Goal: Task Accomplishment & Management: Manage account settings

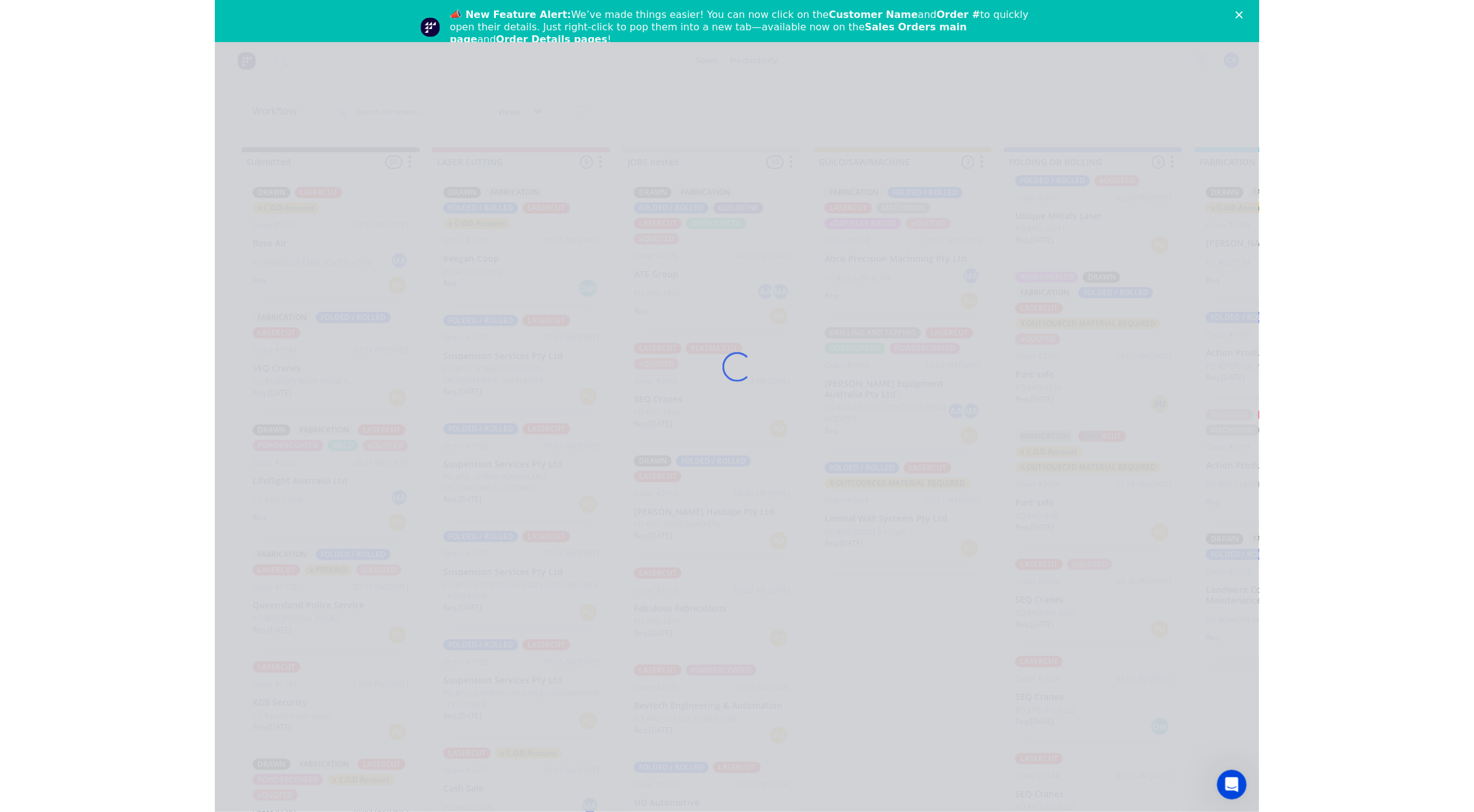
scroll to position [100, 0]
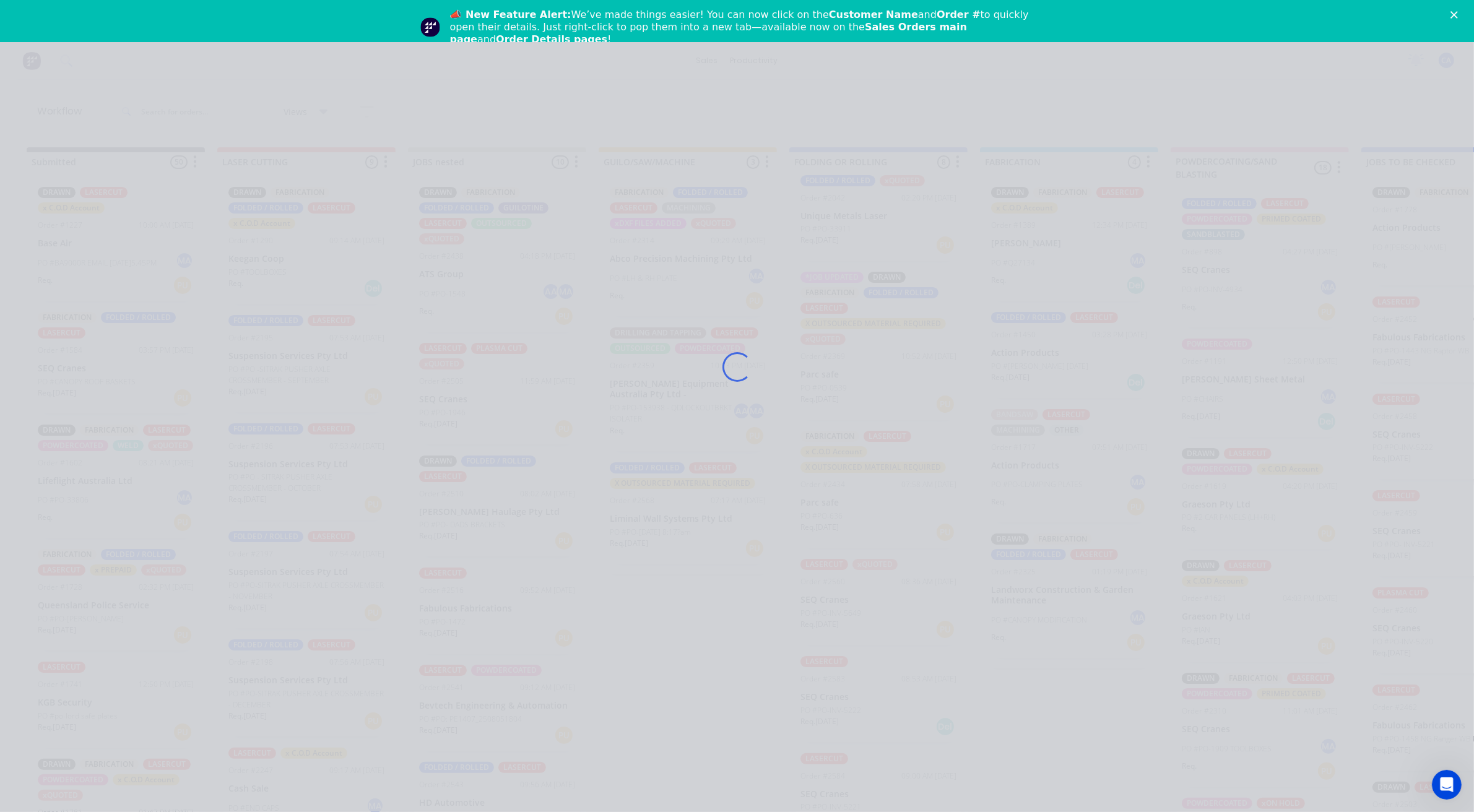
click at [744, 208] on div "Loading..." at bounding box center [737, 367] width 991 height 812
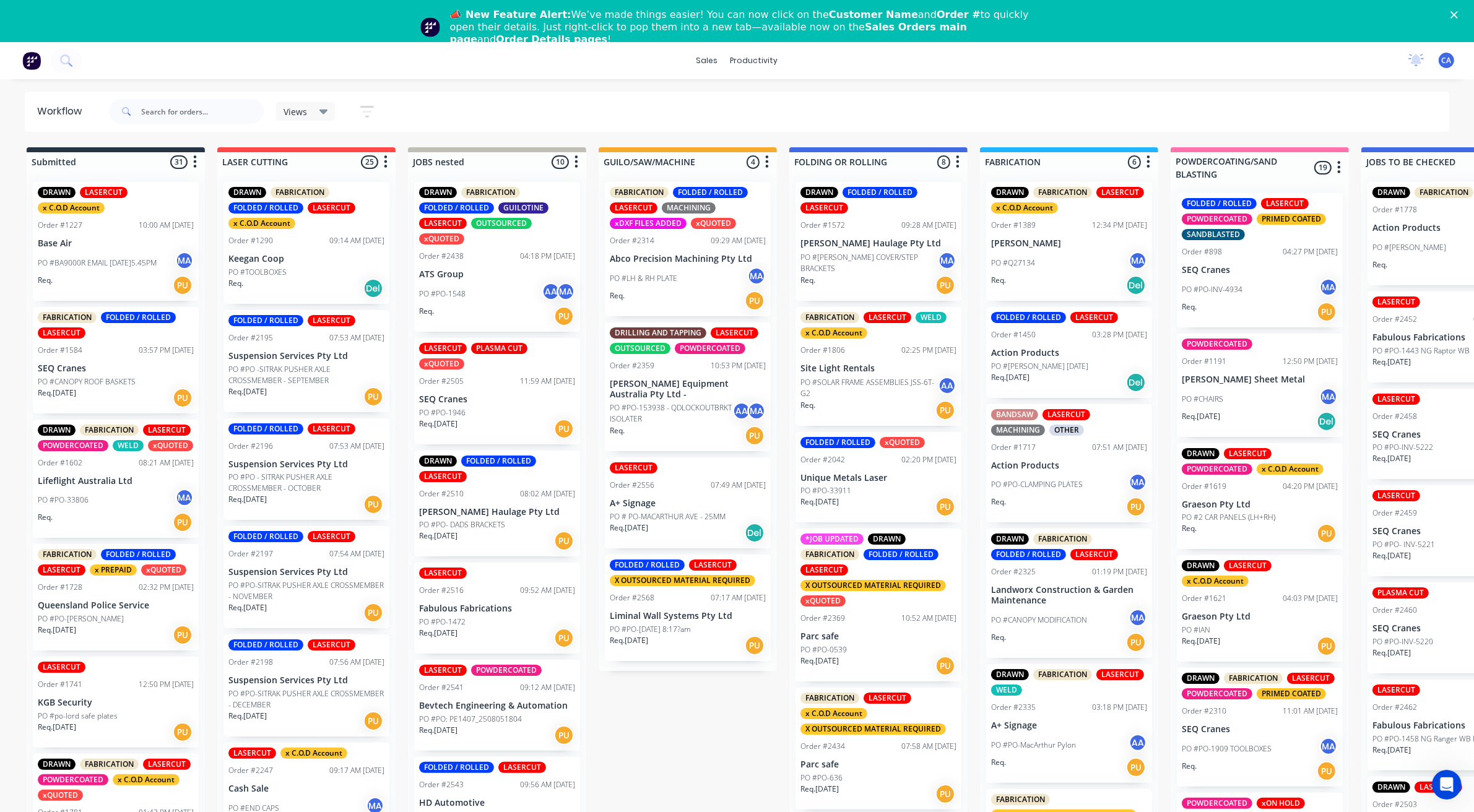
click at [1458, 16] on icon "Close" at bounding box center [1454, 15] width 8 height 8
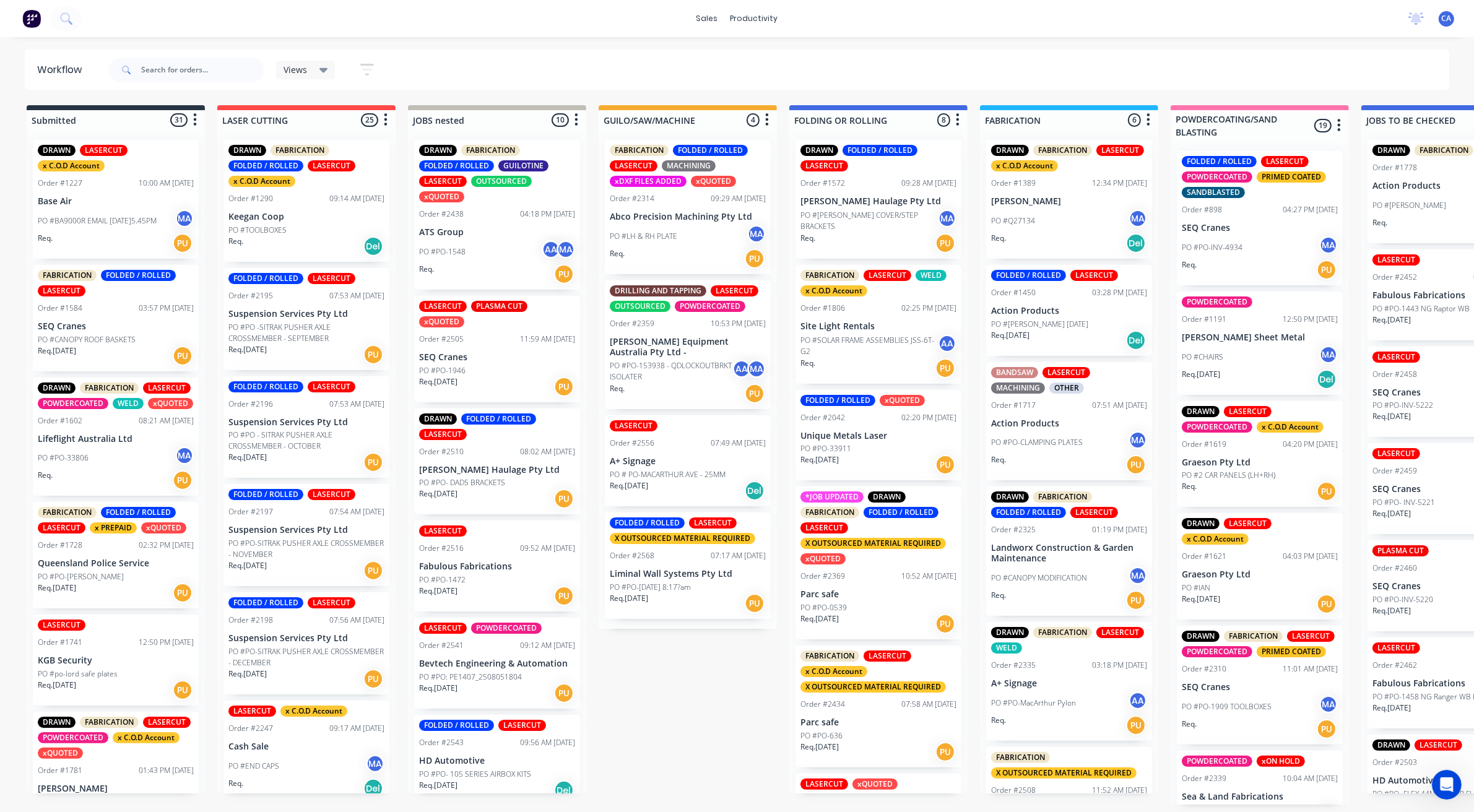
click at [848, 433] on p "Unique Metals Laser" at bounding box center [878, 436] width 156 height 11
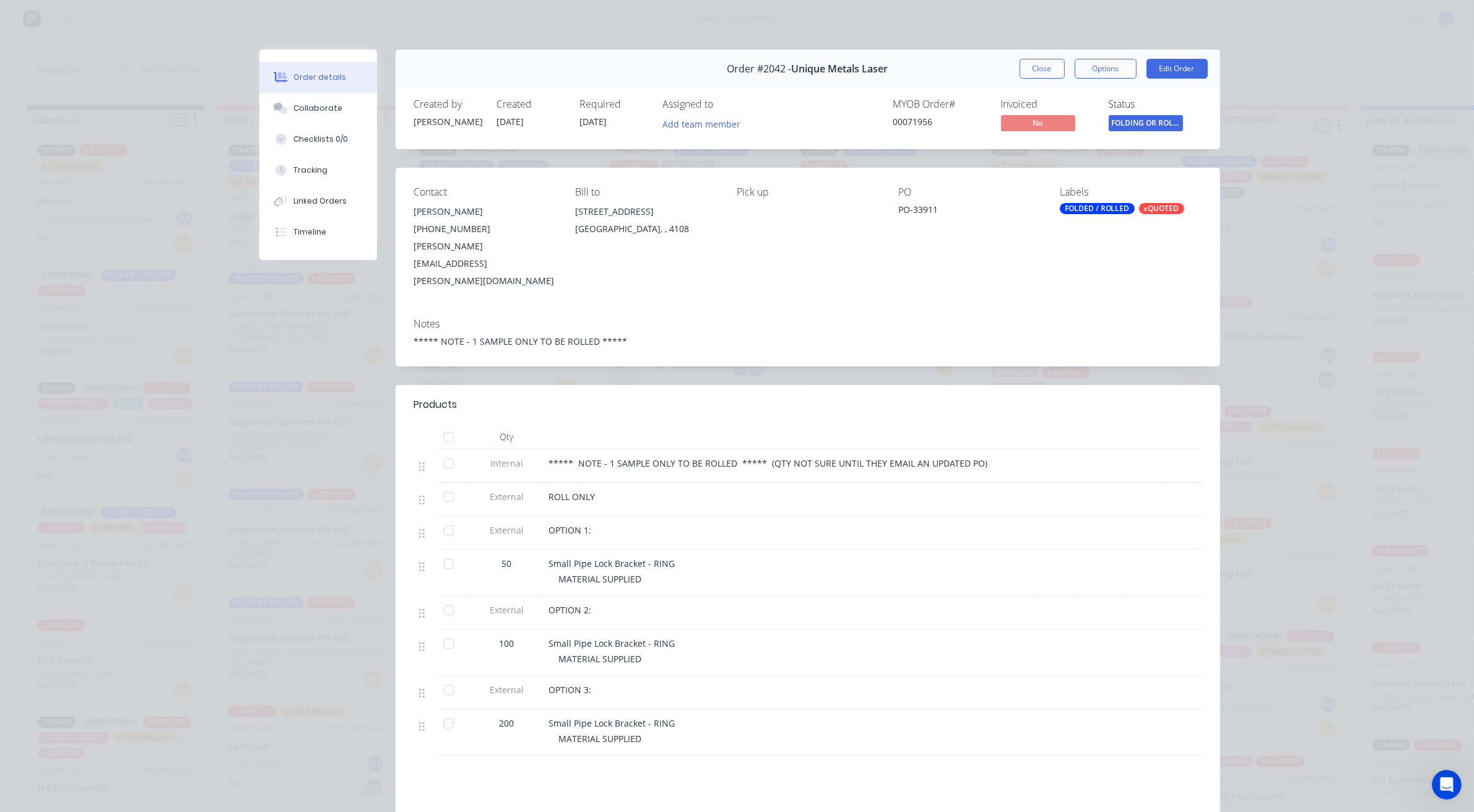
click at [1028, 76] on button "Close" at bounding box center [1042, 69] width 45 height 20
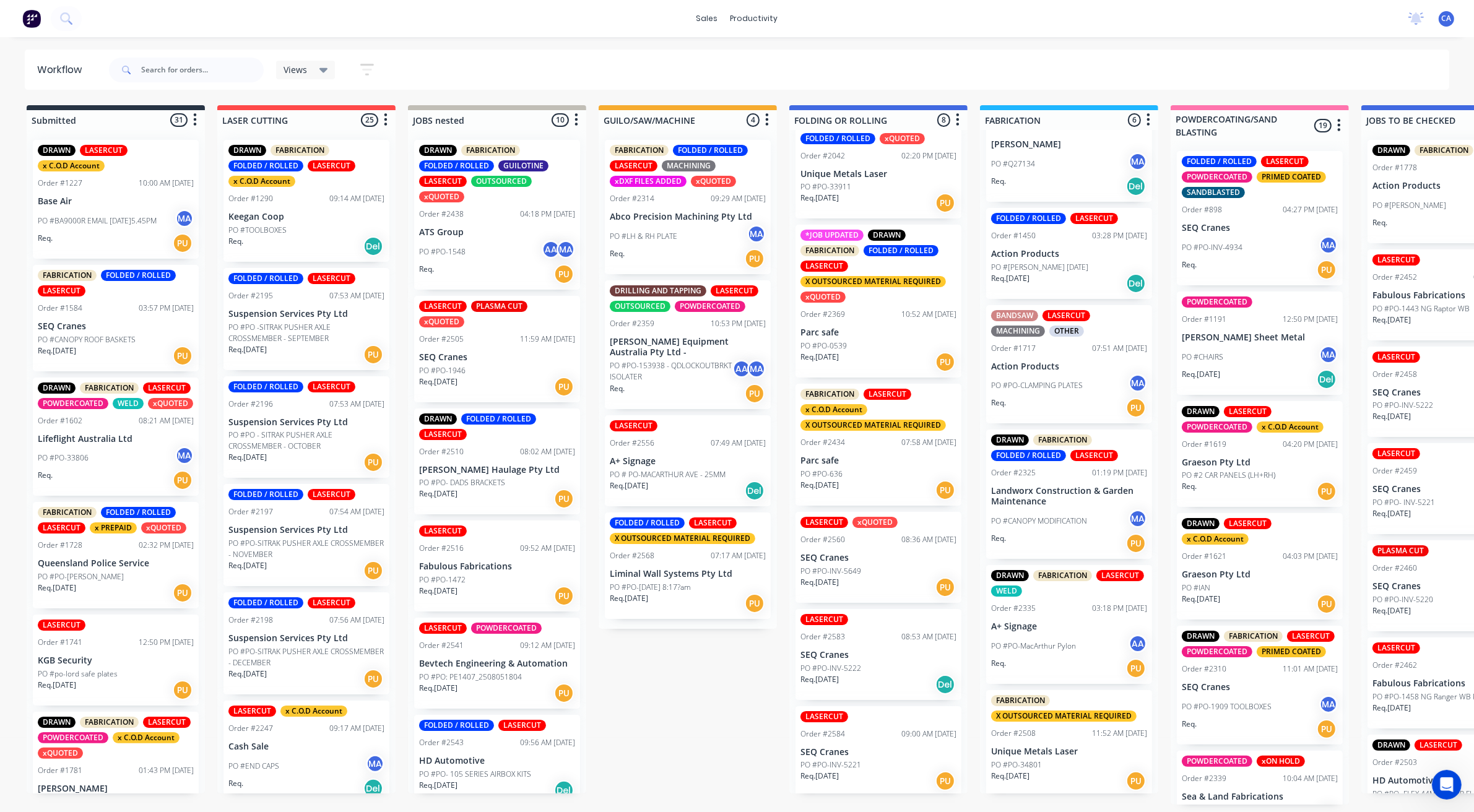
scroll to position [4, 0]
click at [1075, 759] on div "PO #PO-34801" at bounding box center [1069, 765] width 156 height 11
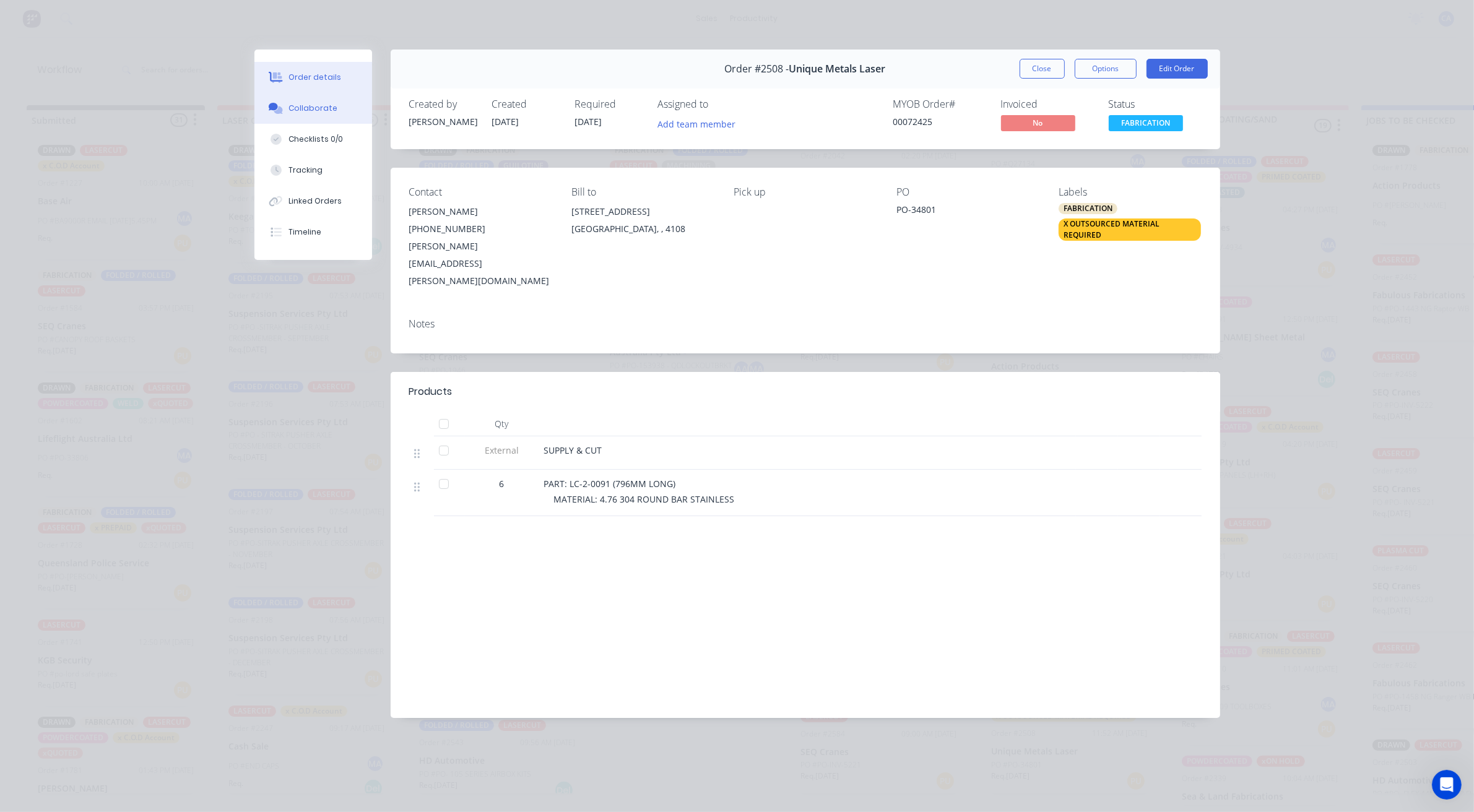
click at [353, 108] on button "Collaborate" at bounding box center [313, 108] width 118 height 31
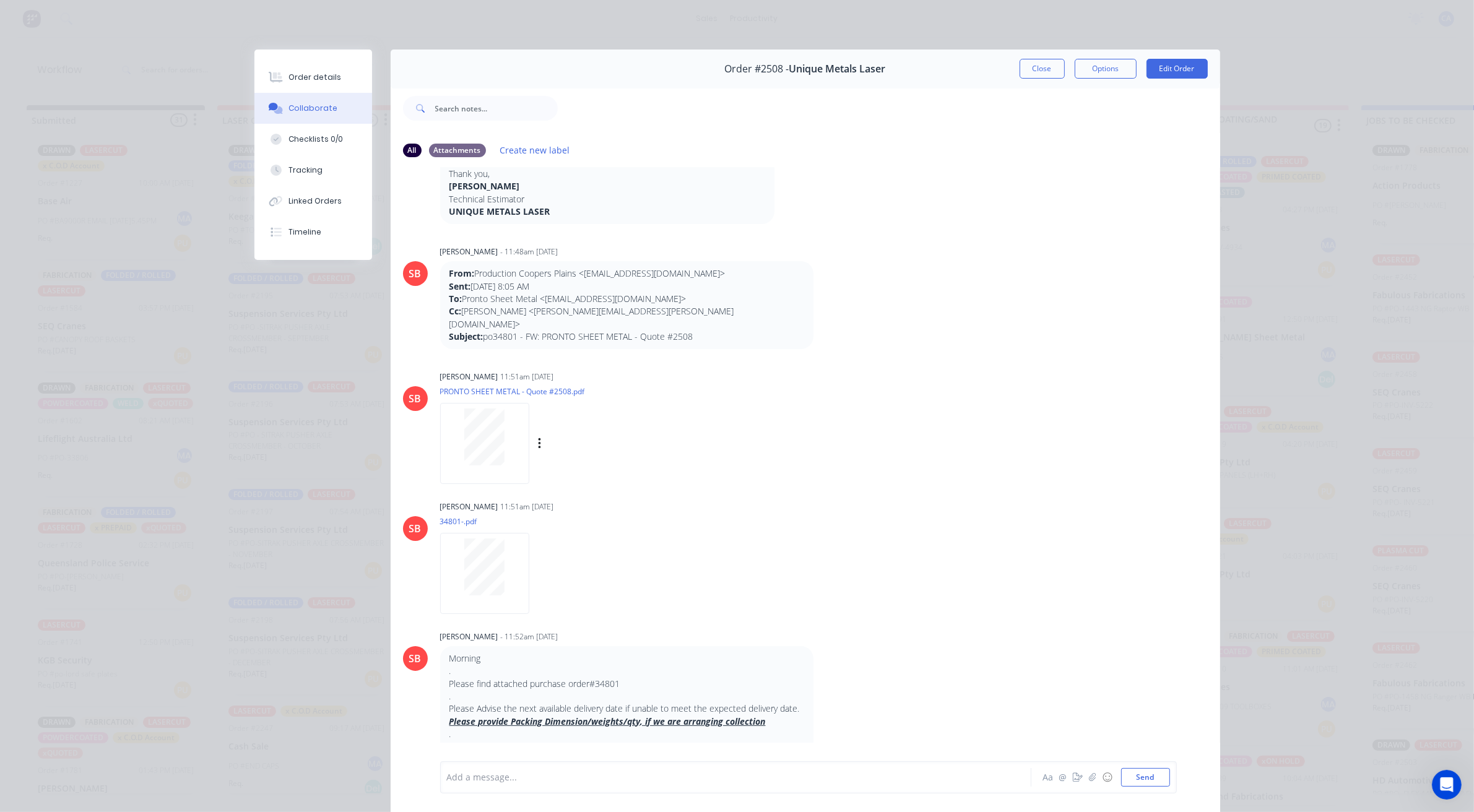
scroll to position [385, 0]
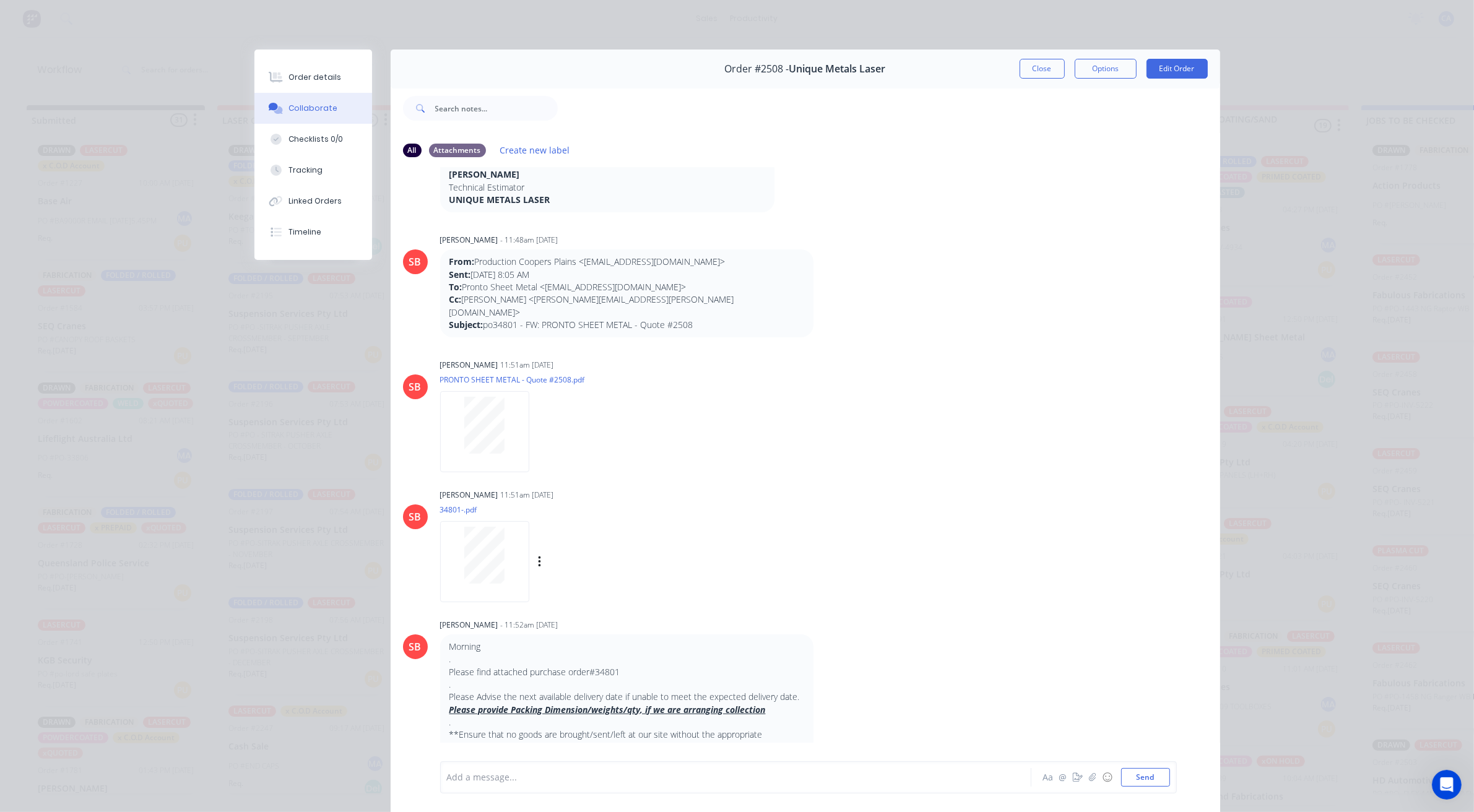
click at [447, 527] on div at bounding box center [485, 555] width 78 height 57
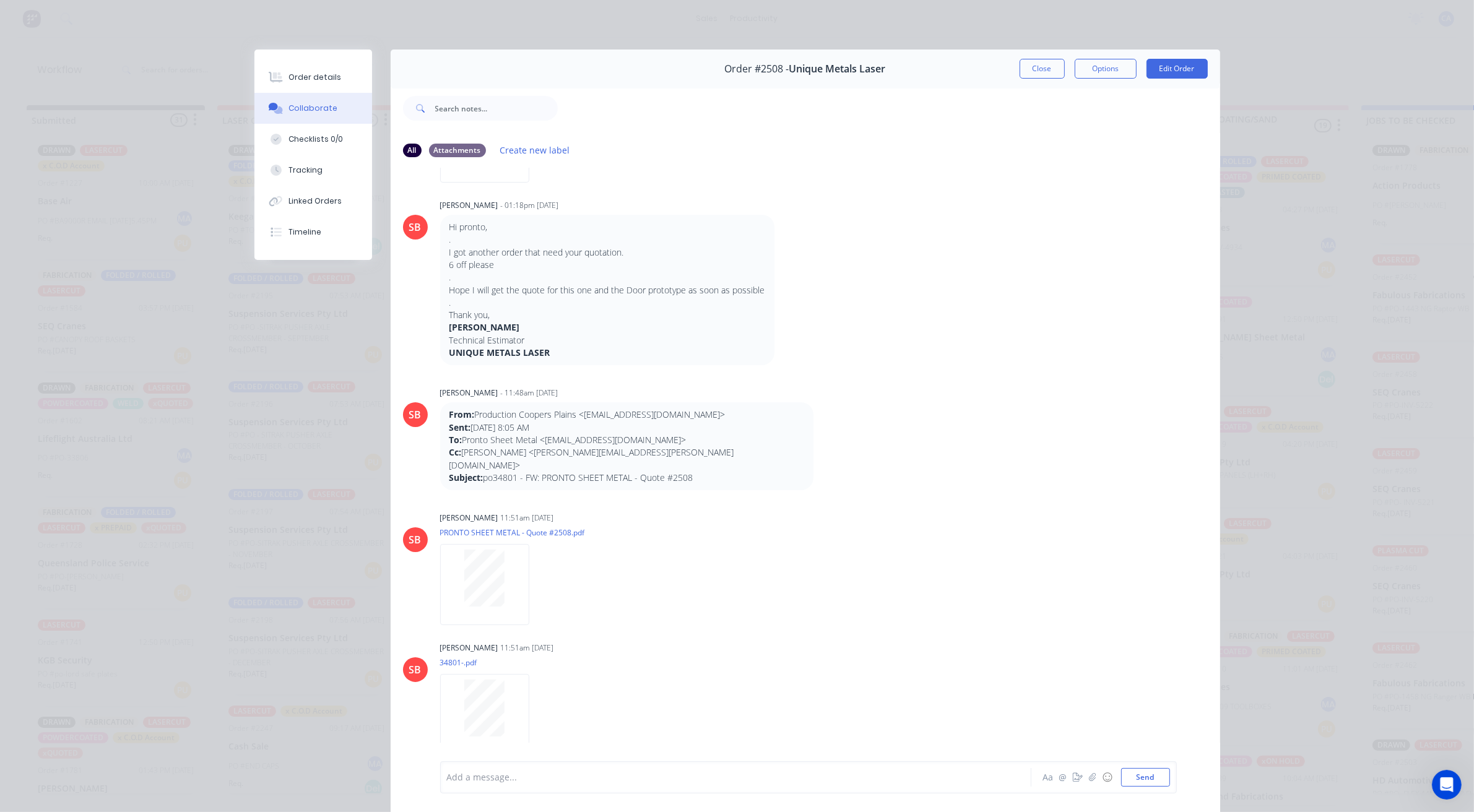
scroll to position [309, 0]
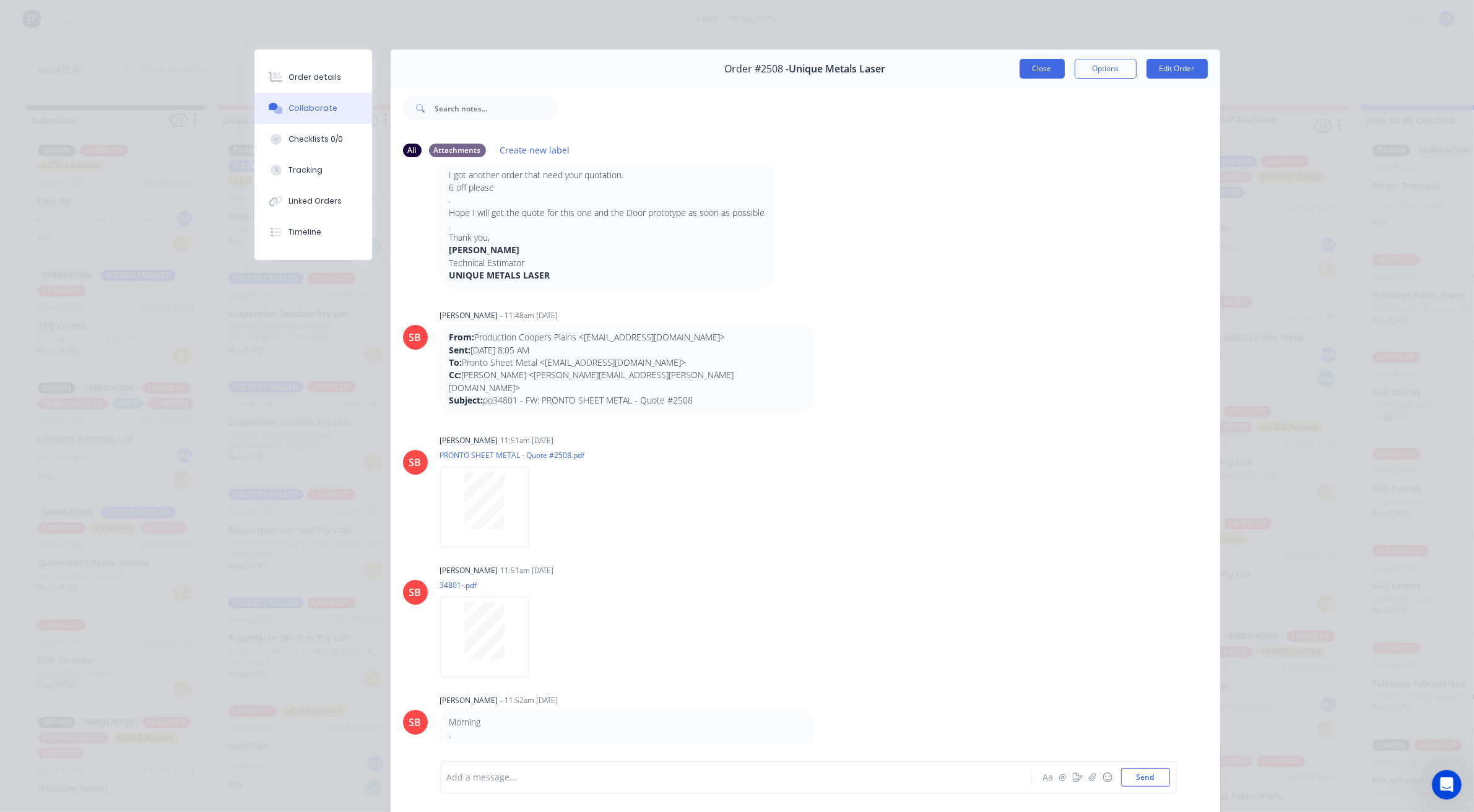
click at [1021, 68] on button "Close" at bounding box center [1042, 69] width 45 height 20
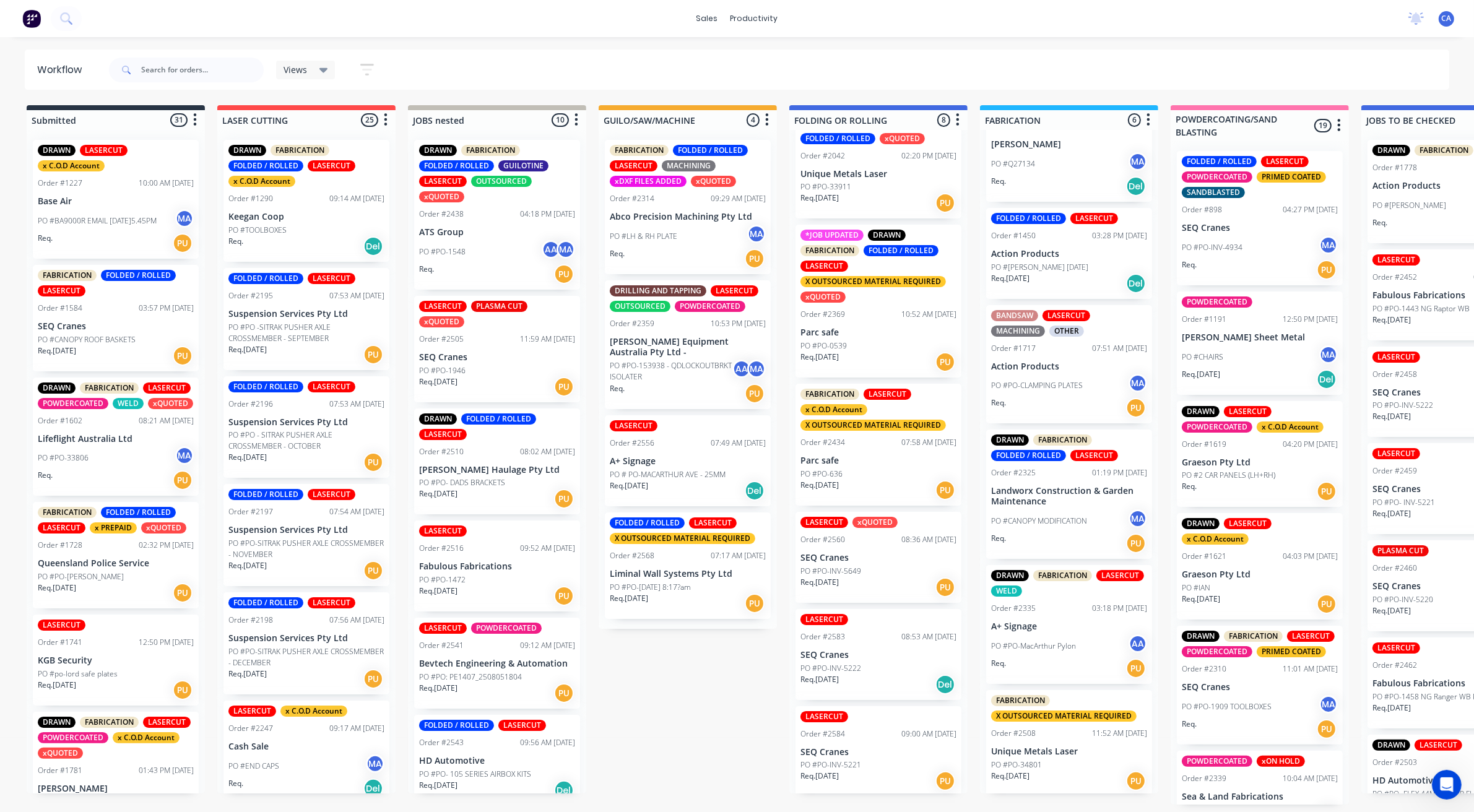
click at [857, 345] on div "PO #PO-0539" at bounding box center [878, 346] width 156 height 11
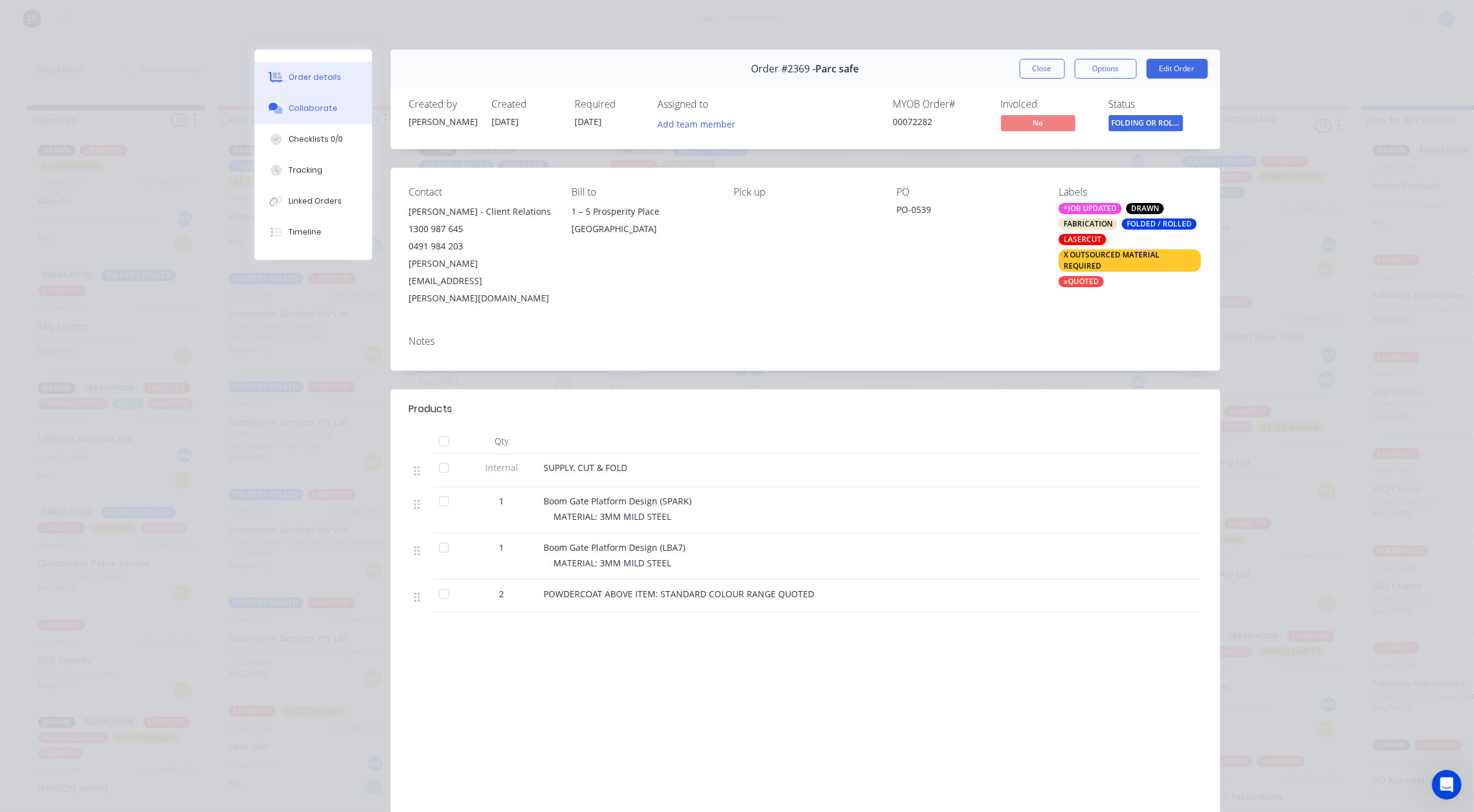
click at [321, 113] on div "Collaborate" at bounding box center [313, 108] width 49 height 11
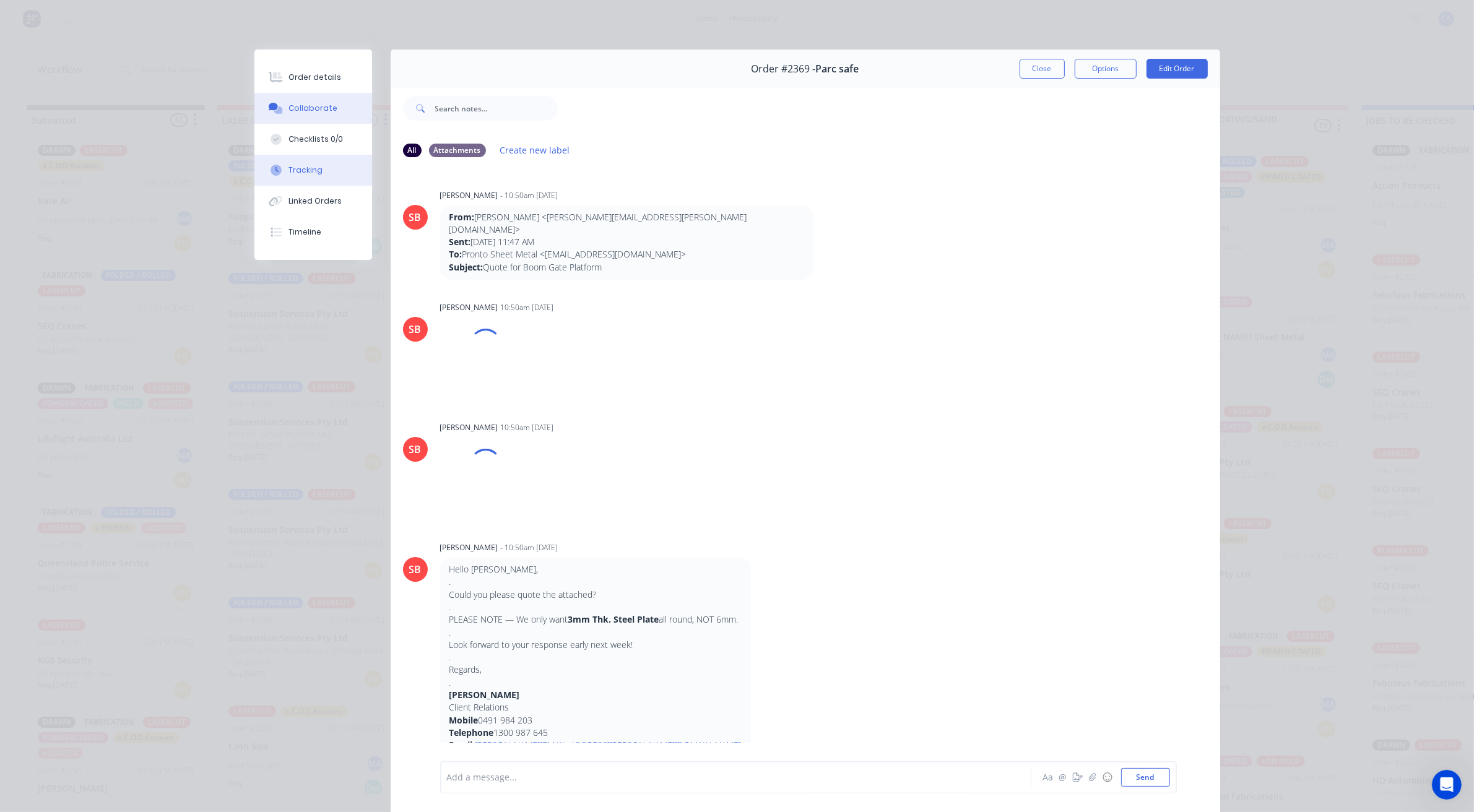
click at [299, 171] on div "Tracking" at bounding box center [306, 170] width 34 height 11
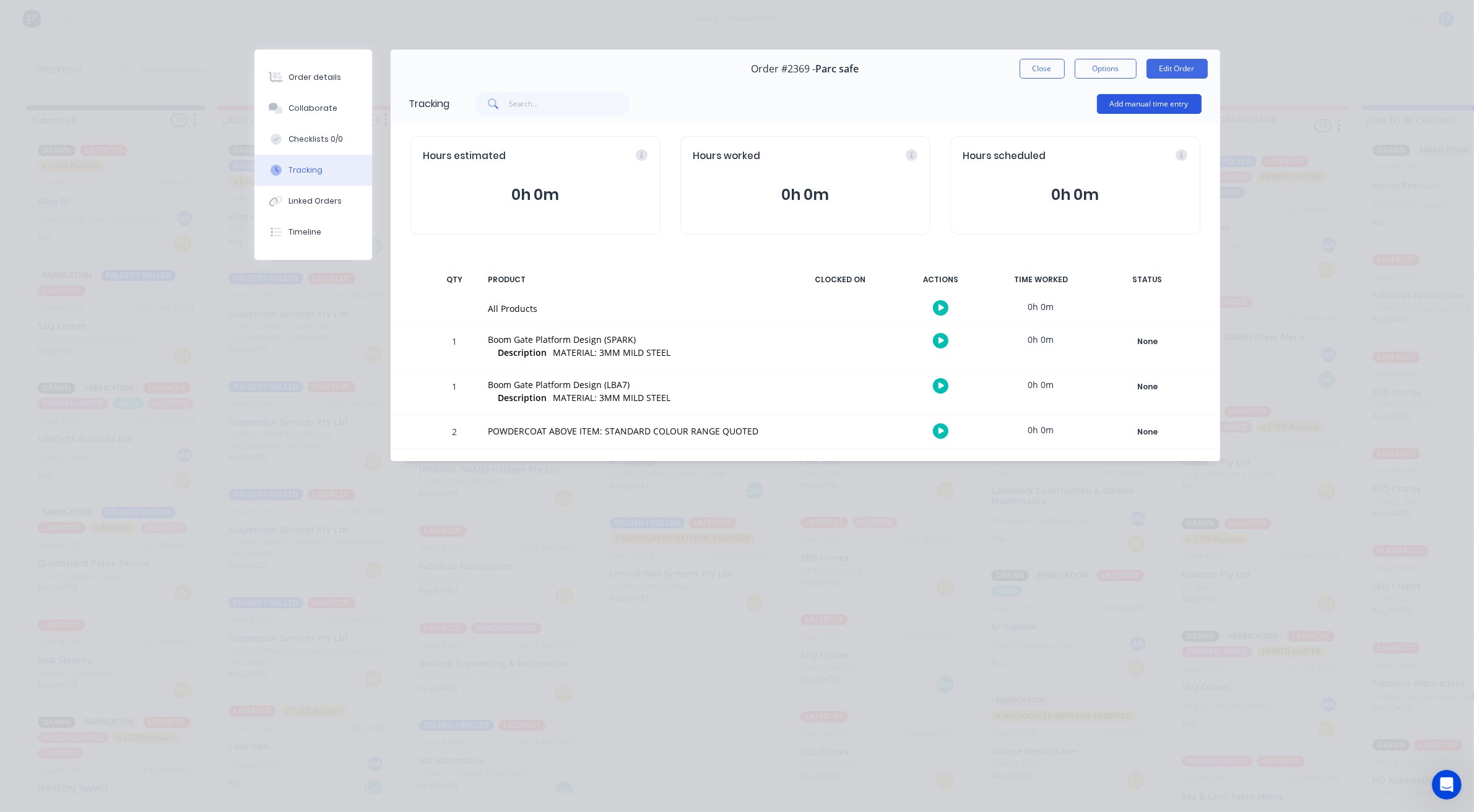
click at [1161, 106] on button "Add manual time entry" at bounding box center [1149, 104] width 105 height 20
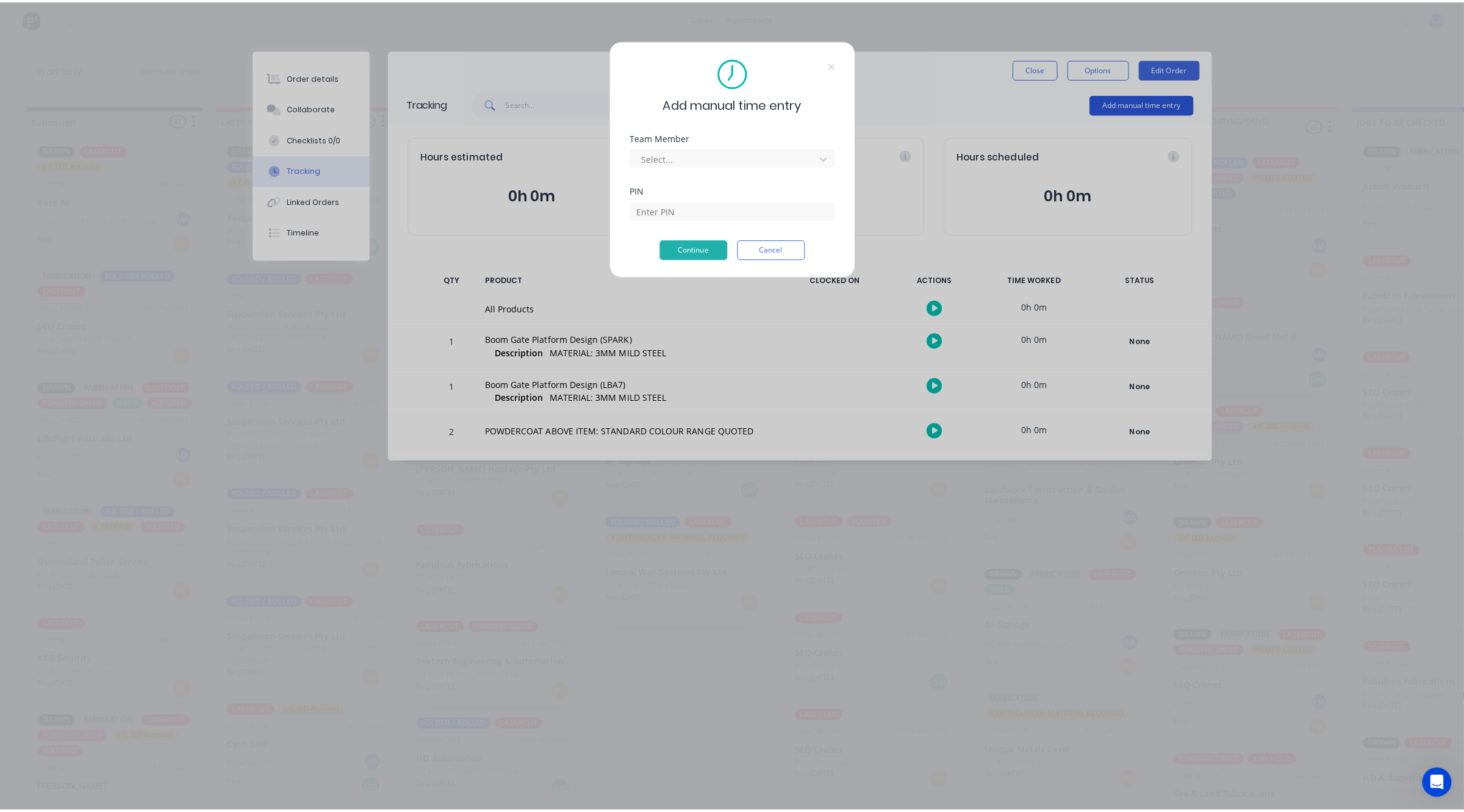
scroll to position [0, 0]
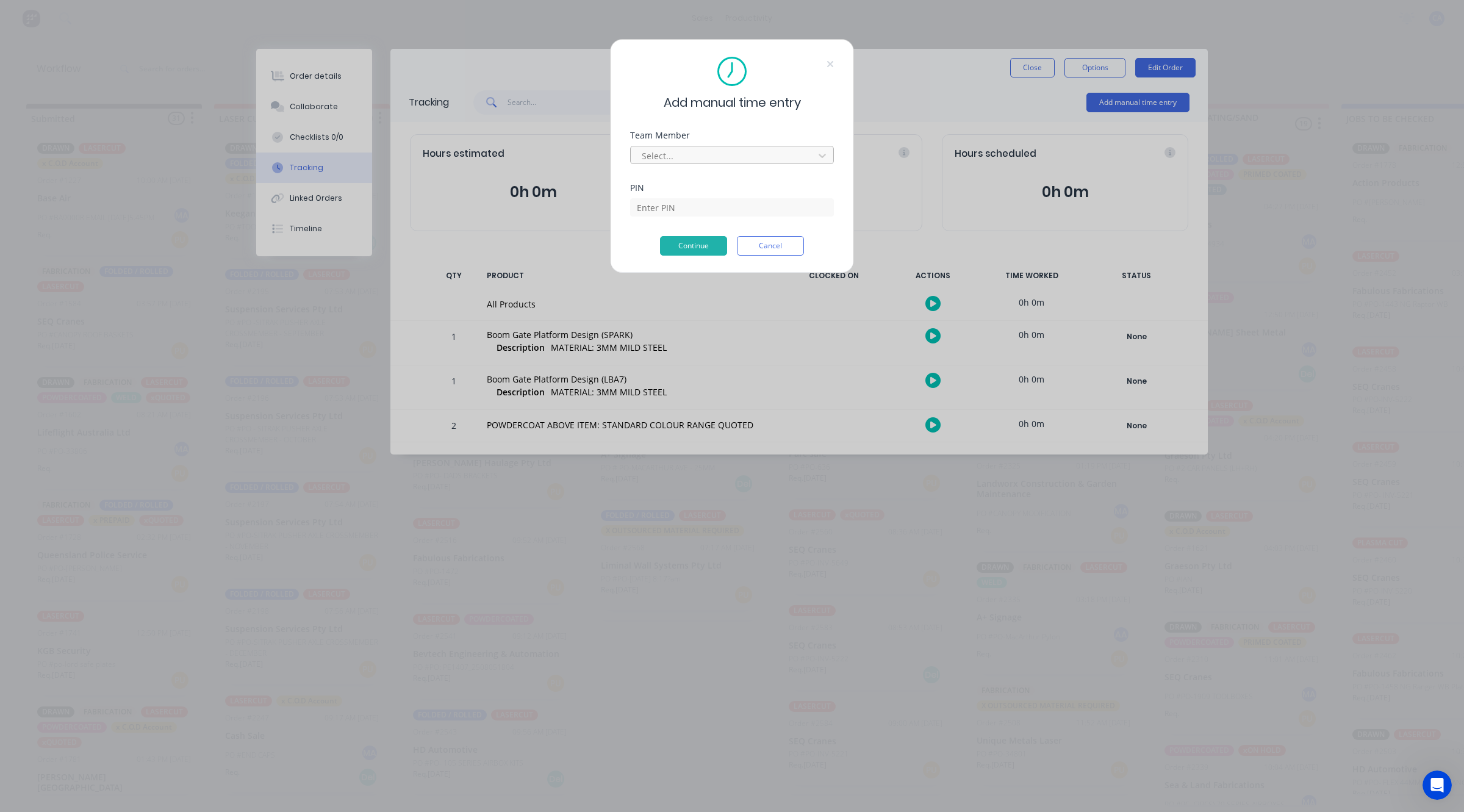
click at [757, 151] on div at bounding box center [724, 155] width 167 height 15
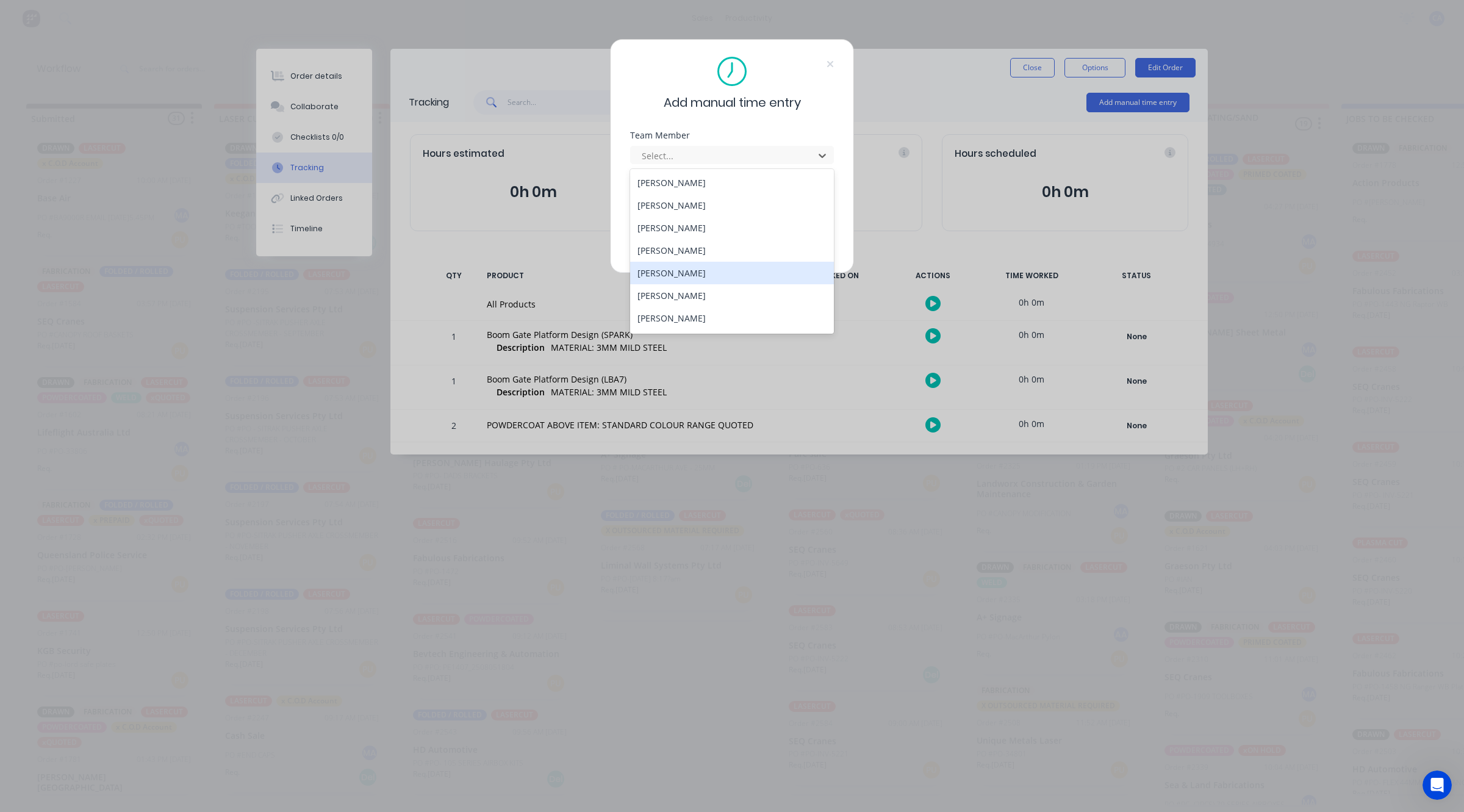
click at [670, 275] on div "[PERSON_NAME]" at bounding box center [732, 273] width 204 height 23
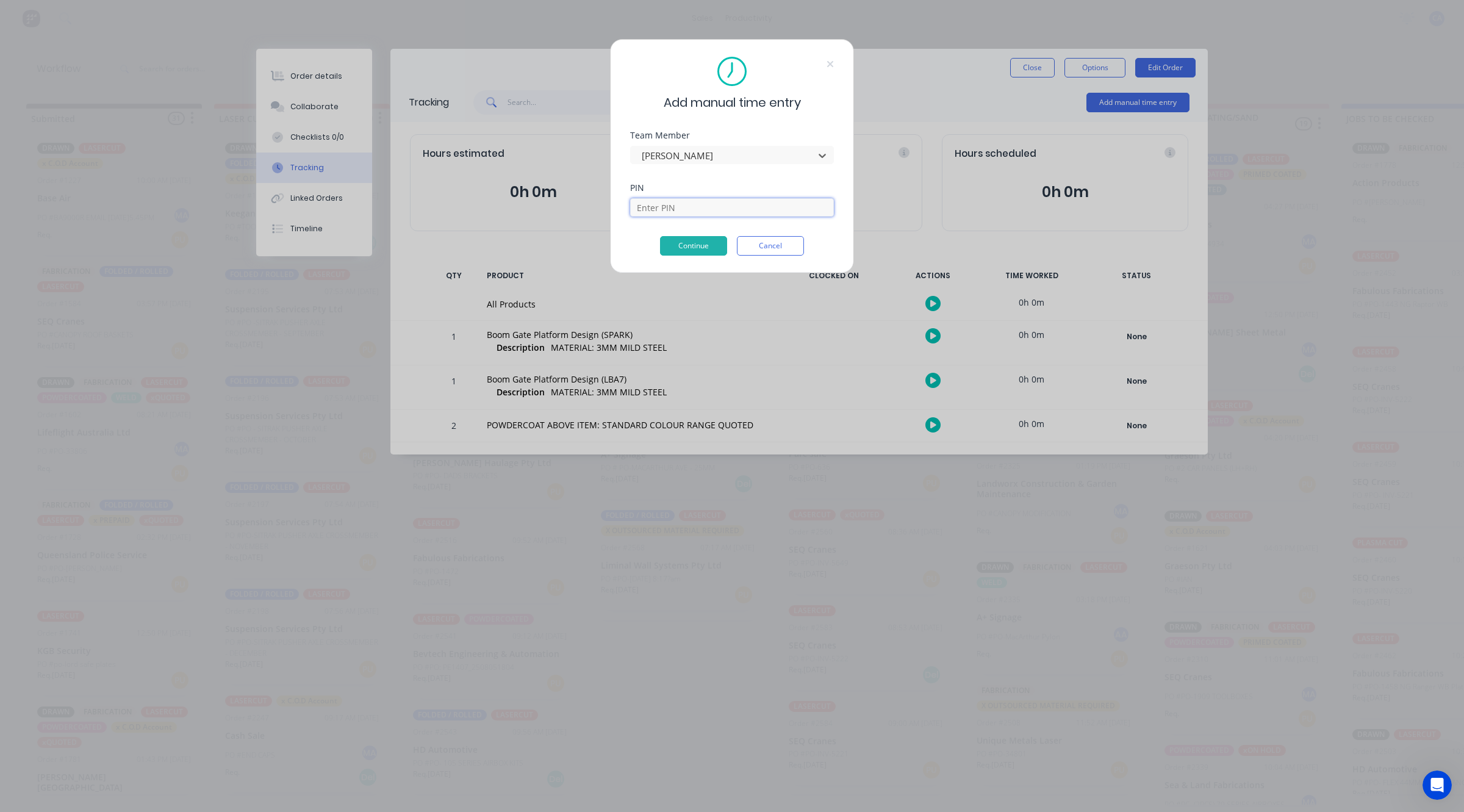
click at [678, 212] on input at bounding box center [732, 207] width 204 height 19
type input "3699"
click at [675, 248] on button "Continue" at bounding box center [694, 246] width 67 height 20
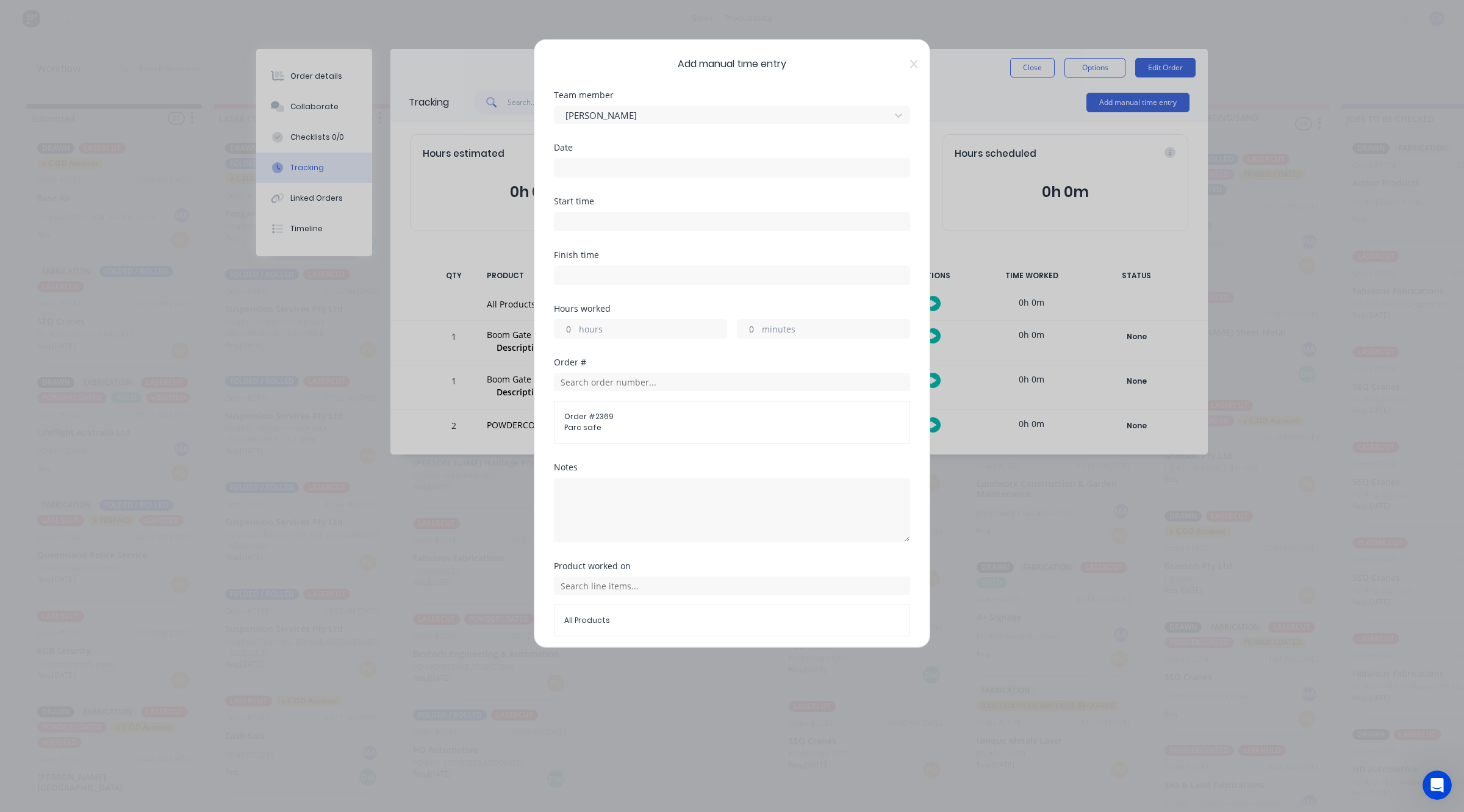
click at [621, 158] on label at bounding box center [732, 168] width 356 height 20
click at [621, 159] on input at bounding box center [732, 168] width 355 height 19
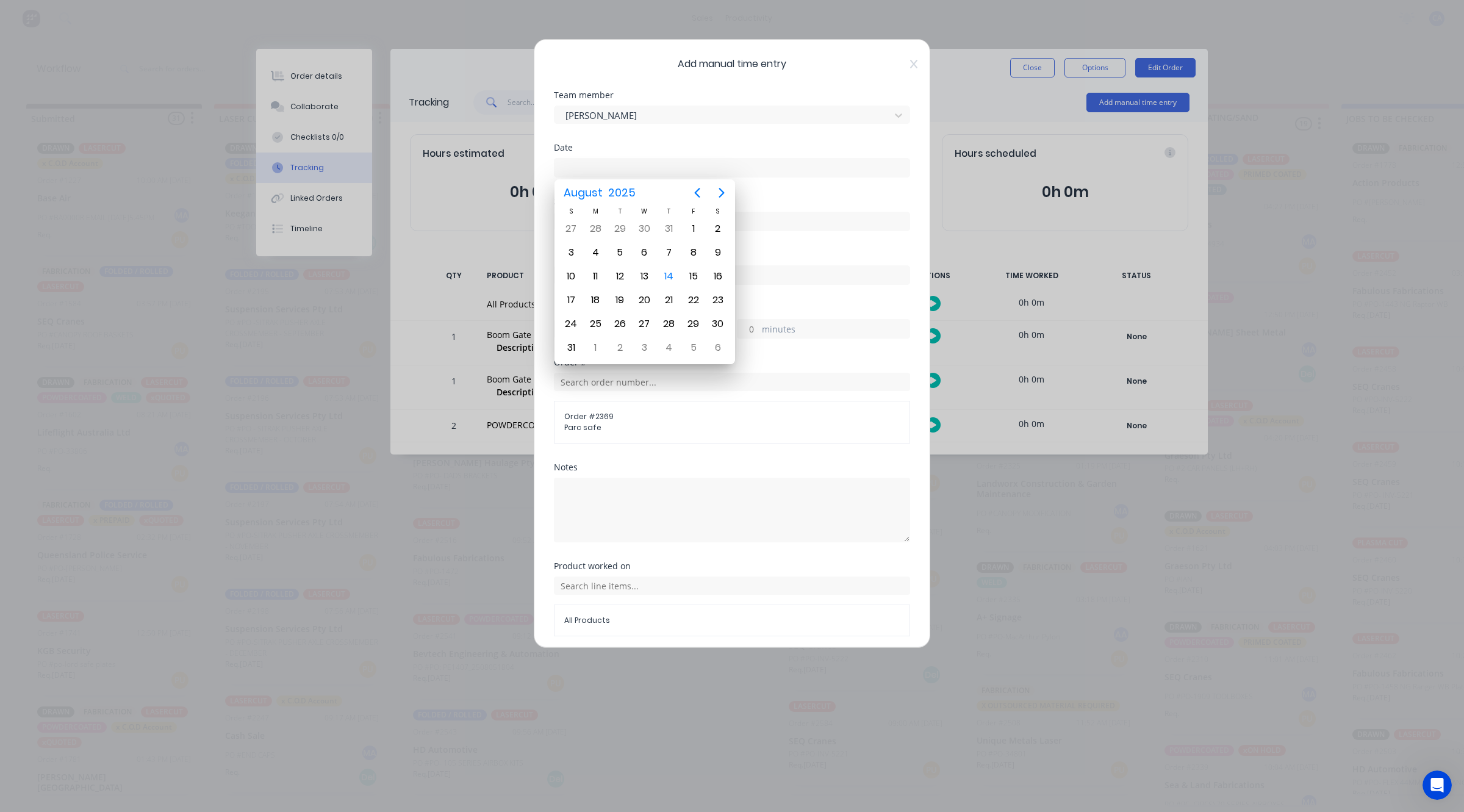
click at [622, 167] on input at bounding box center [732, 168] width 355 height 19
click at [671, 269] on div "14" at bounding box center [670, 276] width 19 height 19
type input "[DATE]"
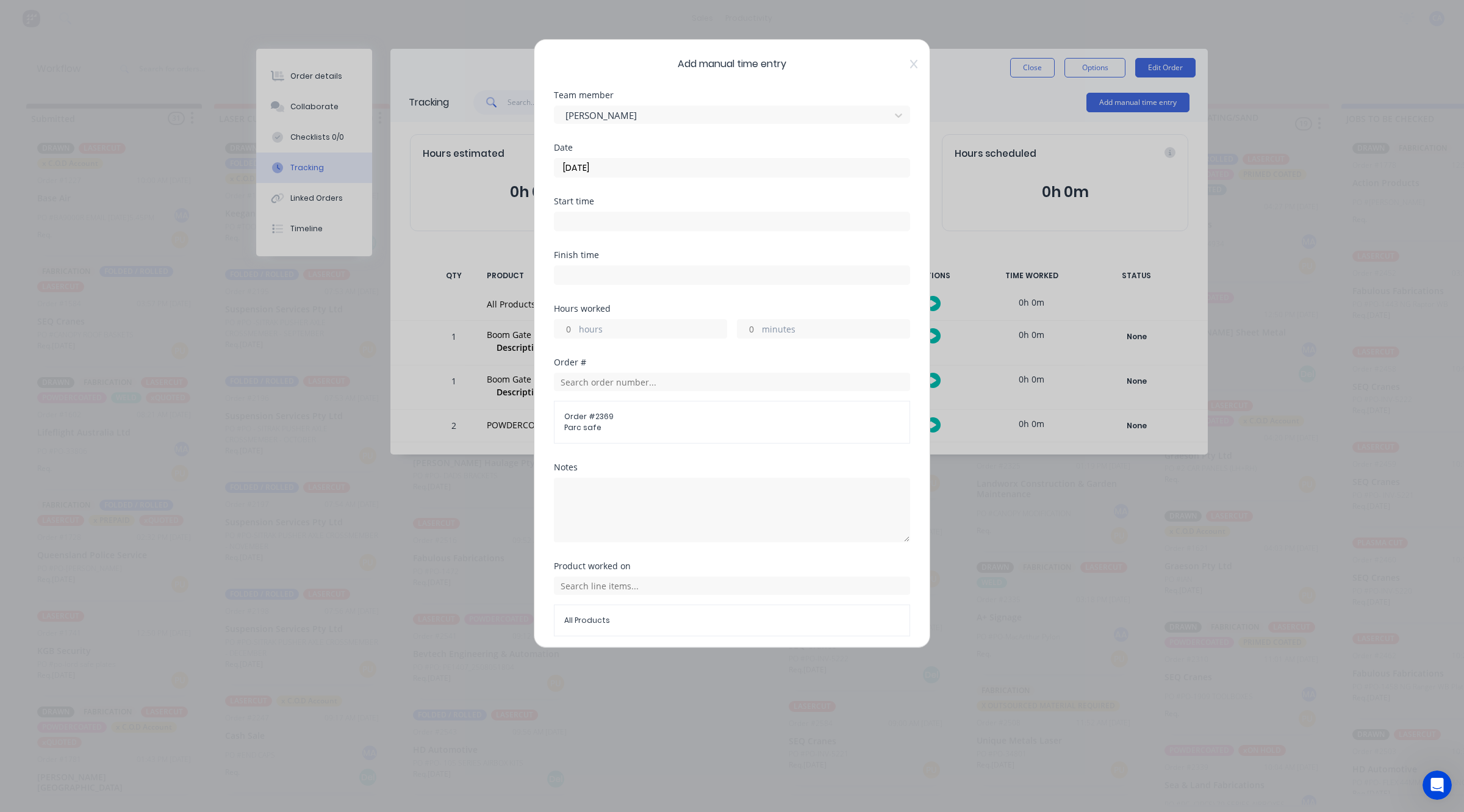
click at [570, 328] on input "hours" at bounding box center [565, 329] width 22 height 19
type input "2"
click at [752, 329] on div "minutes" at bounding box center [823, 329] width 173 height 20
click at [746, 329] on input "minutes" at bounding box center [748, 329] width 22 height 19
type input "30"
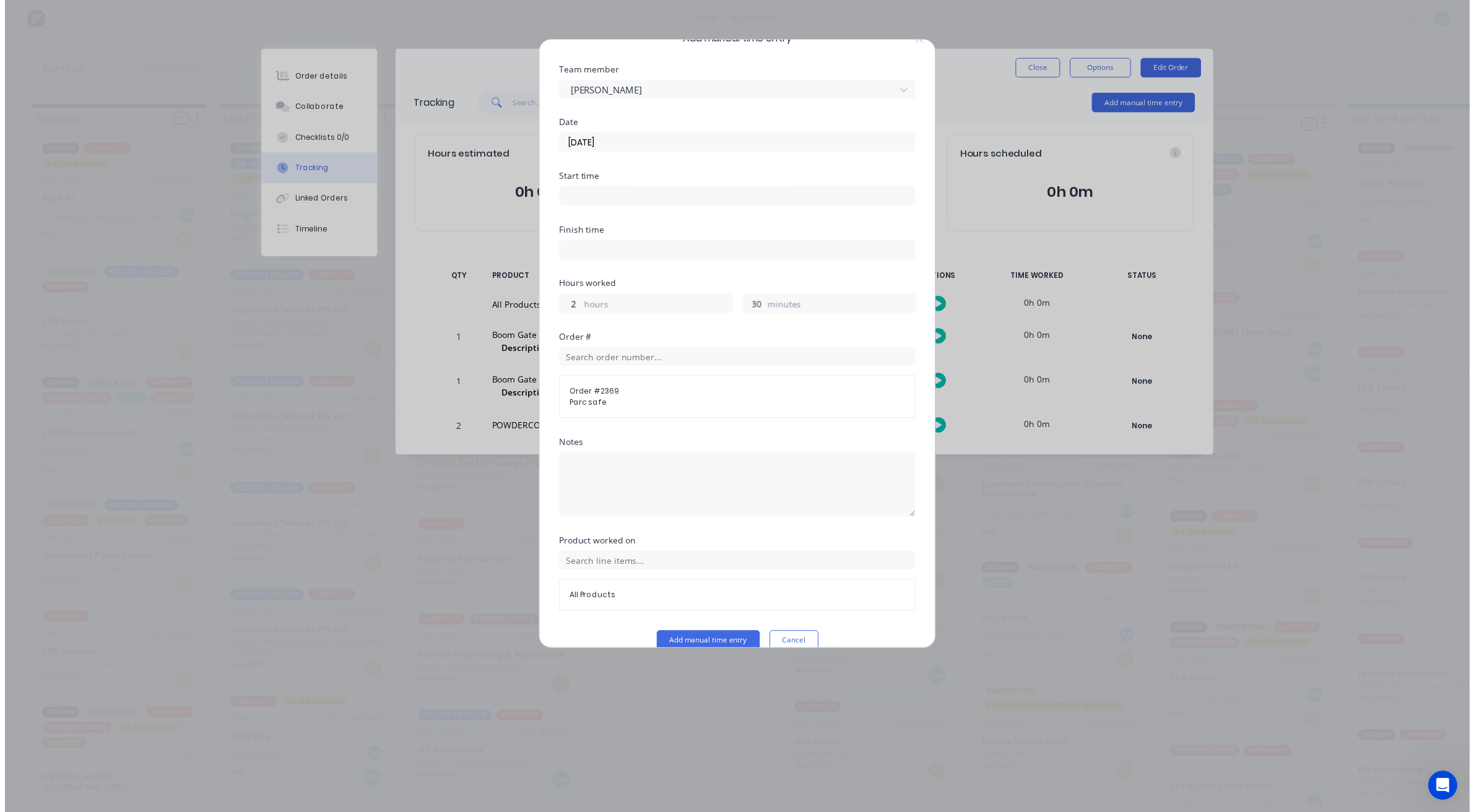
scroll to position [48, 0]
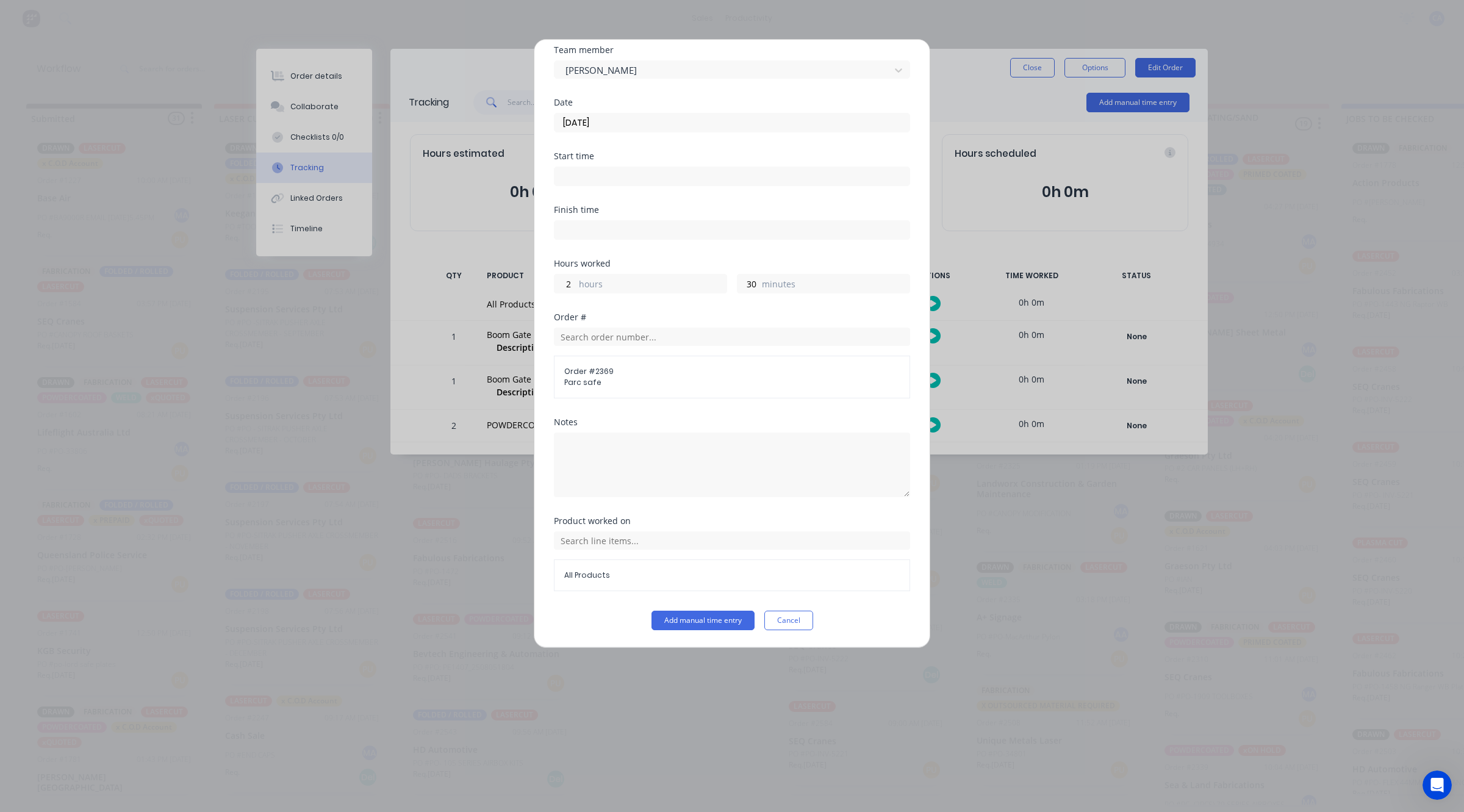
click at [710, 619] on button "Add manual time entry" at bounding box center [703, 620] width 103 height 20
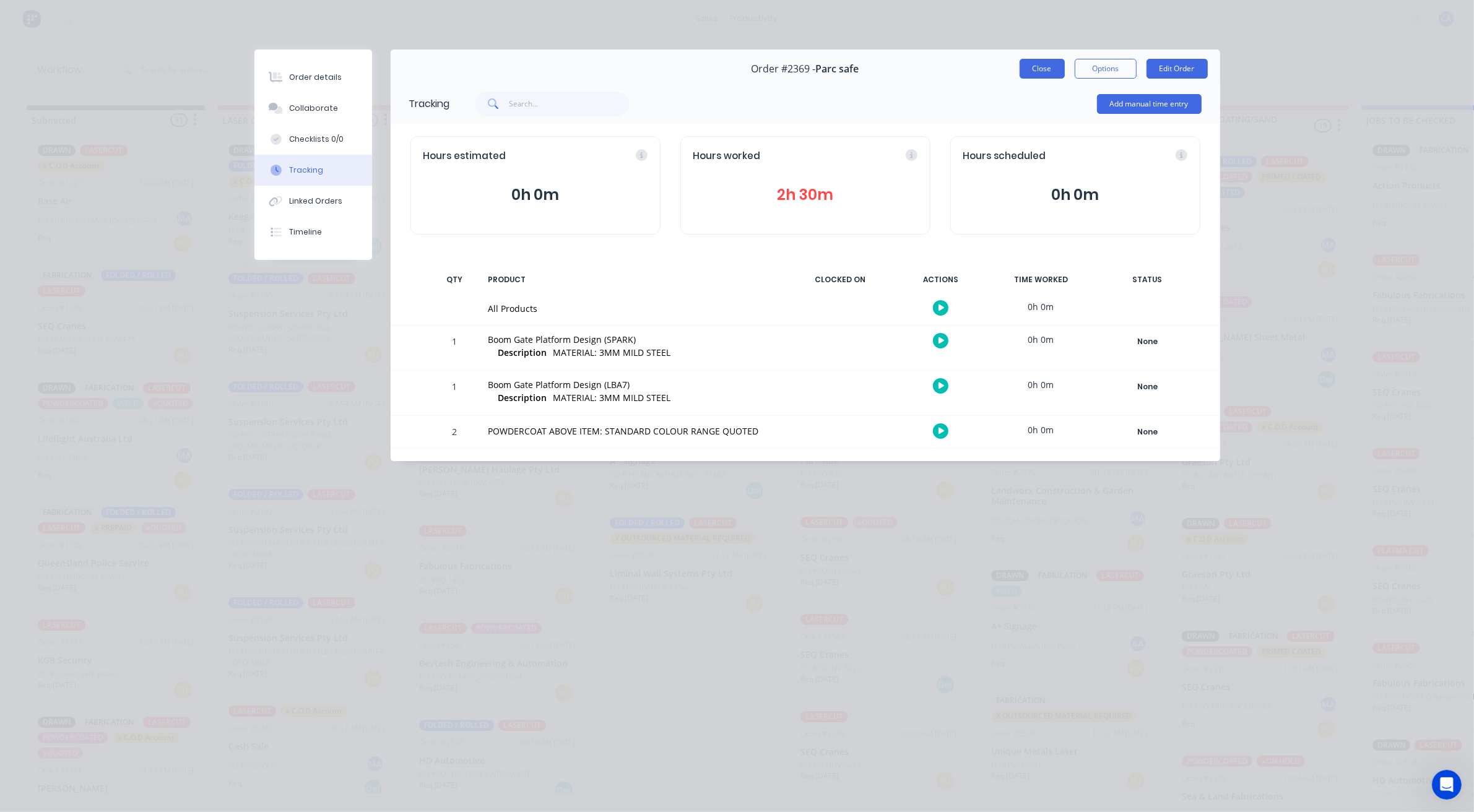
click at [1031, 69] on button "Close" at bounding box center [1042, 69] width 45 height 20
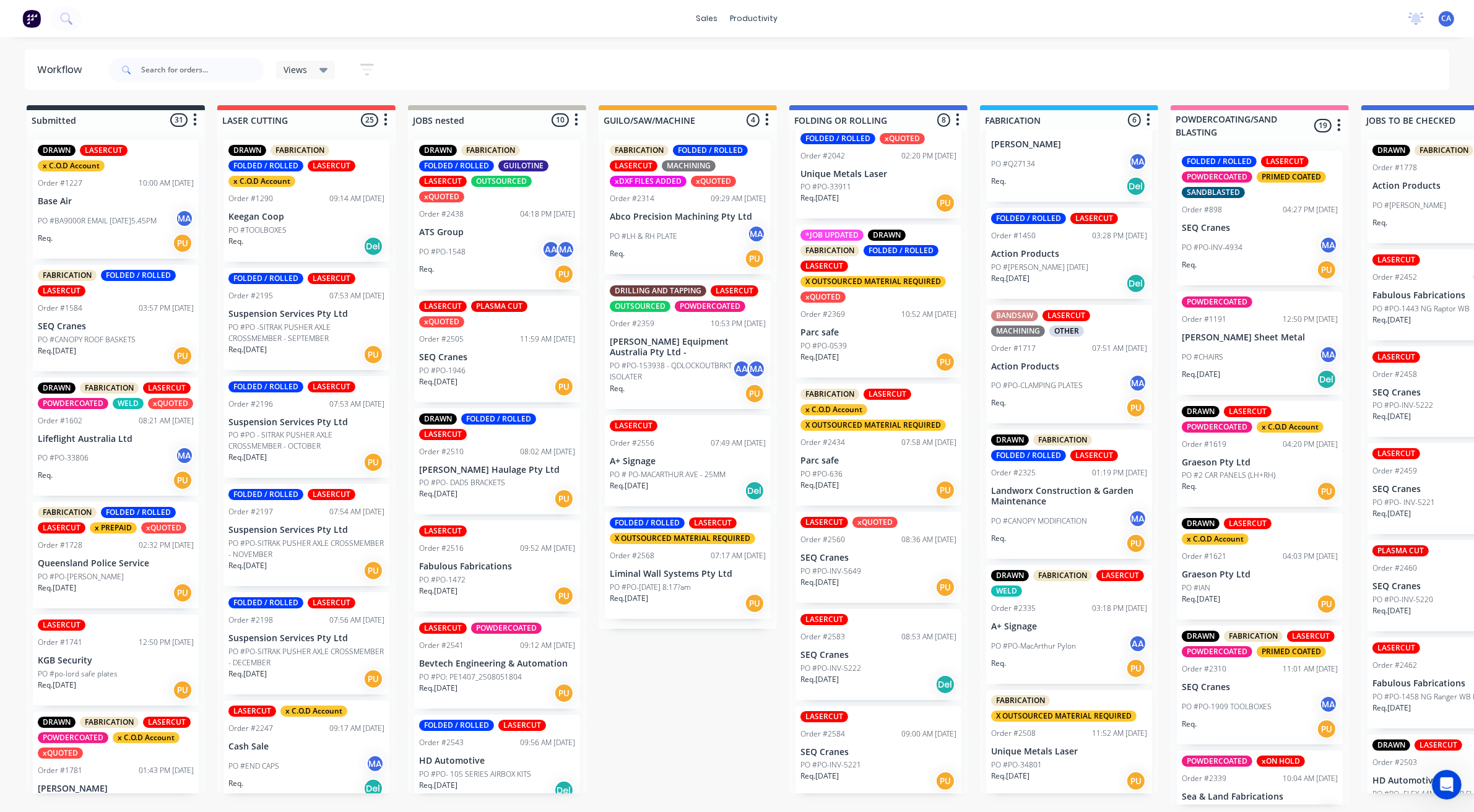
scroll to position [4, 0]
click at [896, 468] on div "PO #PO-636" at bounding box center [878, 474] width 156 height 11
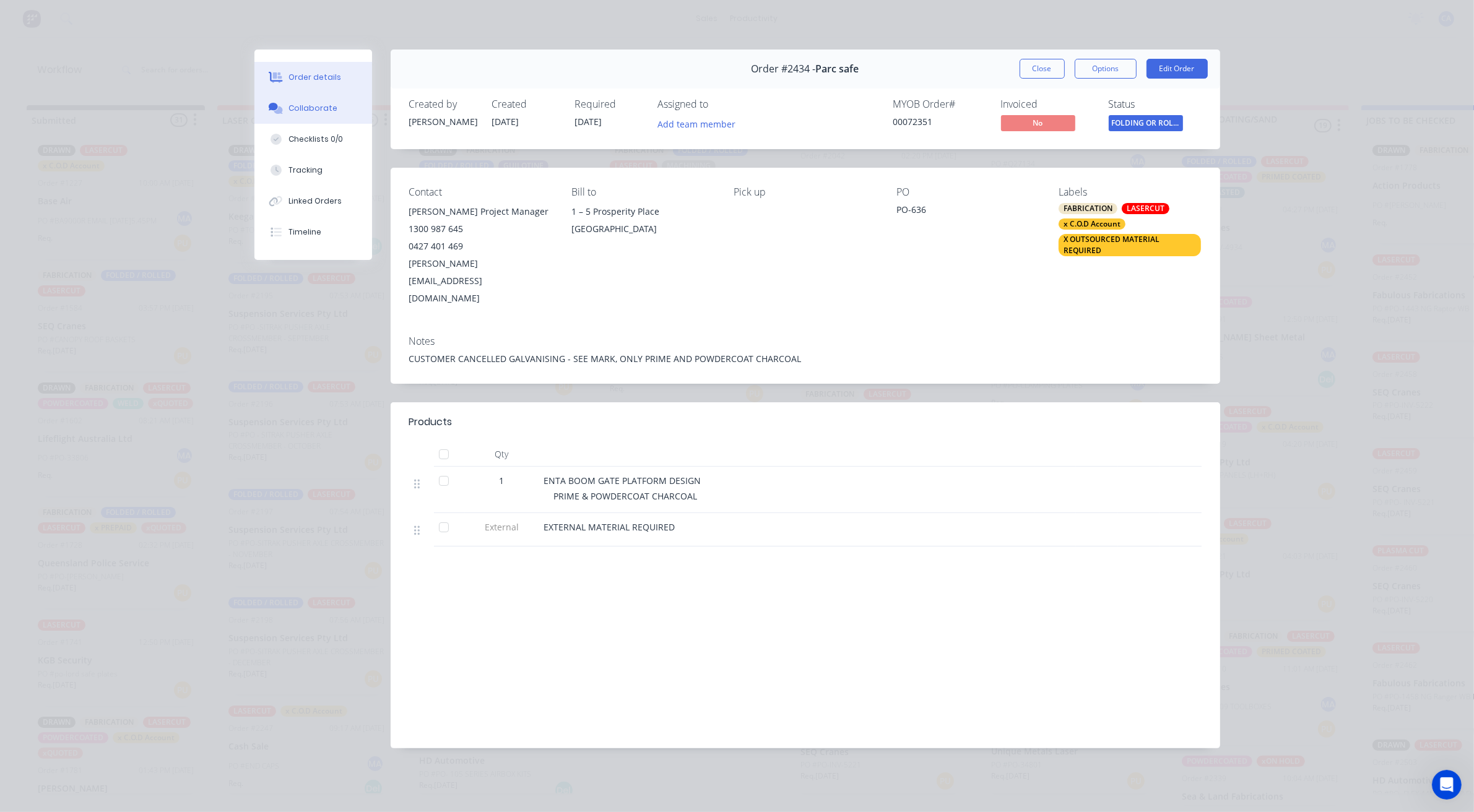
click at [320, 103] on div "Collaborate" at bounding box center [313, 108] width 49 height 11
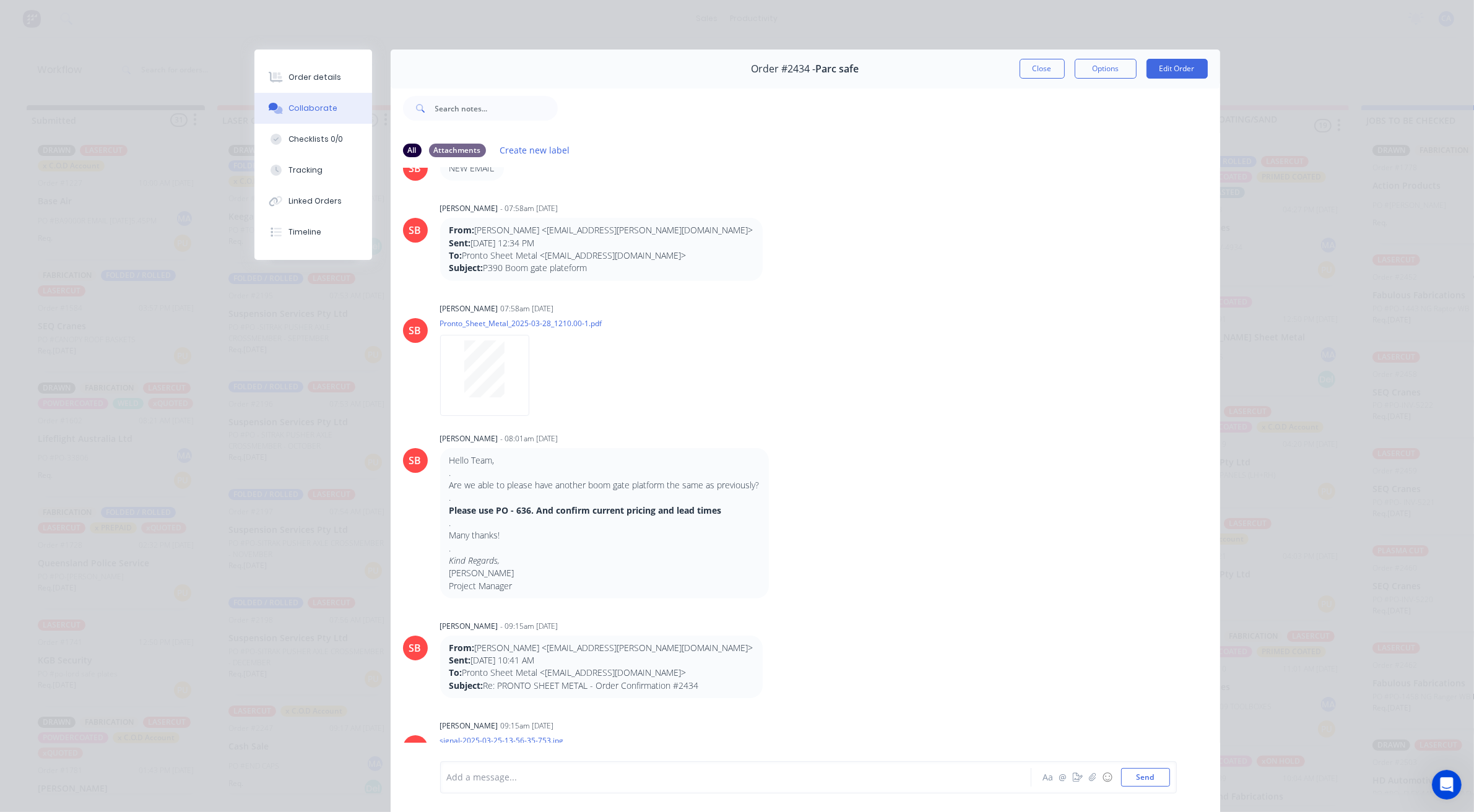
scroll to position [696, 0]
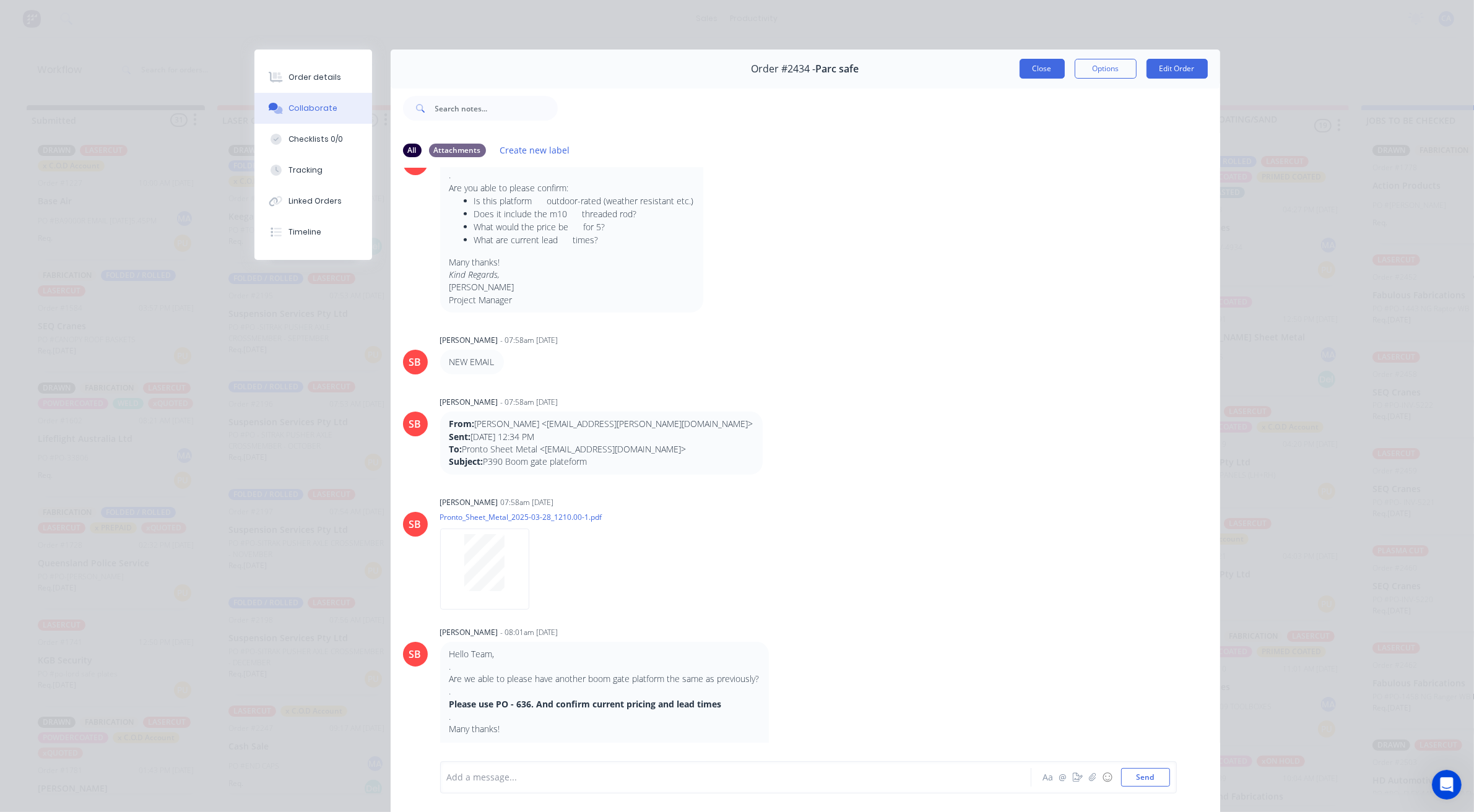
click at [1028, 66] on button "Close" at bounding box center [1042, 69] width 45 height 20
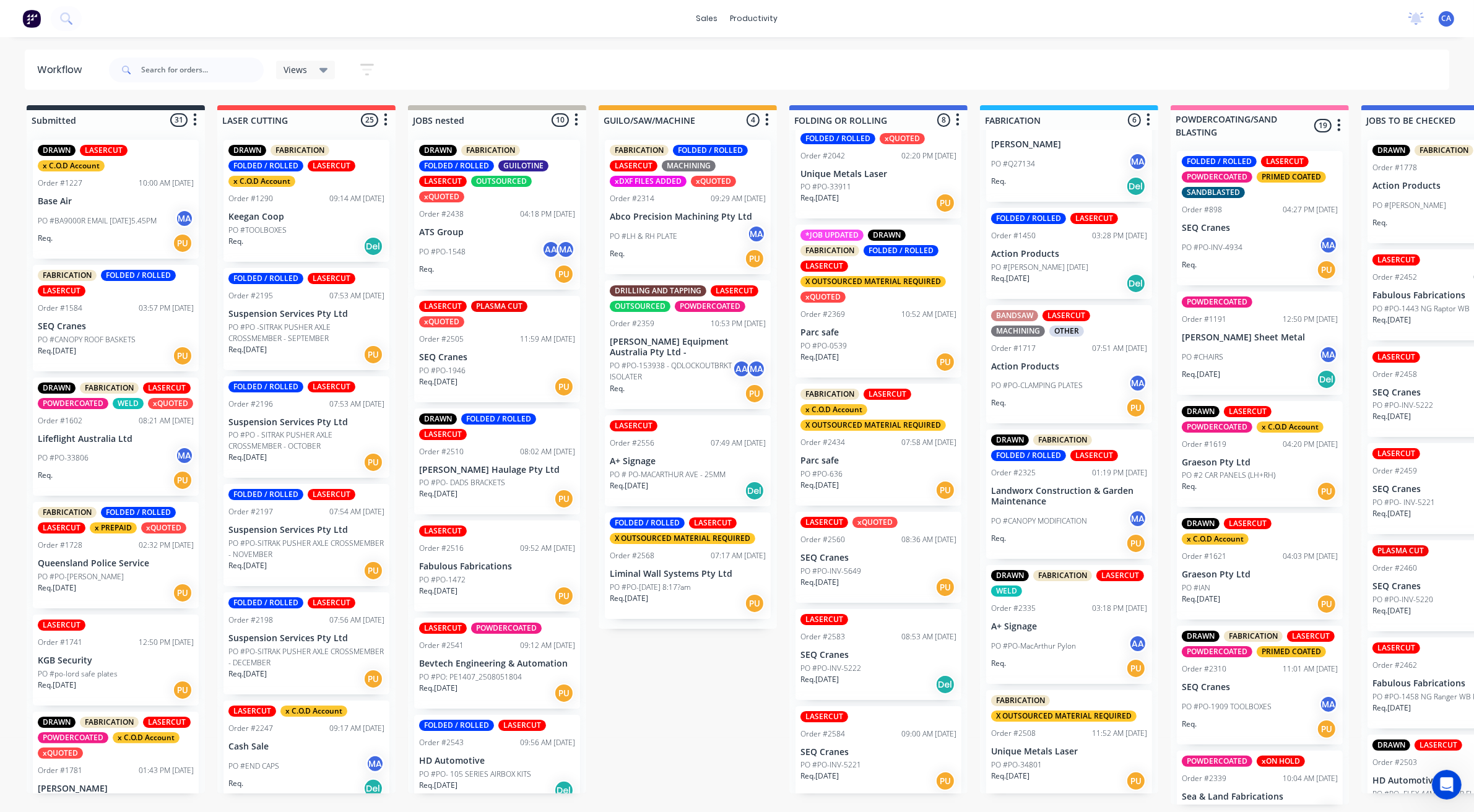
click at [864, 351] on div "Req. [DATE] PU" at bounding box center [878, 362] width 156 height 21
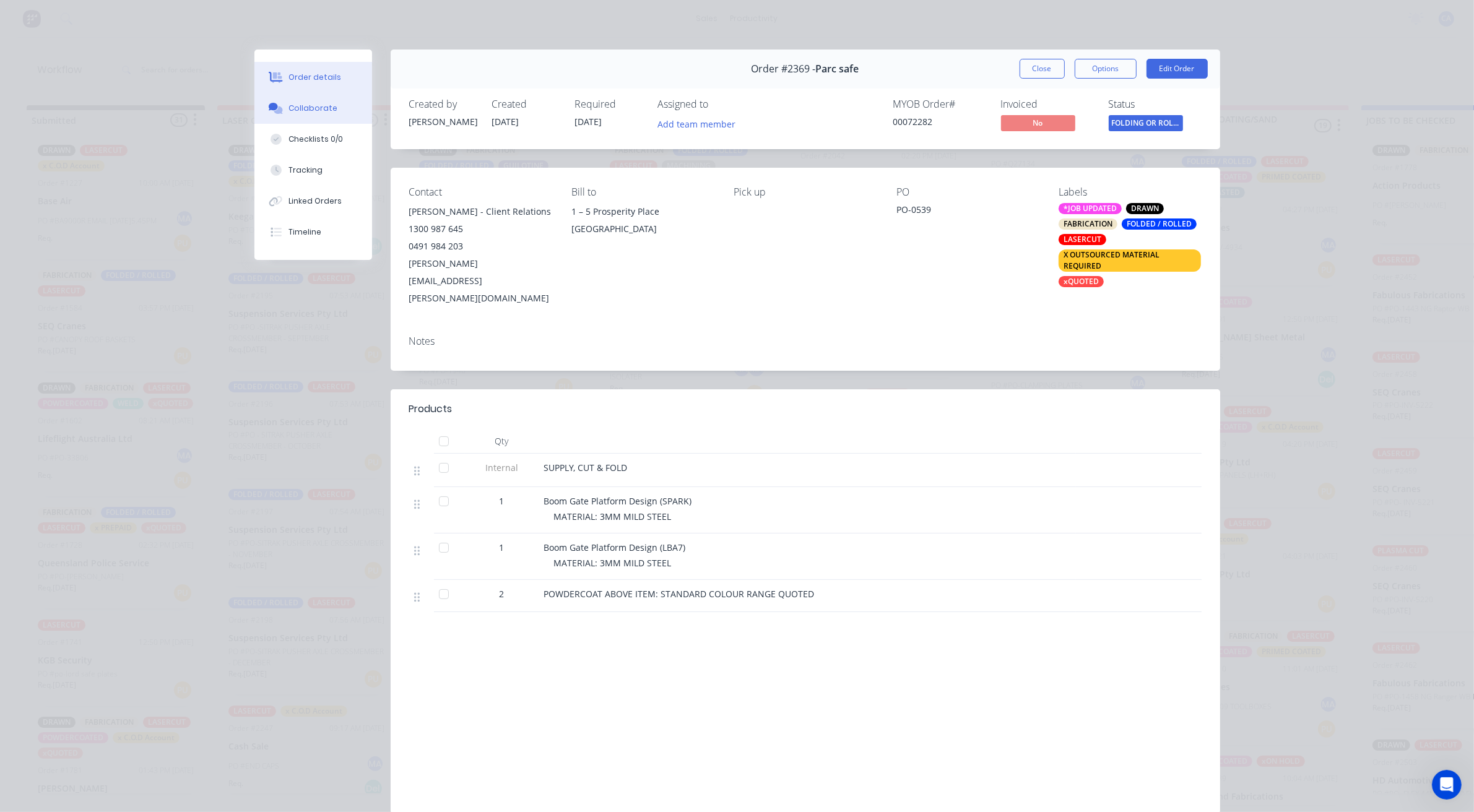
click at [310, 99] on button "Collaborate" at bounding box center [313, 108] width 118 height 31
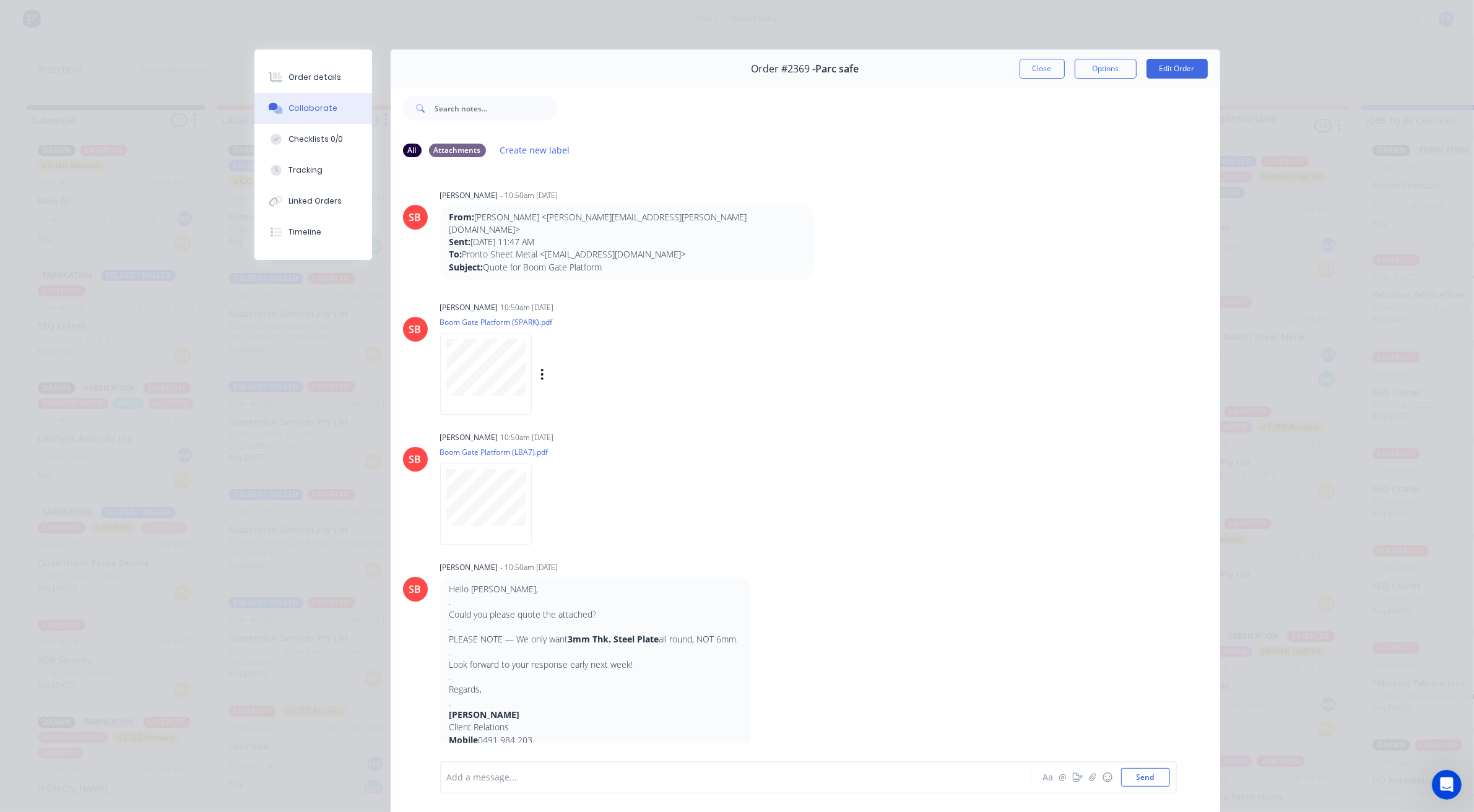
scroll to position [0, 0]
click at [1047, 71] on button "Close" at bounding box center [1042, 69] width 45 height 20
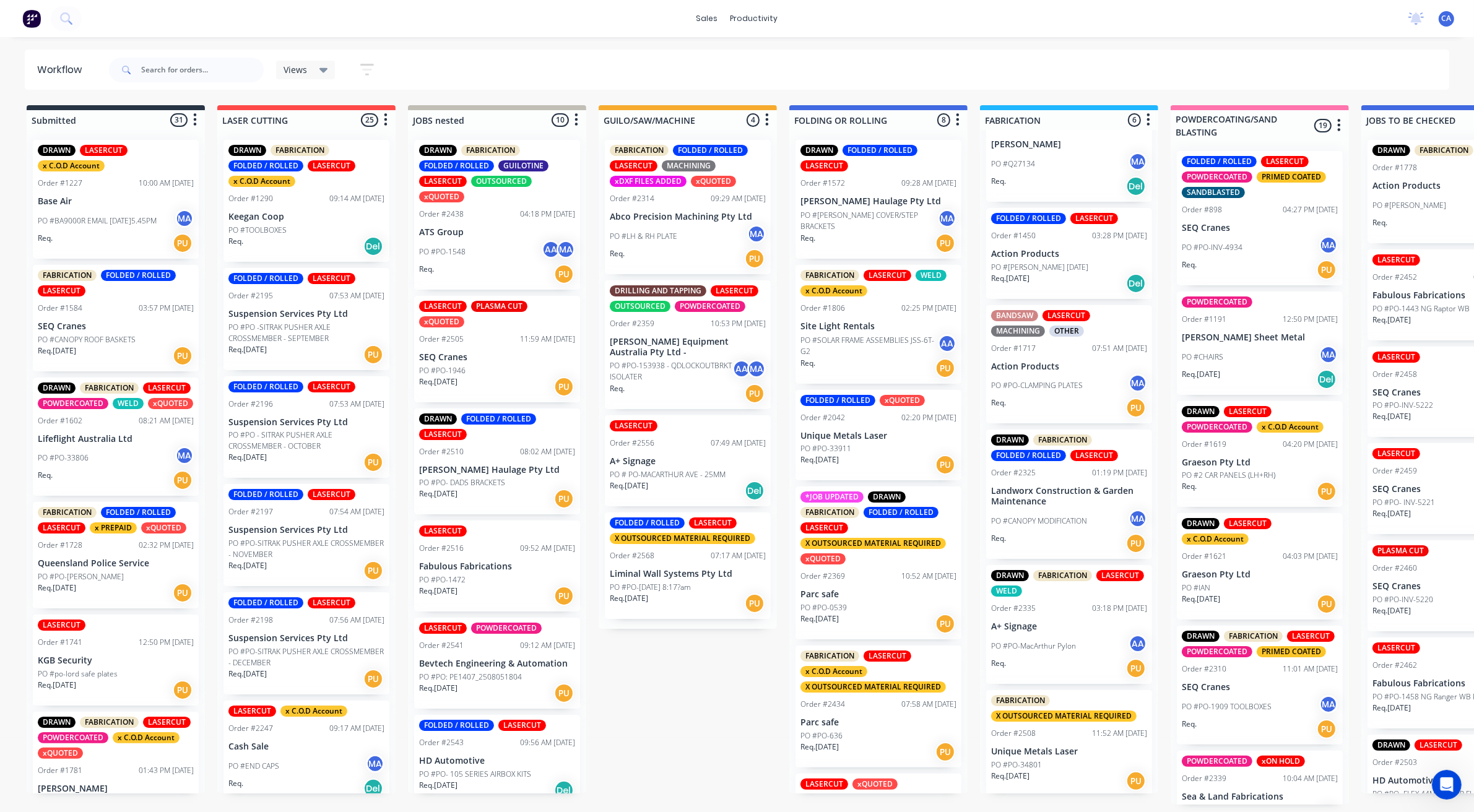
click at [838, 456] on p "Req. [DATE]" at bounding box center [819, 460] width 38 height 11
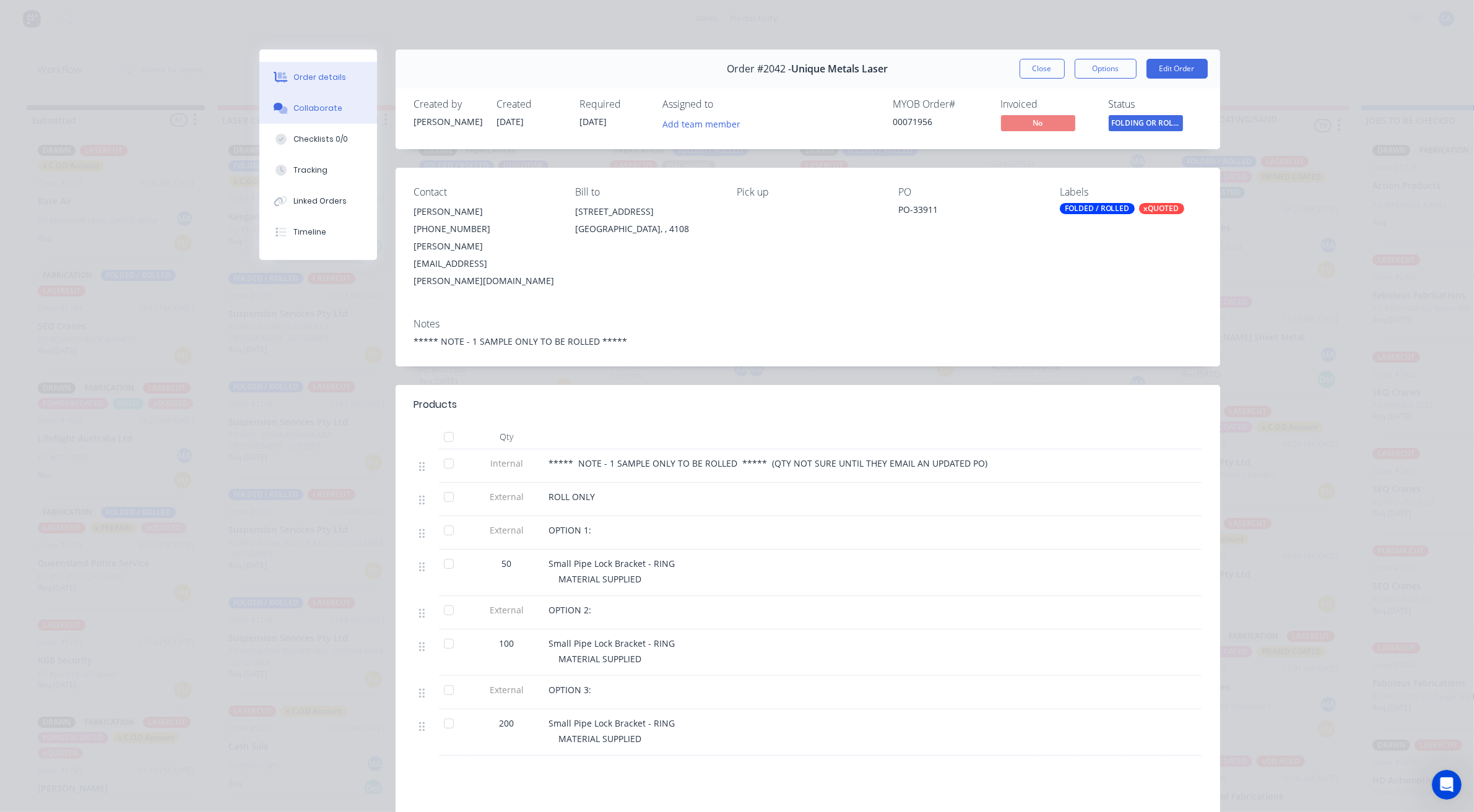
click at [311, 113] on div "Collaborate" at bounding box center [318, 108] width 49 height 11
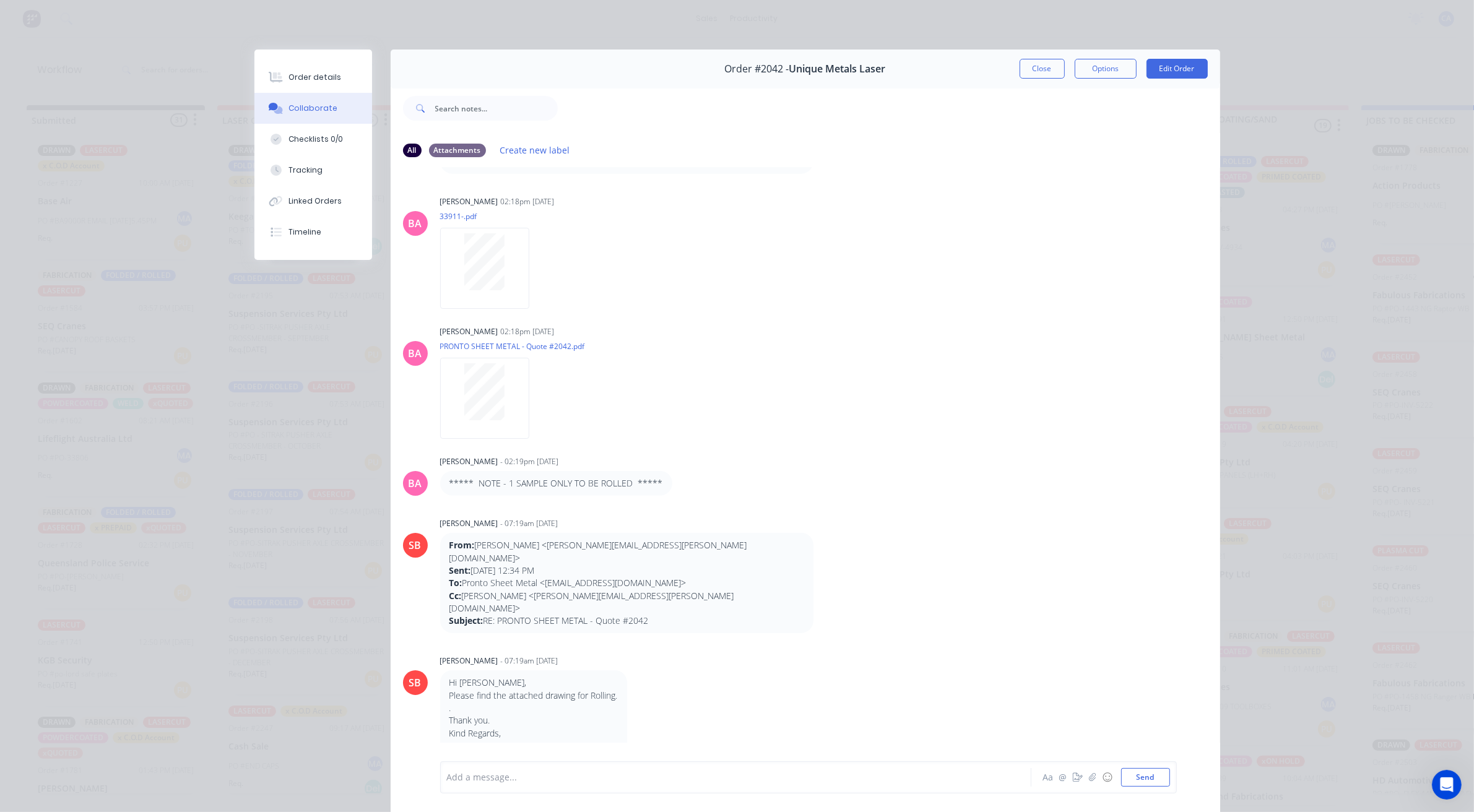
scroll to position [1160, 0]
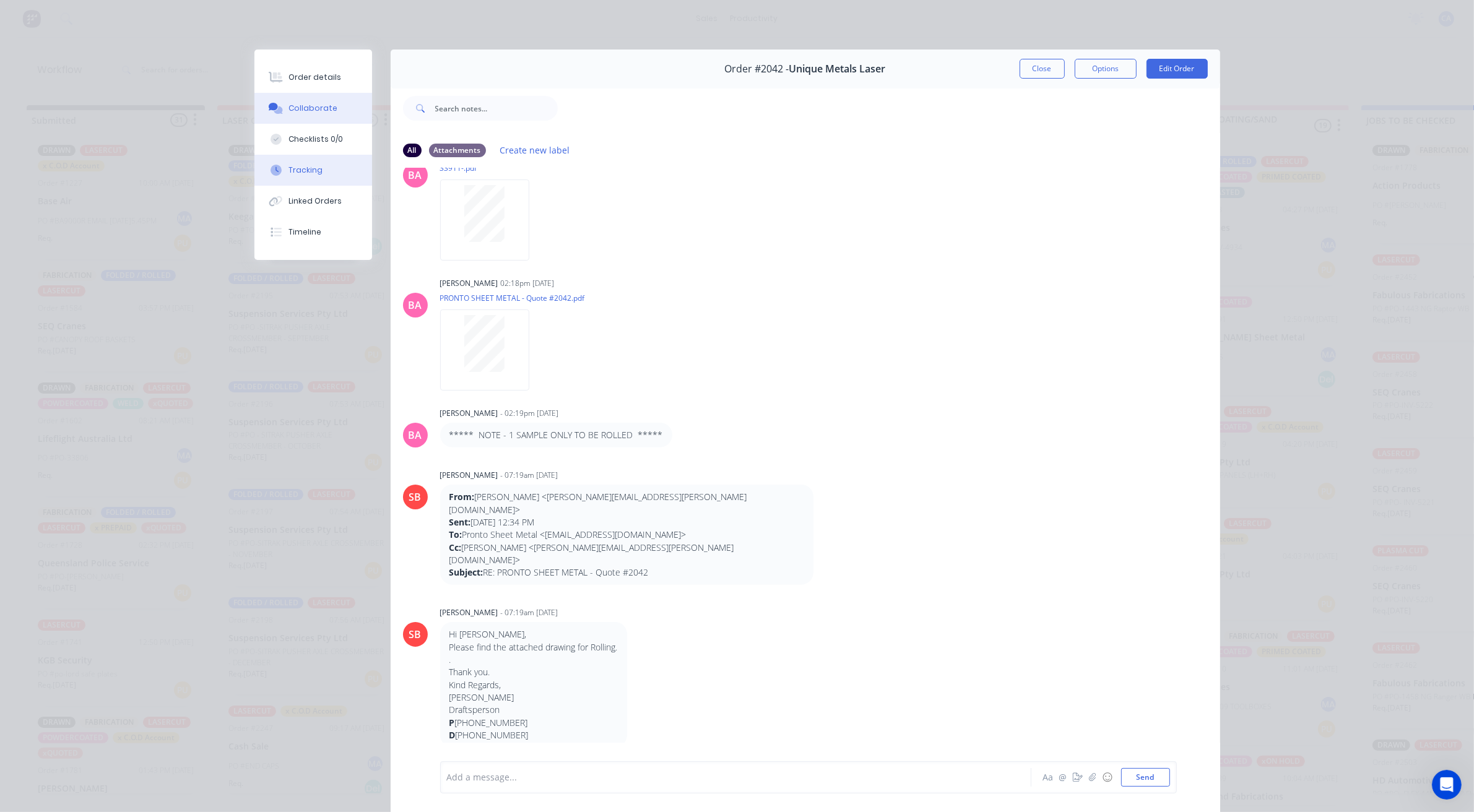
click at [313, 162] on button "Tracking" at bounding box center [313, 170] width 118 height 31
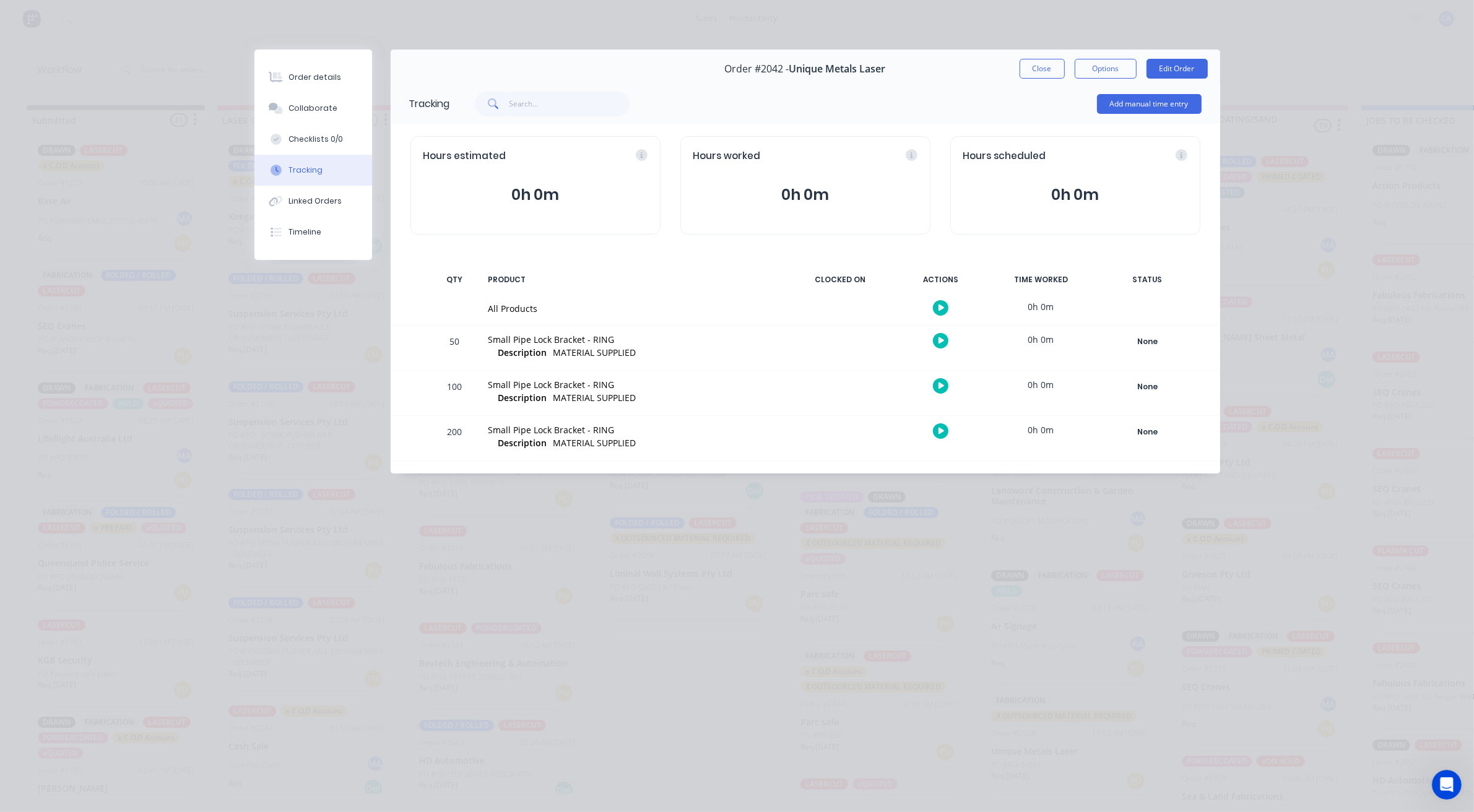
scroll to position [0, 0]
click at [323, 87] on button "Order details" at bounding box center [313, 77] width 118 height 31
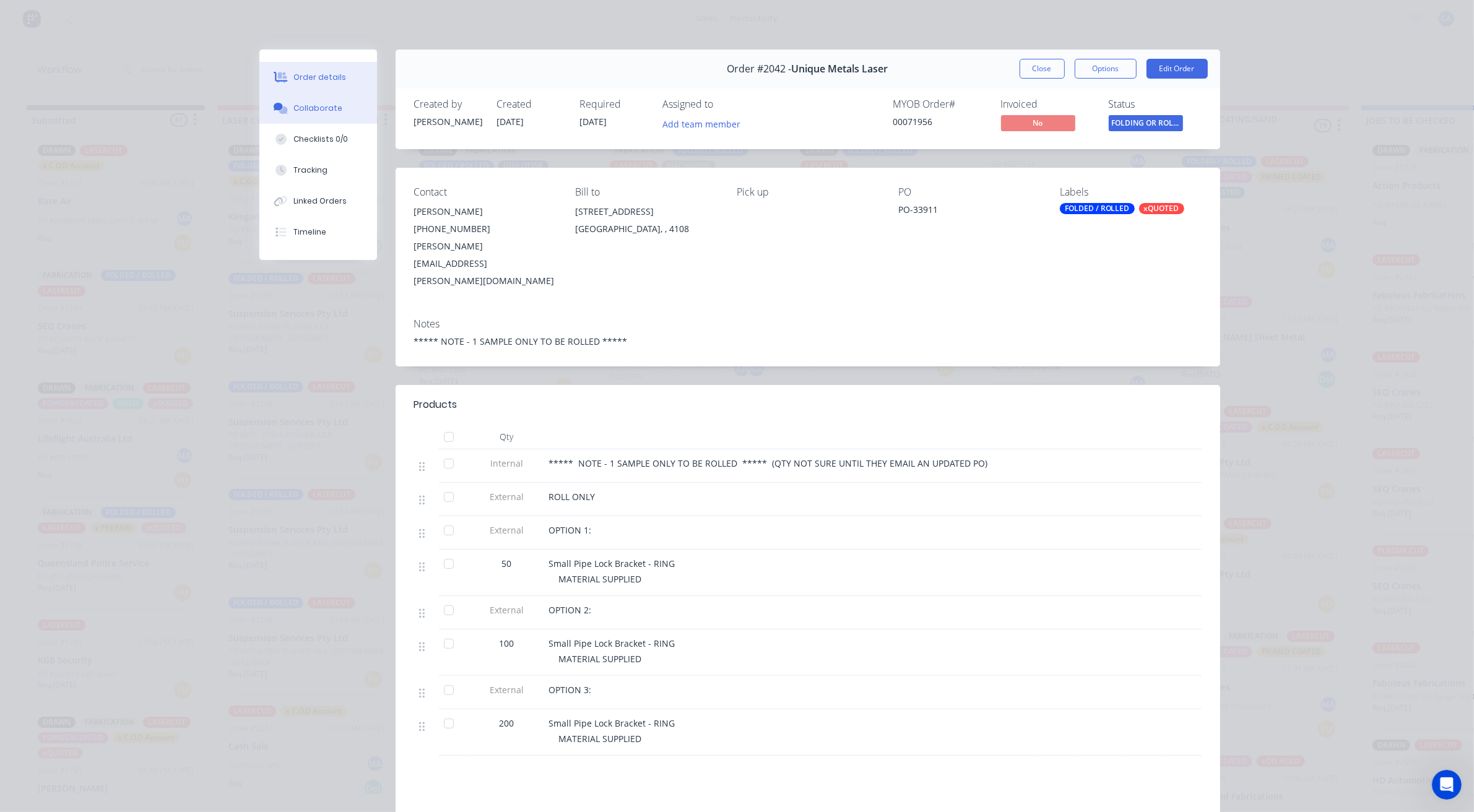
click at [310, 106] on div "Collaborate" at bounding box center [318, 108] width 49 height 11
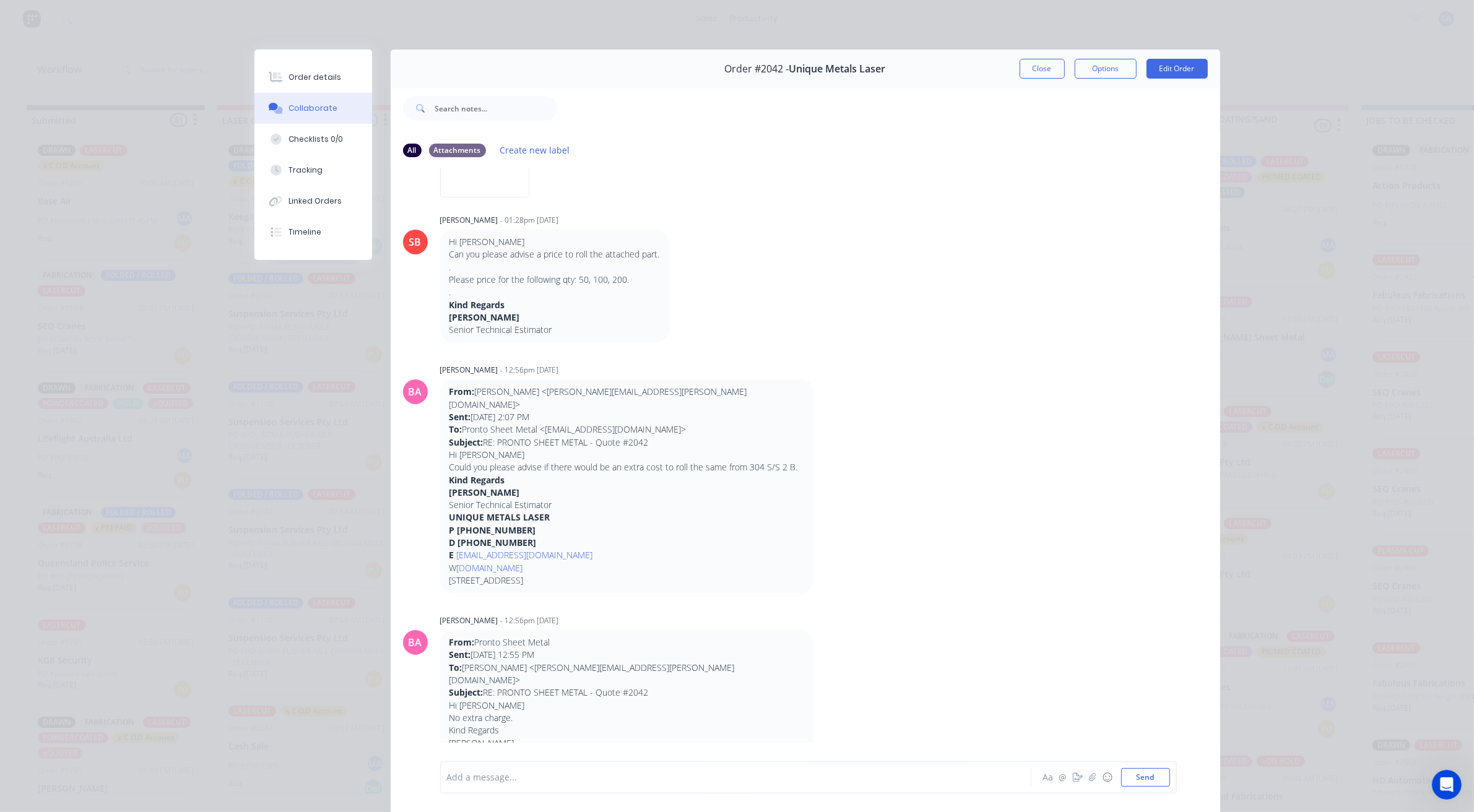
scroll to position [232, 0]
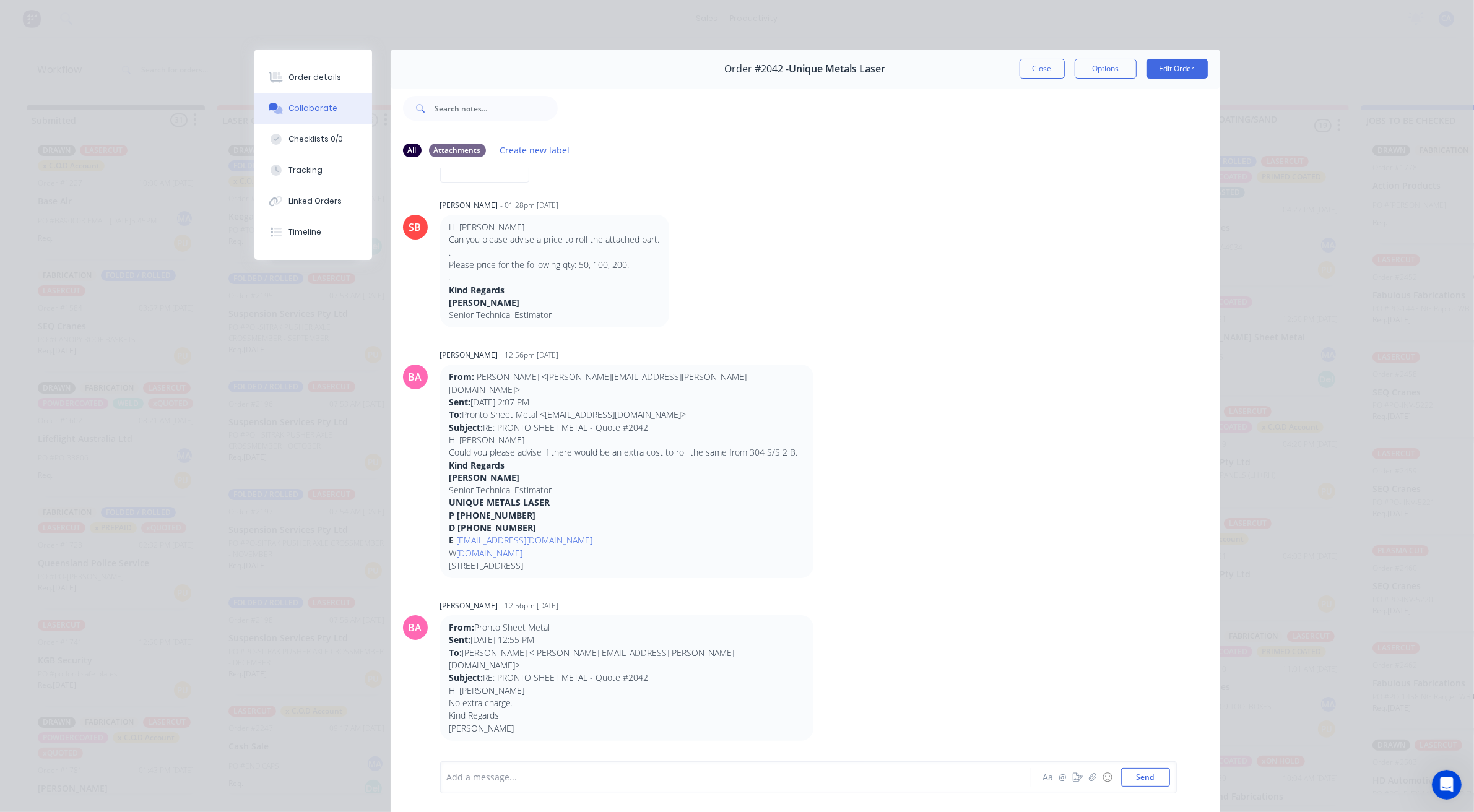
click at [759, 96] on div at bounding box center [889, 108] width 662 height 49
click at [1029, 65] on button "Close" at bounding box center [1042, 69] width 45 height 20
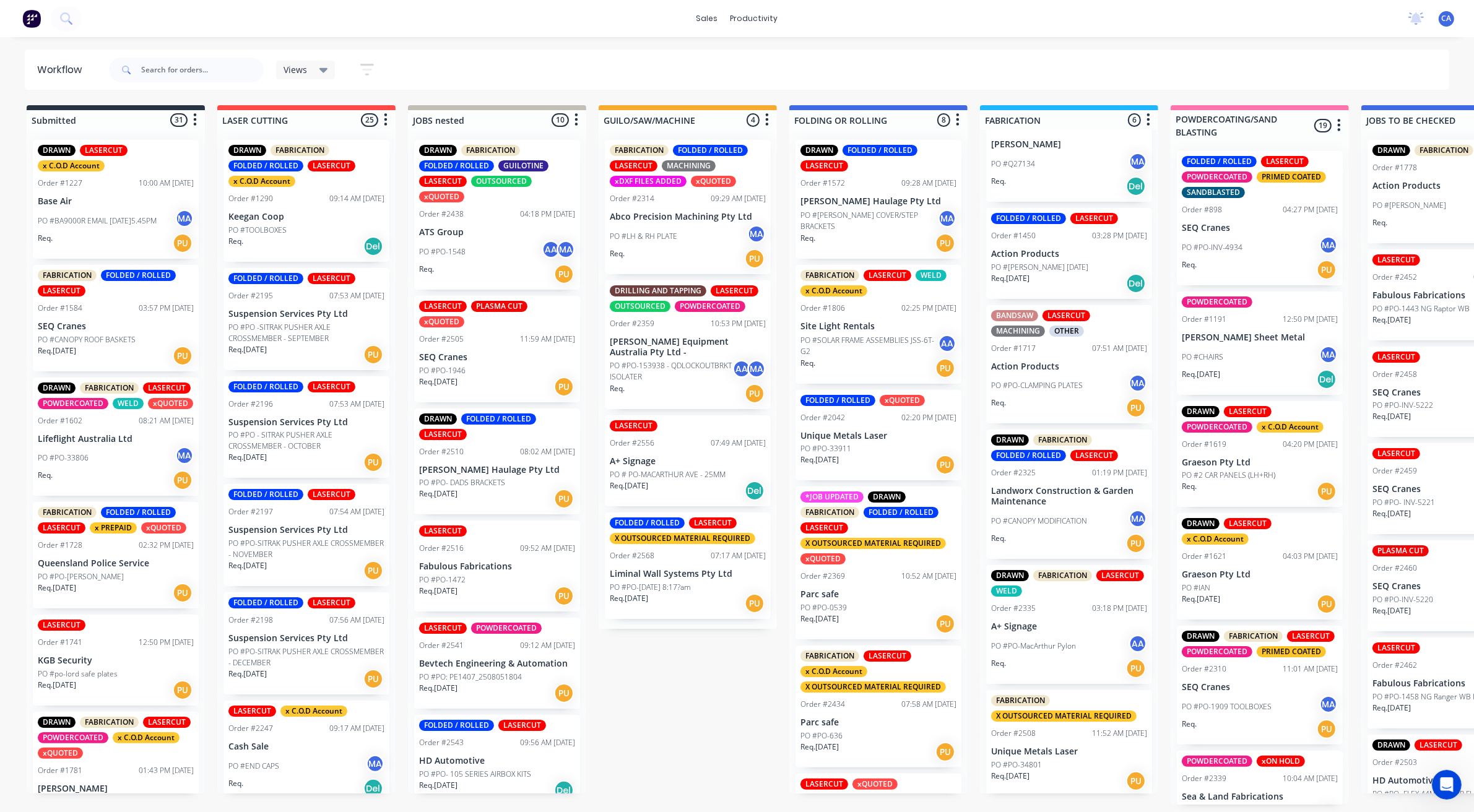
click at [683, 480] on div "Req. [DATE] Del" at bounding box center [688, 491] width 156 height 21
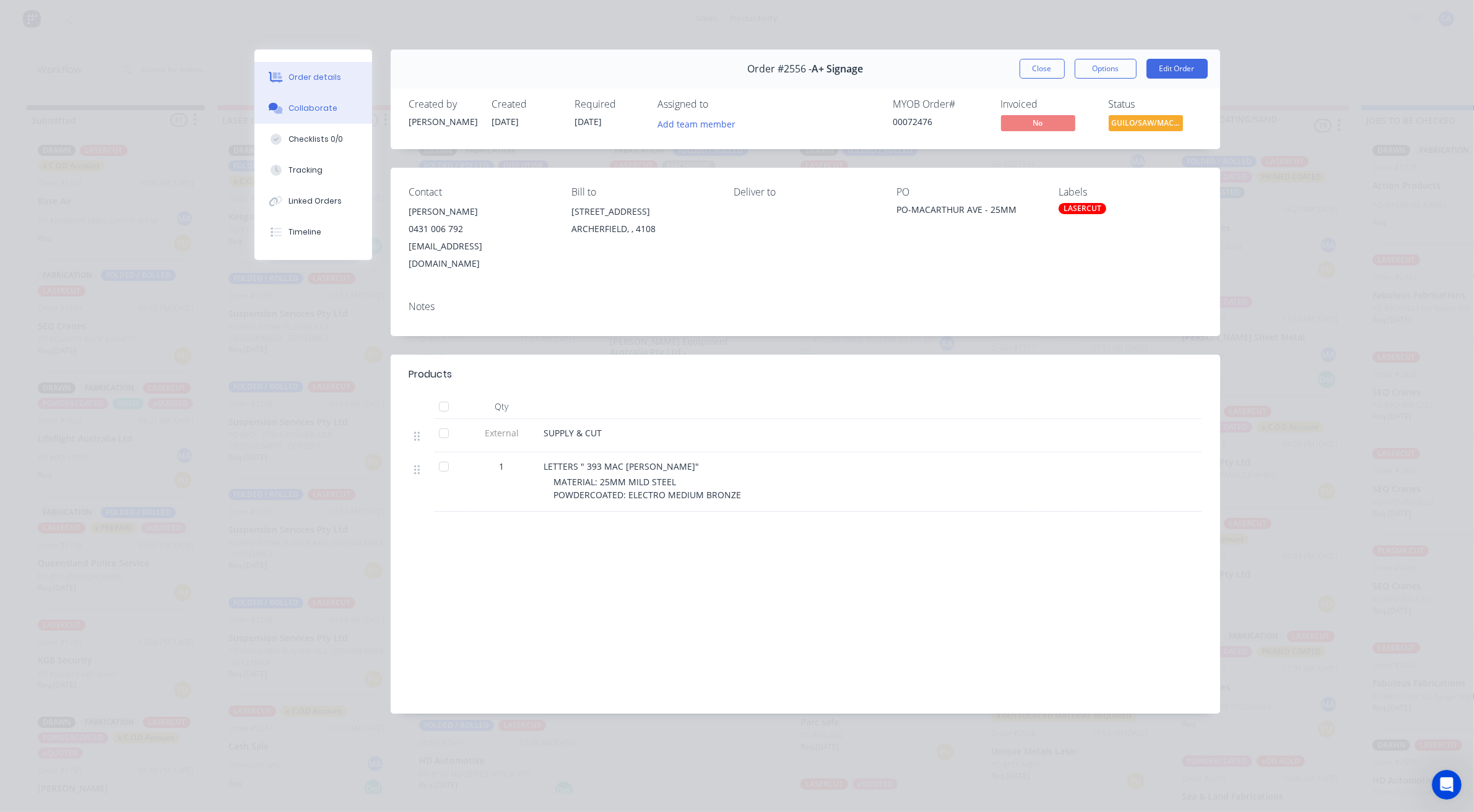
click at [314, 109] on div "Collaborate" at bounding box center [313, 108] width 49 height 11
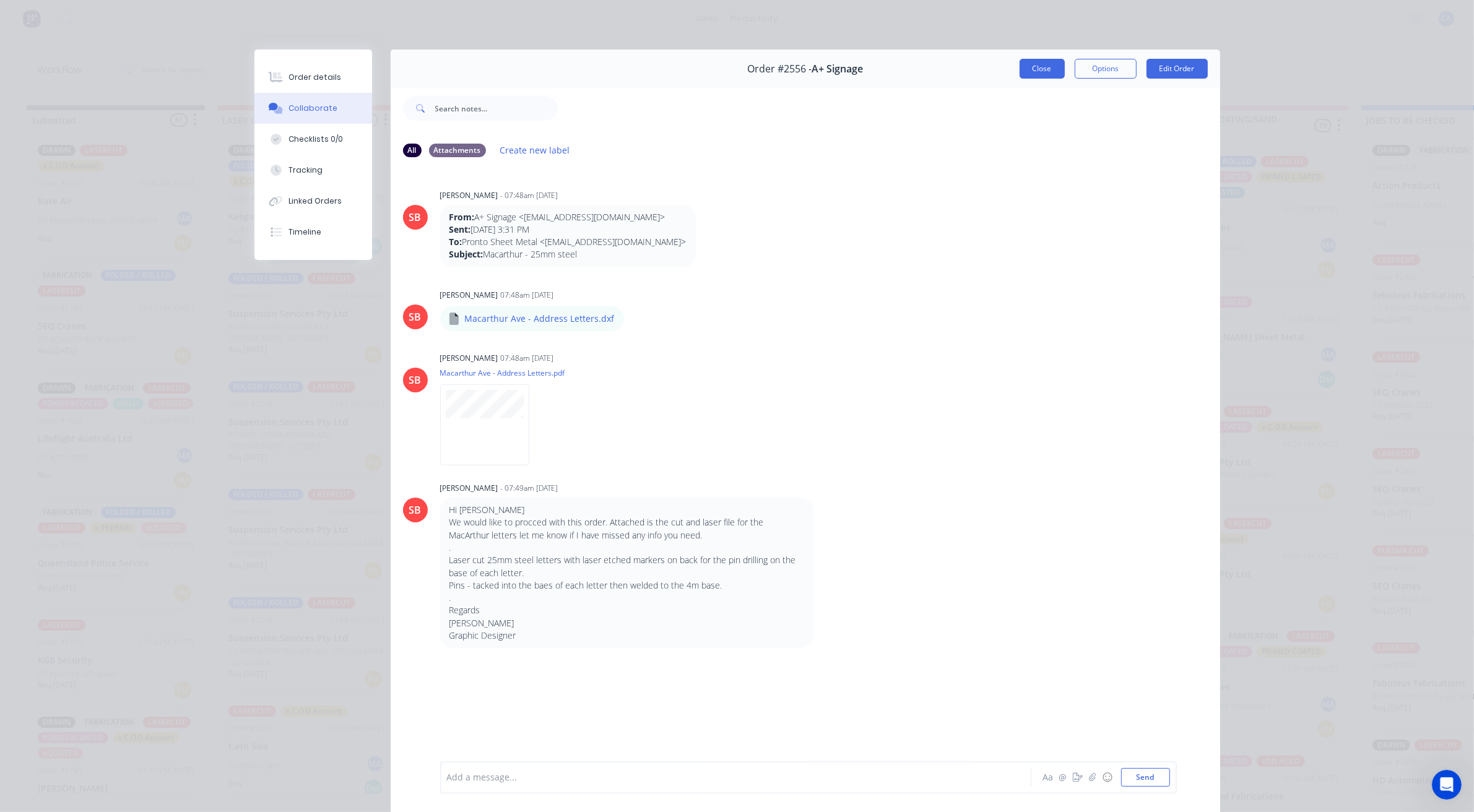
click at [1039, 72] on button "Close" at bounding box center [1042, 69] width 45 height 20
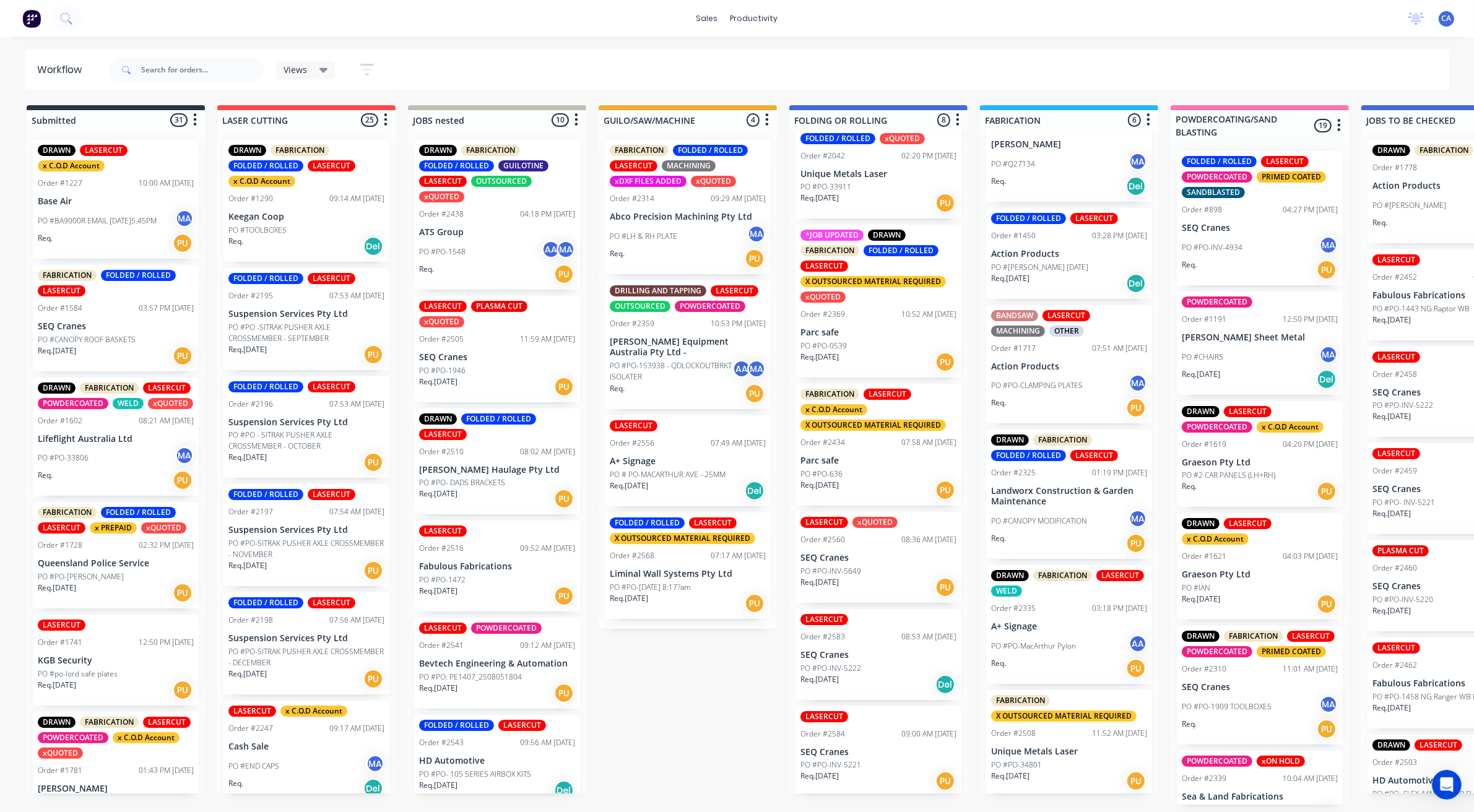
scroll to position [4, 0]
click at [865, 577] on div "Req. [DATE] PU" at bounding box center [878, 587] width 156 height 21
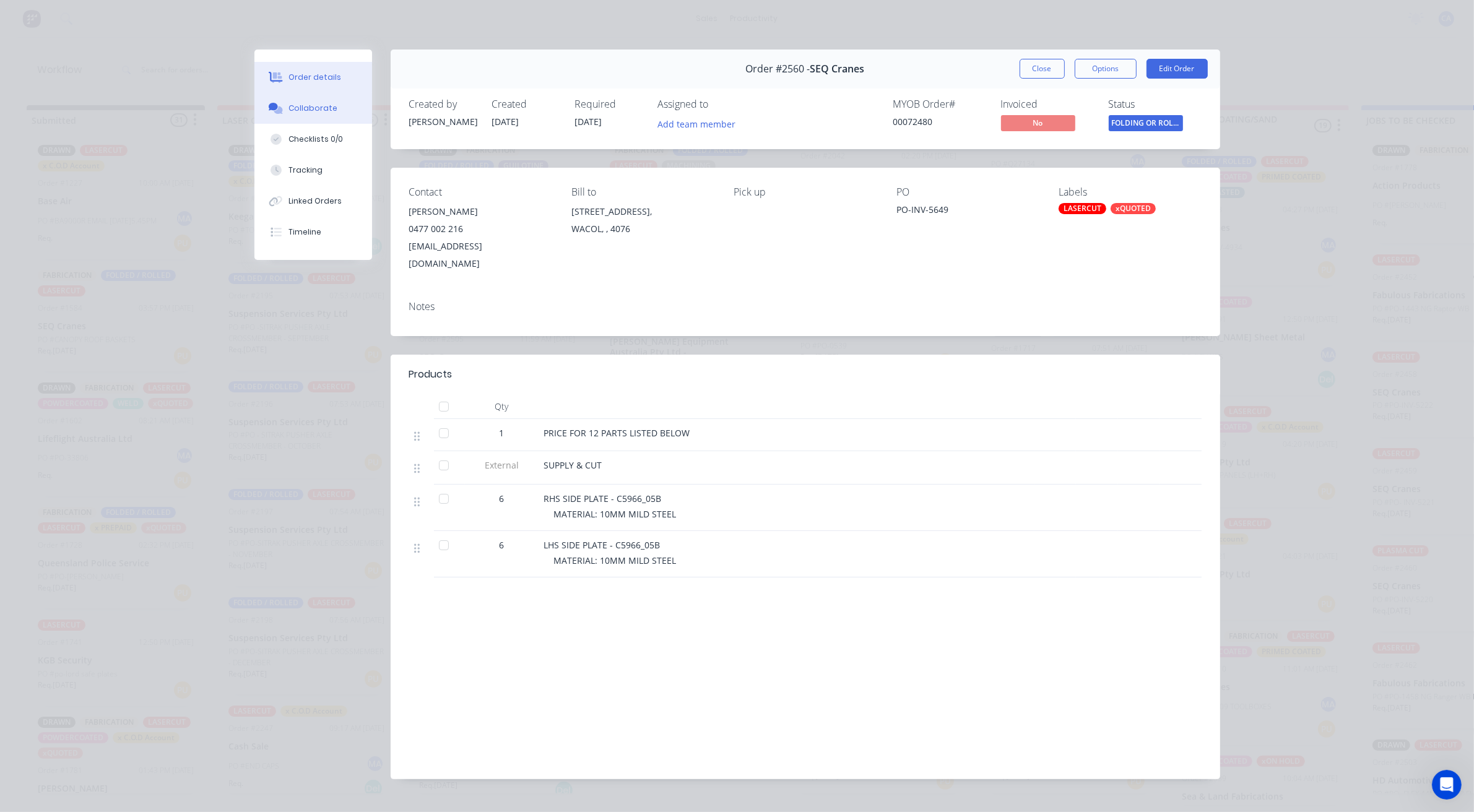
click at [300, 111] on div "Collaborate" at bounding box center [313, 108] width 49 height 11
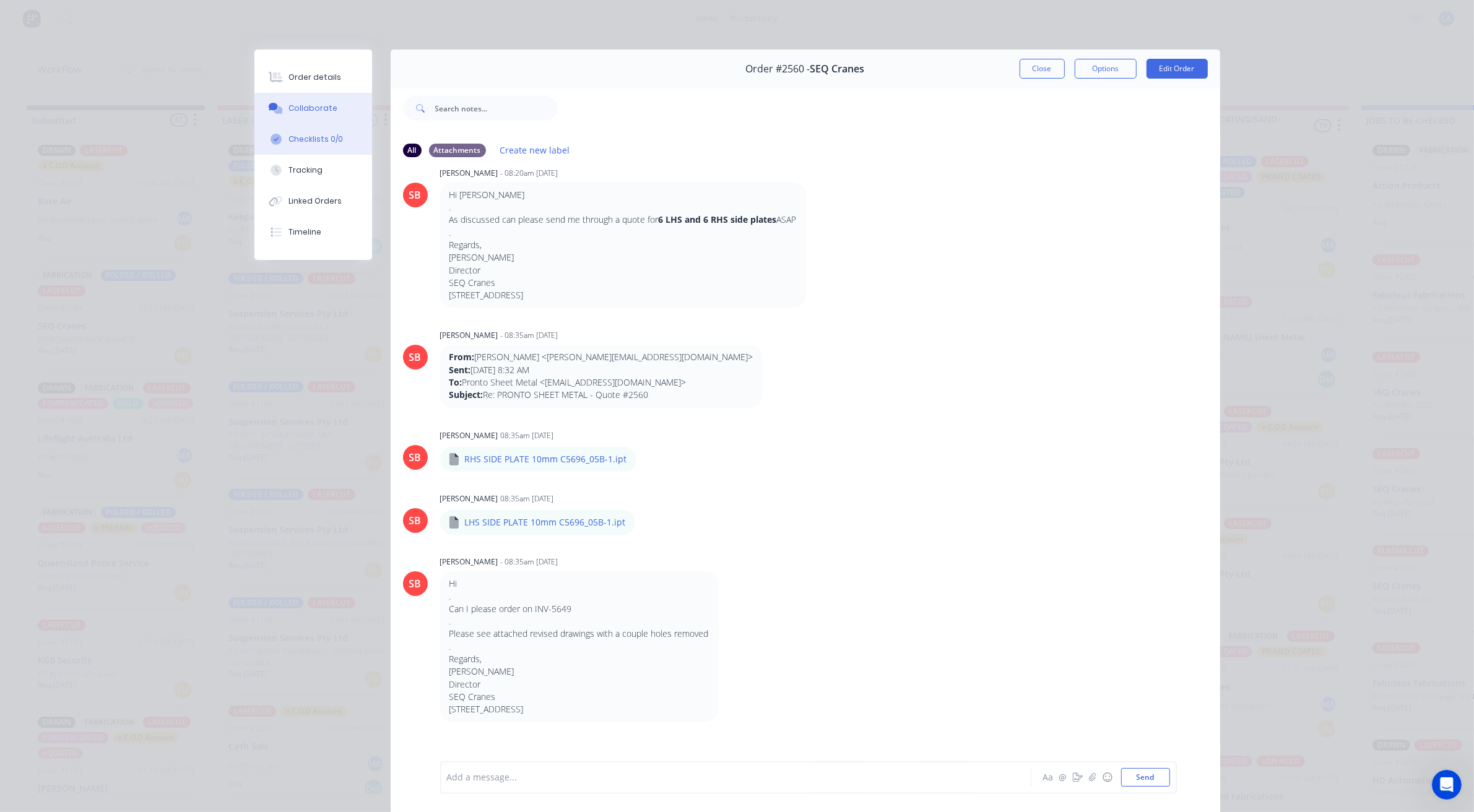
scroll to position [111, 0]
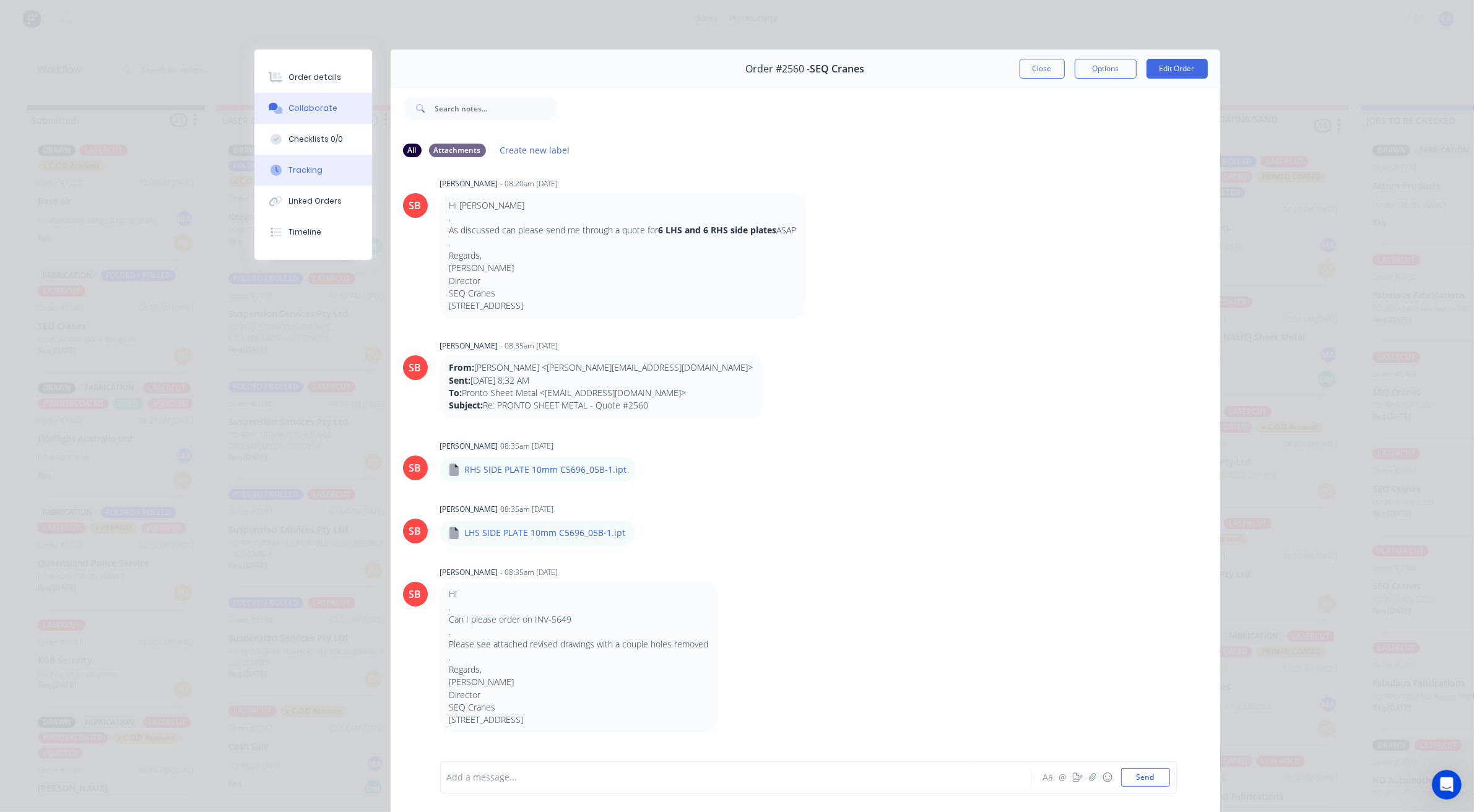
click at [295, 165] on div "Tracking" at bounding box center [306, 170] width 34 height 11
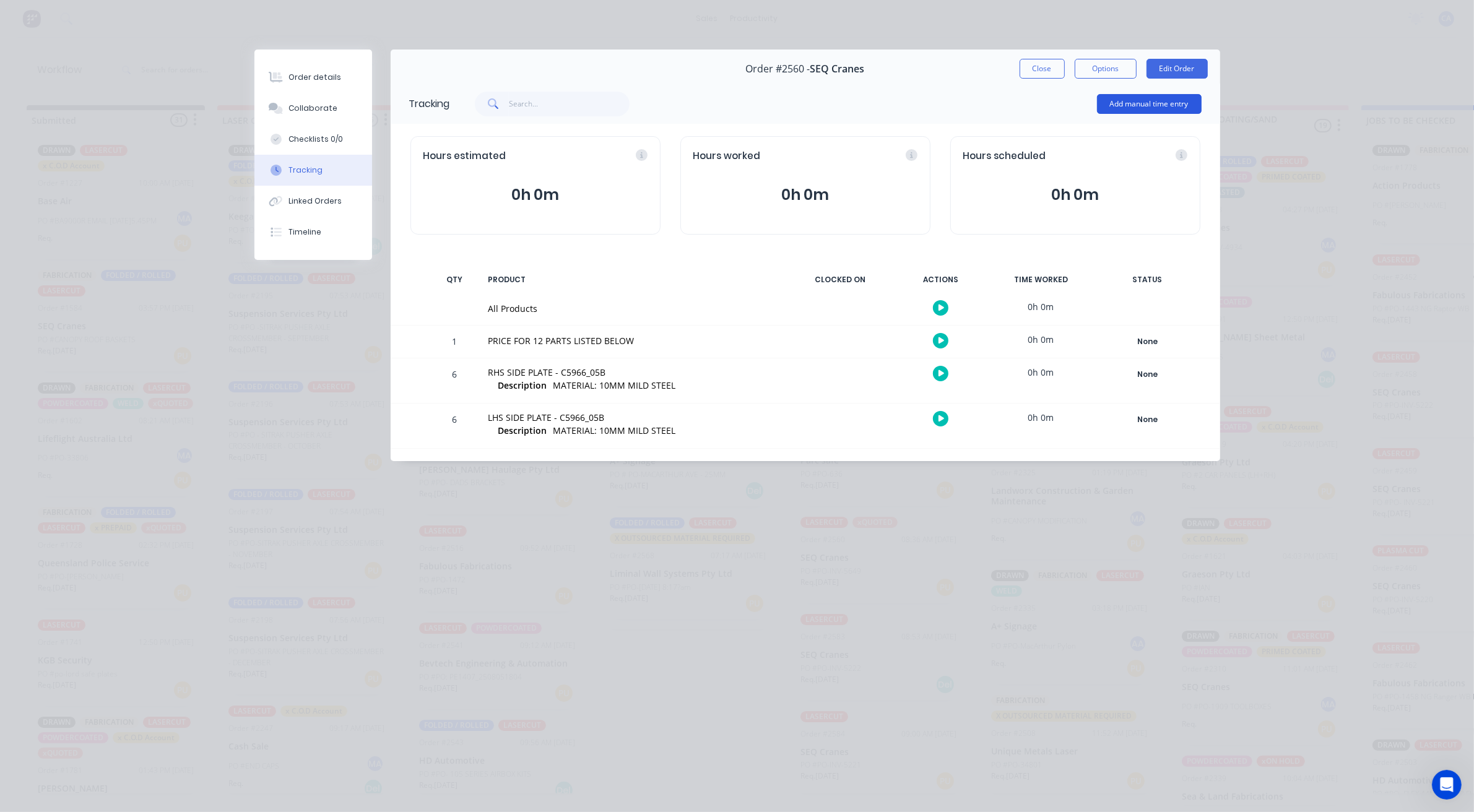
click at [1155, 100] on button "Add manual time entry" at bounding box center [1149, 104] width 105 height 20
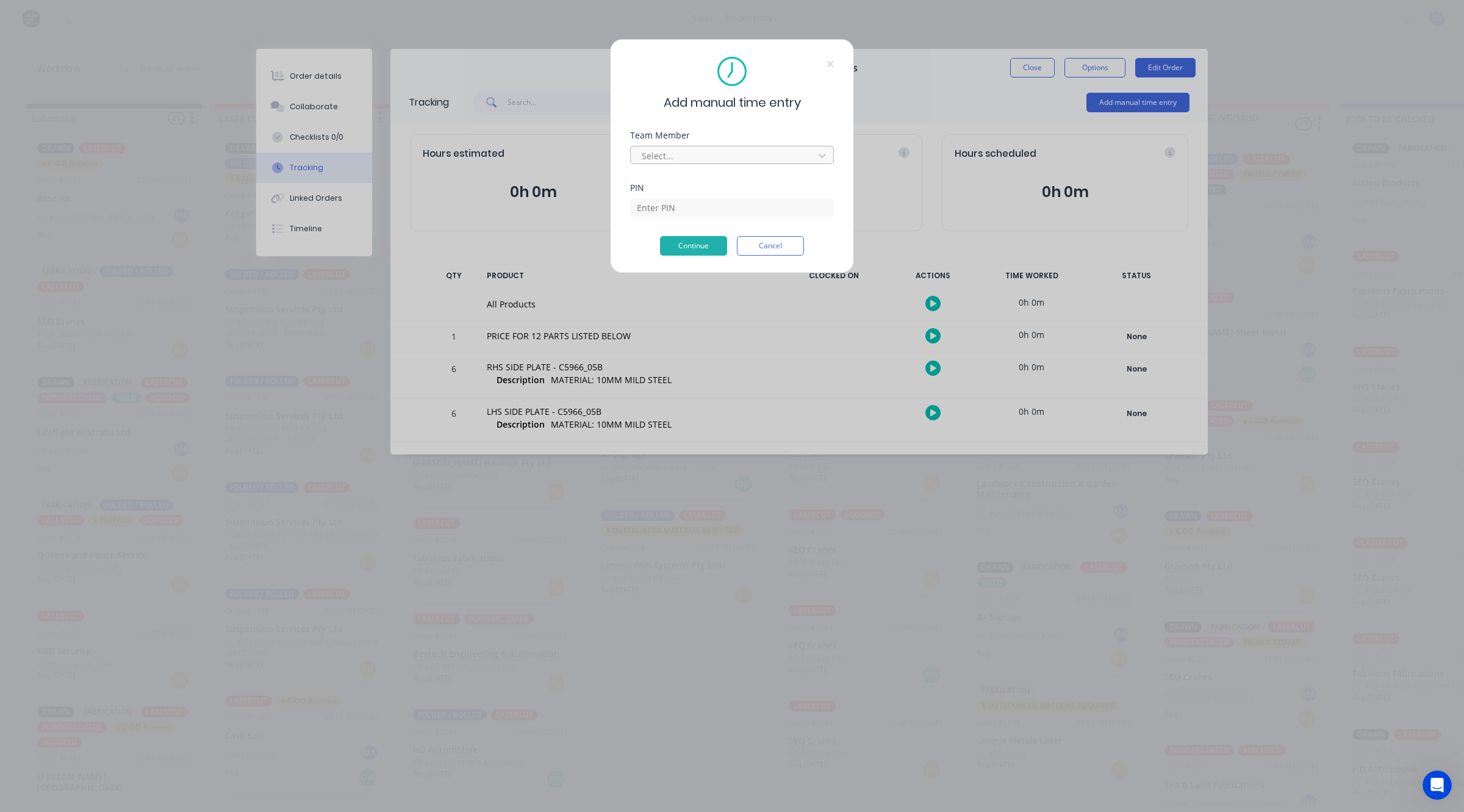
click at [713, 162] on div at bounding box center [724, 155] width 167 height 15
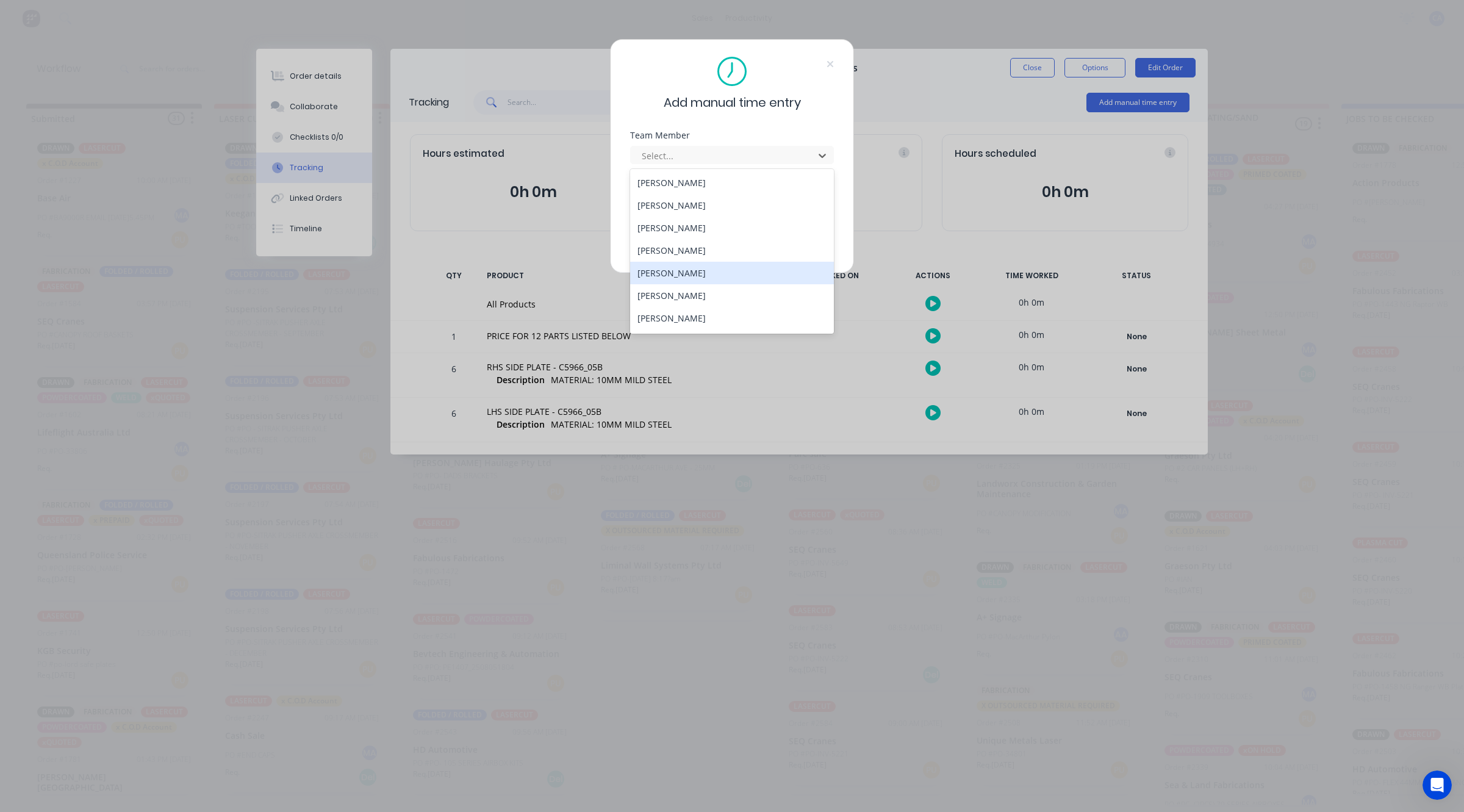
click at [667, 273] on div "[PERSON_NAME]" at bounding box center [732, 273] width 204 height 23
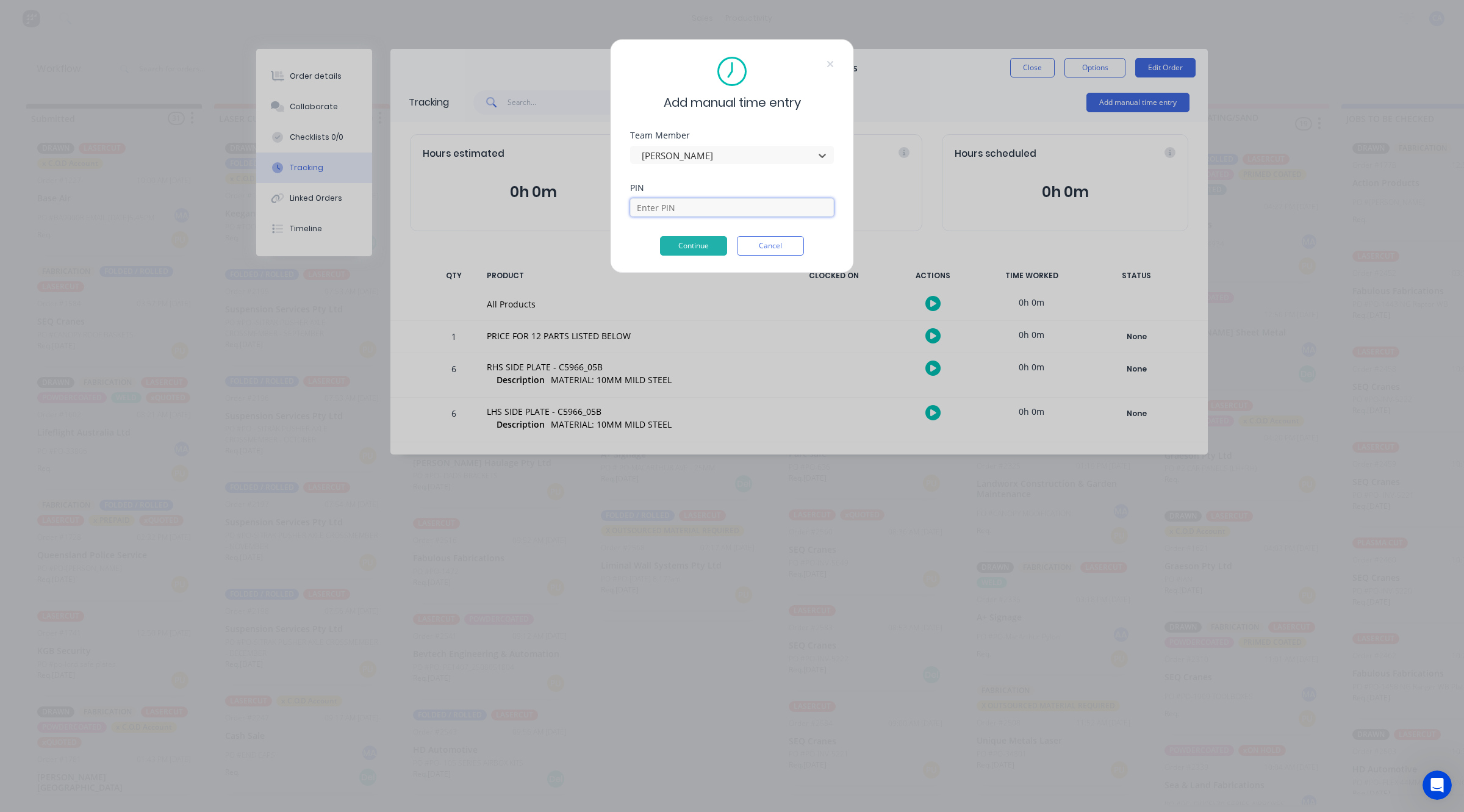
drag, startPoint x: 655, startPoint y: 206, endPoint x: 662, endPoint y: 211, distance: 8.6
click at [655, 206] on input at bounding box center [732, 207] width 204 height 19
type input "3699"
click at [703, 244] on button "Continue" at bounding box center [694, 246] width 67 height 20
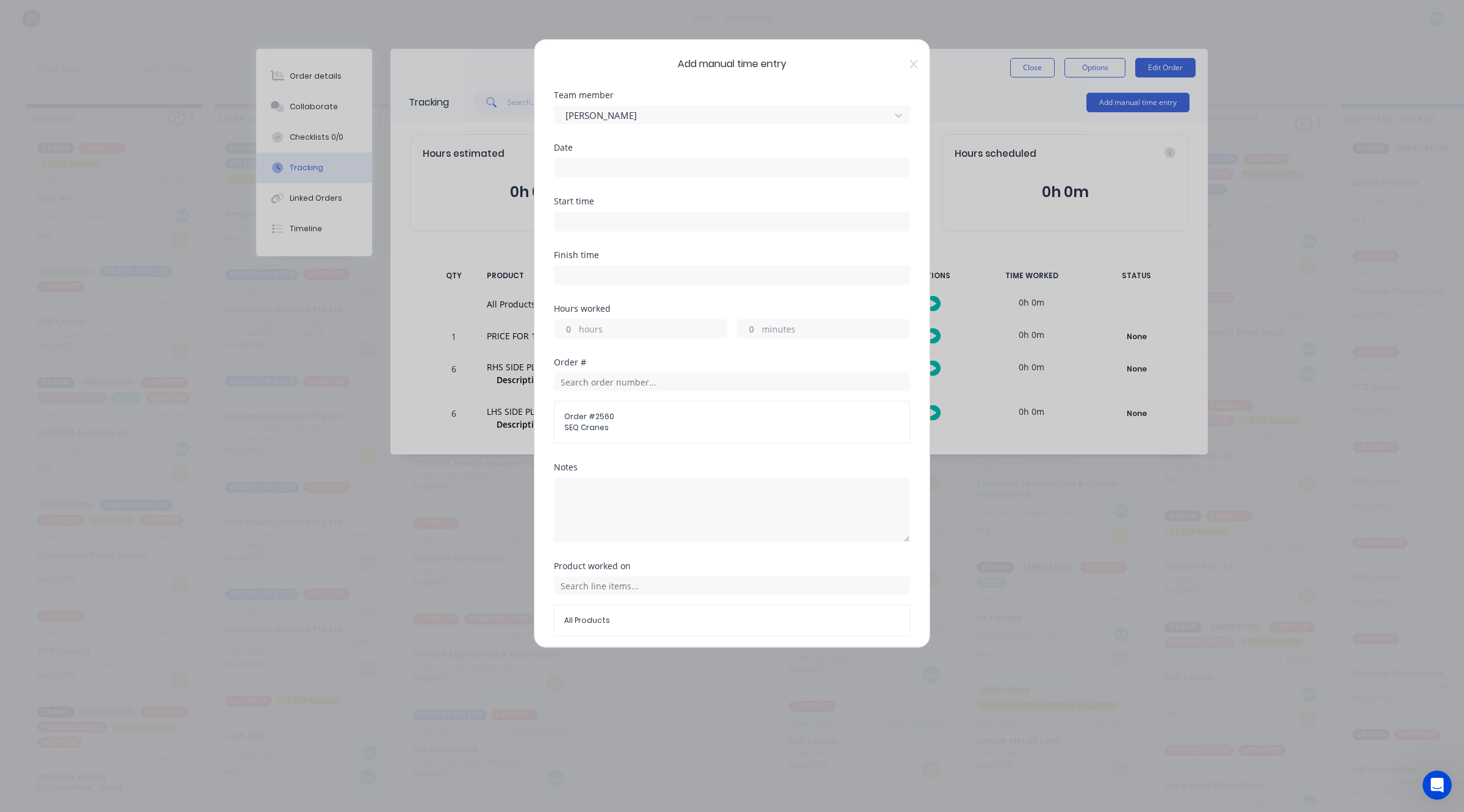
click at [595, 166] on input at bounding box center [732, 168] width 355 height 19
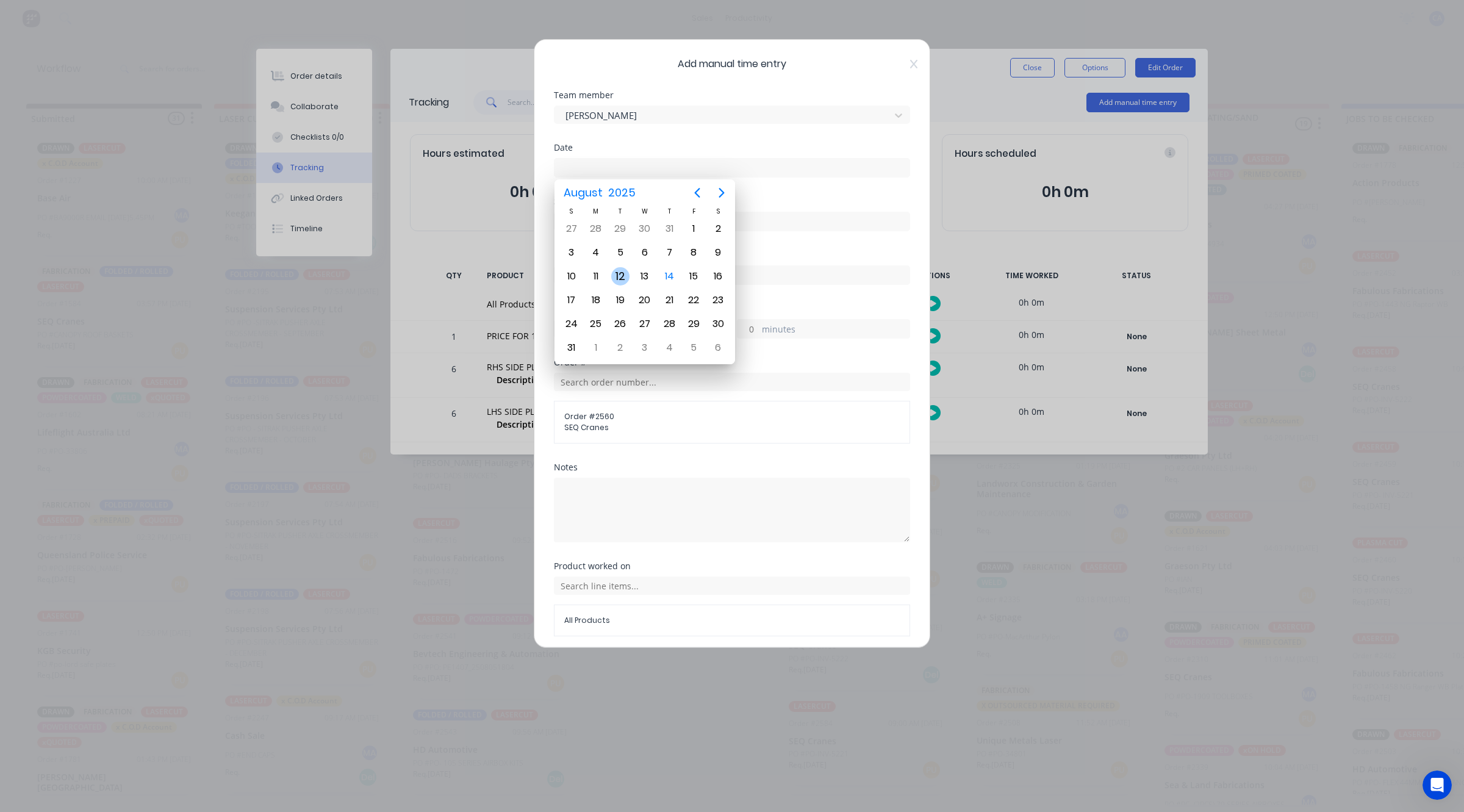
click at [613, 273] on div "12" at bounding box center [620, 276] width 19 height 19
type input "[DATE]"
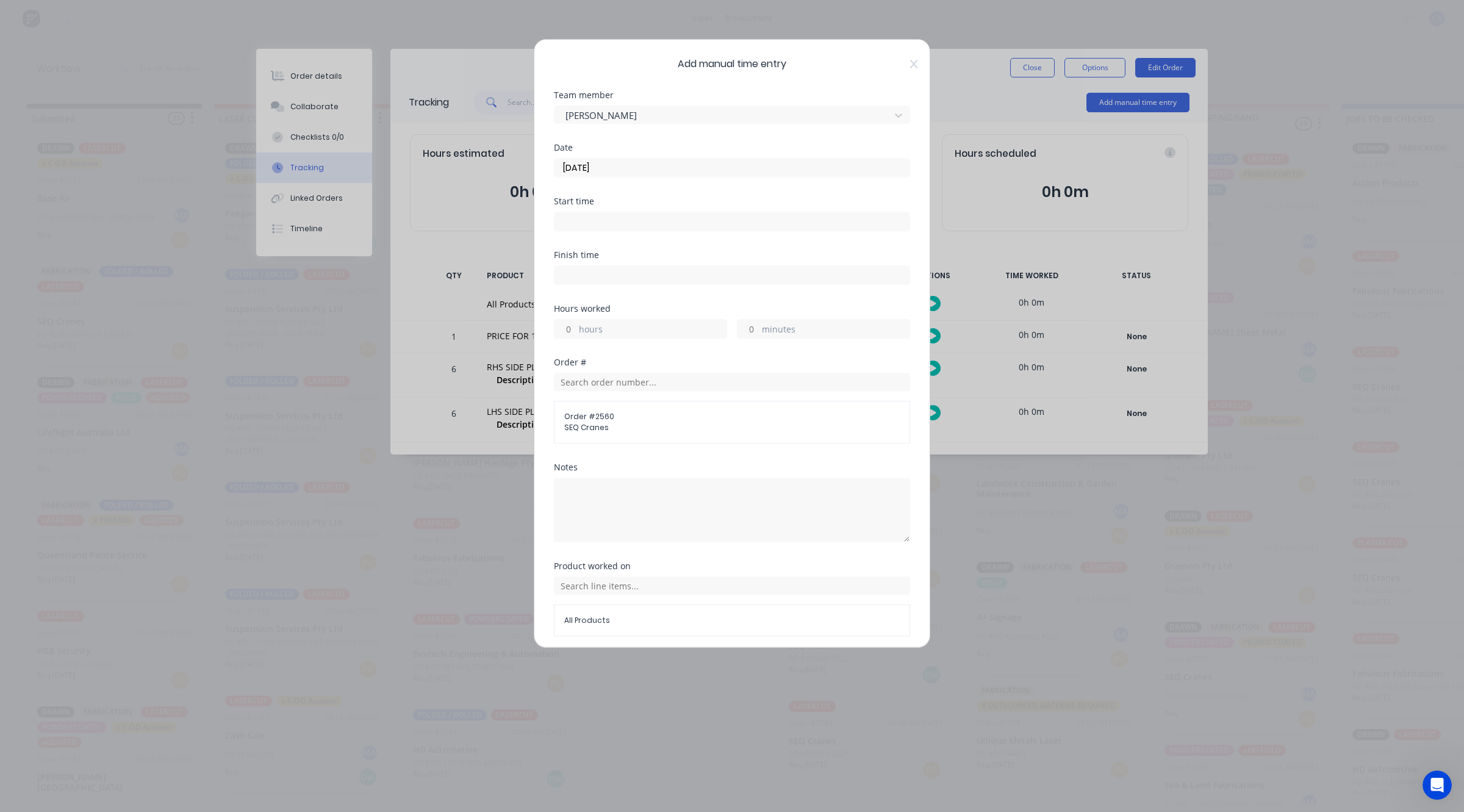
click at [565, 333] on input "hours" at bounding box center [565, 329] width 22 height 19
type input "1"
click at [733, 317] on div "1 hours minutes" at bounding box center [732, 327] width 356 height 23
click at [743, 330] on input "minutes" at bounding box center [748, 329] width 22 height 19
type input "30"
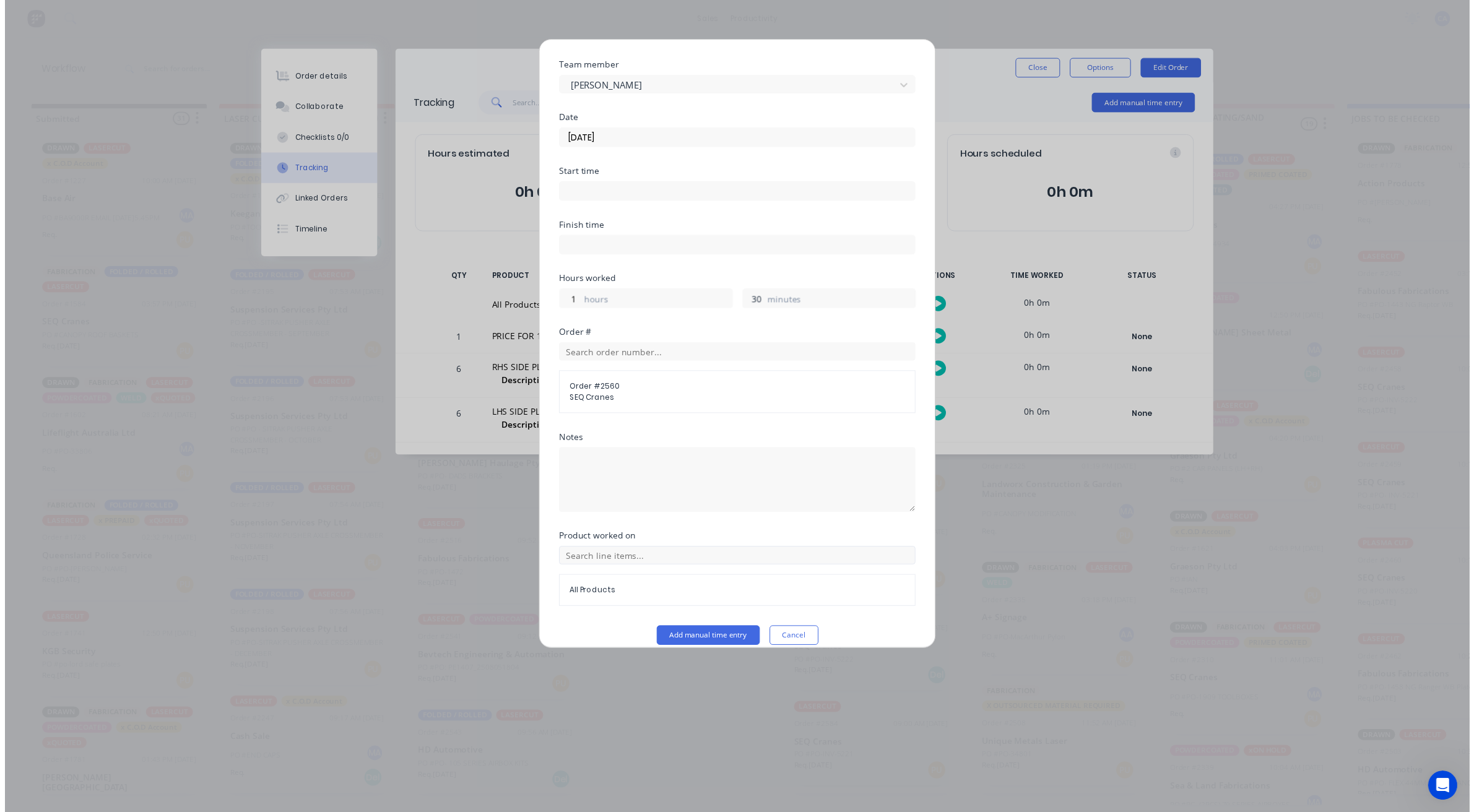
scroll to position [48, 0]
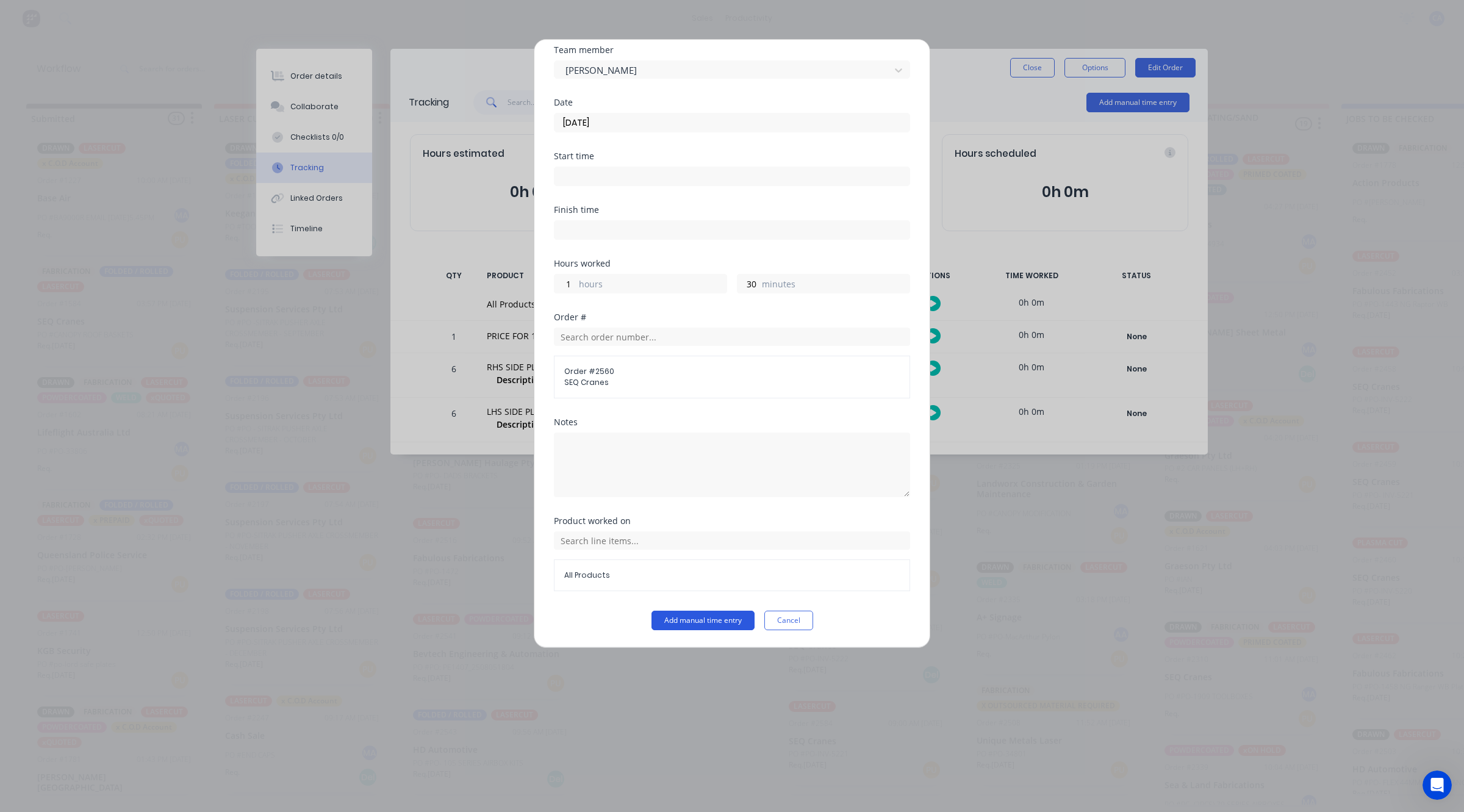
click at [730, 626] on button "Add manual time entry" at bounding box center [703, 620] width 103 height 20
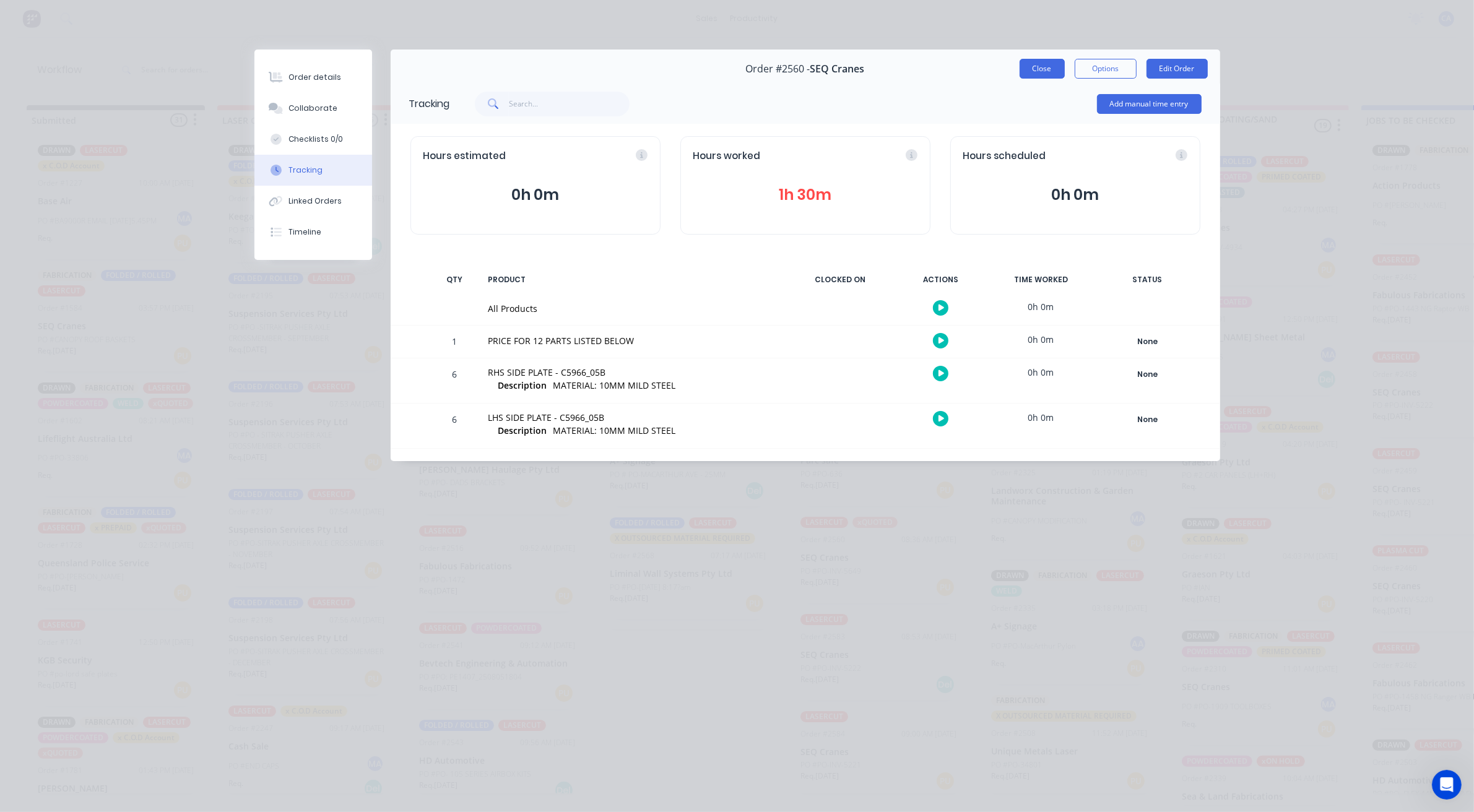
click at [1023, 72] on button "Close" at bounding box center [1042, 69] width 45 height 20
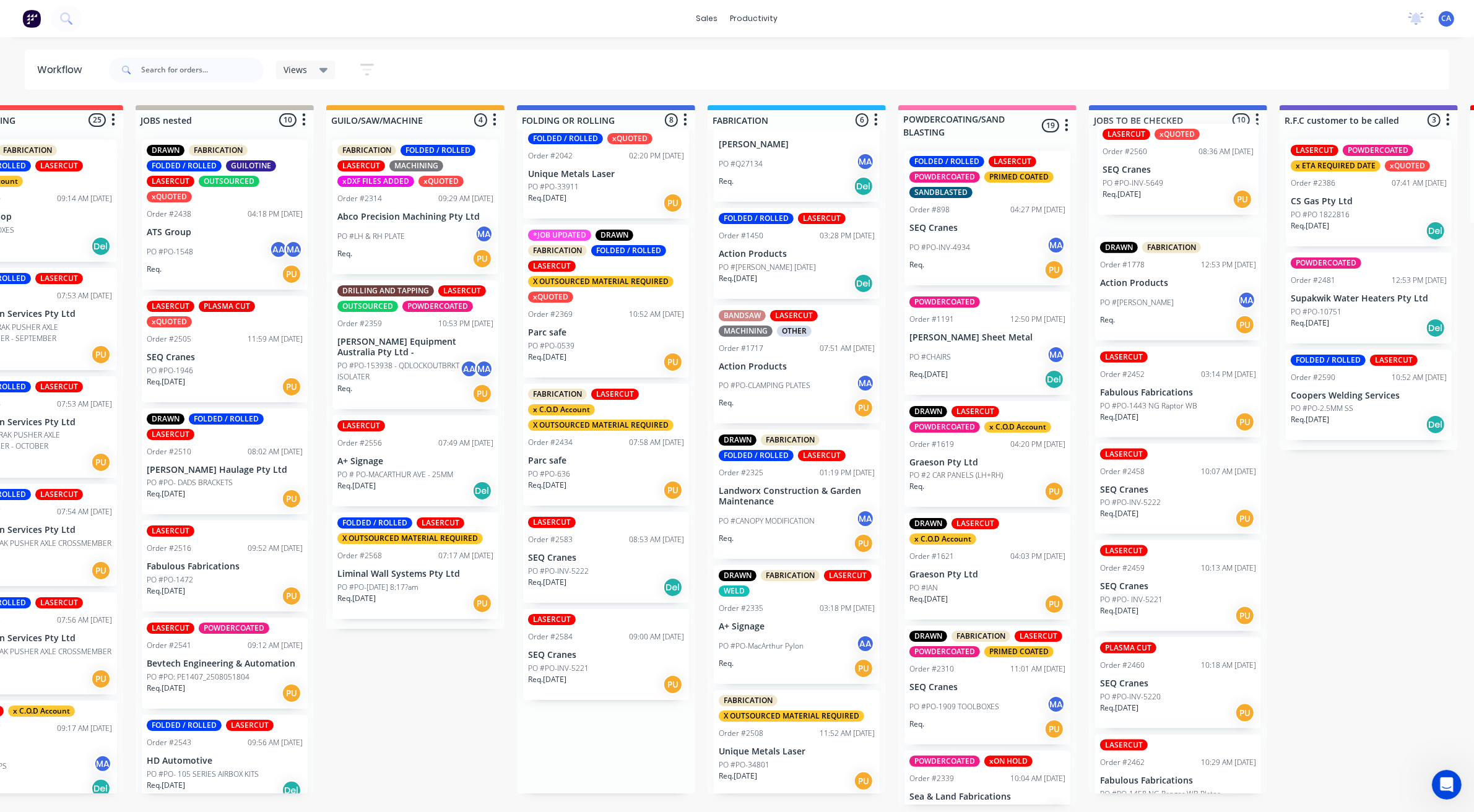
scroll to position [0, 282]
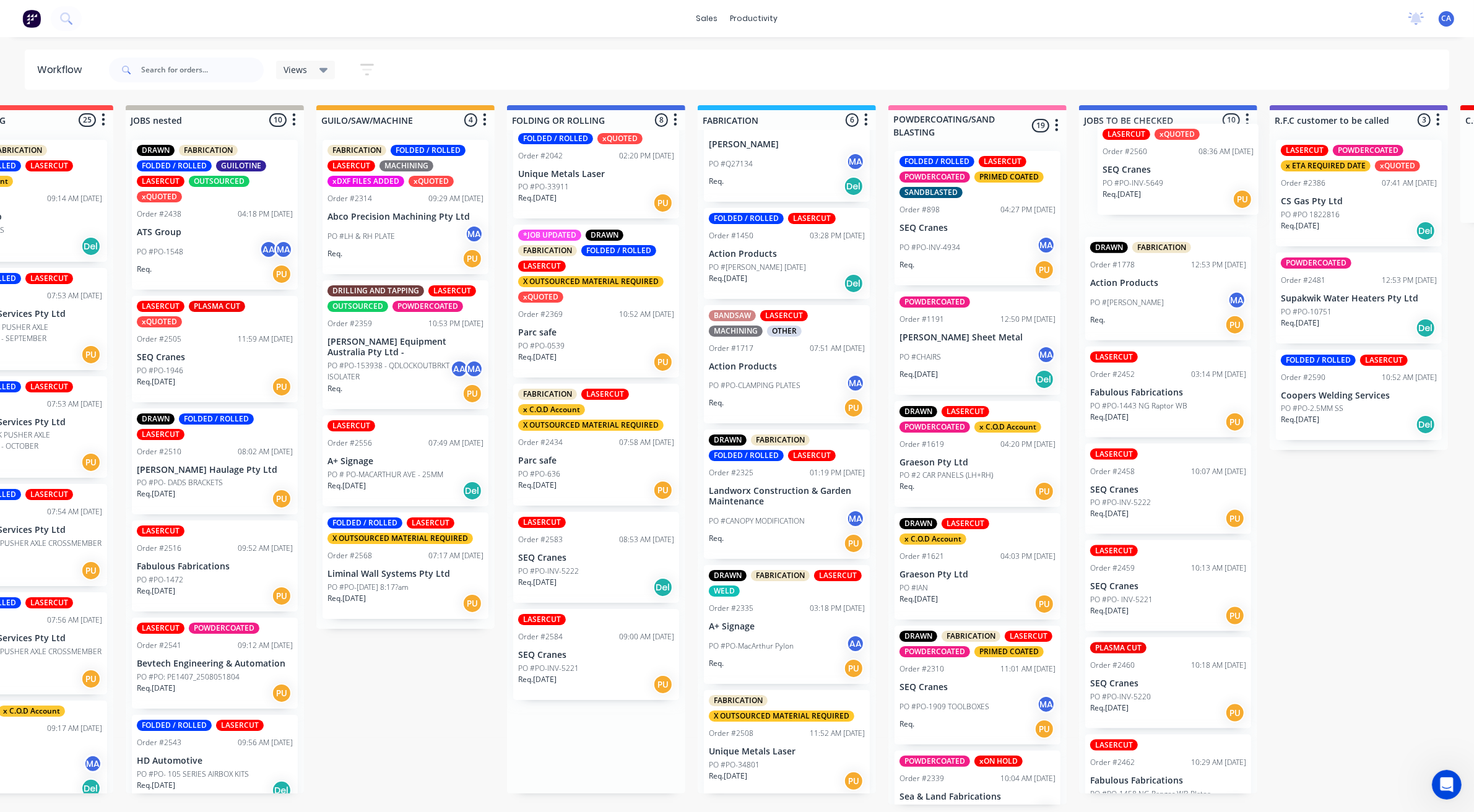
drag, startPoint x: 827, startPoint y: 577, endPoint x: 1108, endPoint y: 184, distance: 483.1
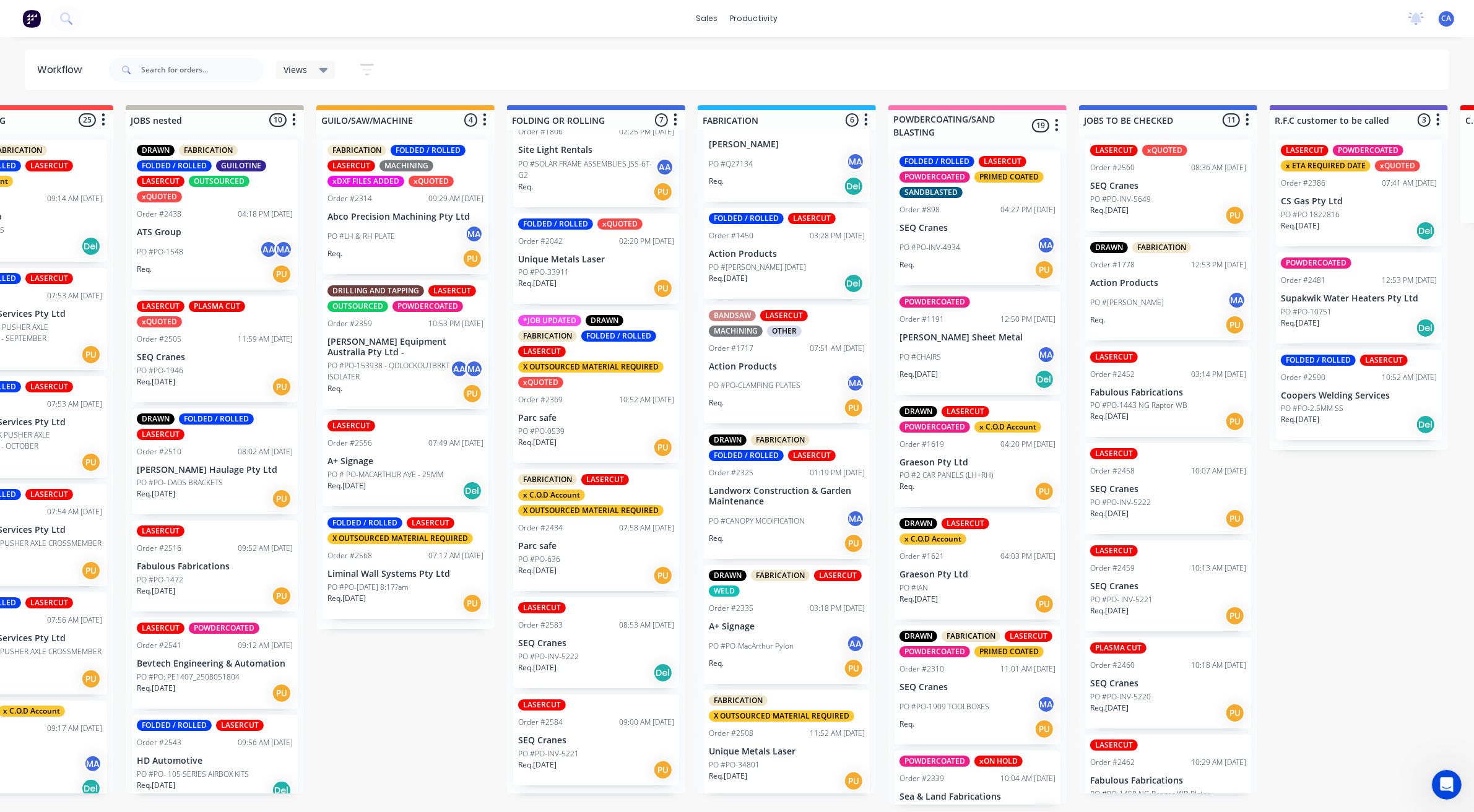
scroll to position [165, 0]
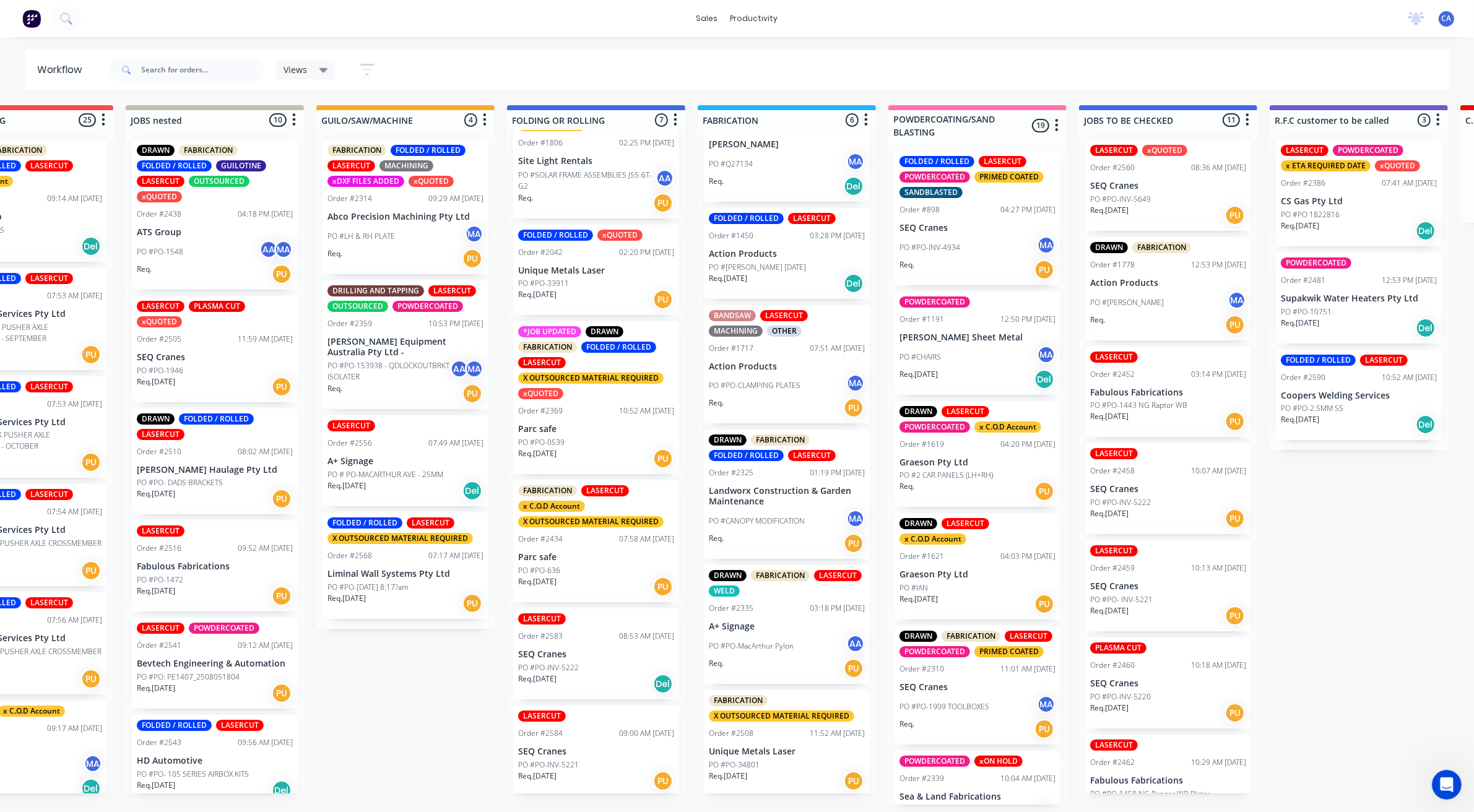
click at [1102, 184] on p "SEQ Cranes" at bounding box center [1168, 186] width 156 height 11
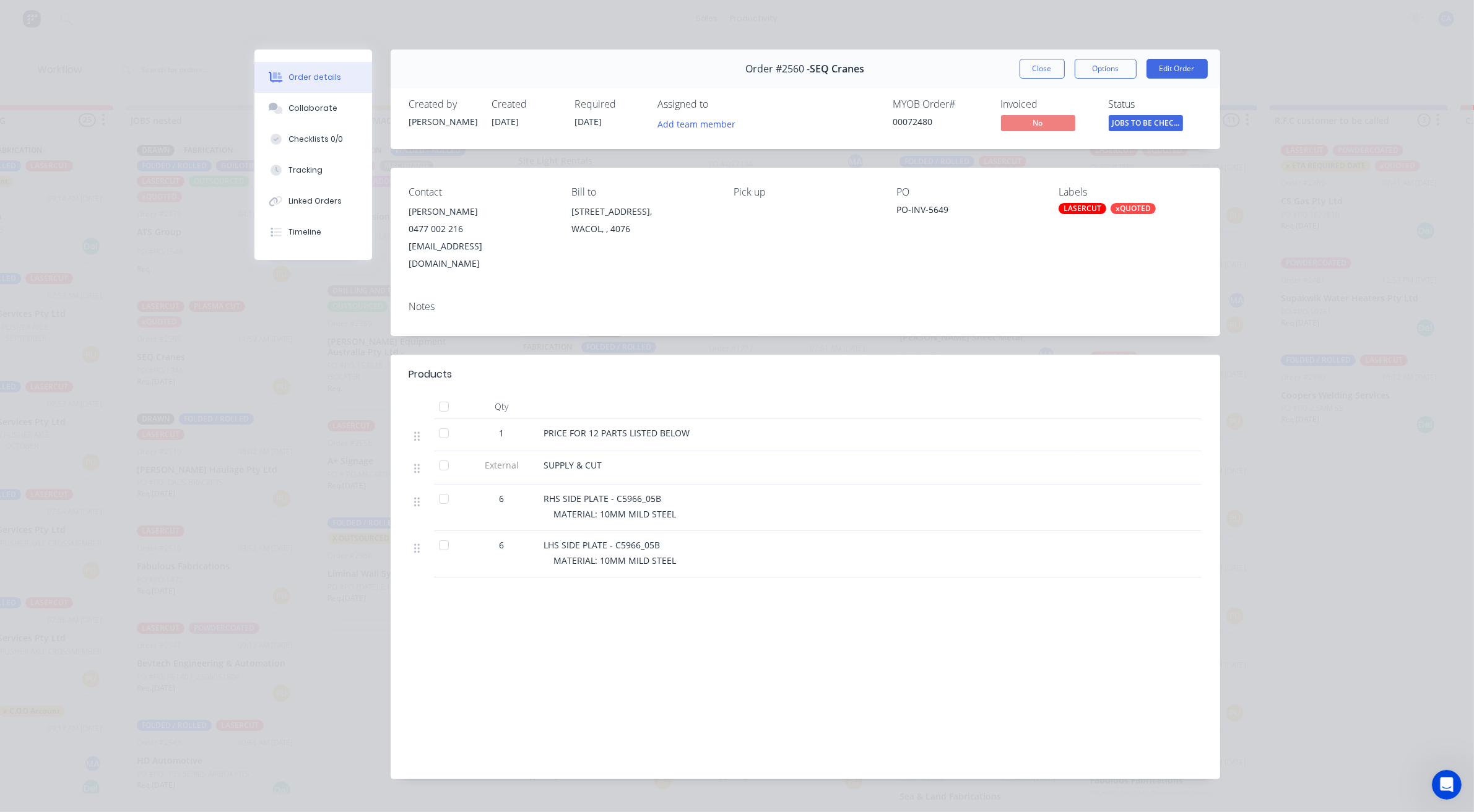
click at [1042, 70] on button "Close" at bounding box center [1042, 69] width 45 height 20
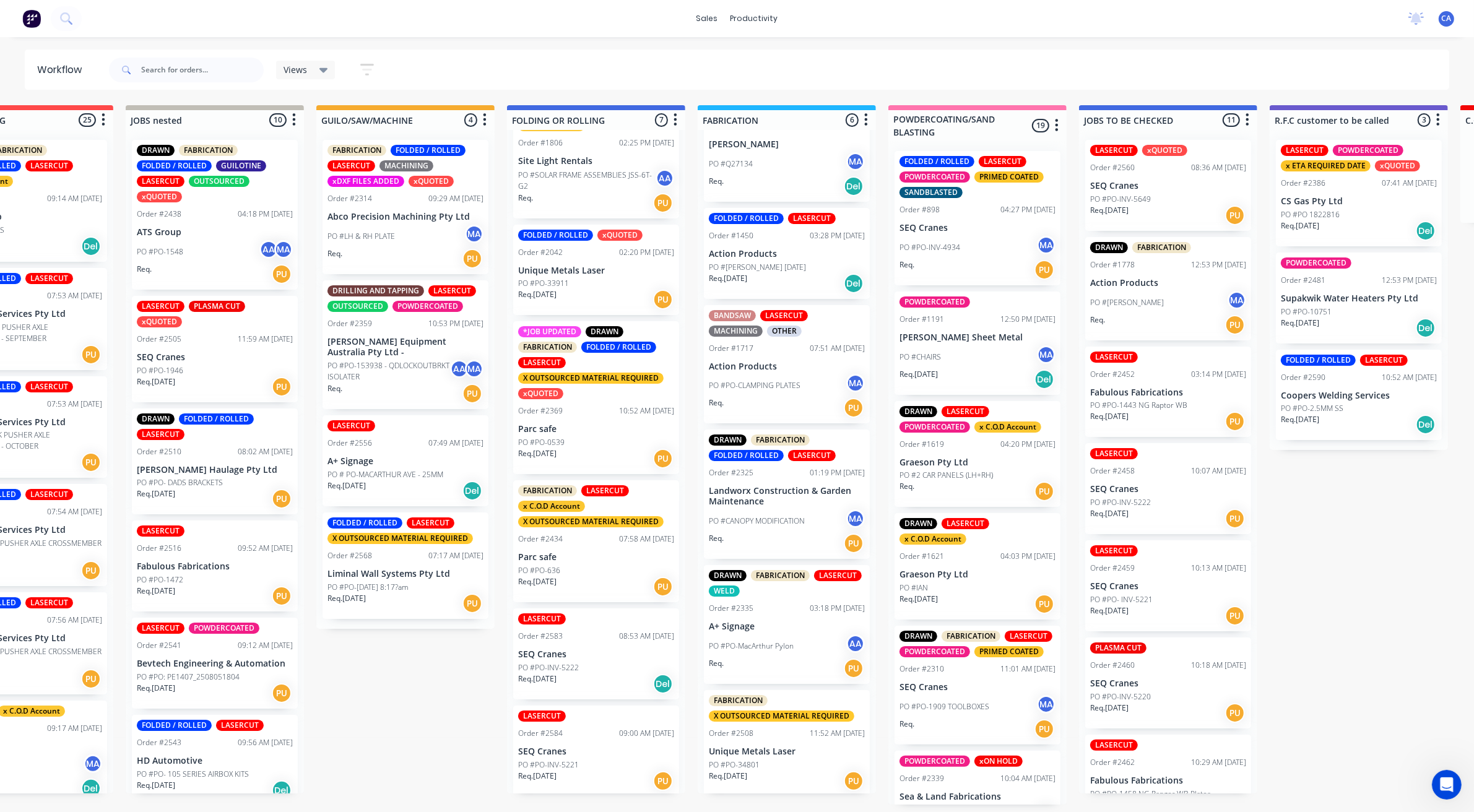
scroll to position [4, 282]
click at [557, 673] on p "Req. [DATE]" at bounding box center [537, 679] width 38 height 11
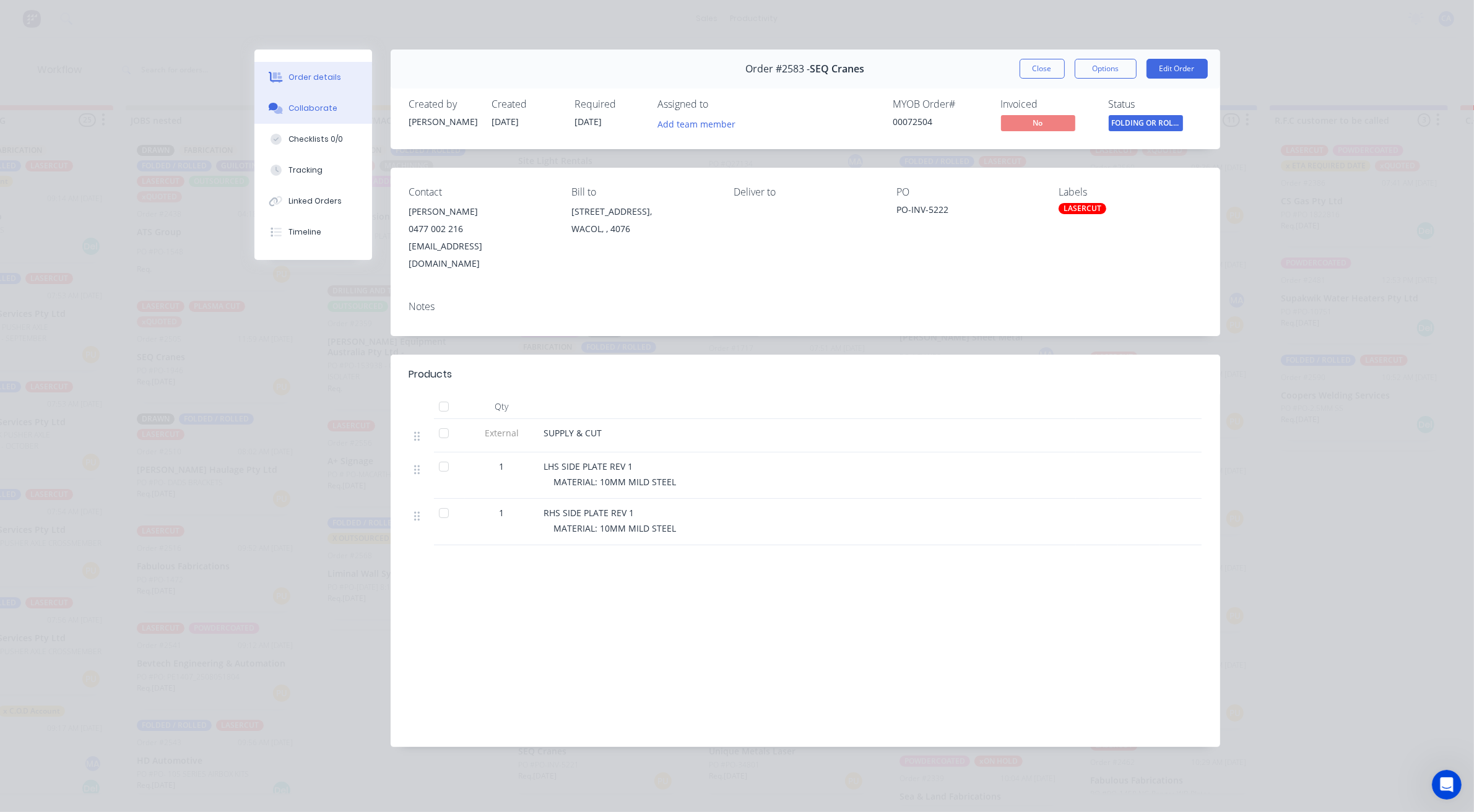
click at [336, 110] on button "Collaborate" at bounding box center [313, 108] width 118 height 31
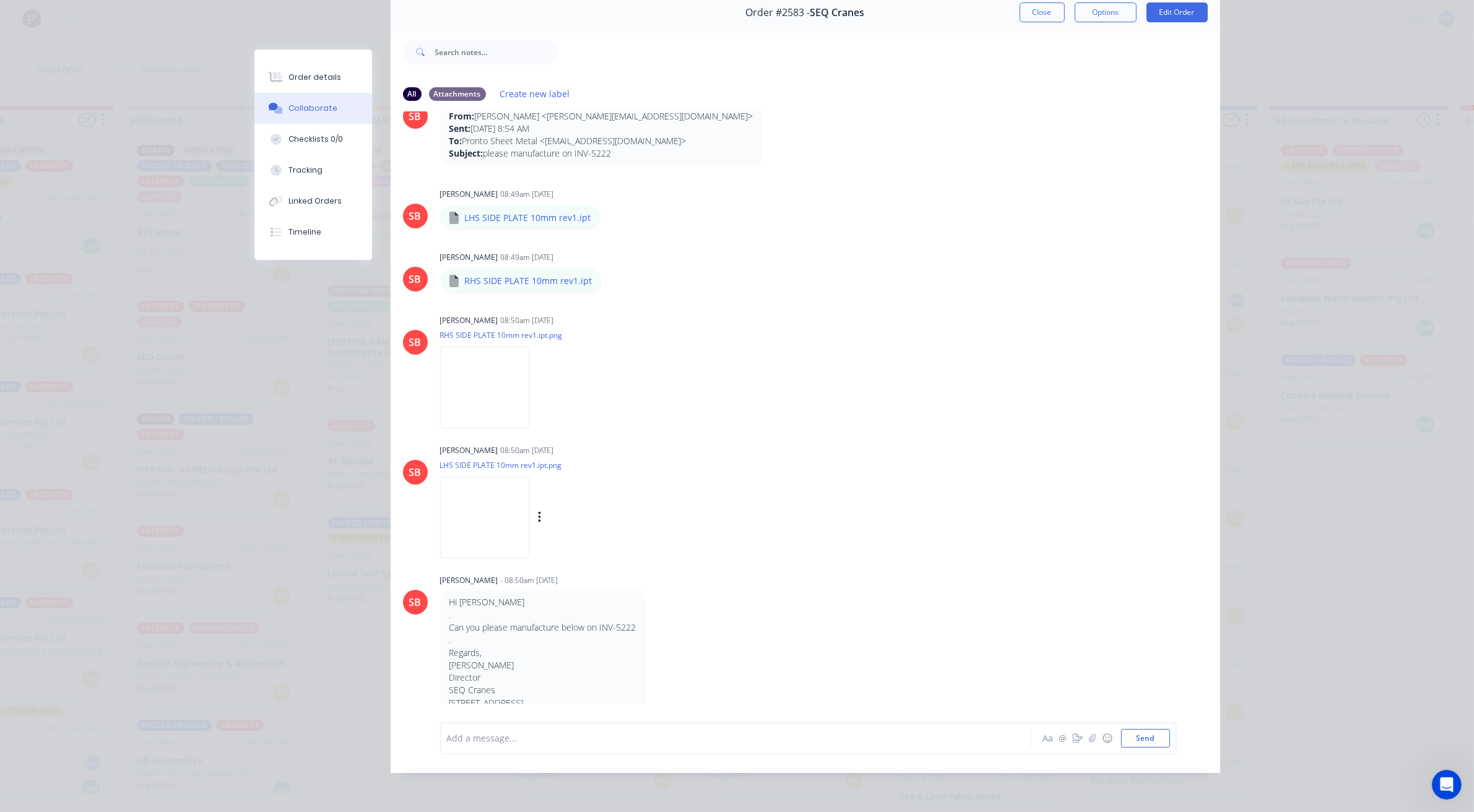
scroll to position [0, 0]
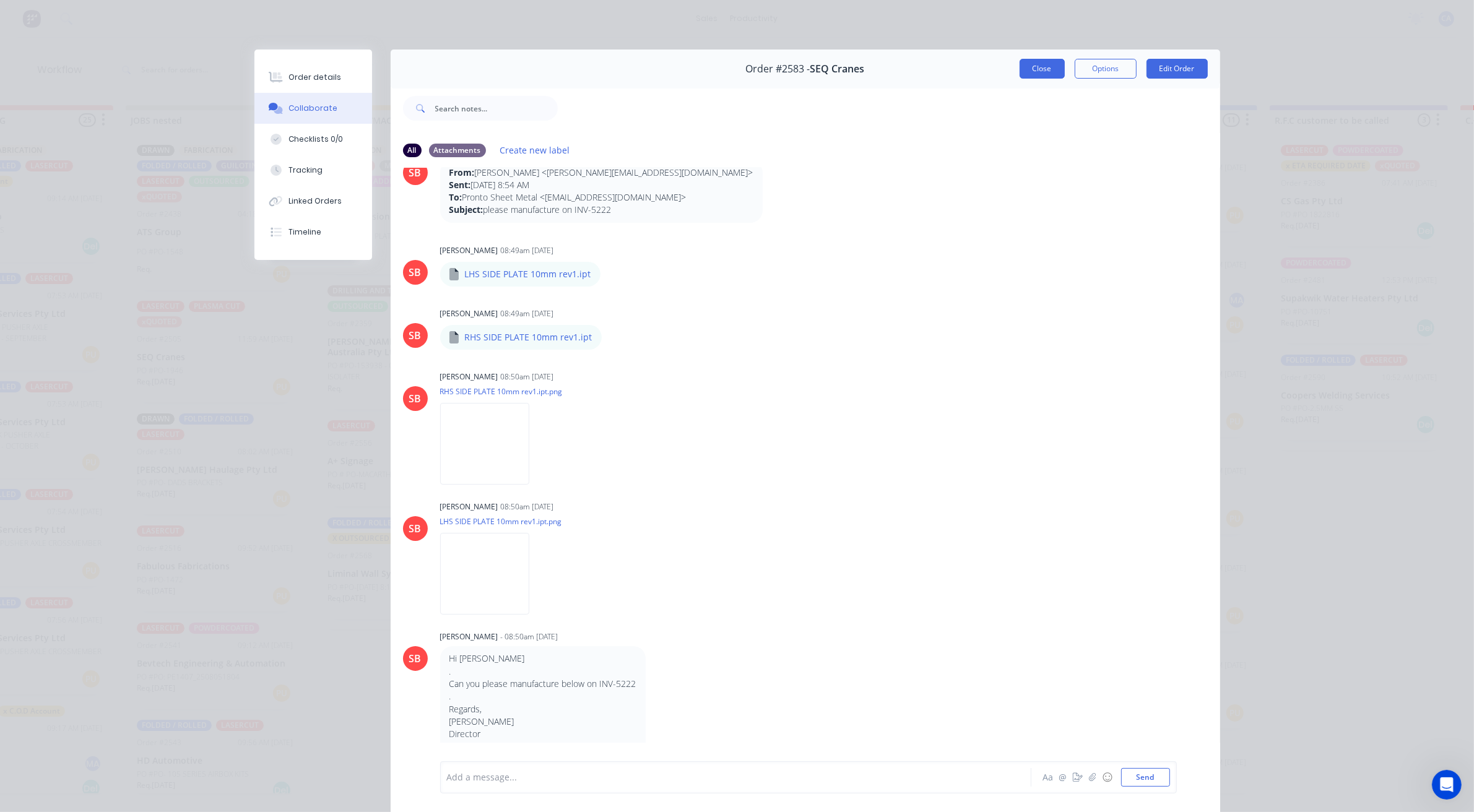
click at [1047, 76] on button "Close" at bounding box center [1042, 69] width 45 height 20
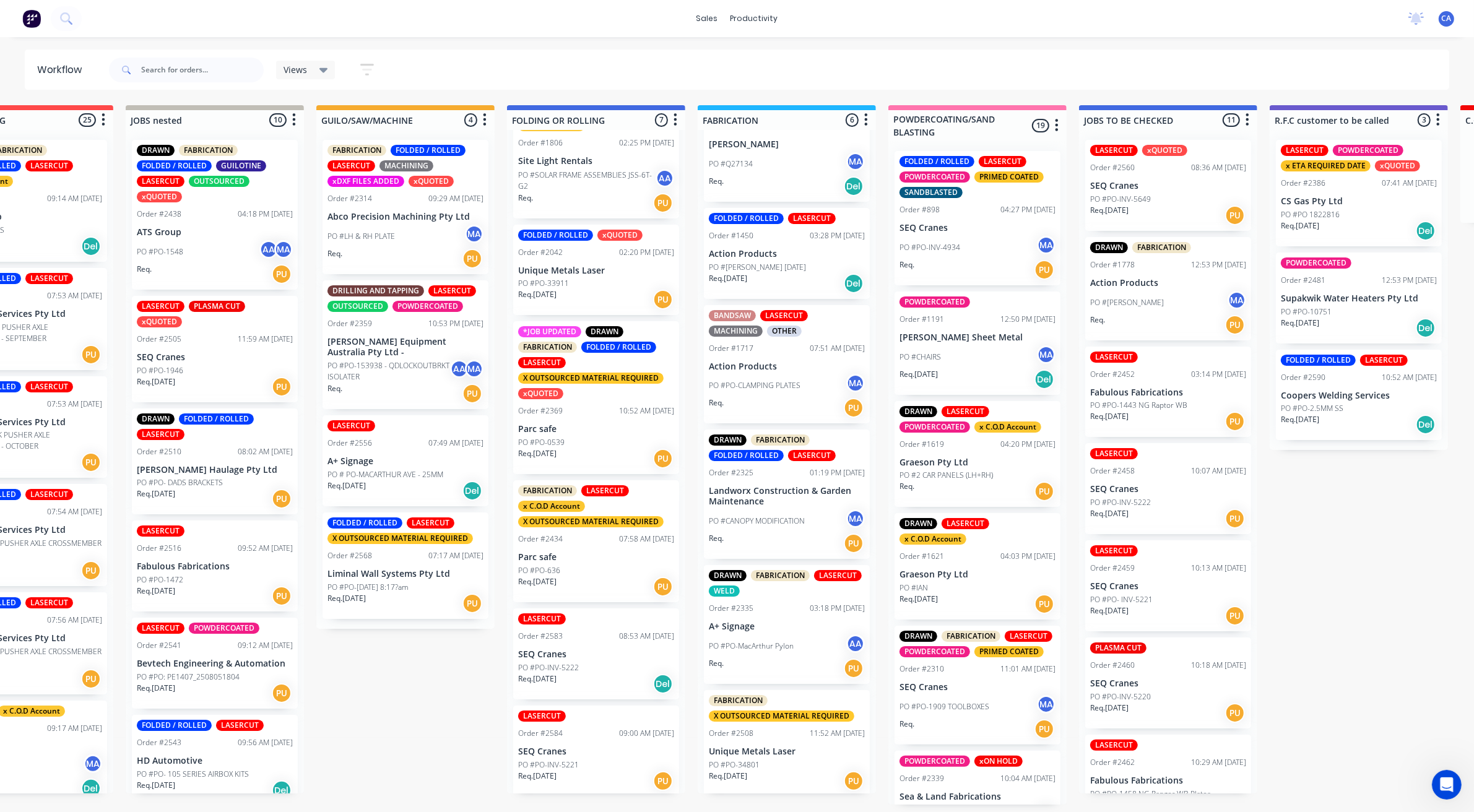
click at [585, 759] on div "PO #PO-INV-5221" at bounding box center [595, 765] width 156 height 11
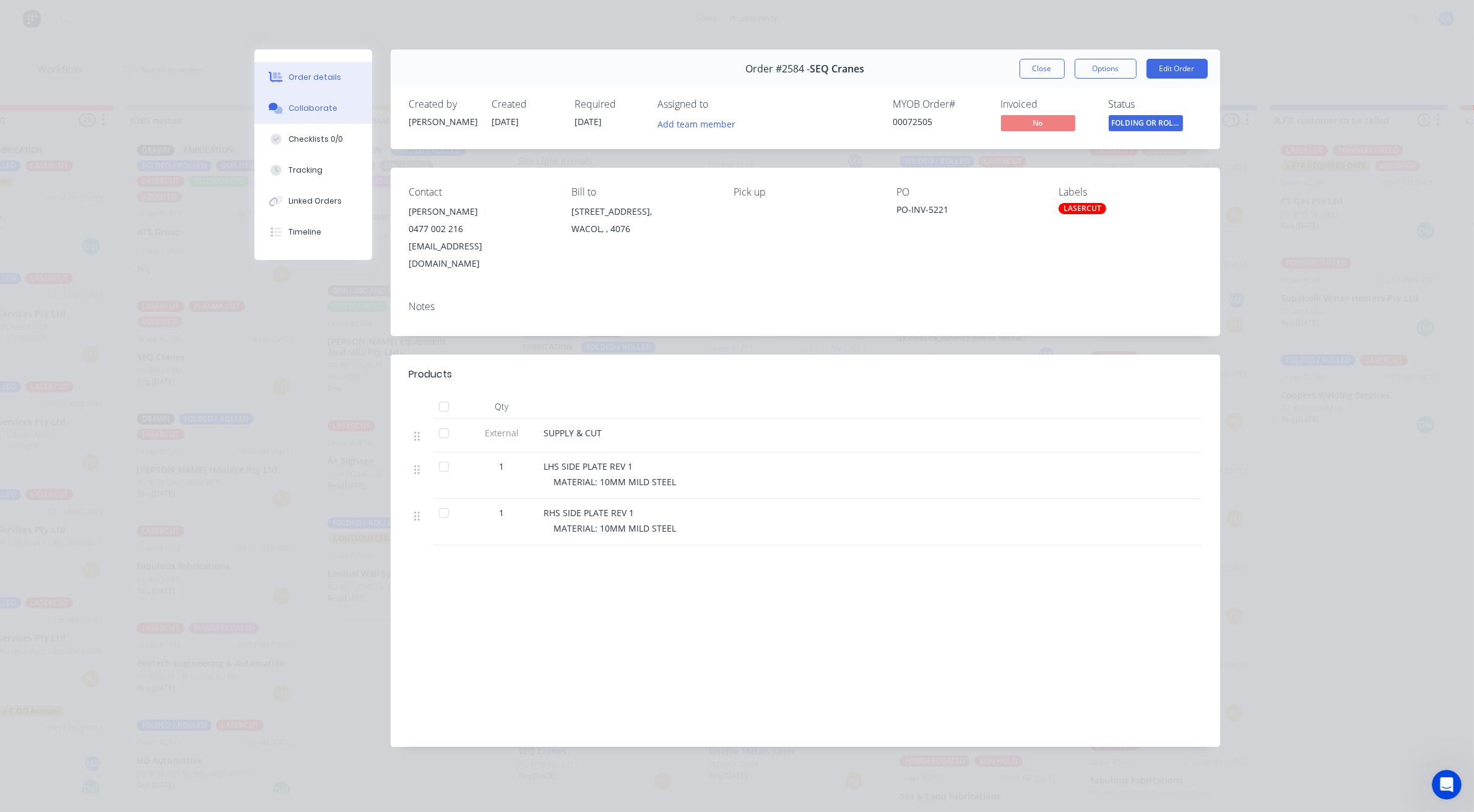
click at [324, 124] on button "Checklists 0/0" at bounding box center [313, 139] width 118 height 31
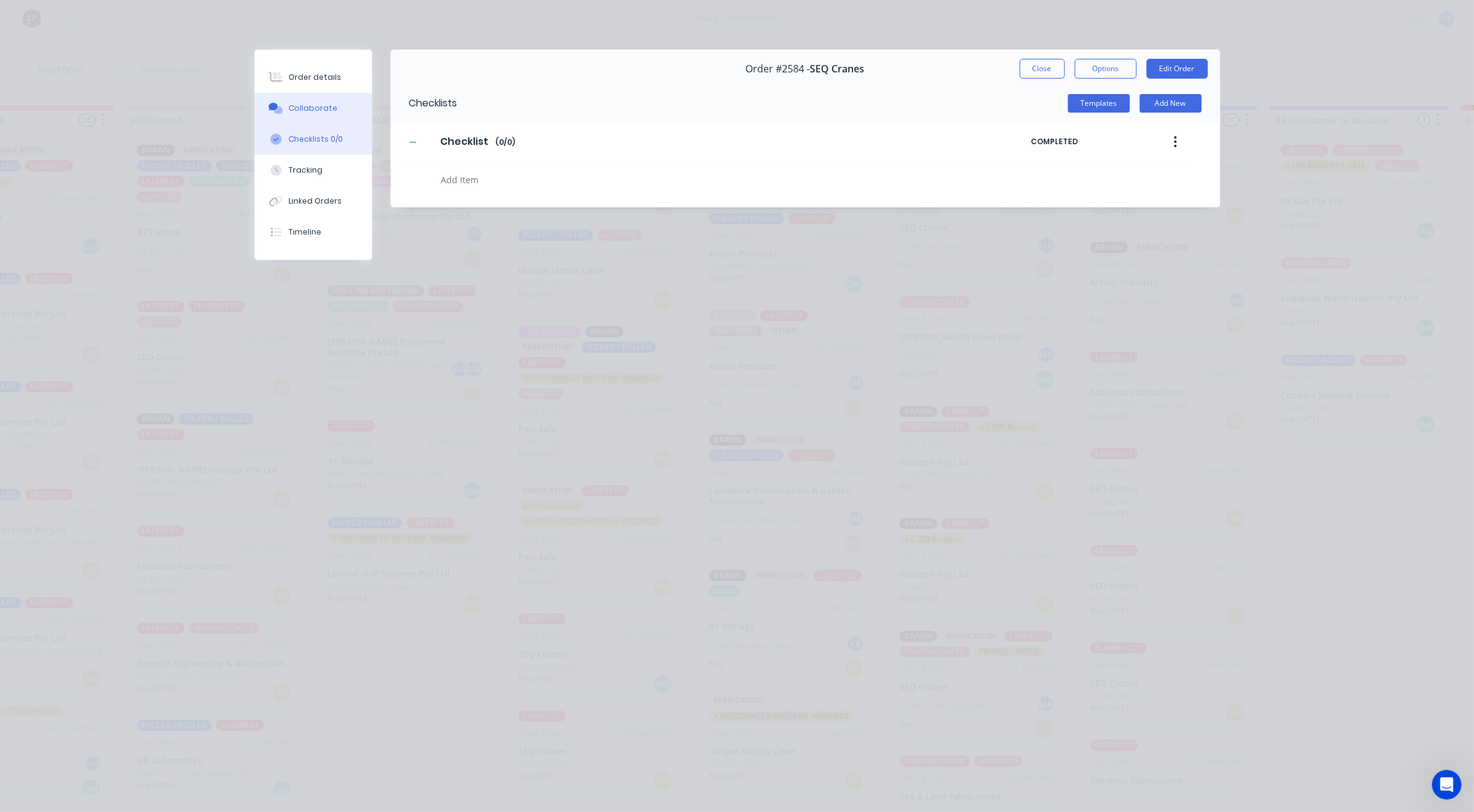
click at [325, 110] on div "Collaborate" at bounding box center [313, 108] width 49 height 11
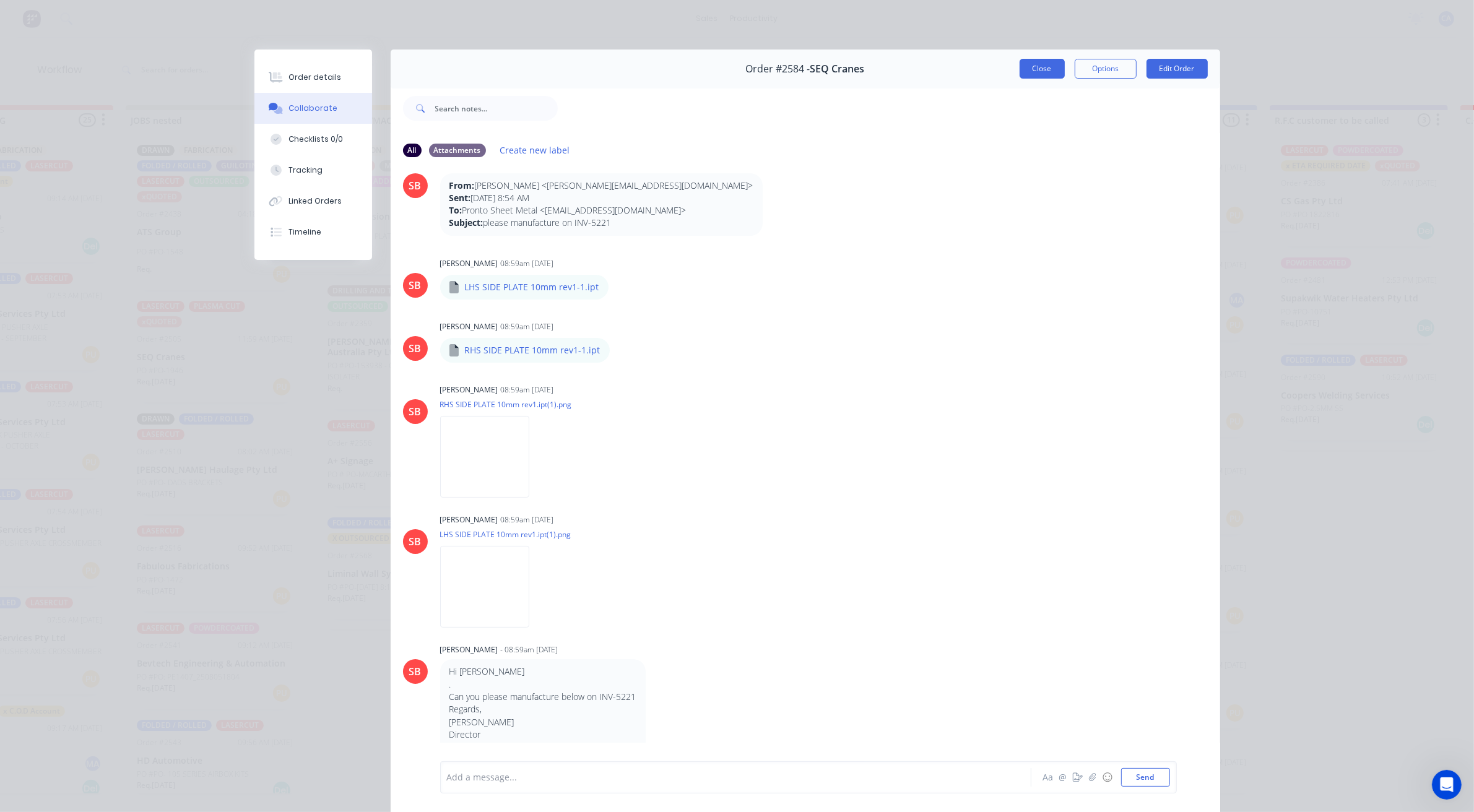
click at [1026, 67] on button "Close" at bounding box center [1042, 69] width 45 height 20
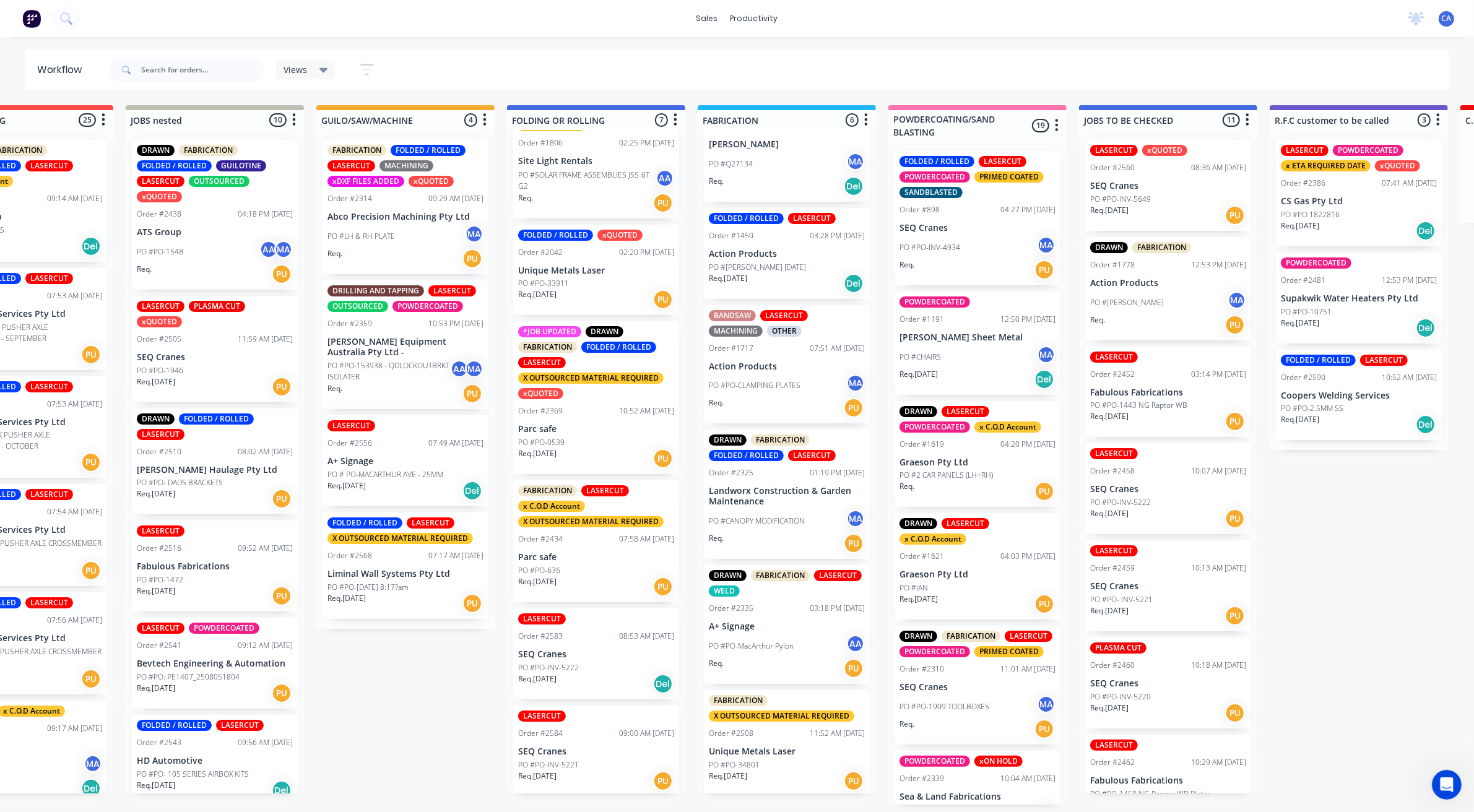
click at [585, 753] on div "LASERCUT Order #2584 09:00 AM [DATE] SEQ Cranes PO #PO-INV-5221 Req. [DATE] PU" at bounding box center [595, 751] width 166 height 91
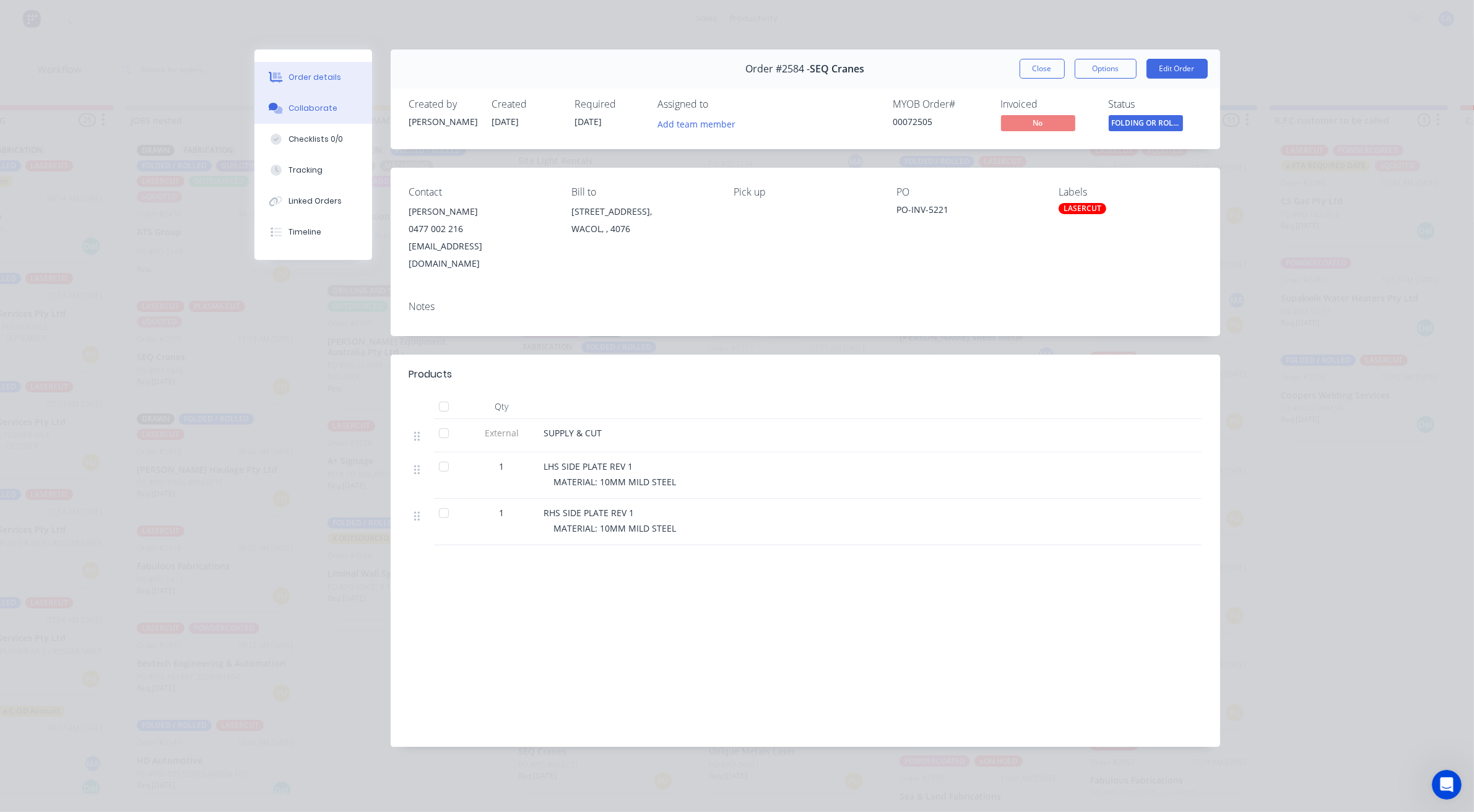
click at [369, 108] on button "Collaborate" at bounding box center [313, 108] width 118 height 31
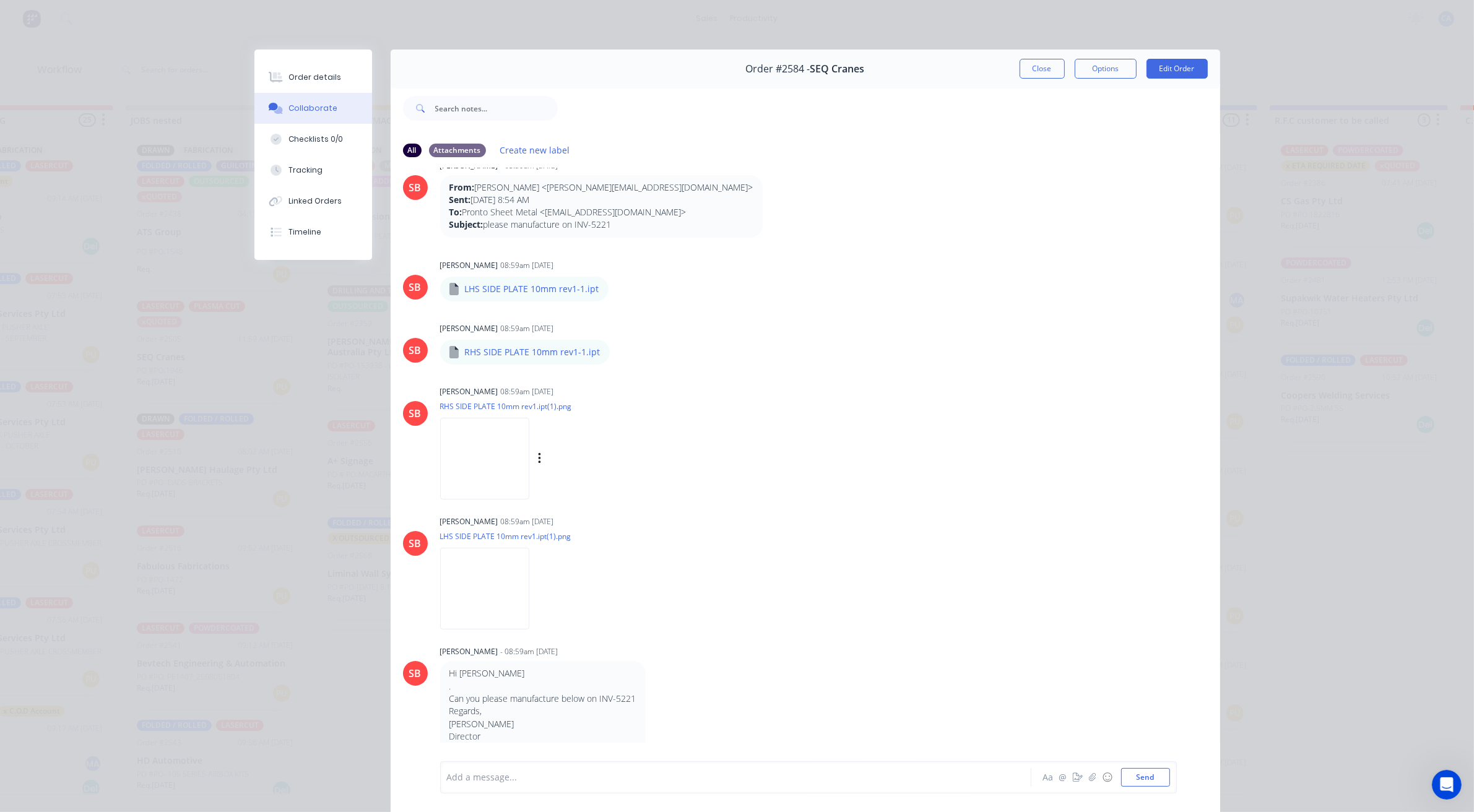
scroll to position [31, 0]
click at [497, 465] on img at bounding box center [485, 456] width 89 height 81
click at [323, 168] on button "Tracking" at bounding box center [313, 170] width 118 height 31
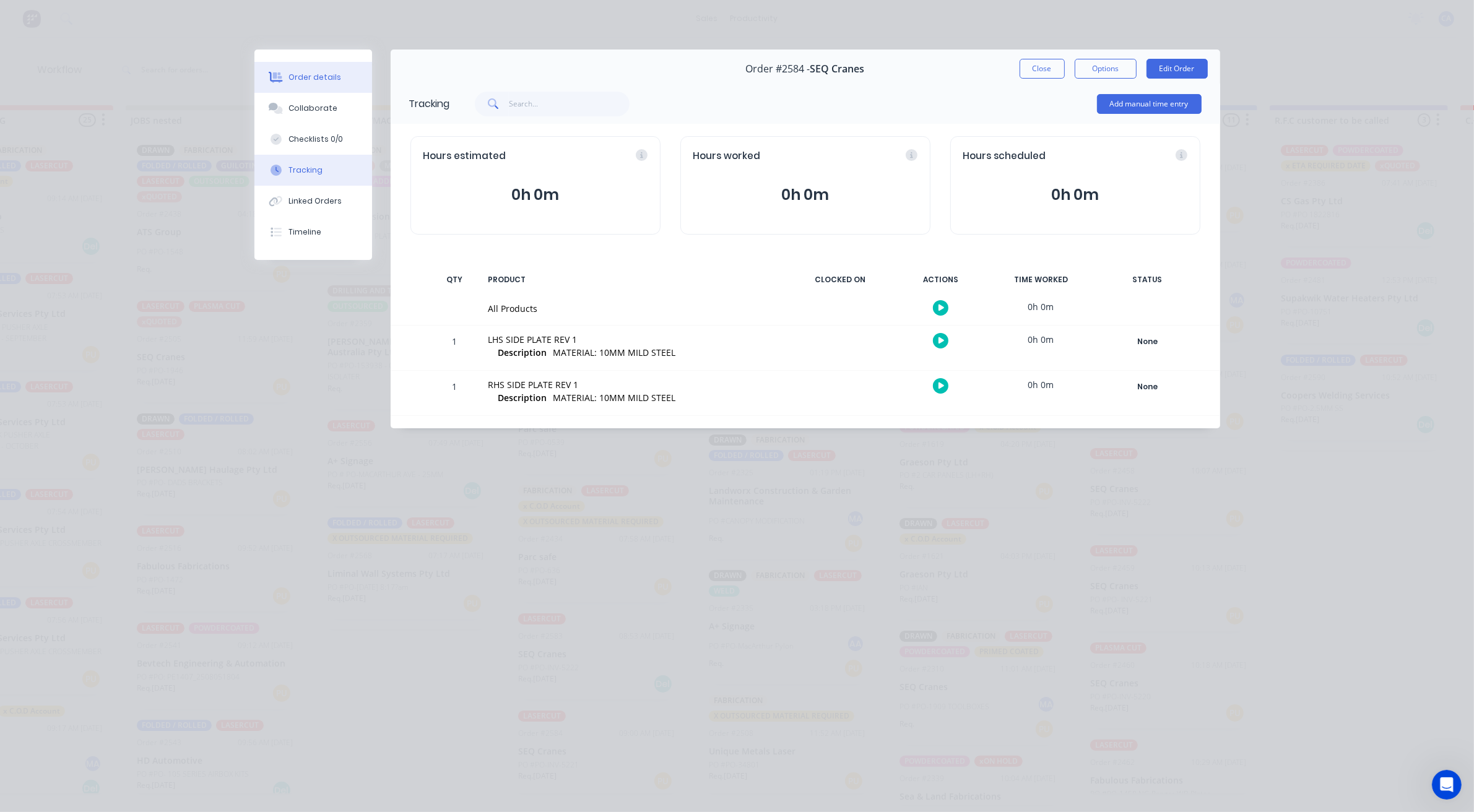
click at [341, 84] on button "Order details" at bounding box center [313, 77] width 118 height 31
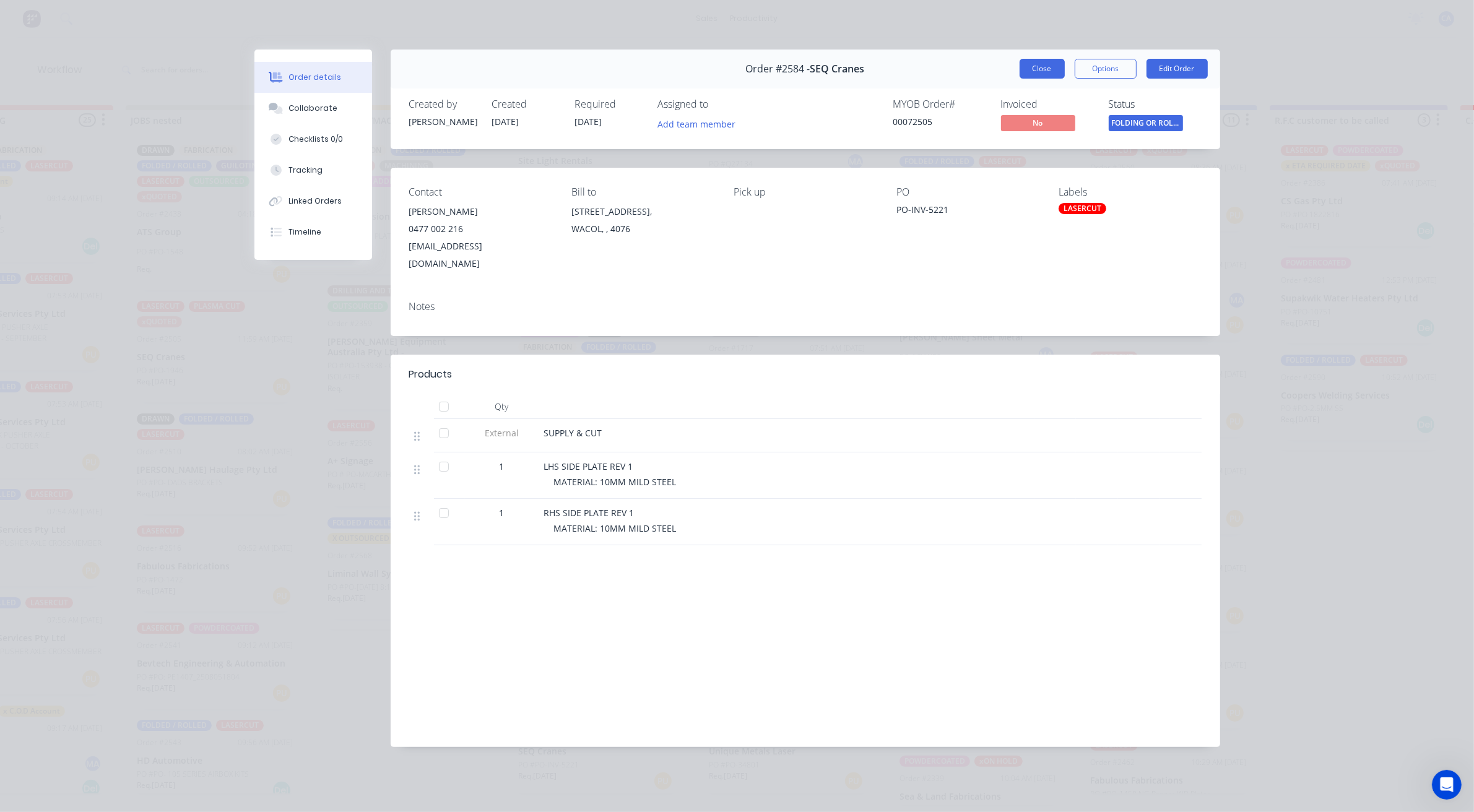
click at [1034, 67] on button "Close" at bounding box center [1042, 69] width 45 height 20
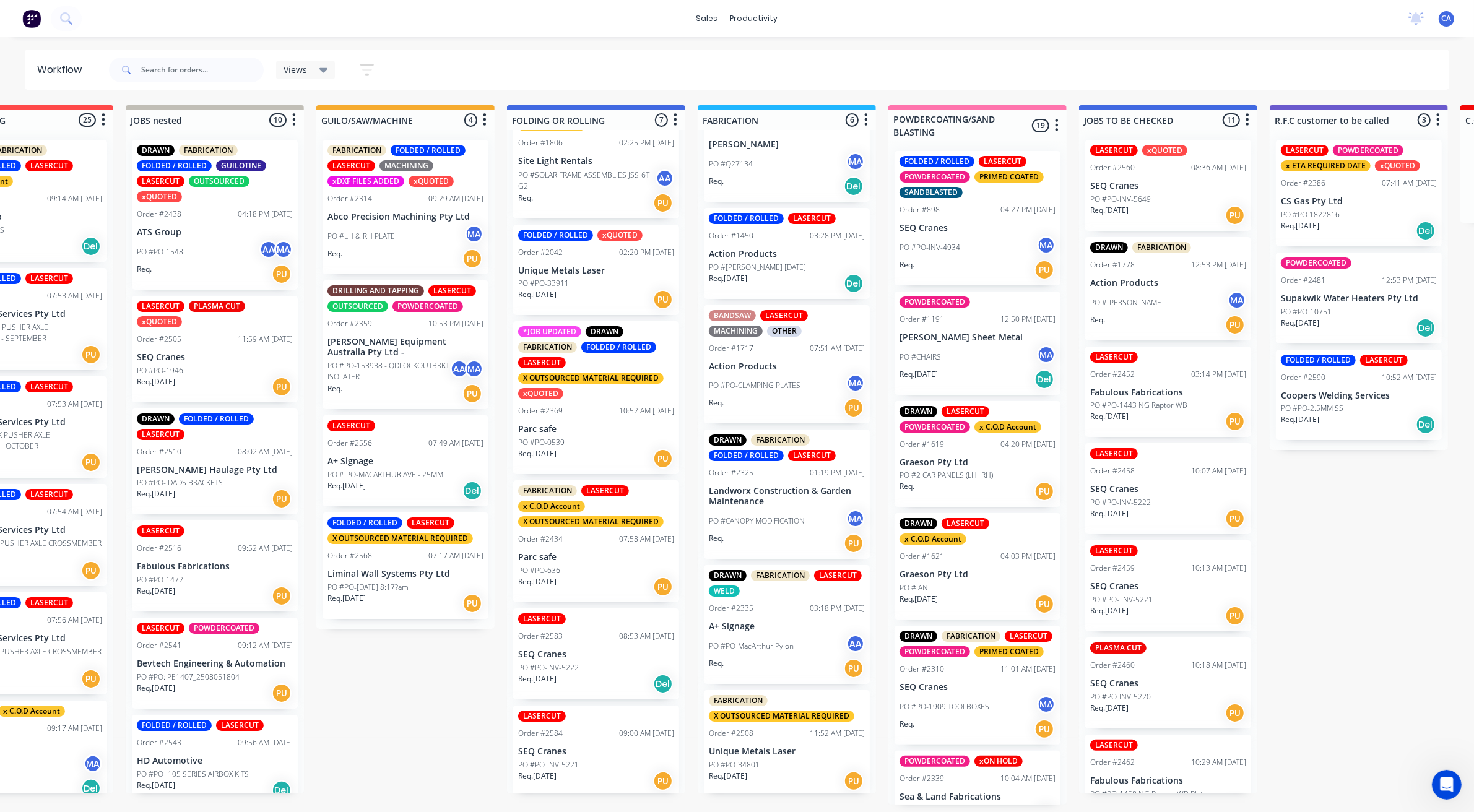
click at [637, 344] on div "FOLDED / ROLLED" at bounding box center [619, 347] width 75 height 11
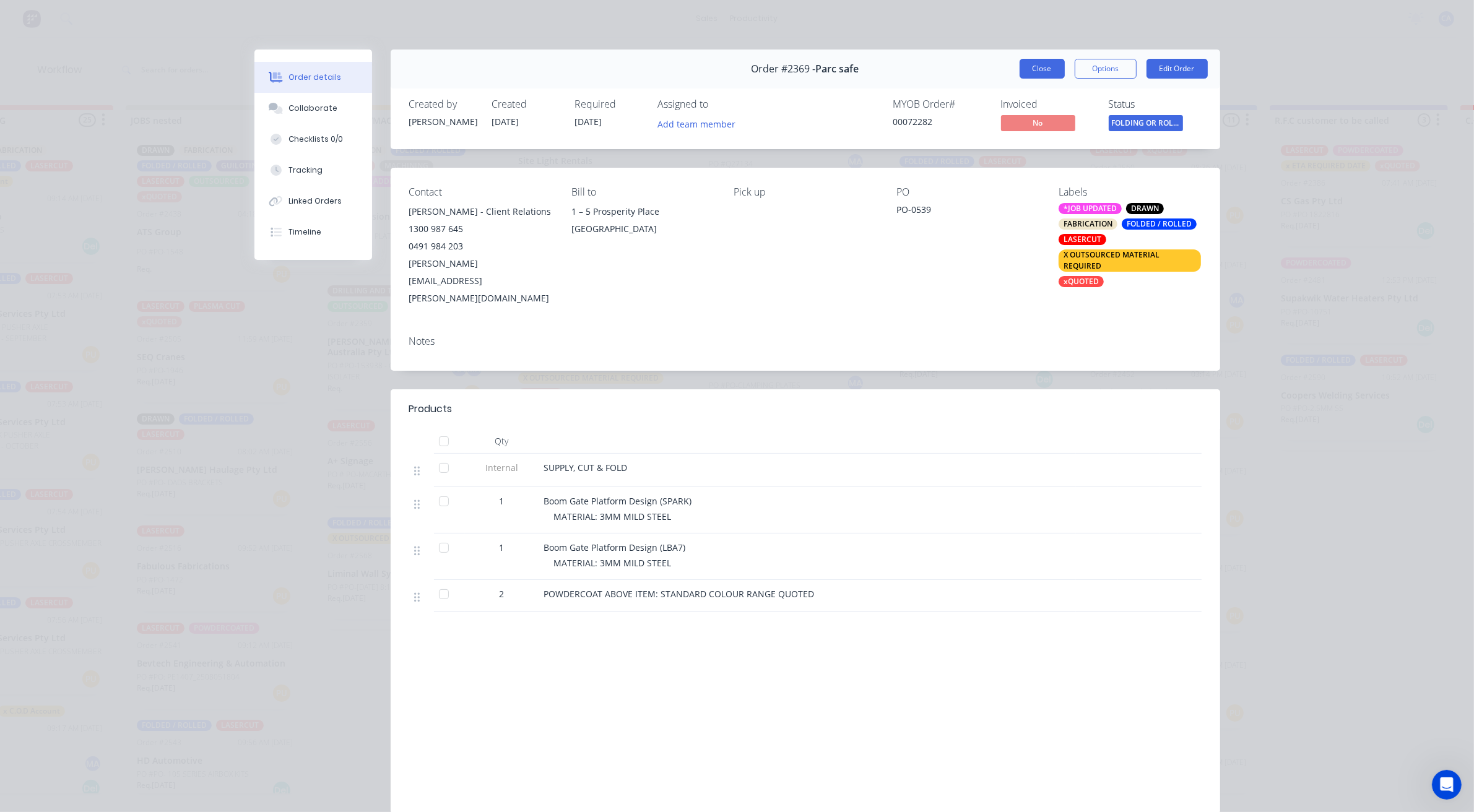
click at [1053, 76] on button "Close" at bounding box center [1042, 69] width 45 height 20
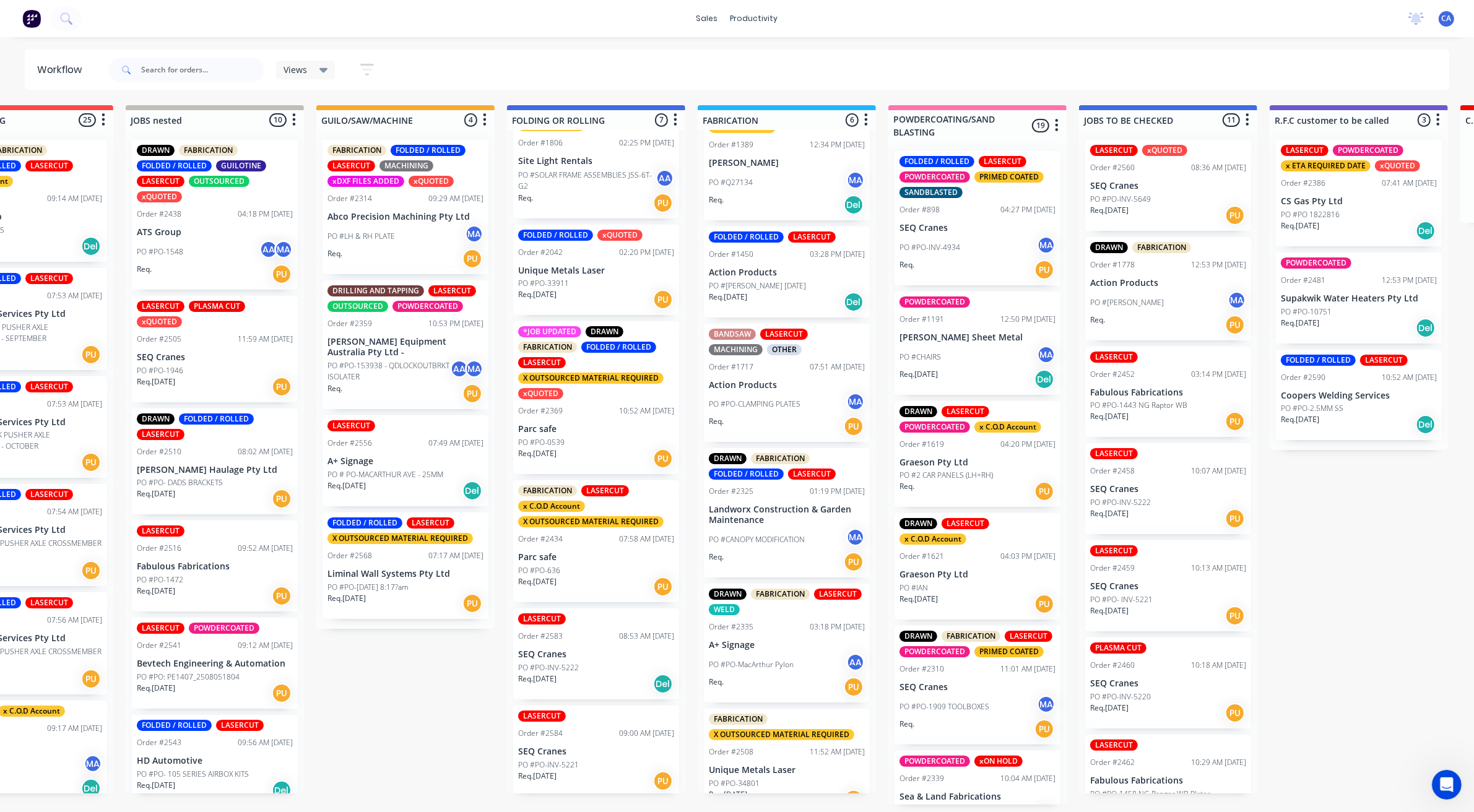
scroll to position [57, 0]
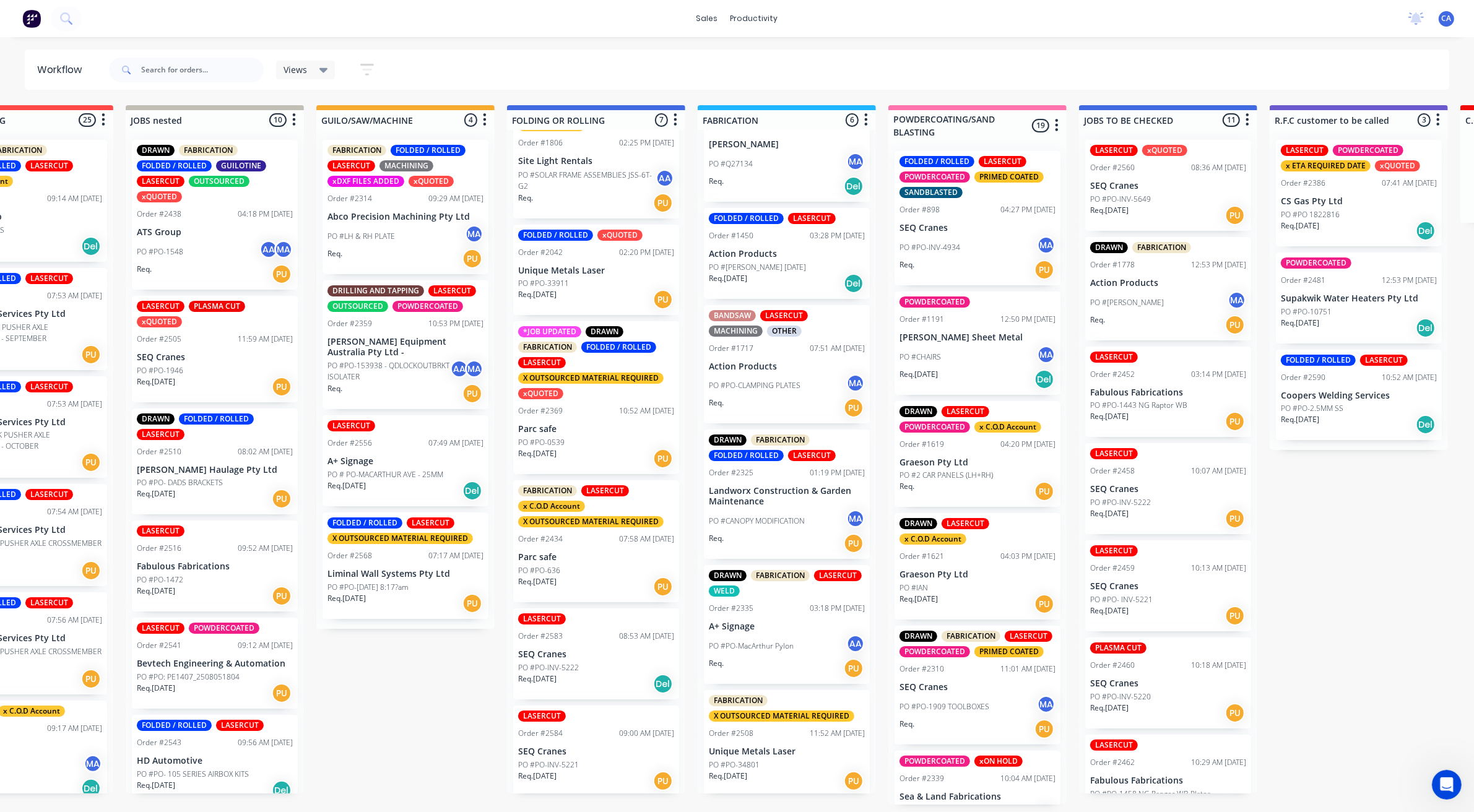
click at [790, 759] on div "PO #PO-34801" at bounding box center [786, 765] width 156 height 11
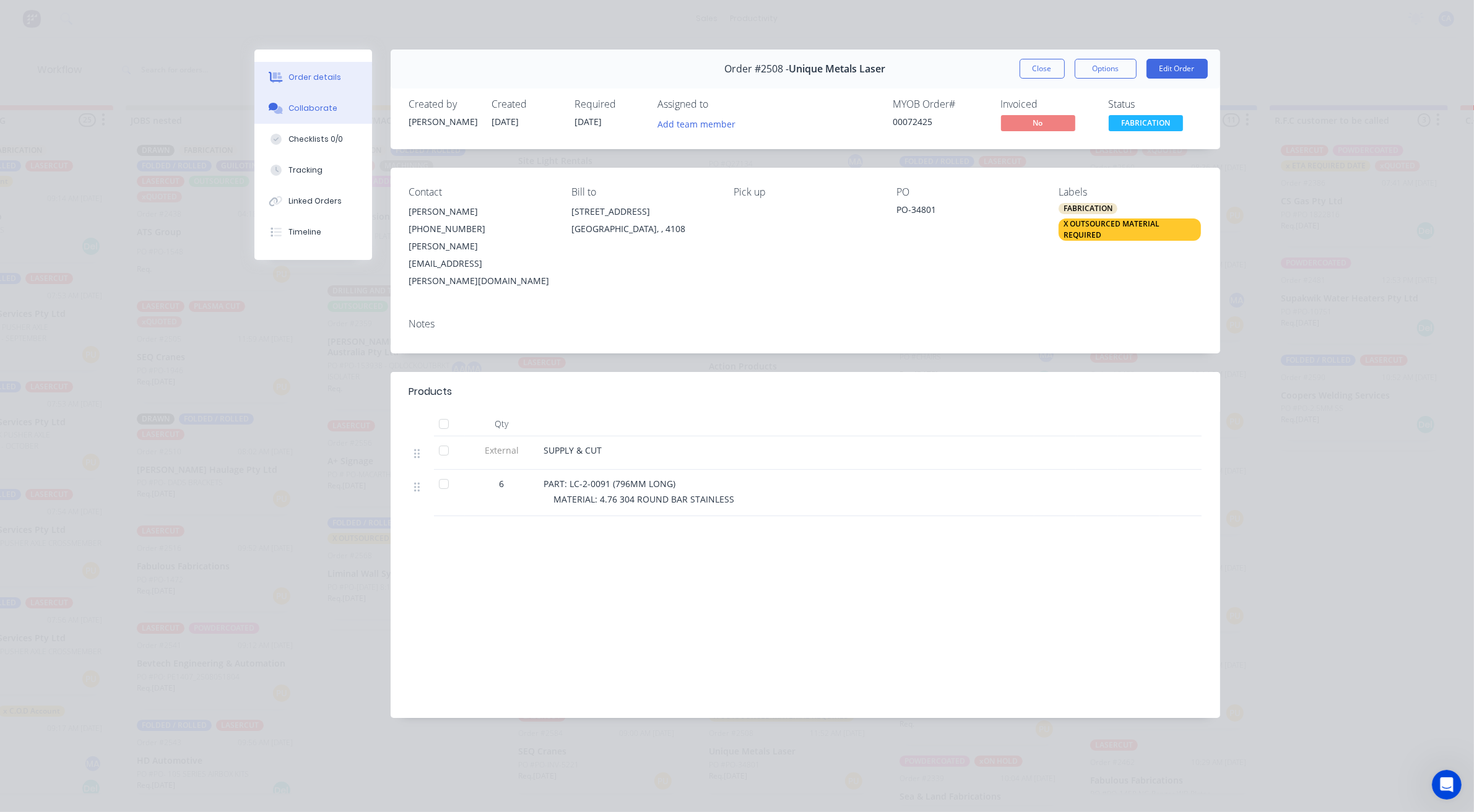
click at [339, 109] on button "Collaborate" at bounding box center [313, 108] width 118 height 31
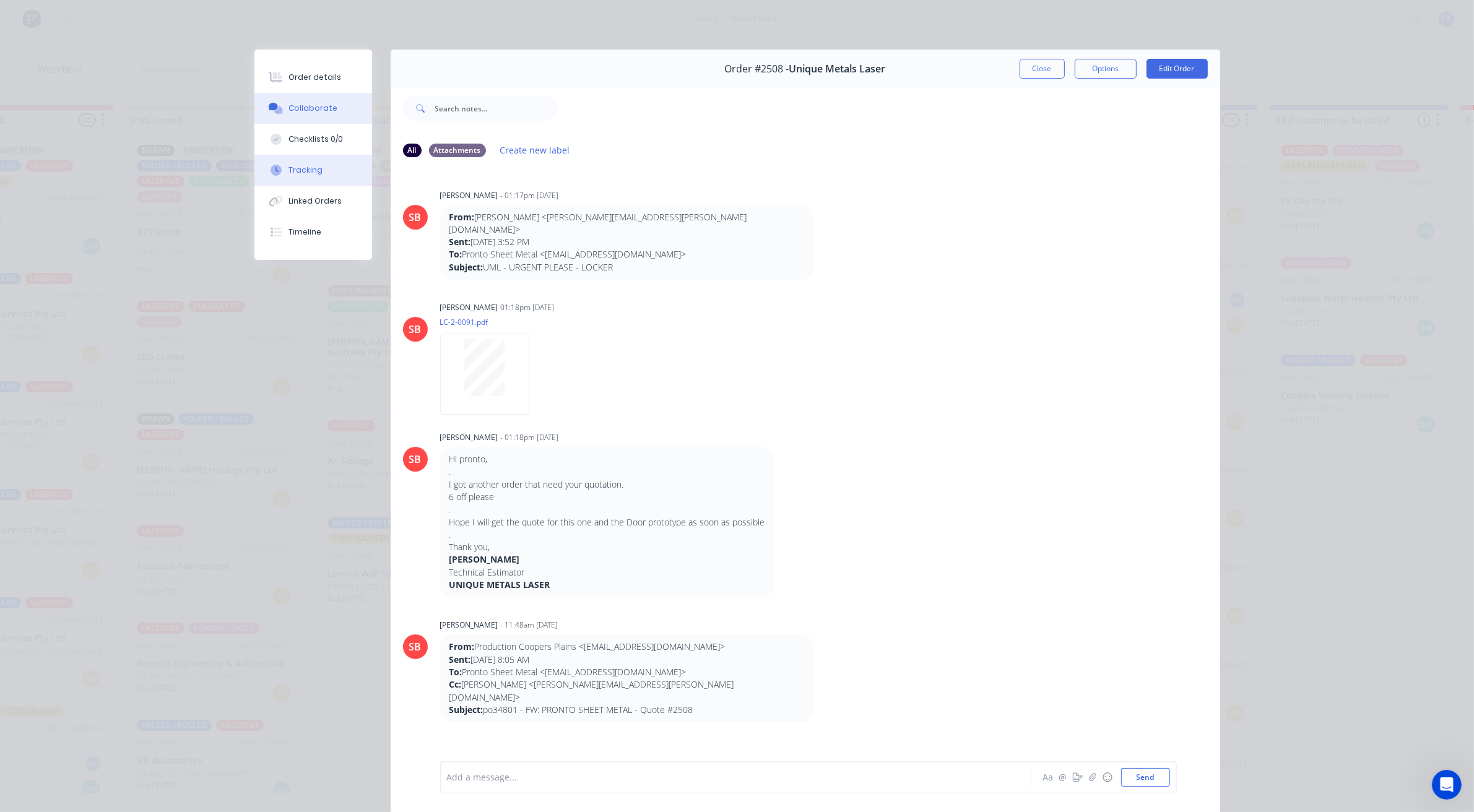
click at [321, 158] on button "Tracking" at bounding box center [313, 170] width 118 height 31
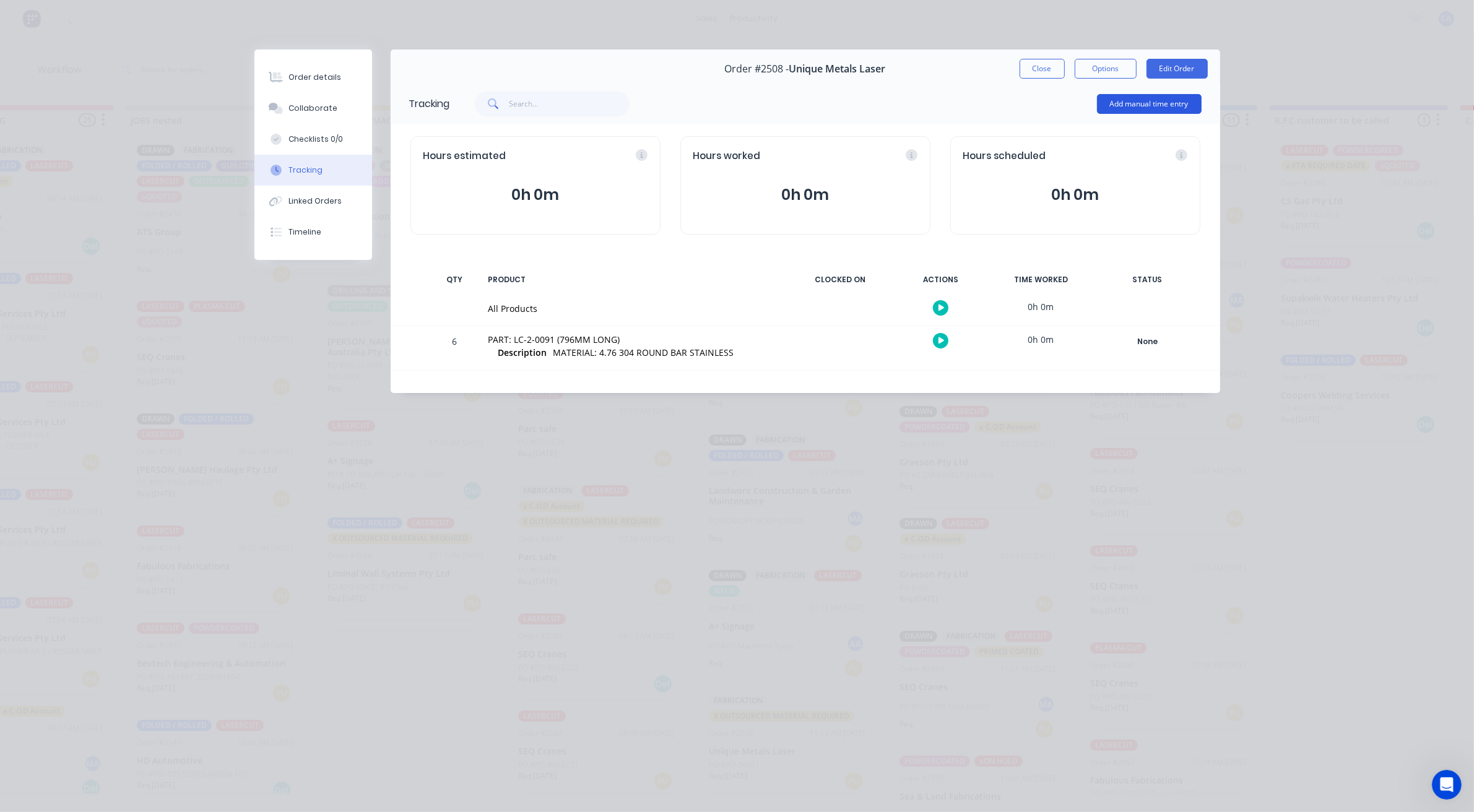
click at [1127, 100] on button "Add manual time entry" at bounding box center [1149, 104] width 105 height 20
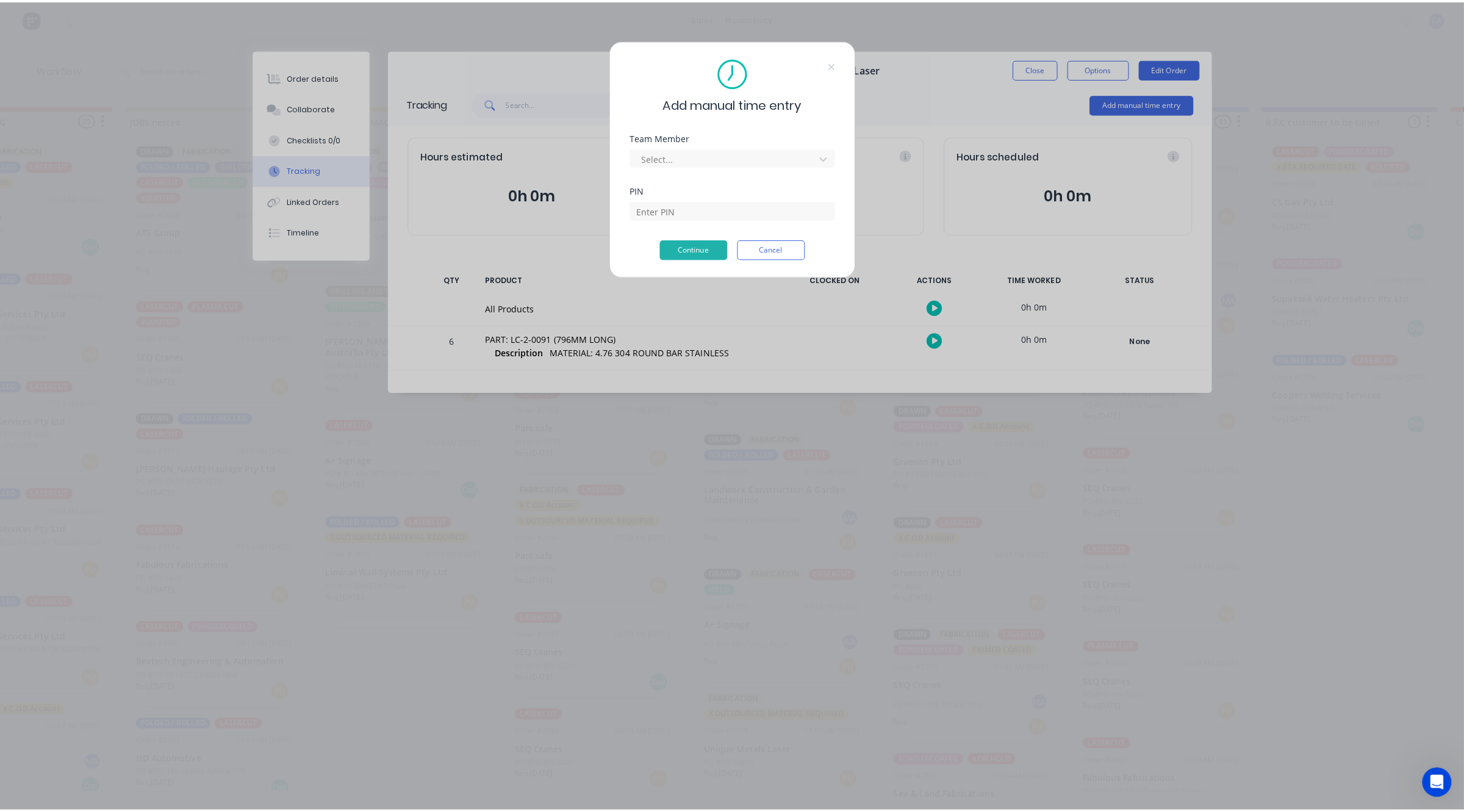
scroll to position [0, 278]
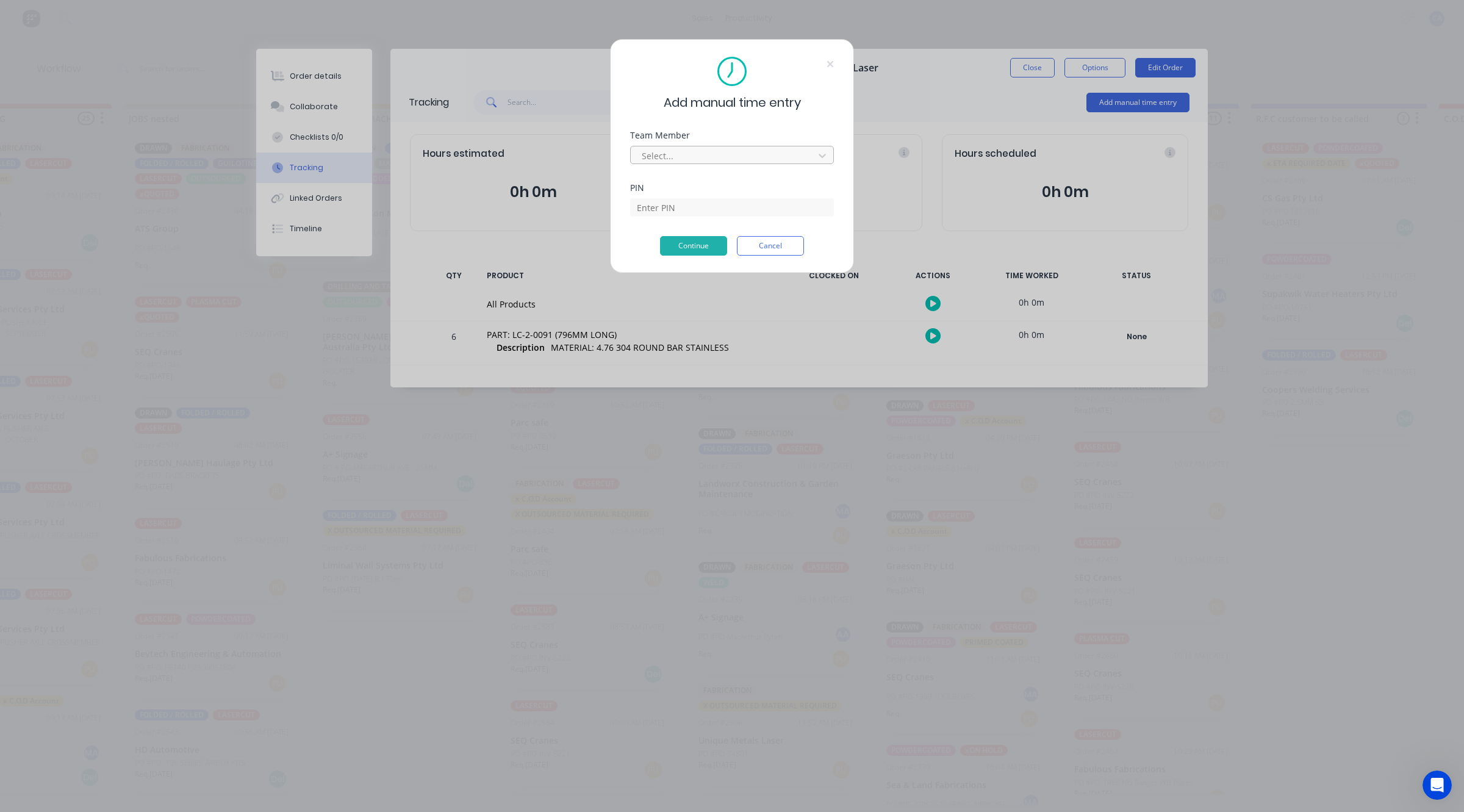
click at [740, 157] on div at bounding box center [724, 155] width 167 height 15
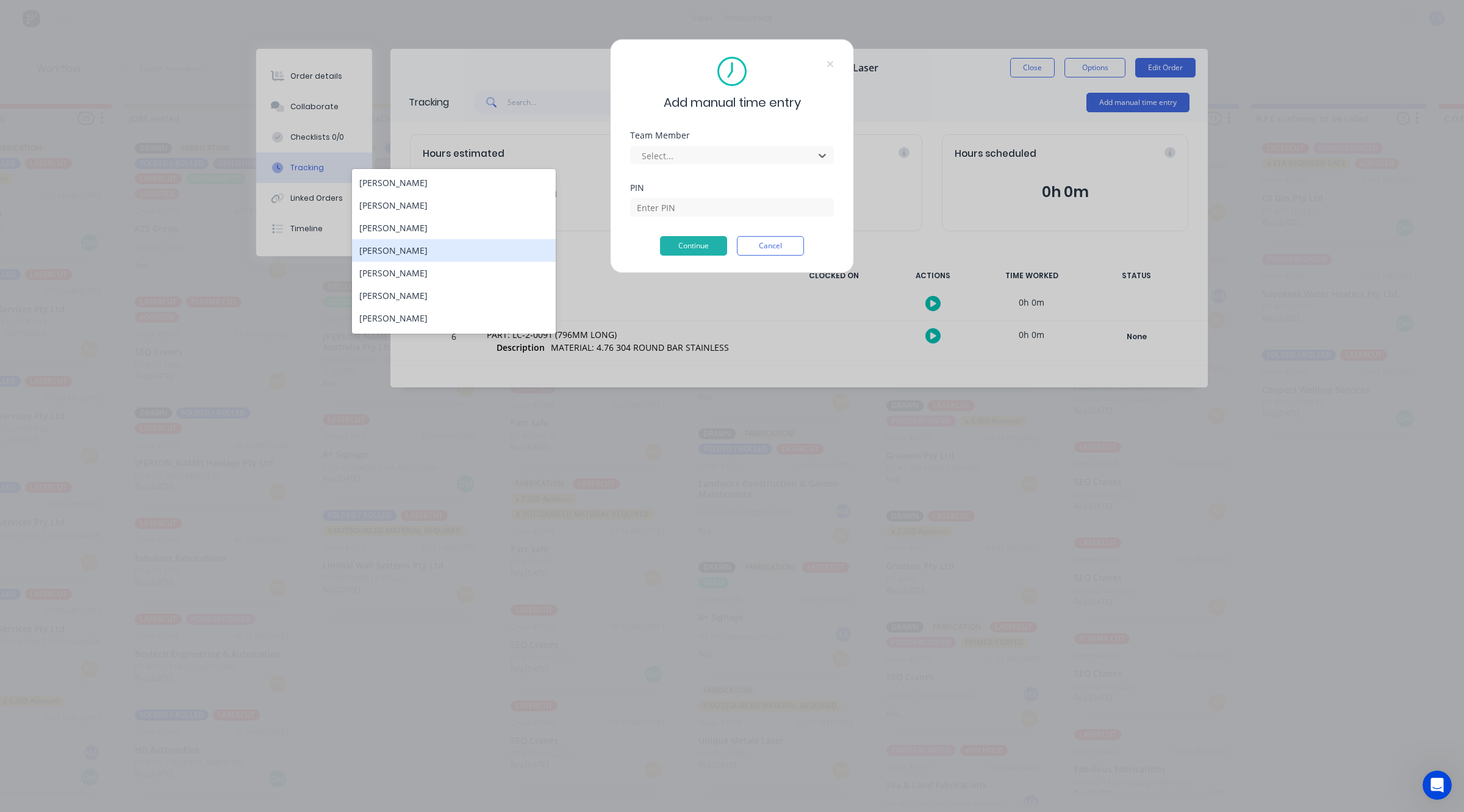
click at [432, 251] on div "[PERSON_NAME]" at bounding box center [454, 250] width 204 height 23
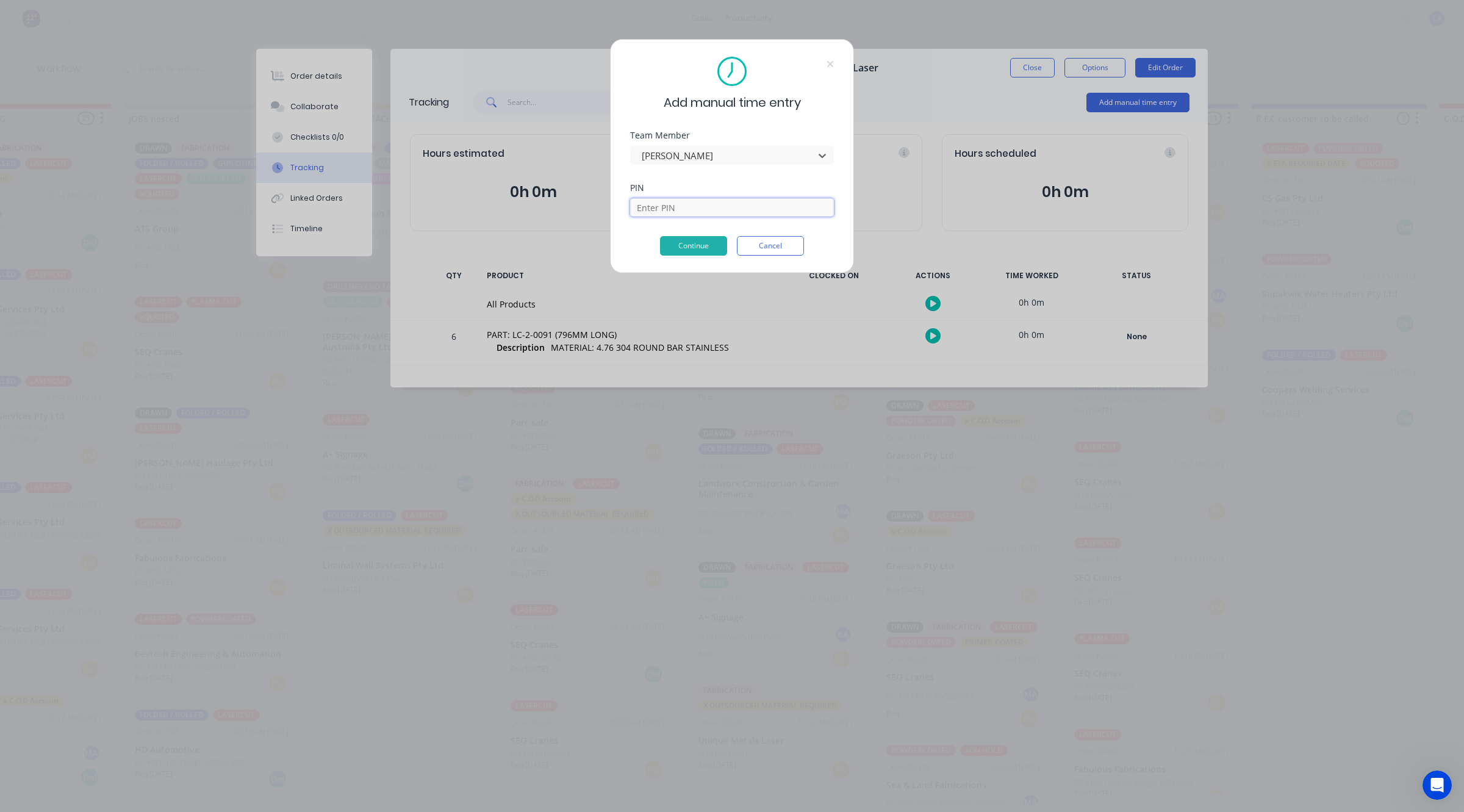
click at [646, 209] on input at bounding box center [732, 207] width 204 height 19
type input "0000"
click at [696, 245] on button "Continue" at bounding box center [694, 246] width 67 height 20
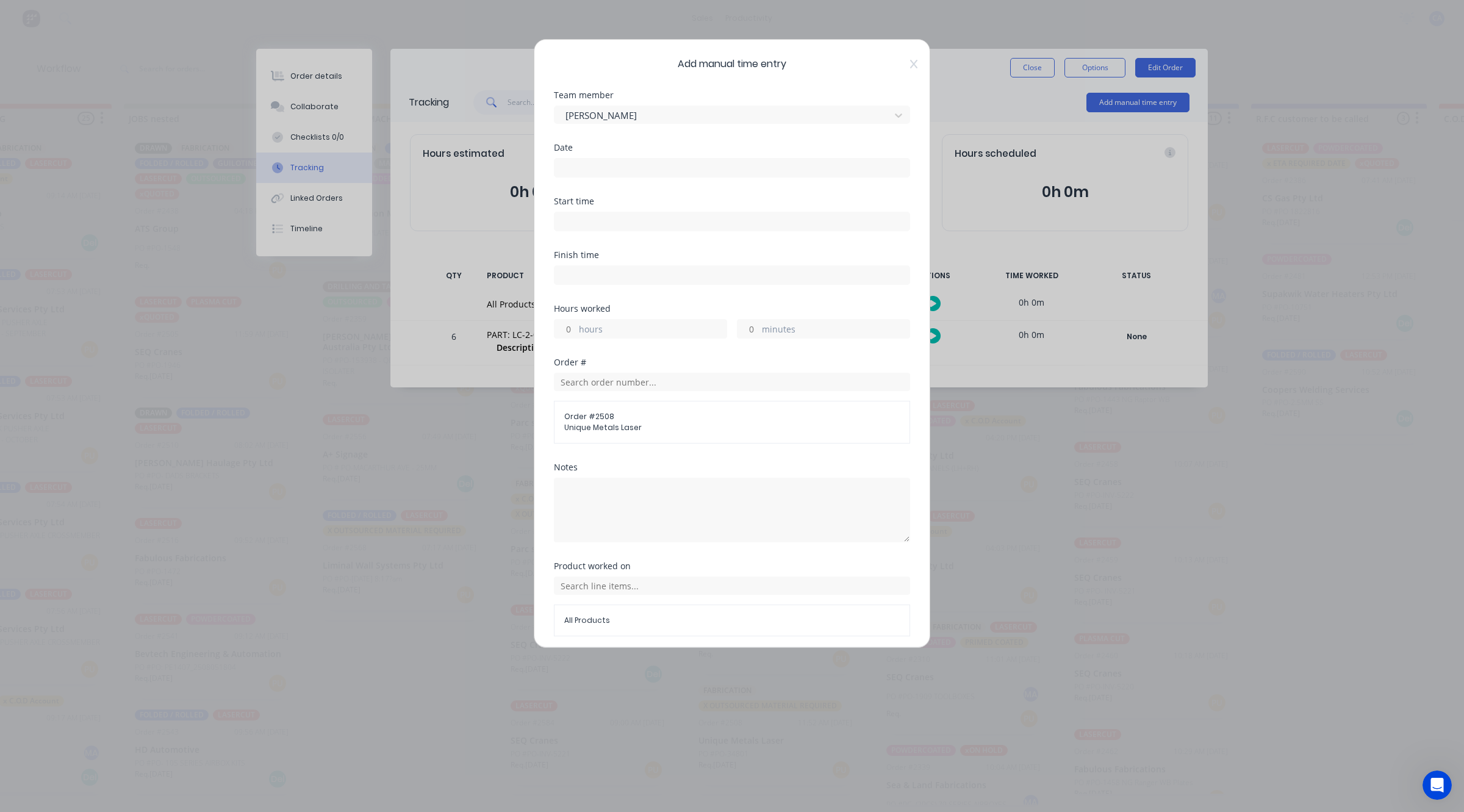
click at [648, 172] on input at bounding box center [732, 168] width 355 height 19
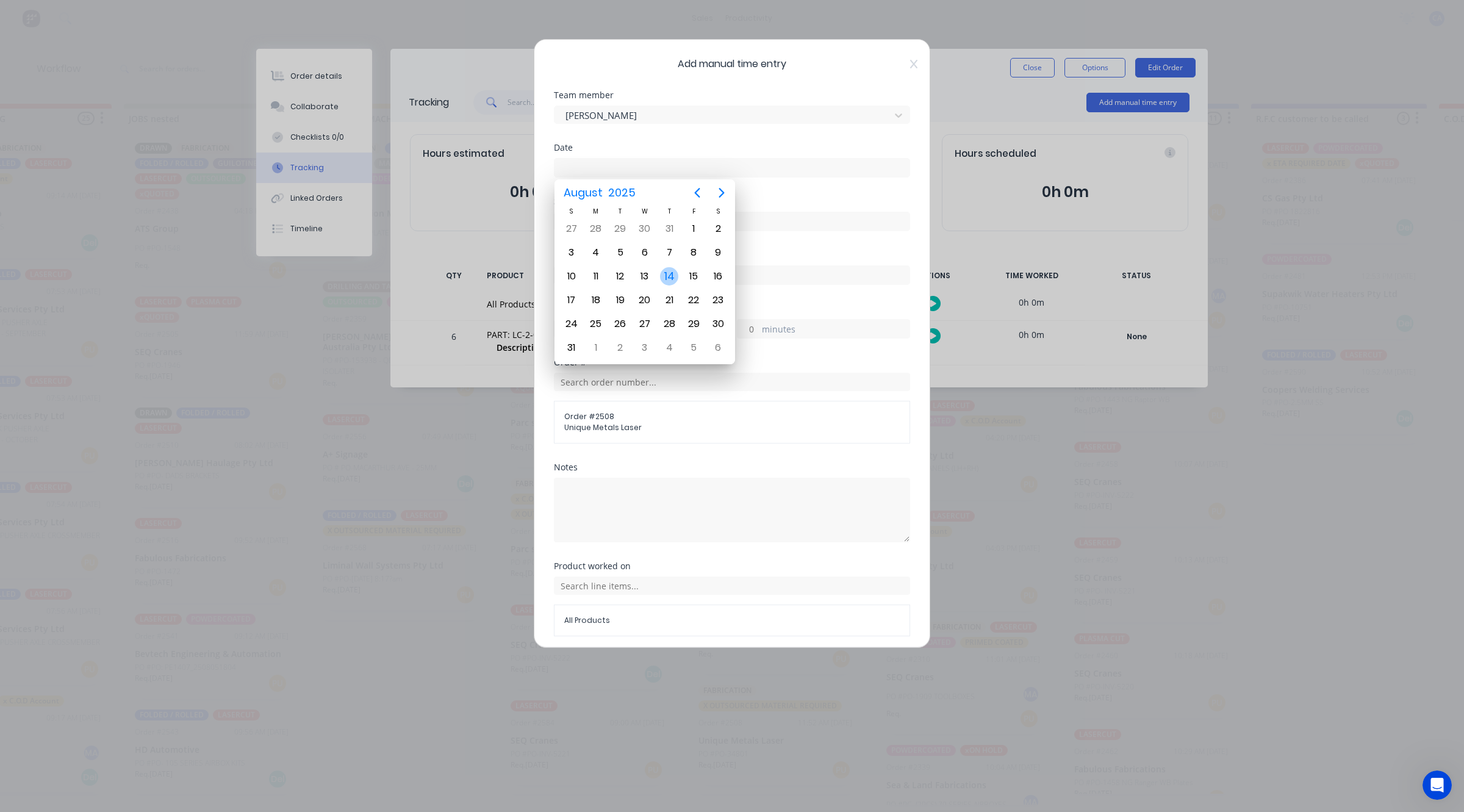
click at [670, 276] on div "14" at bounding box center [670, 276] width 19 height 19
type input "[DATE]"
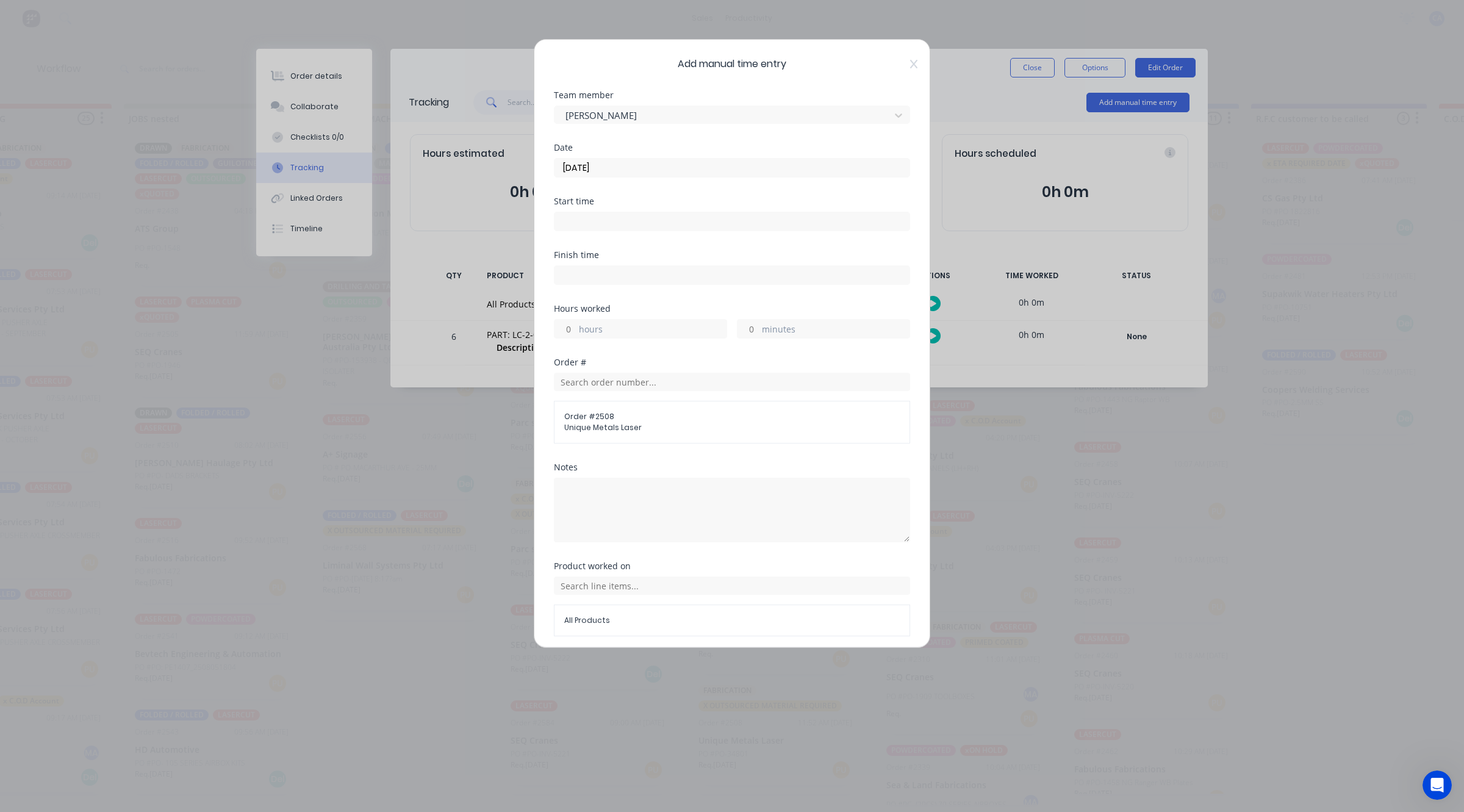
click at [744, 323] on input "minutes" at bounding box center [748, 329] width 22 height 19
type input "30"
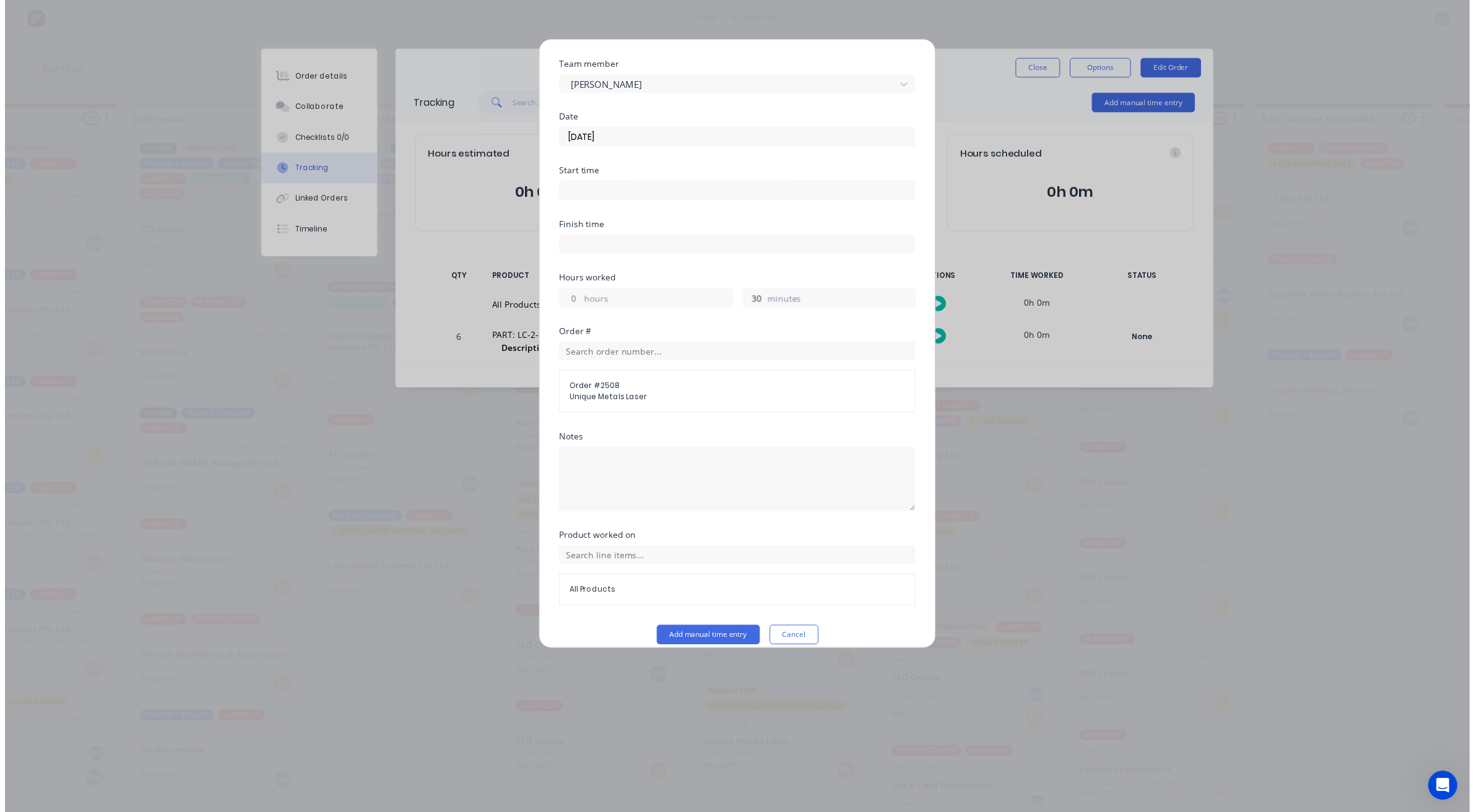
scroll to position [48, 0]
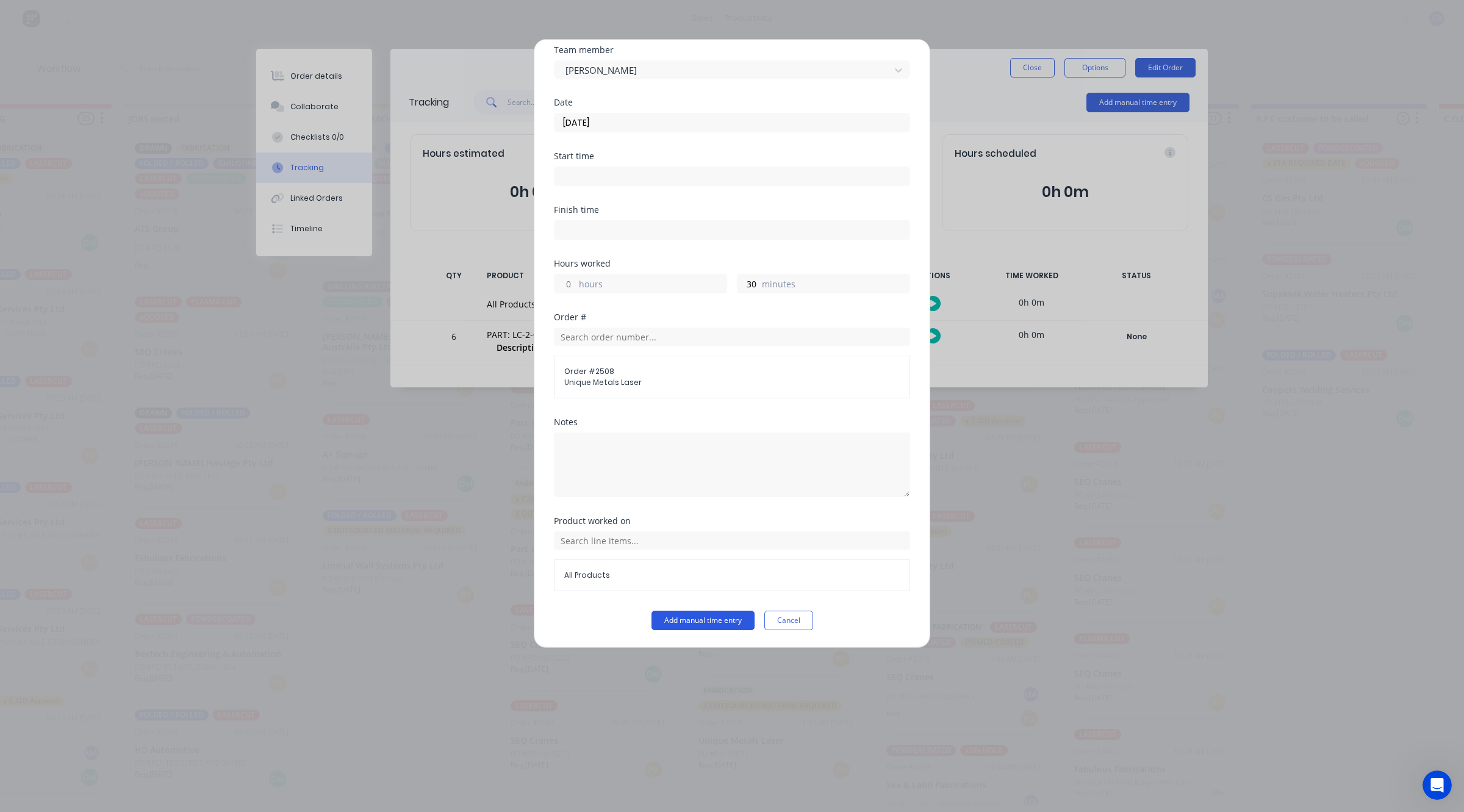
click at [729, 614] on button "Add manual time entry" at bounding box center [703, 620] width 103 height 20
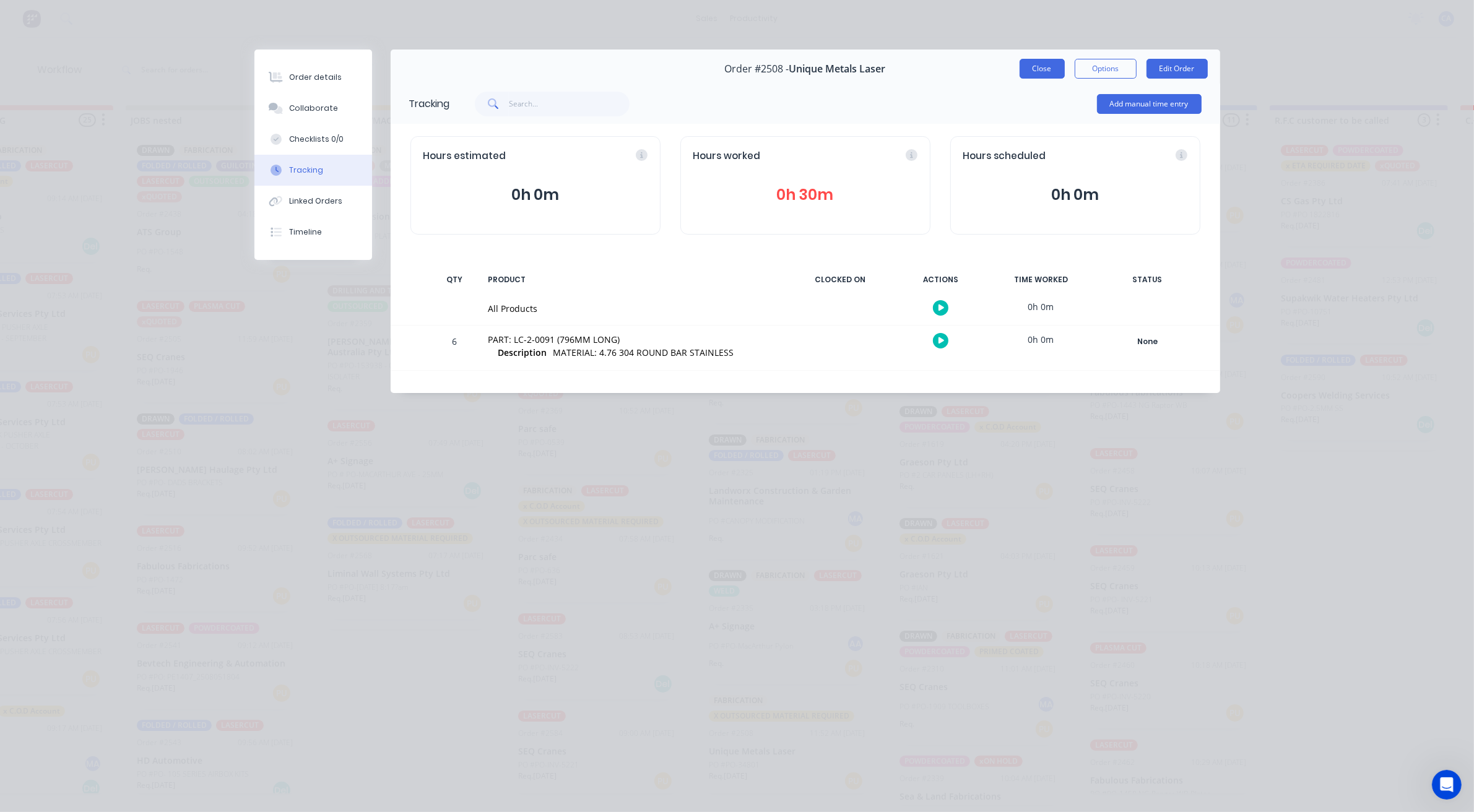
click at [1039, 68] on button "Close" at bounding box center [1042, 69] width 45 height 20
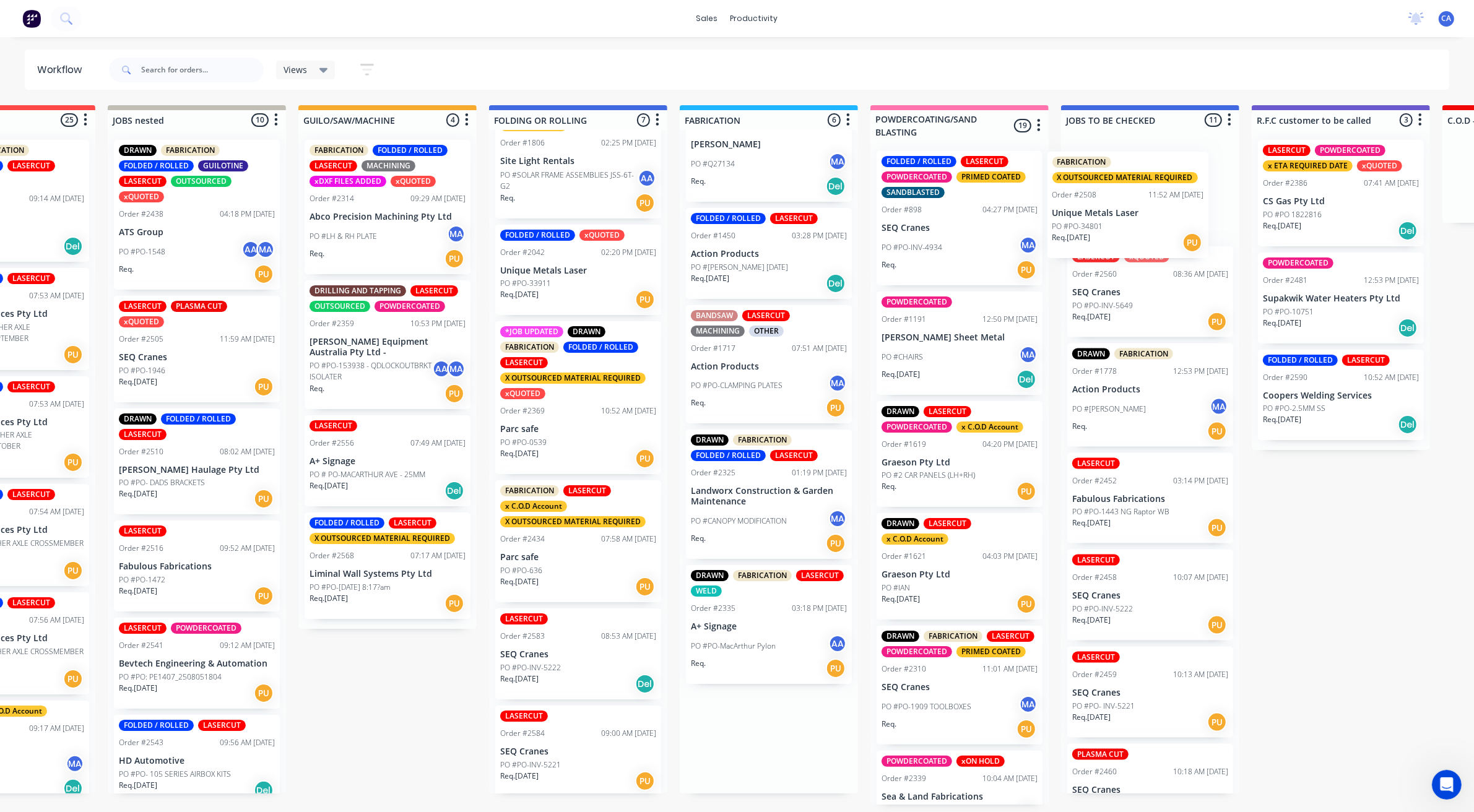
scroll to position [1, 308]
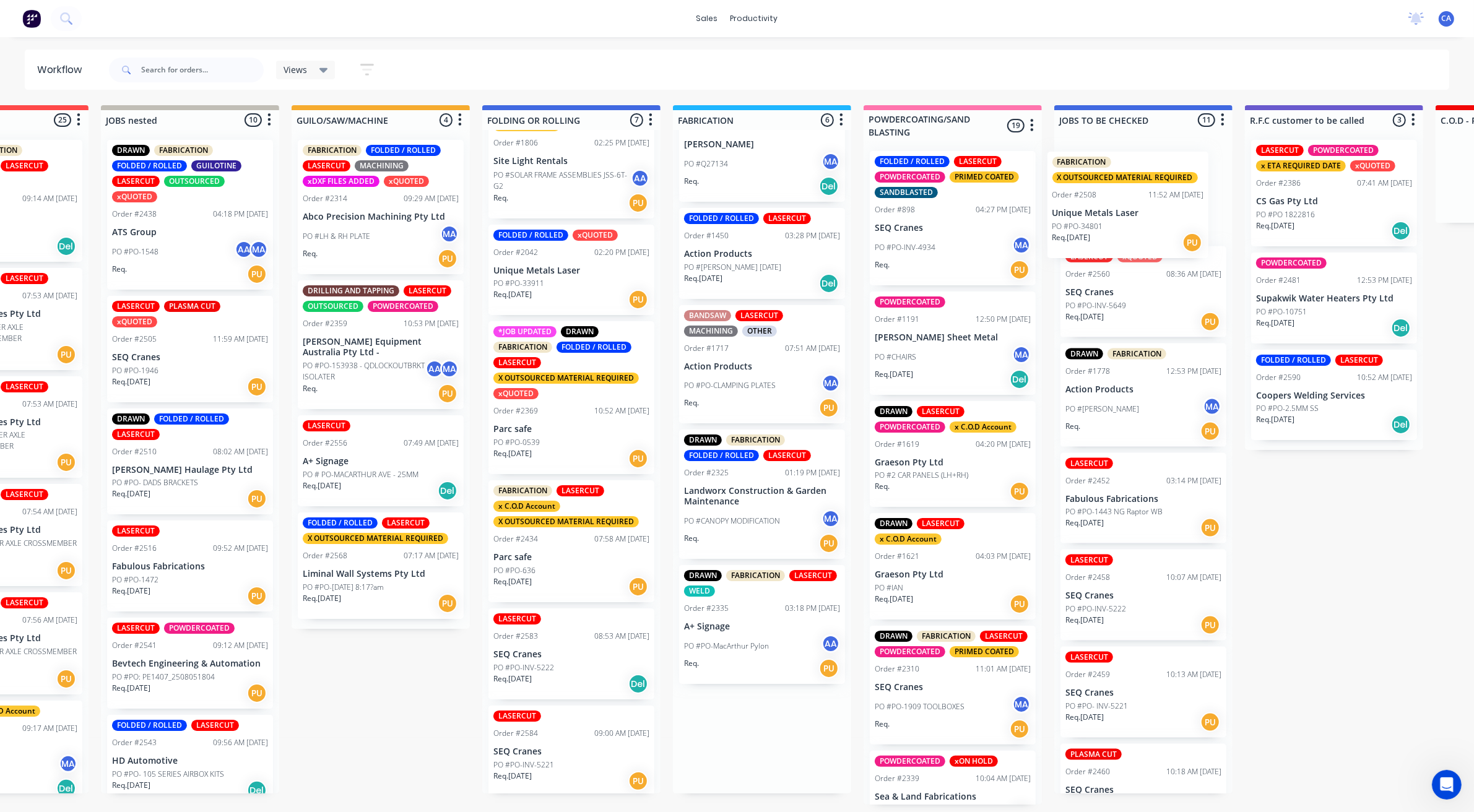
drag, startPoint x: 763, startPoint y: 753, endPoint x: 1110, endPoint y: 199, distance: 653.7
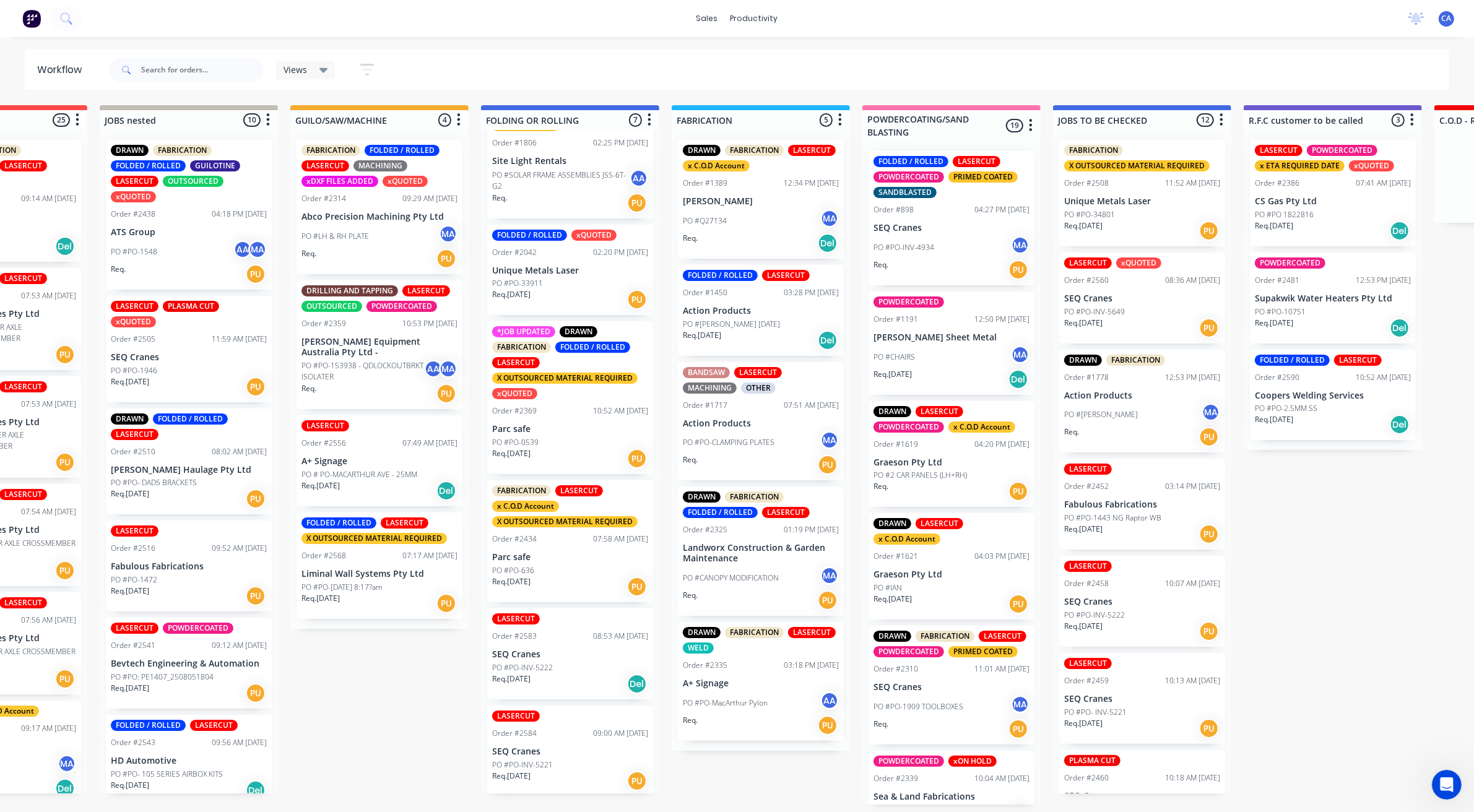
scroll to position [4, 308]
click at [547, 666] on p "PO #PO-INV-5222" at bounding box center [522, 668] width 61 height 11
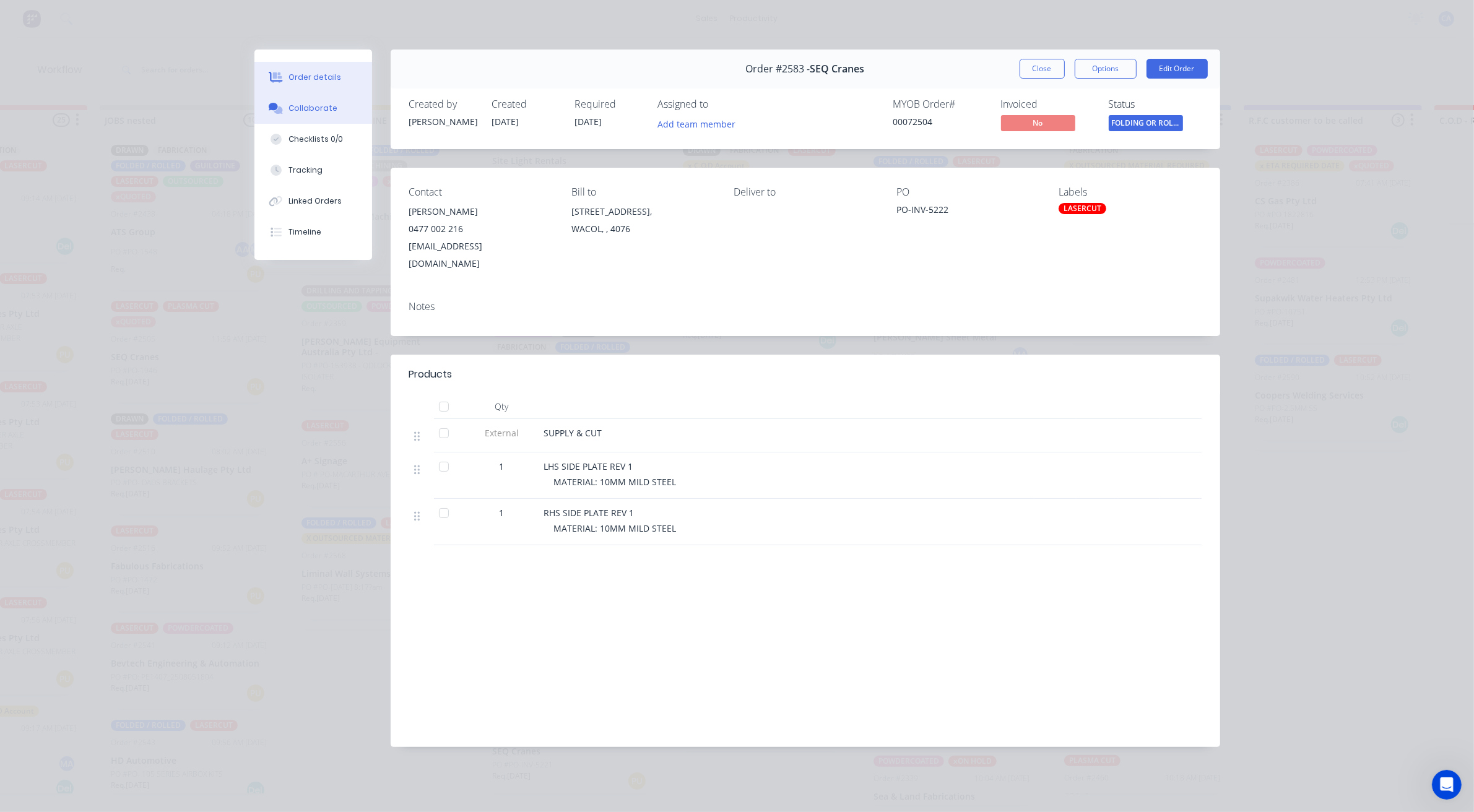
click at [320, 105] on div "Collaborate" at bounding box center [313, 108] width 49 height 11
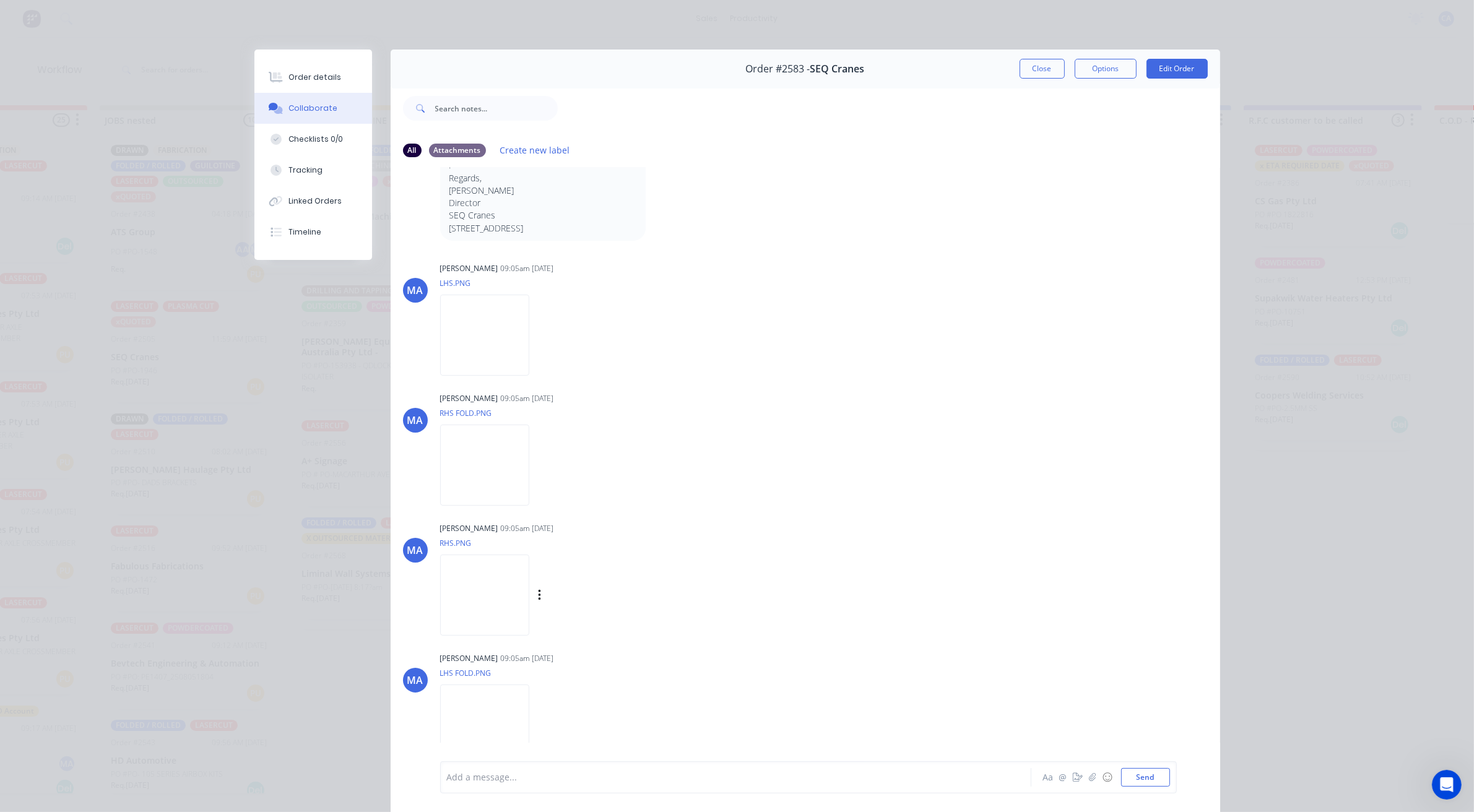
scroll to position [68, 0]
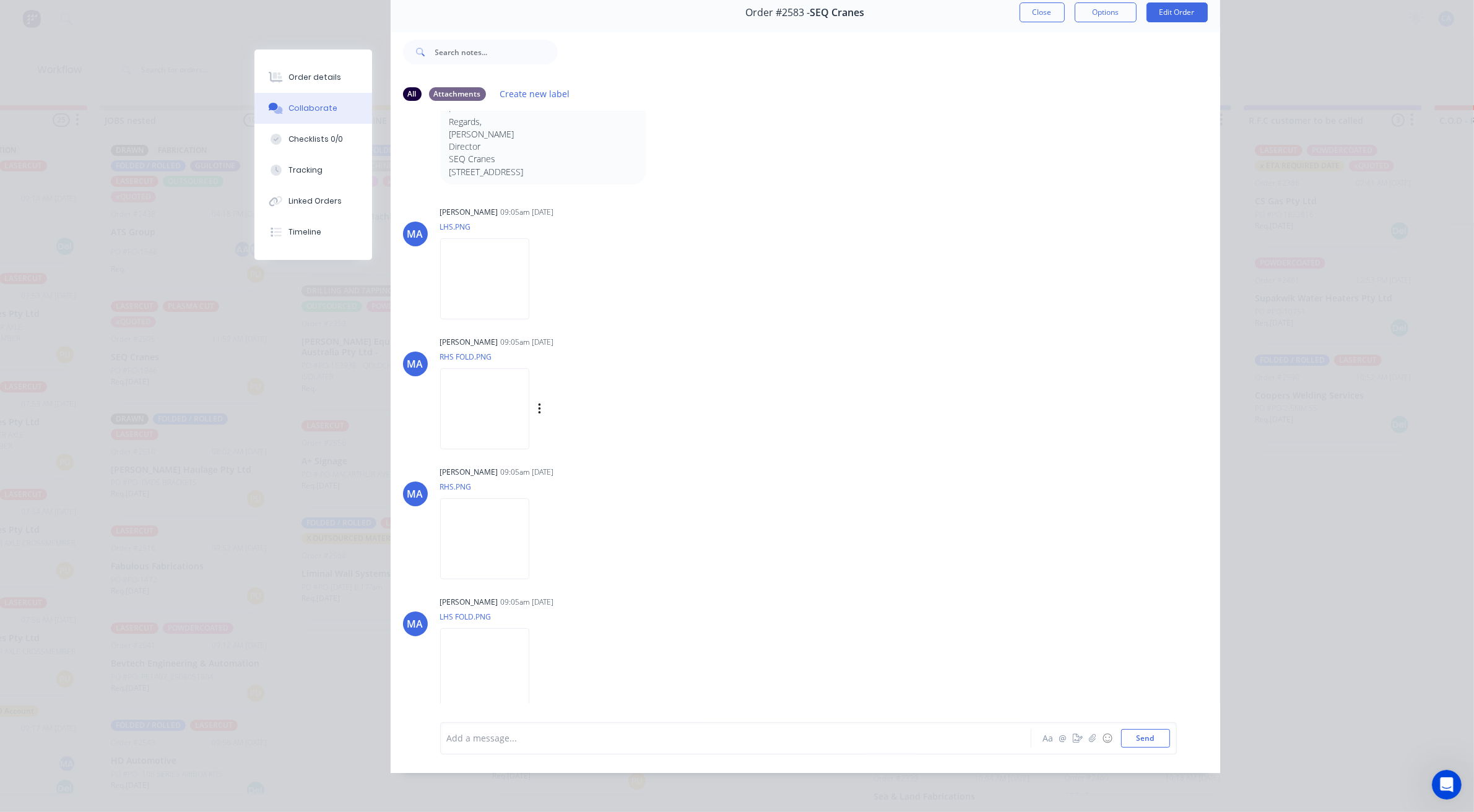
click at [513, 416] on img at bounding box center [485, 408] width 89 height 81
click at [506, 271] on img at bounding box center [485, 279] width 89 height 81
click at [518, 523] on img at bounding box center [485, 538] width 89 height 81
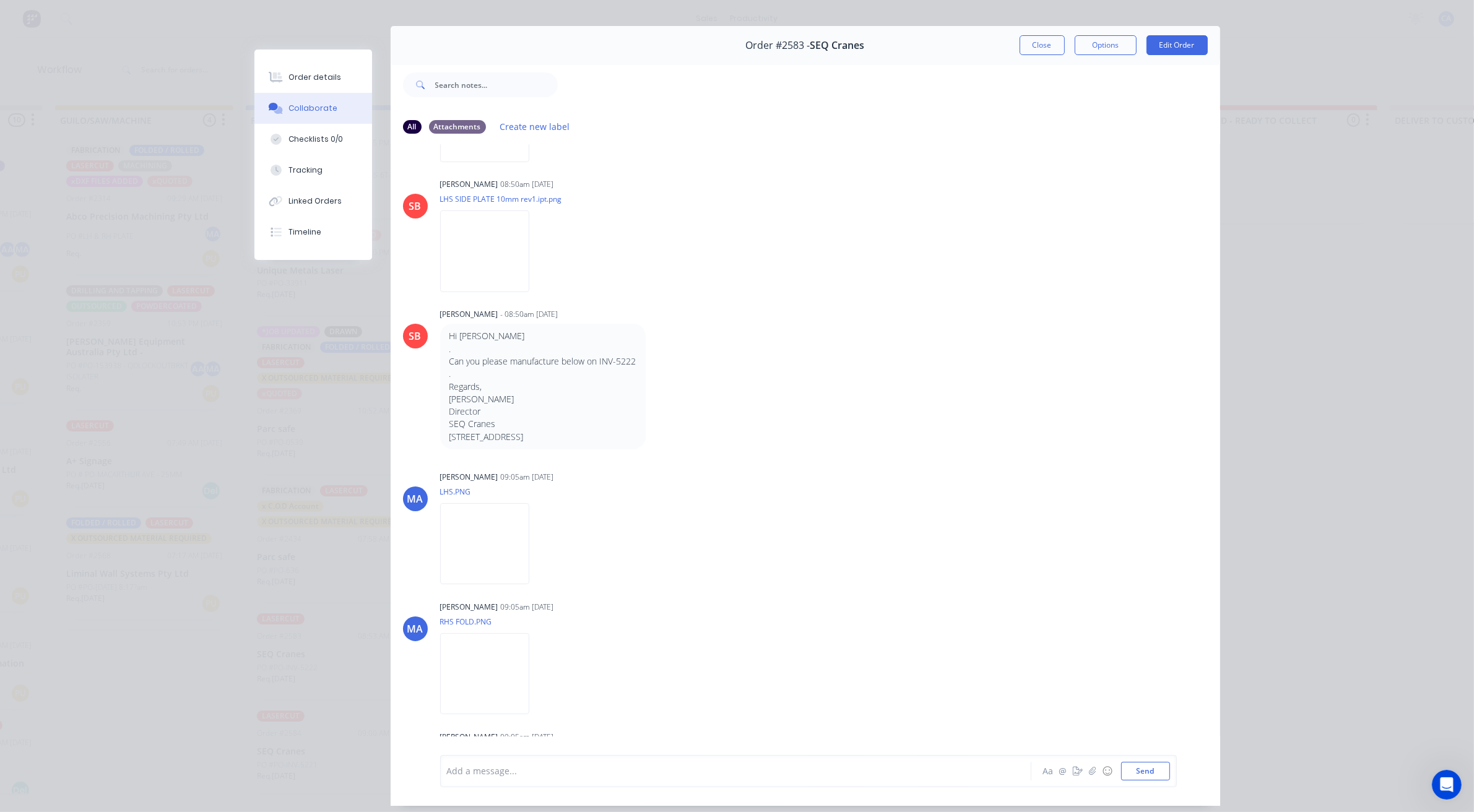
scroll to position [0, 0]
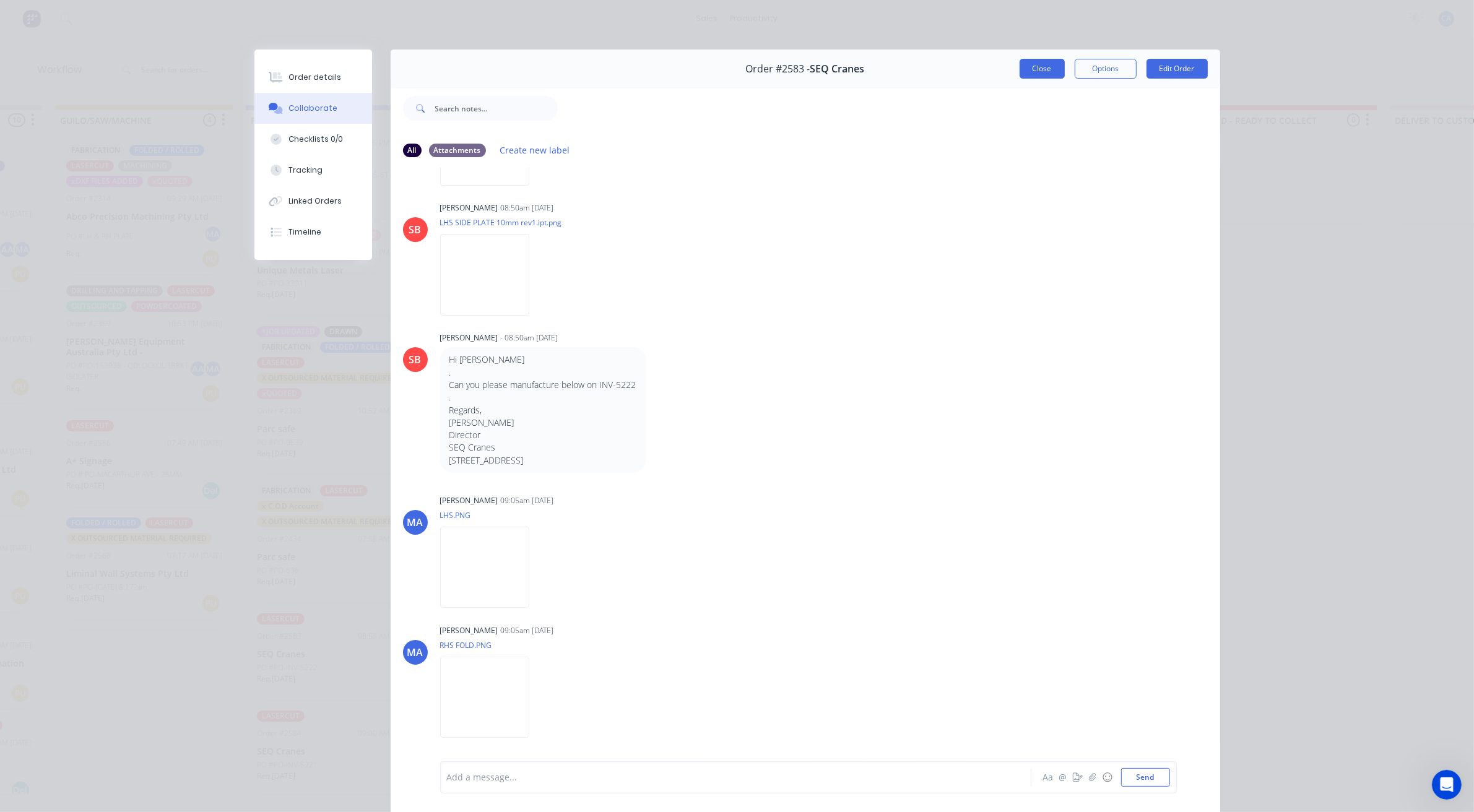
click at [1028, 72] on button "Close" at bounding box center [1042, 69] width 45 height 20
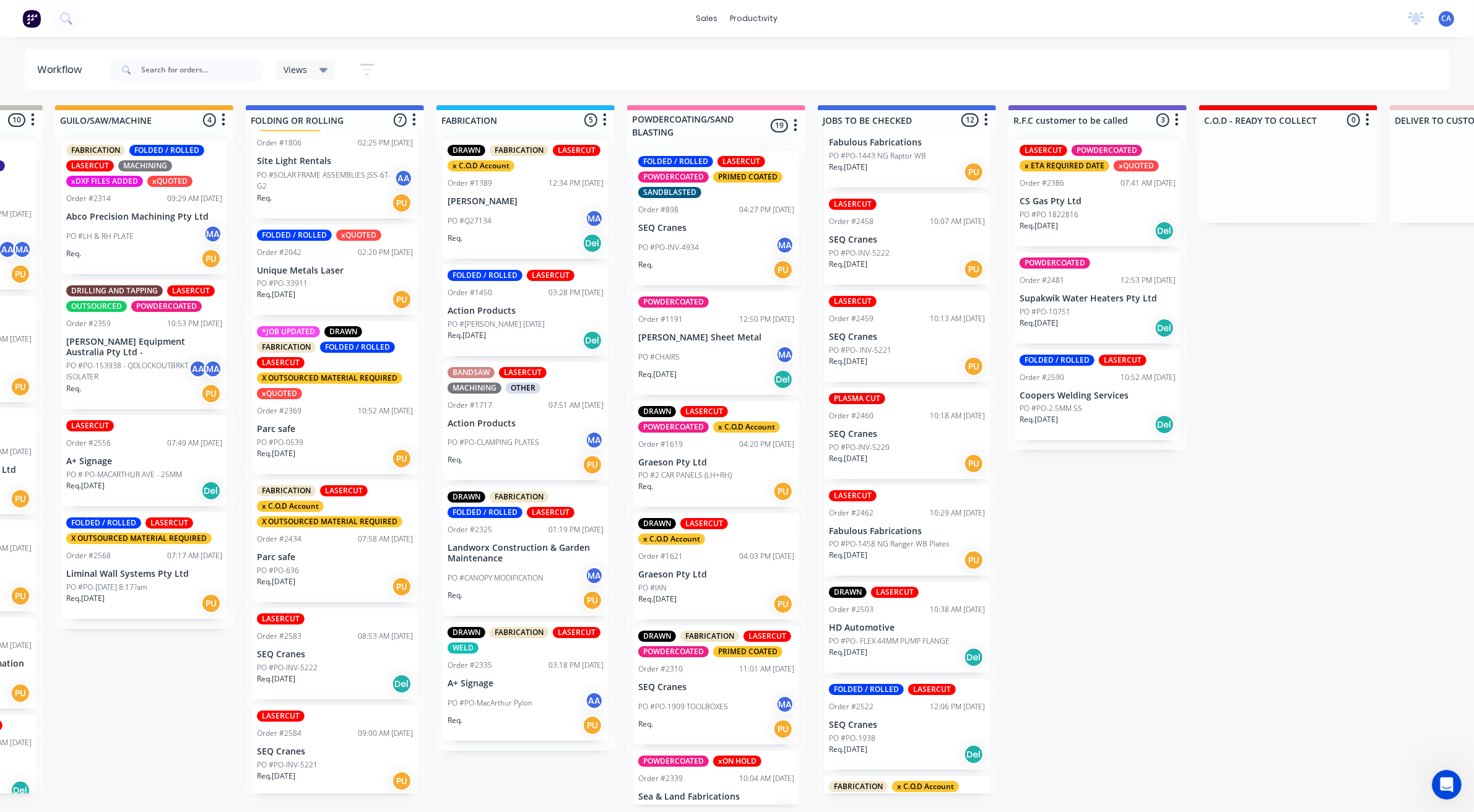
scroll to position [387, 0]
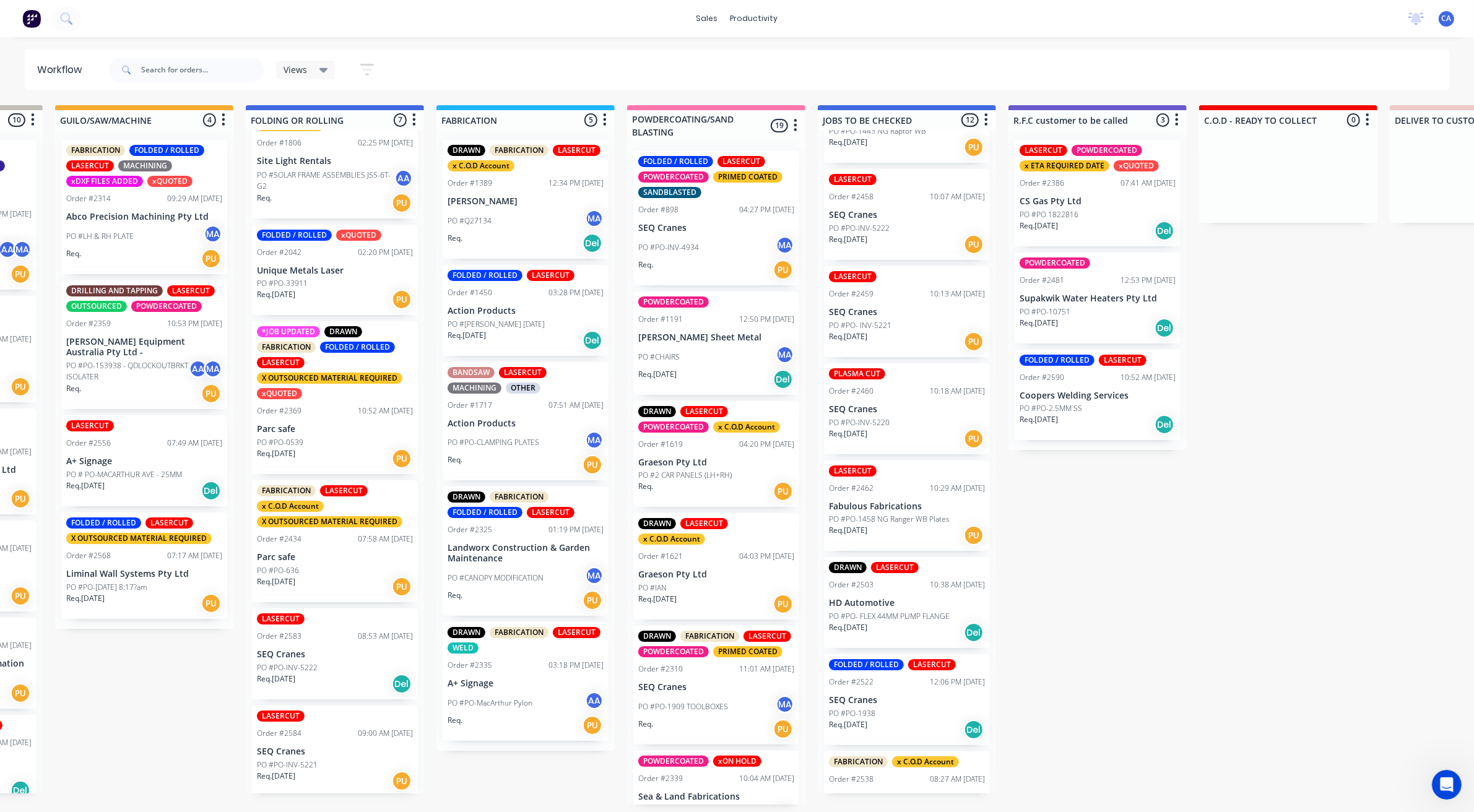
click at [303, 746] on p "SEQ Cranes" at bounding box center [334, 751] width 156 height 11
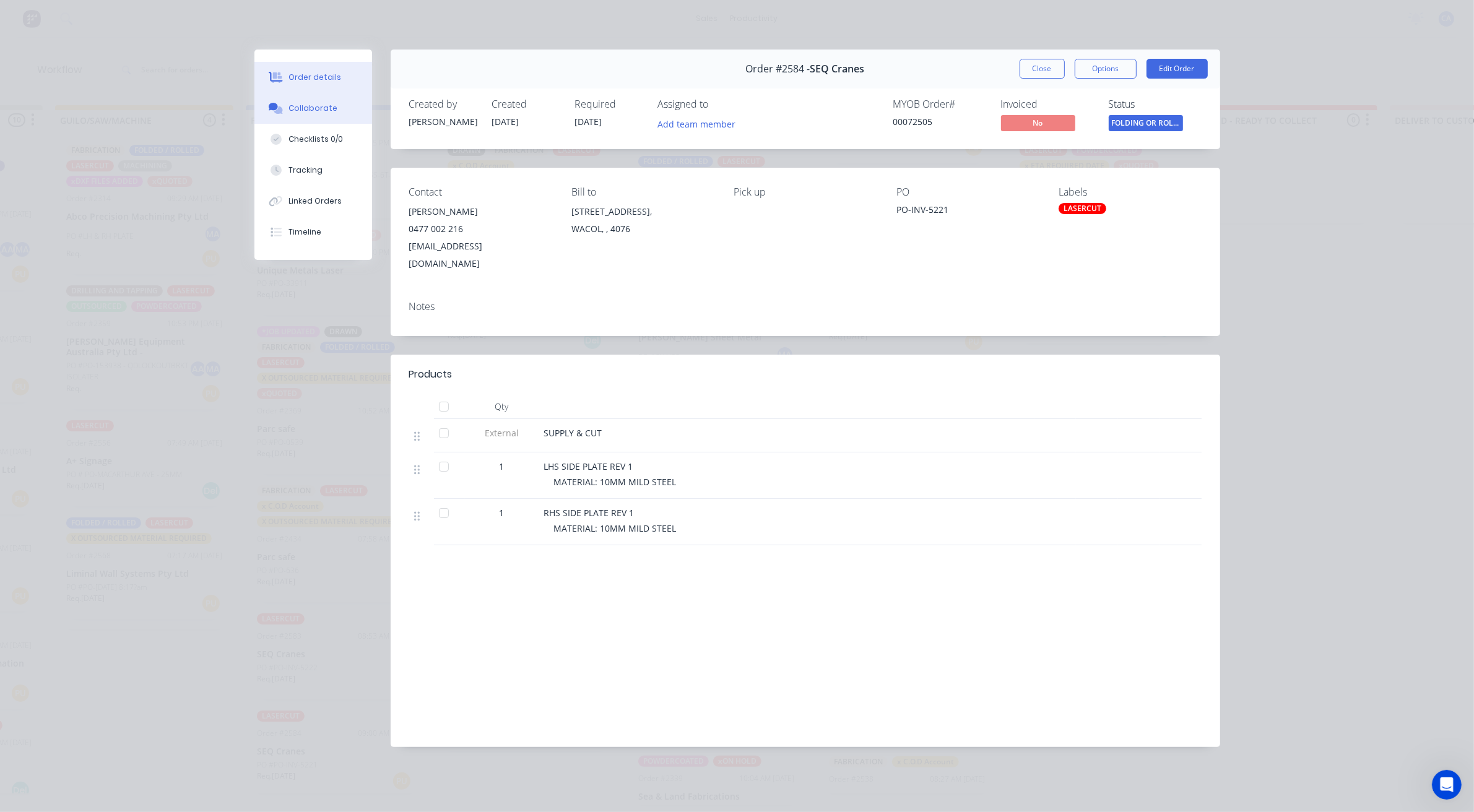
click at [301, 112] on div "Collaborate" at bounding box center [313, 108] width 49 height 11
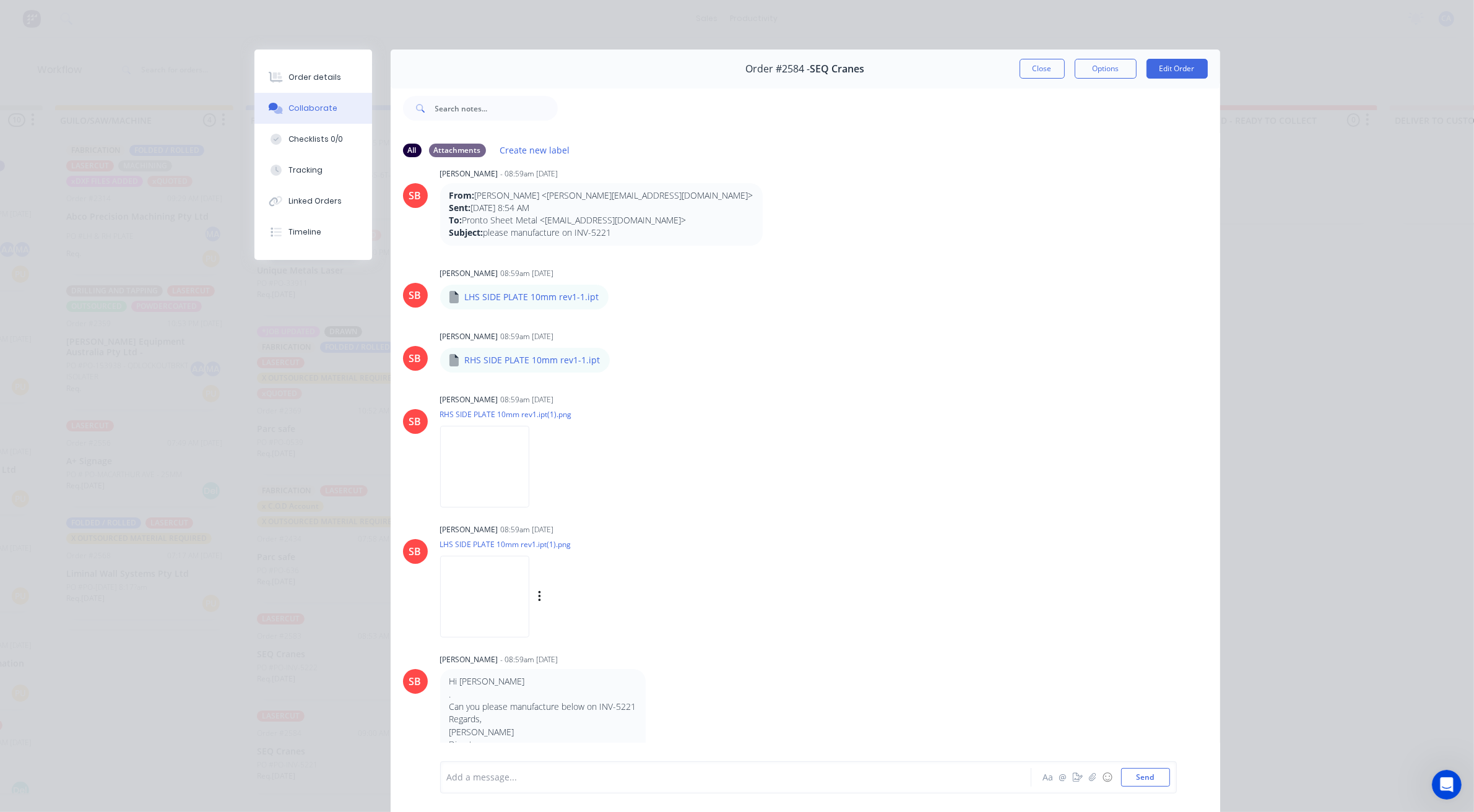
scroll to position [31, 0]
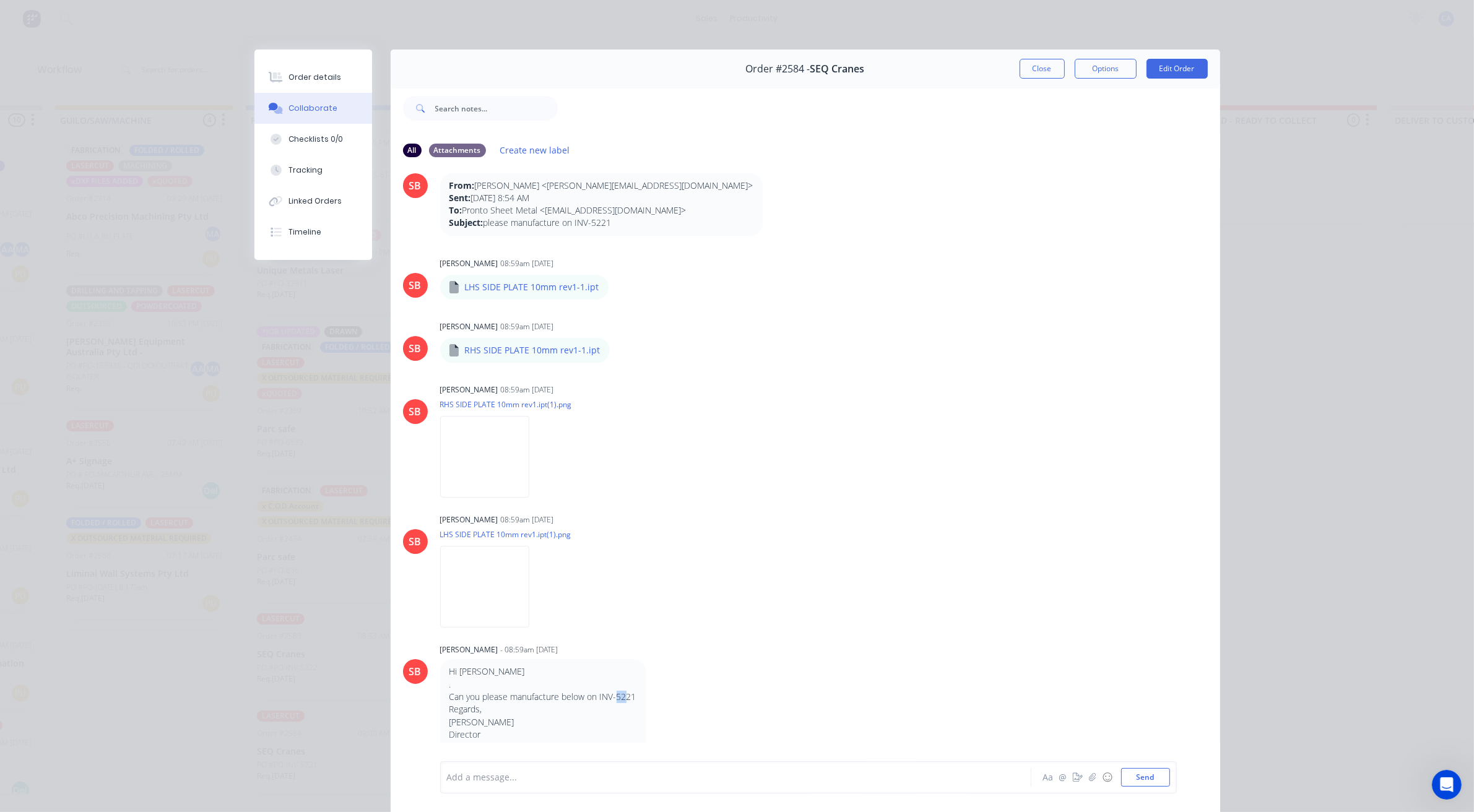
click at [625, 697] on p "Can you please manufacture below on INV-5221" at bounding box center [543, 697] width 187 height 13
click at [635, 699] on div "Hi [PERSON_NAME] . Can you please manufacture below on INV-5221 Regards, [PERSO…" at bounding box center [543, 716] width 205 height 113
click at [1038, 70] on button "Close" at bounding box center [1042, 69] width 45 height 20
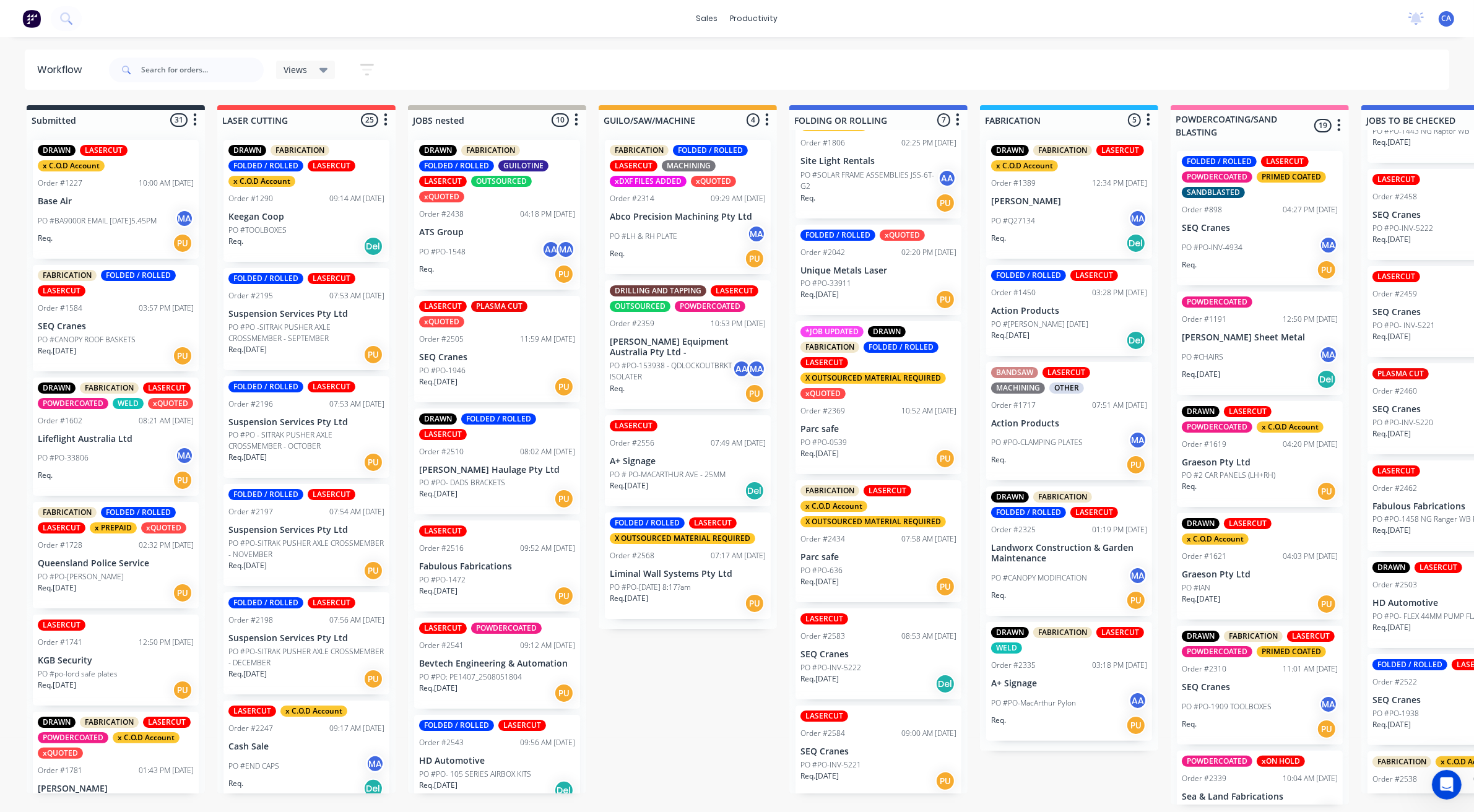
click at [840, 765] on p "PO #PO-INV-5221" at bounding box center [830, 765] width 61 height 11
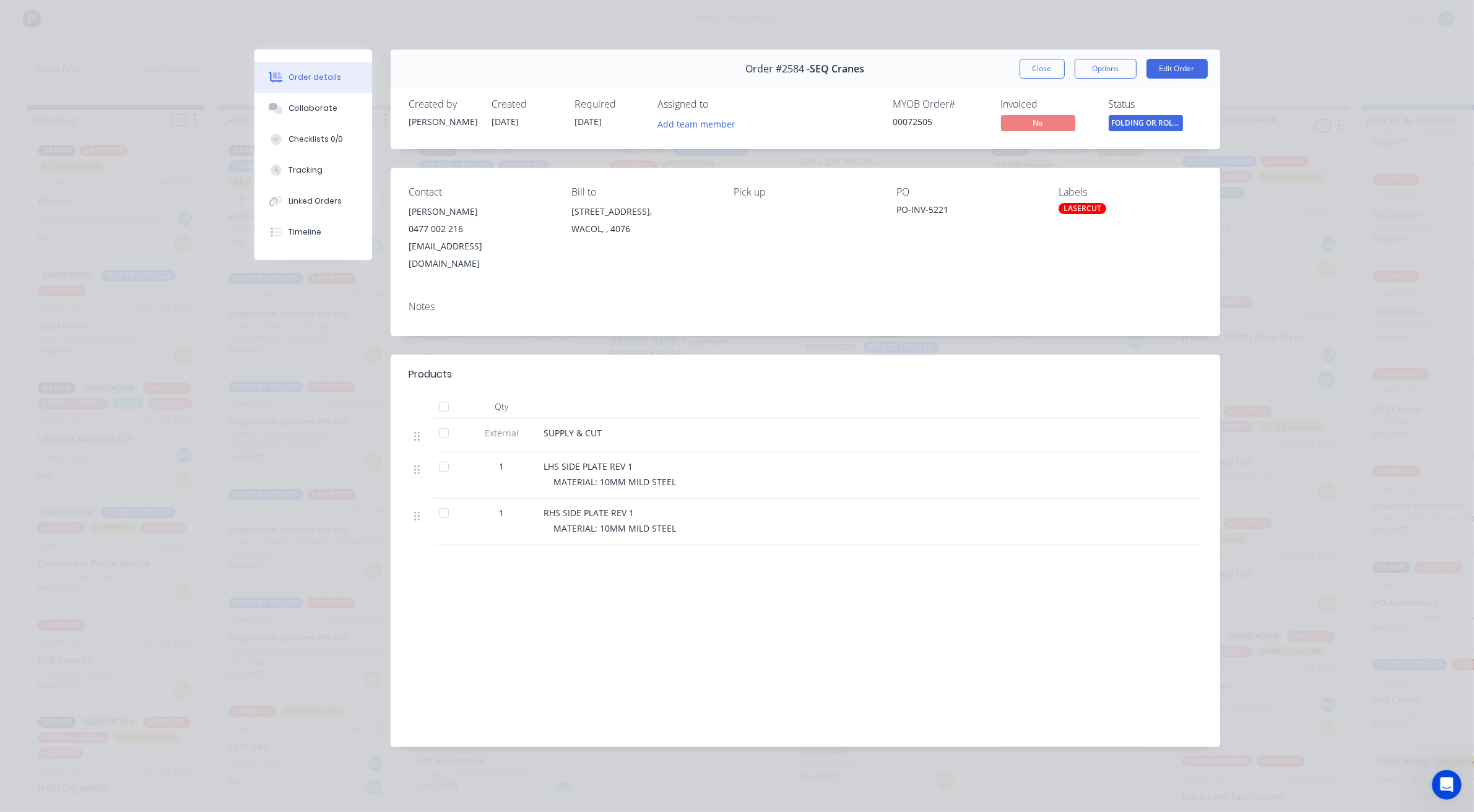
scroll to position [4, 0]
click at [317, 93] on button "Collaborate" at bounding box center [313, 108] width 118 height 31
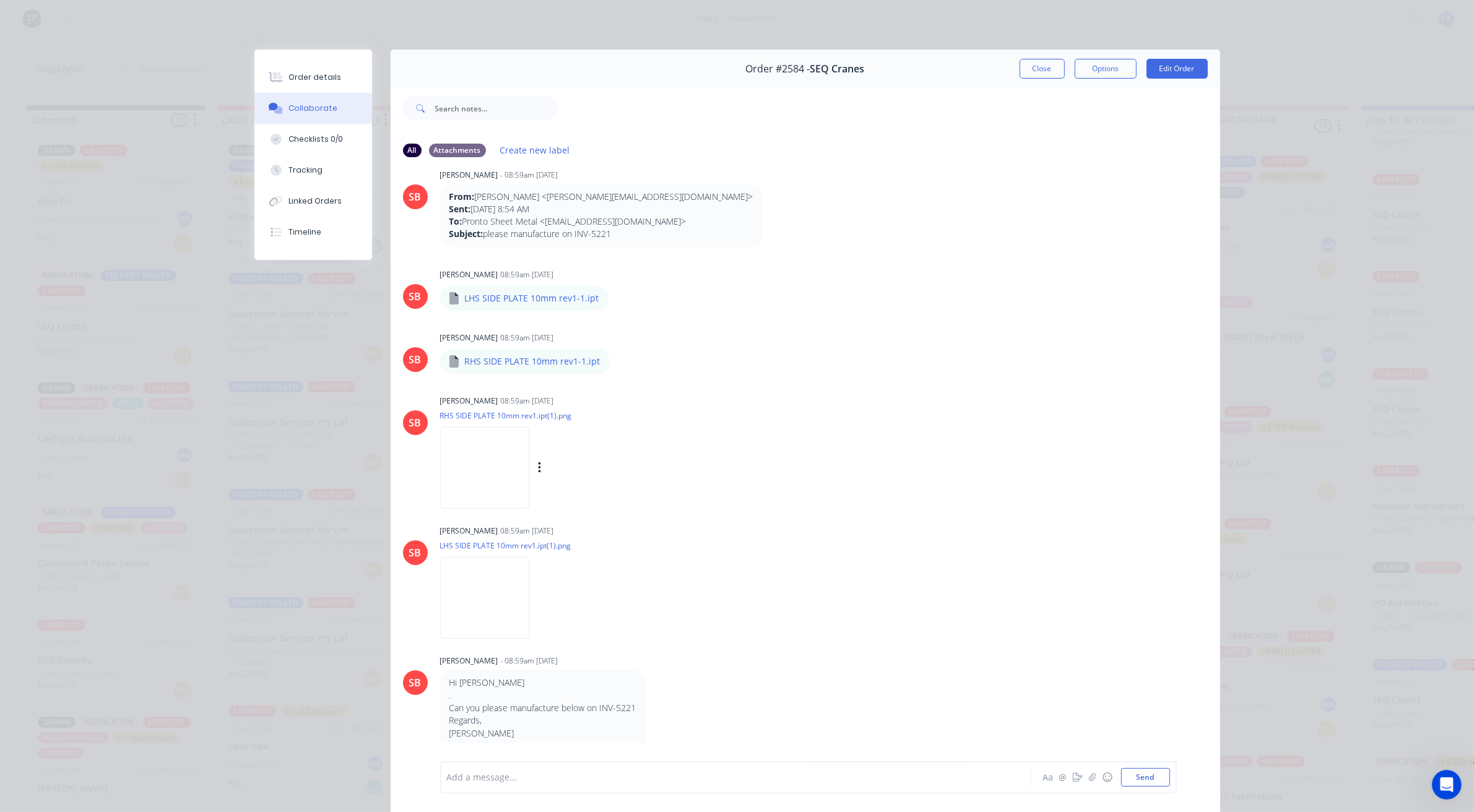
scroll to position [31, 0]
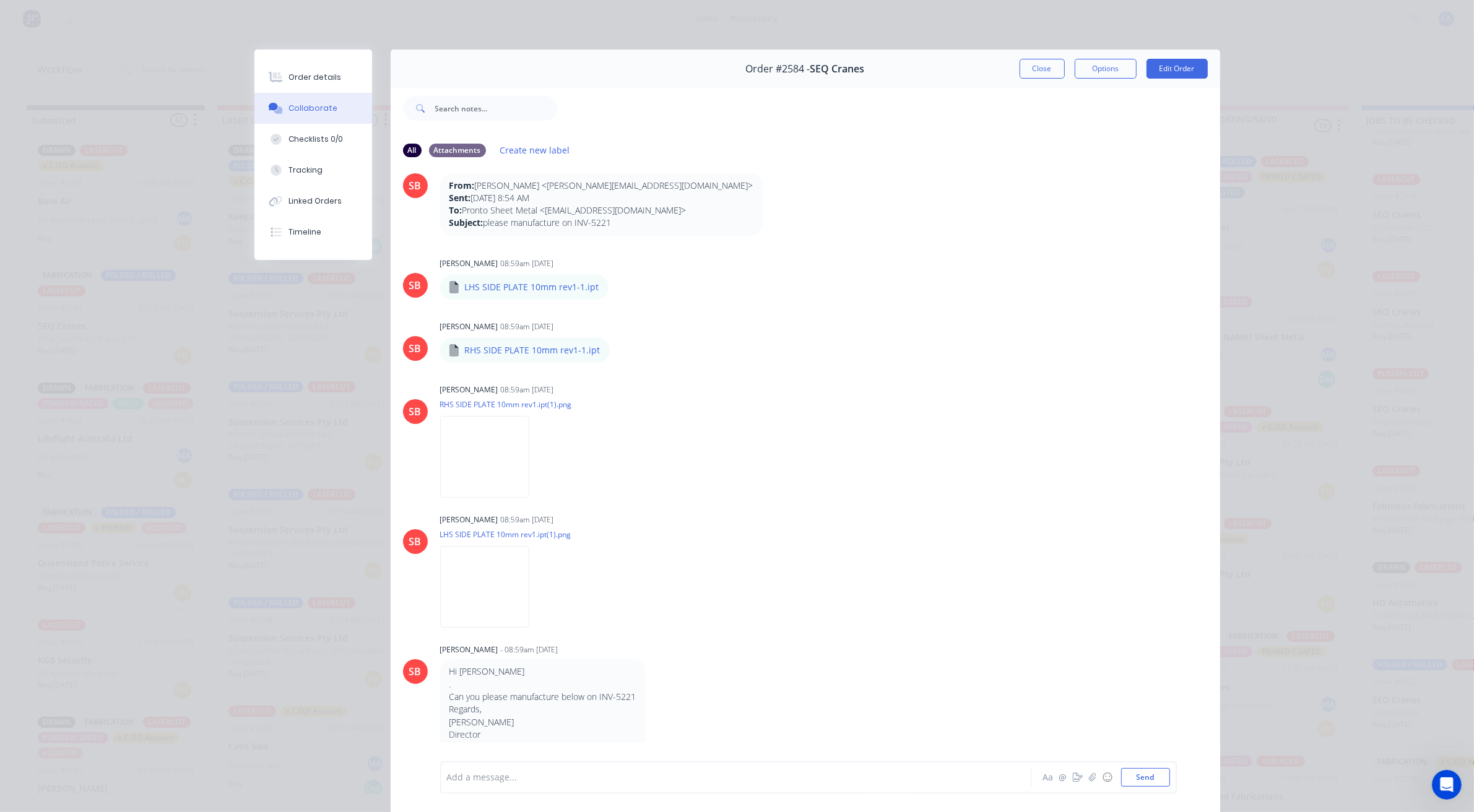
click at [1036, 72] on button "Close" at bounding box center [1042, 69] width 45 height 20
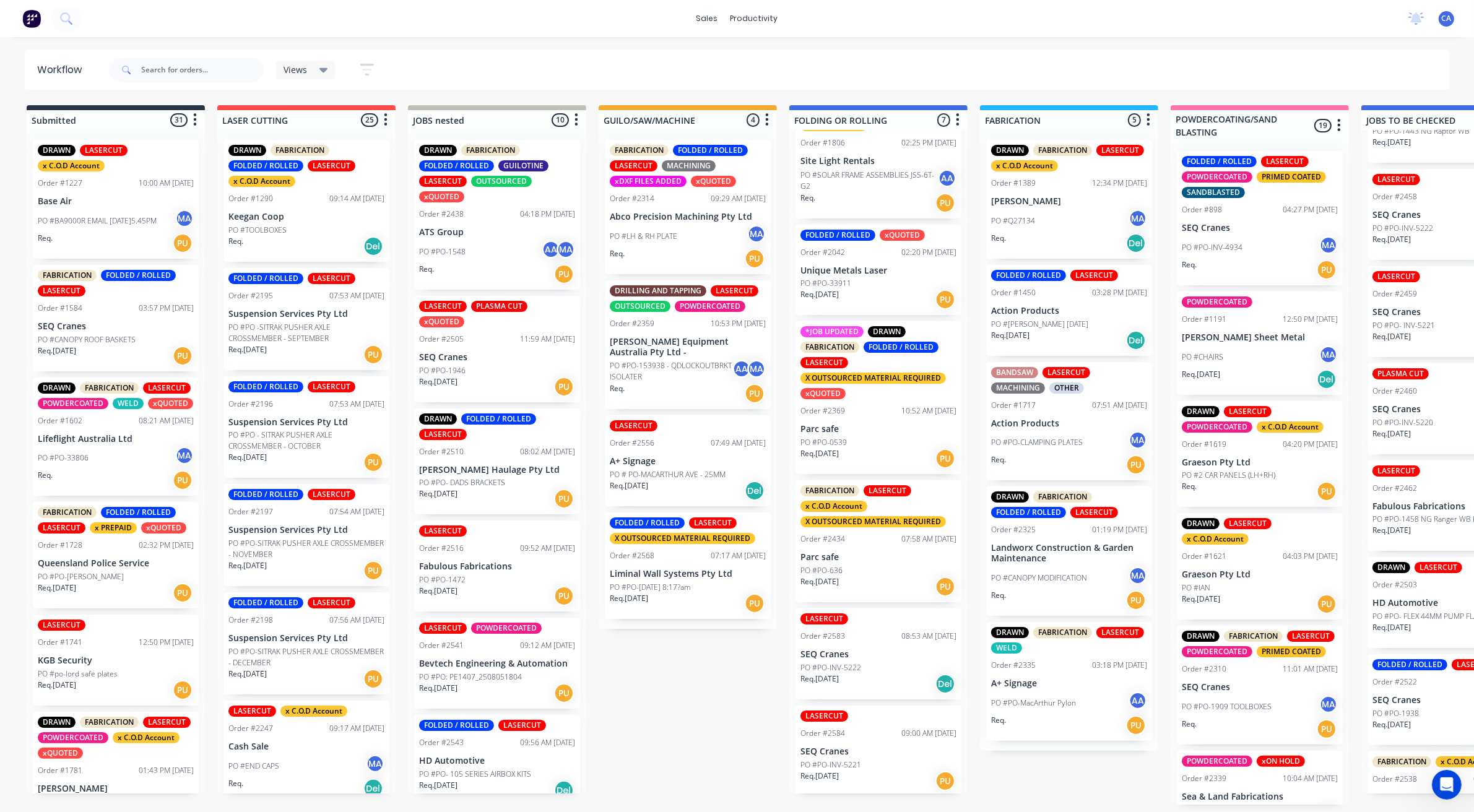
click at [851, 662] on p "PO #PO-INV-5222" at bounding box center [830, 668] width 61 height 11
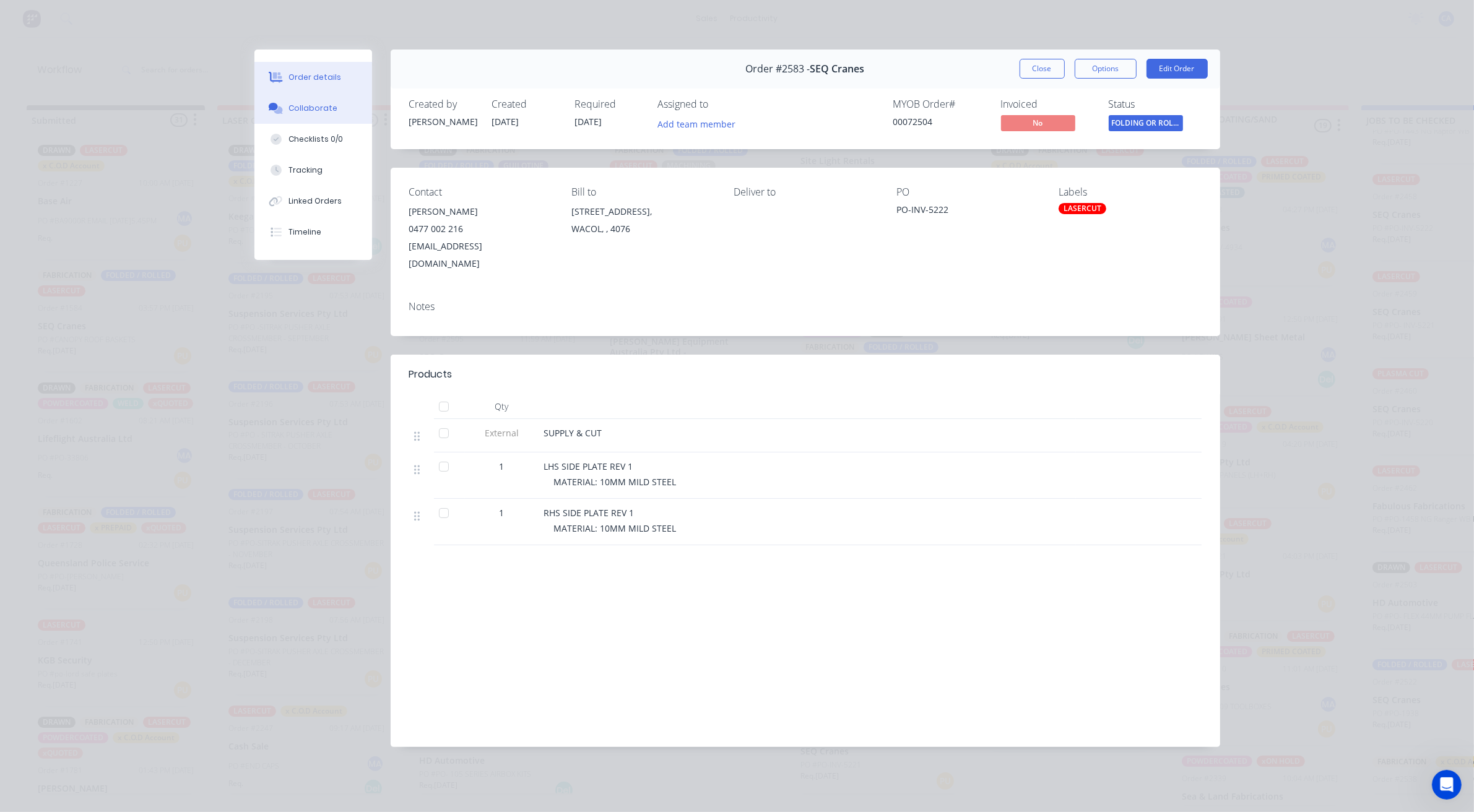
click at [322, 101] on button "Collaborate" at bounding box center [313, 108] width 118 height 31
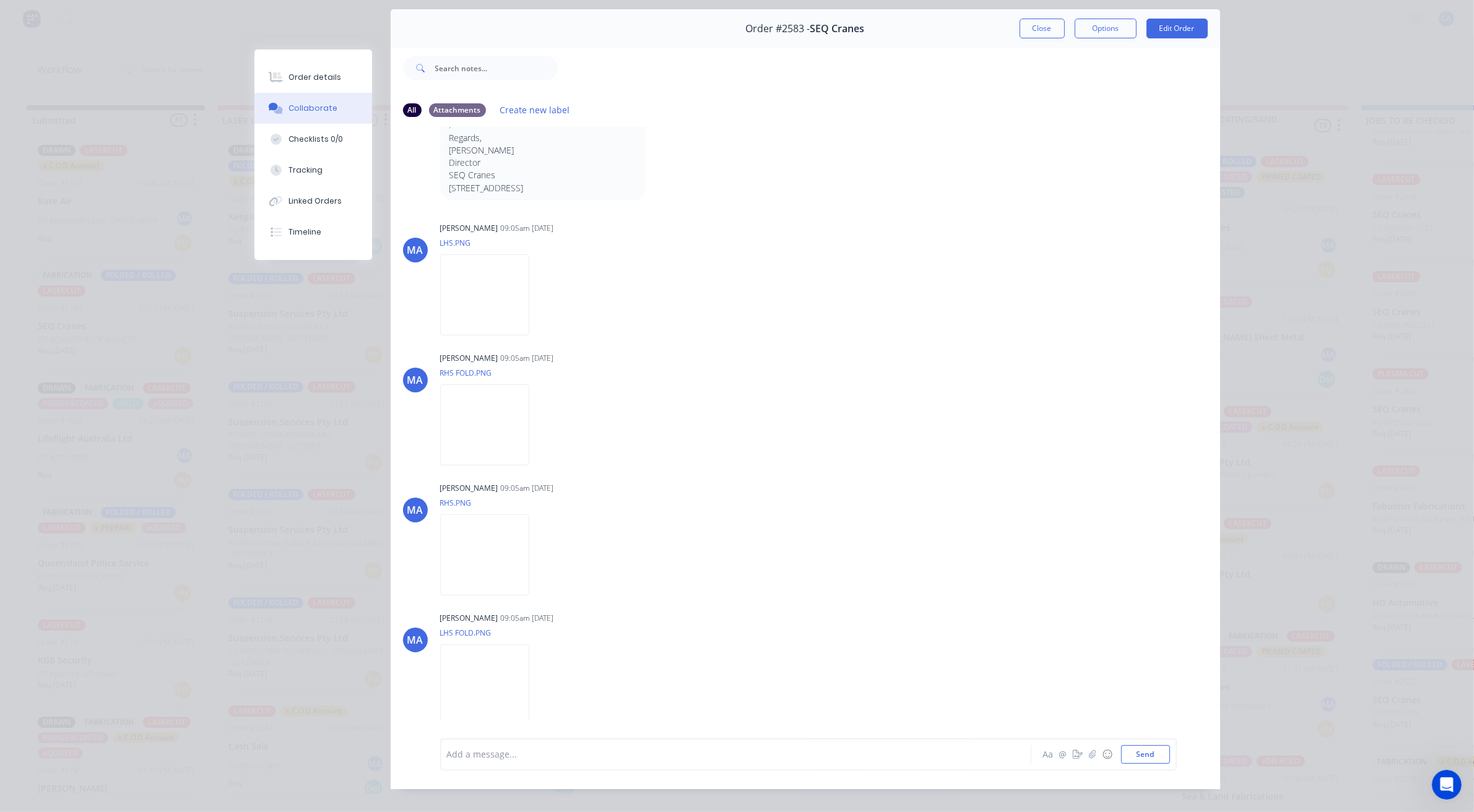
scroll to position [68, 0]
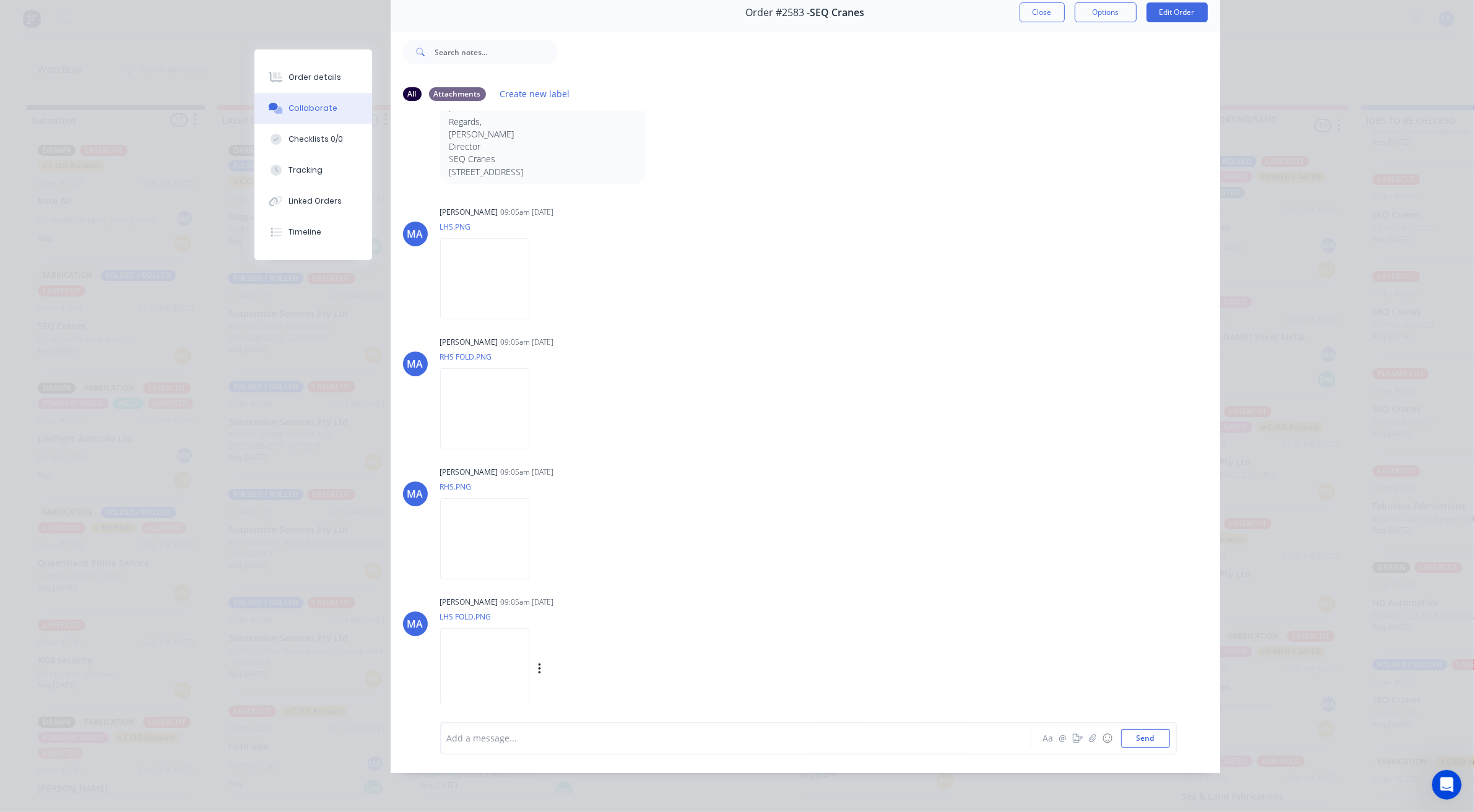
click at [512, 635] on img at bounding box center [485, 668] width 89 height 81
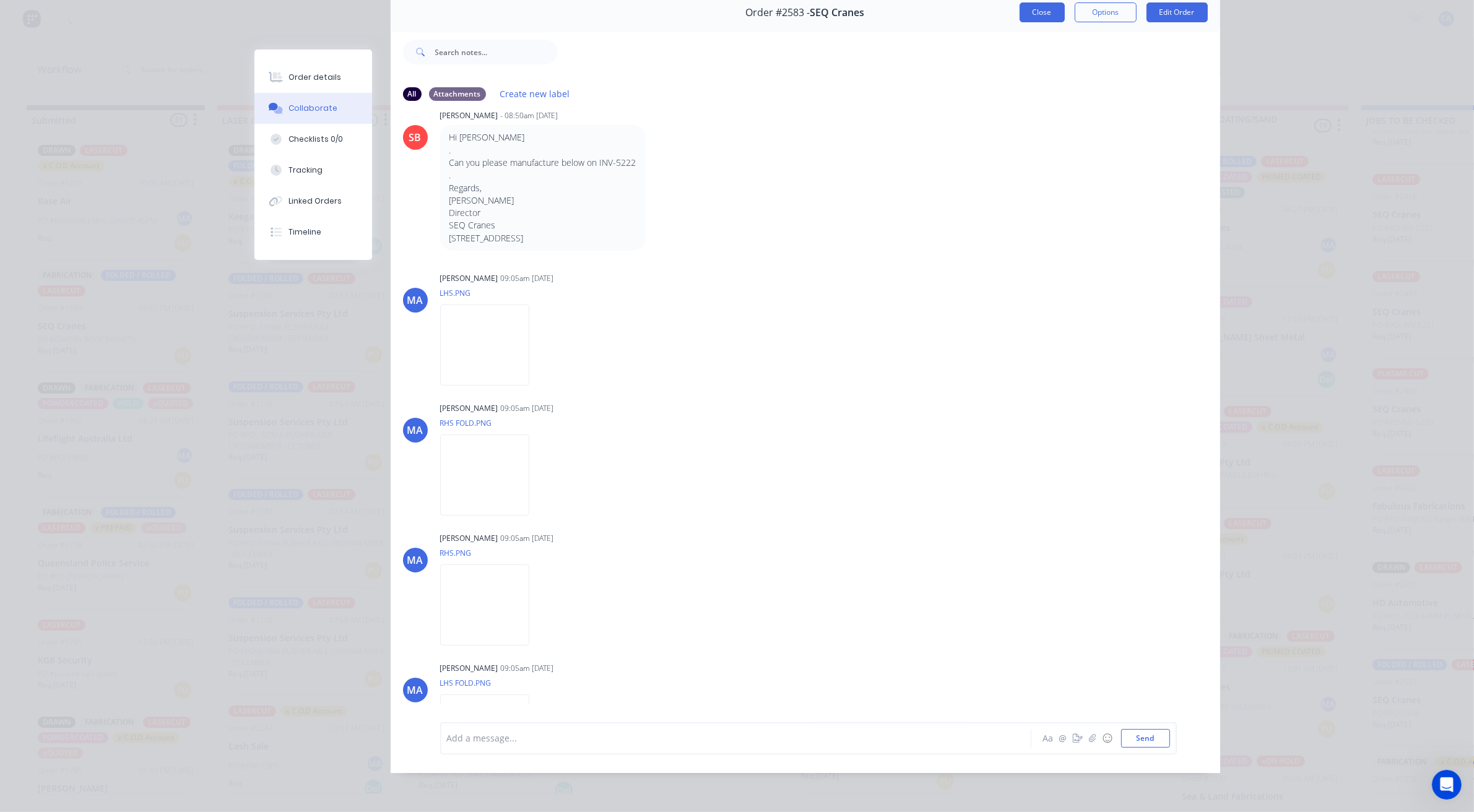
scroll to position [421, 0]
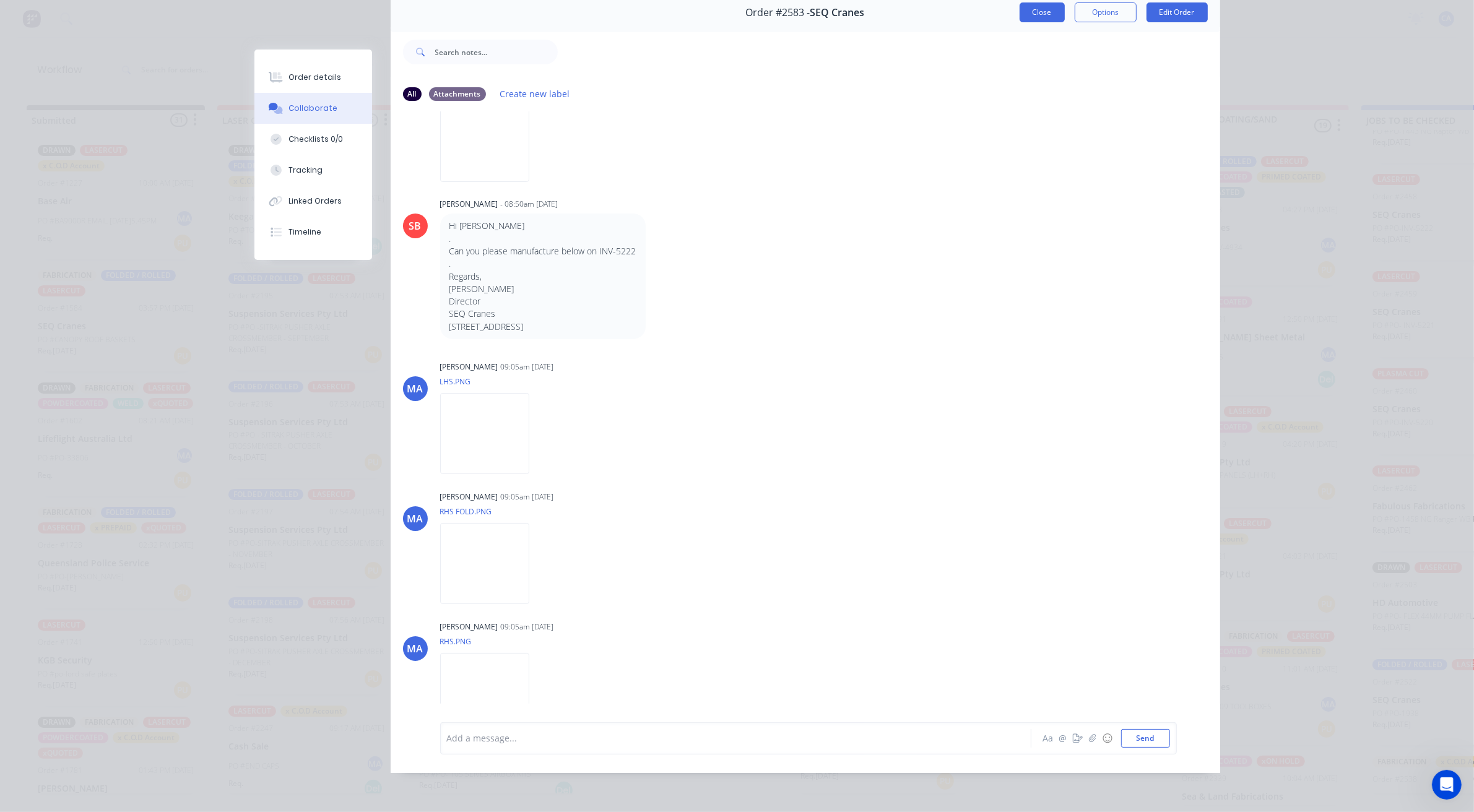
click at [1045, 3] on button "Close" at bounding box center [1042, 13] width 45 height 20
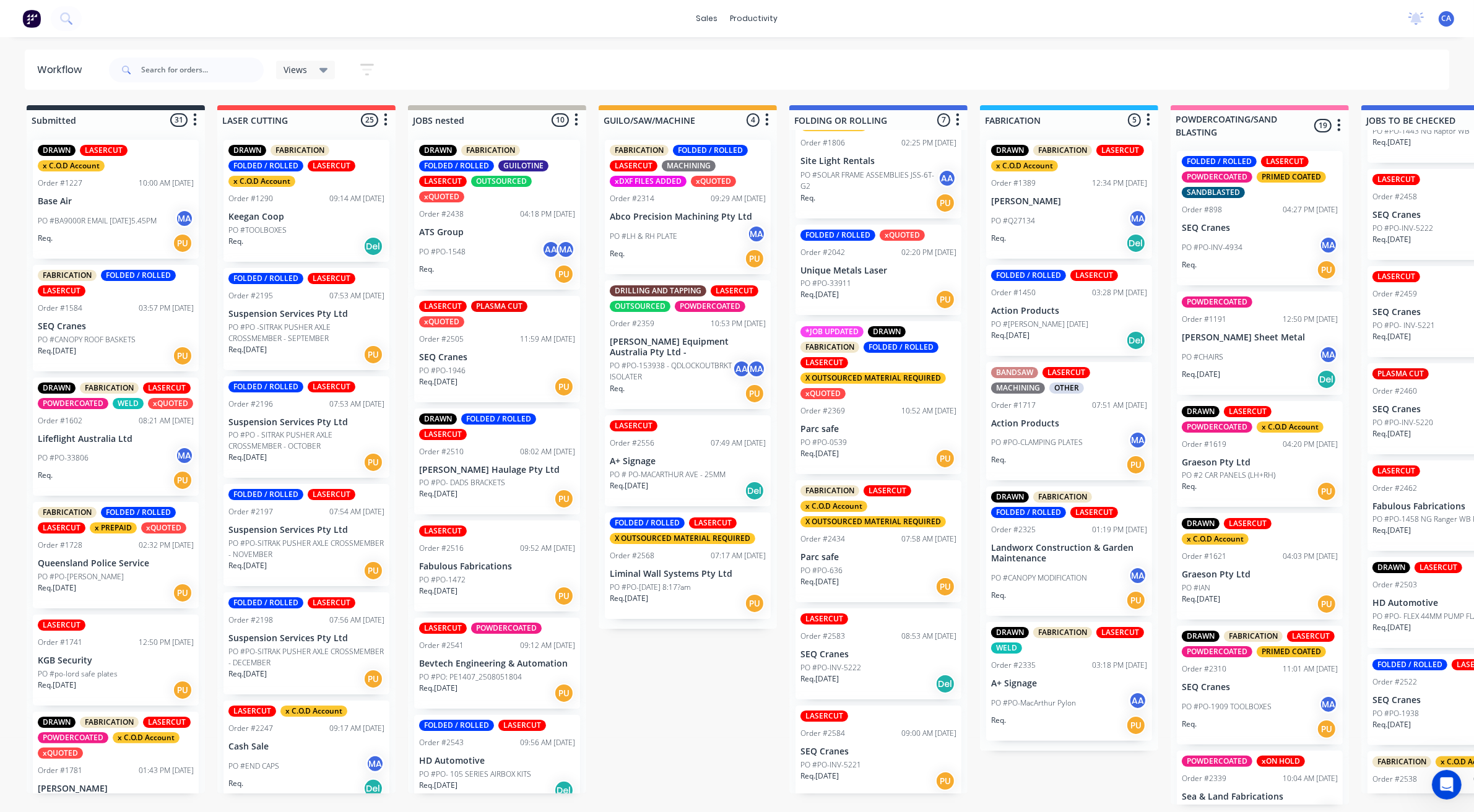
click at [837, 439] on p "PO #PO-0539" at bounding box center [823, 443] width 46 height 11
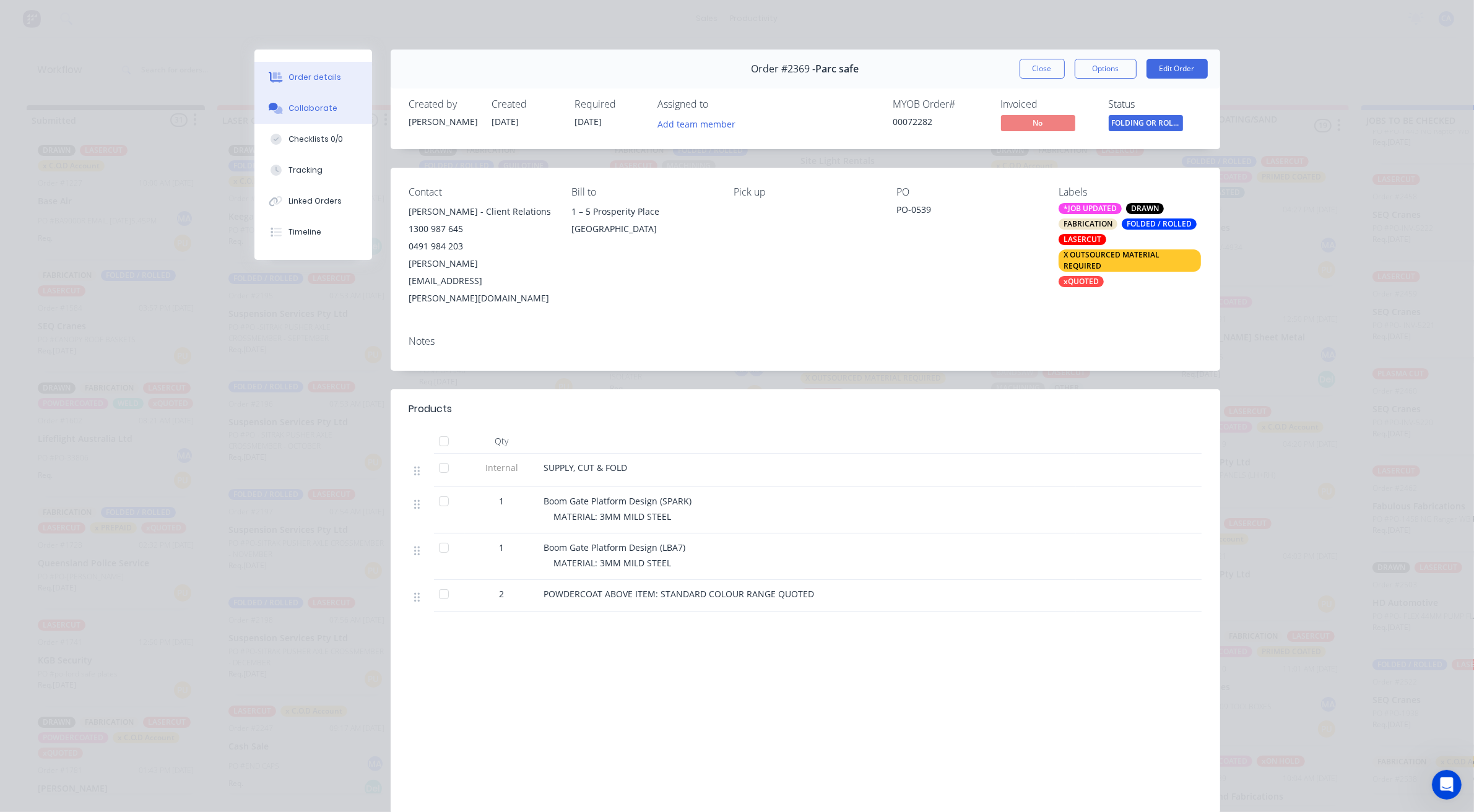
click at [297, 106] on div "Collaborate" at bounding box center [313, 108] width 49 height 11
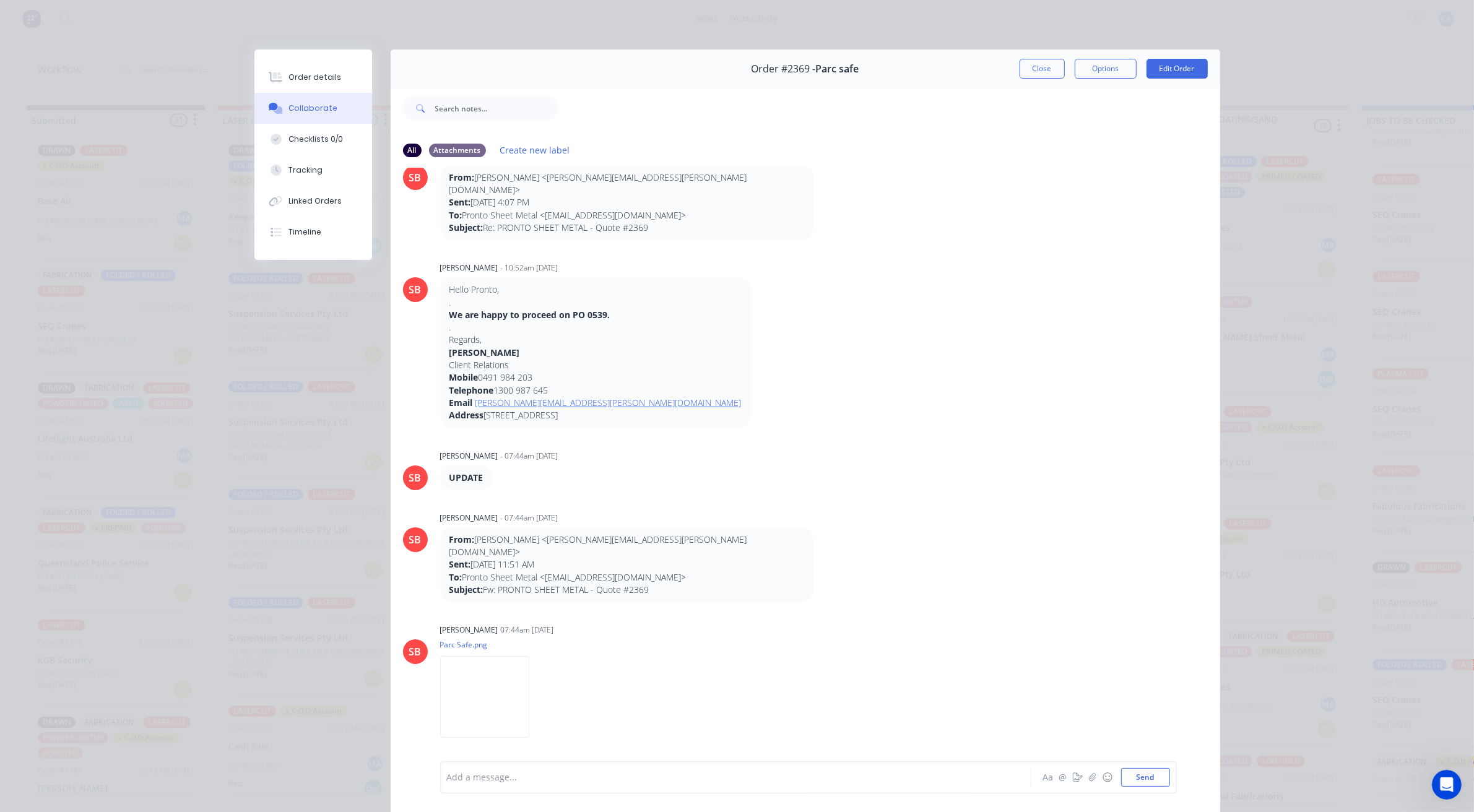
scroll to position [672, 0]
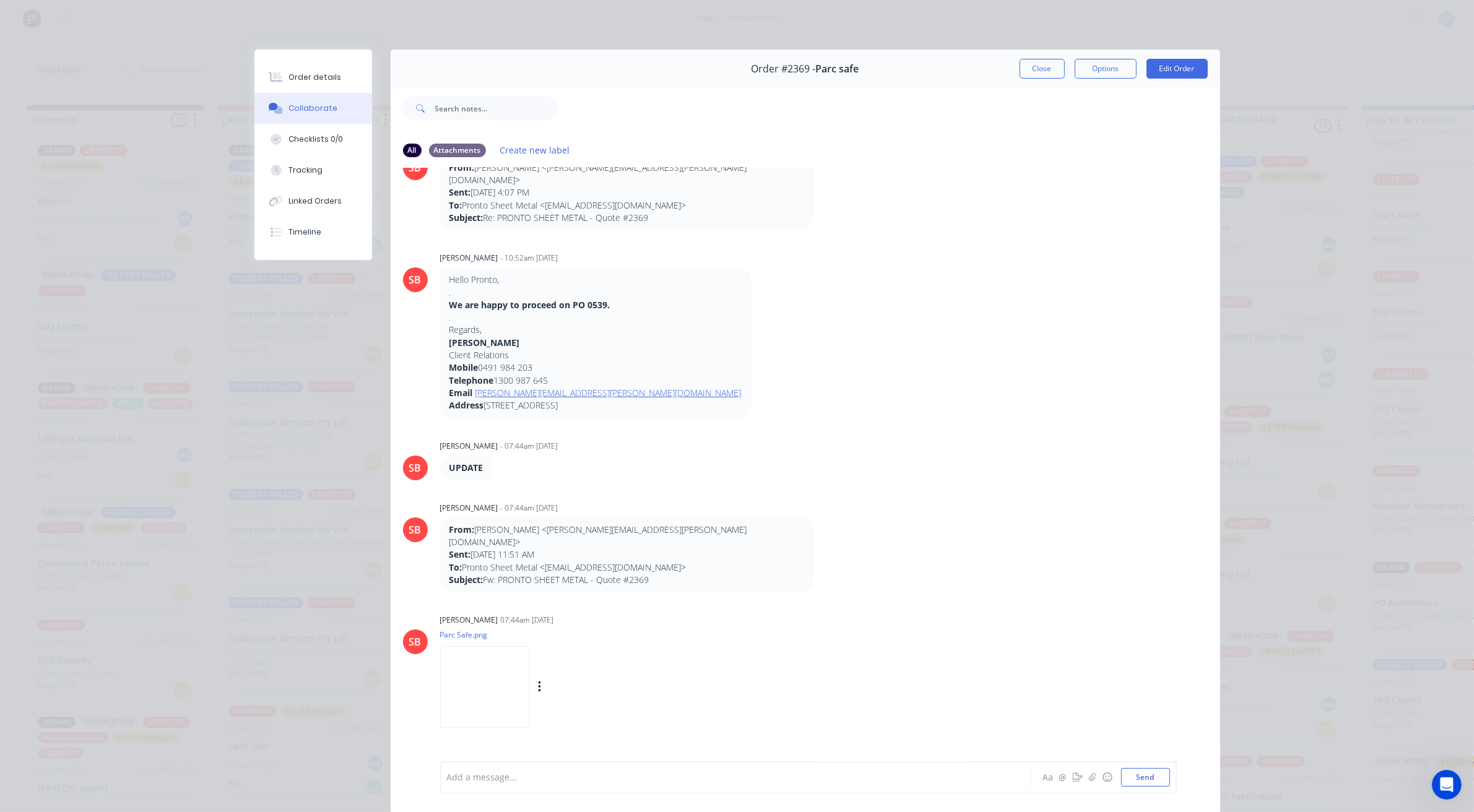
click at [529, 660] on img at bounding box center [485, 686] width 89 height 81
click at [1033, 75] on button "Close" at bounding box center [1042, 69] width 45 height 20
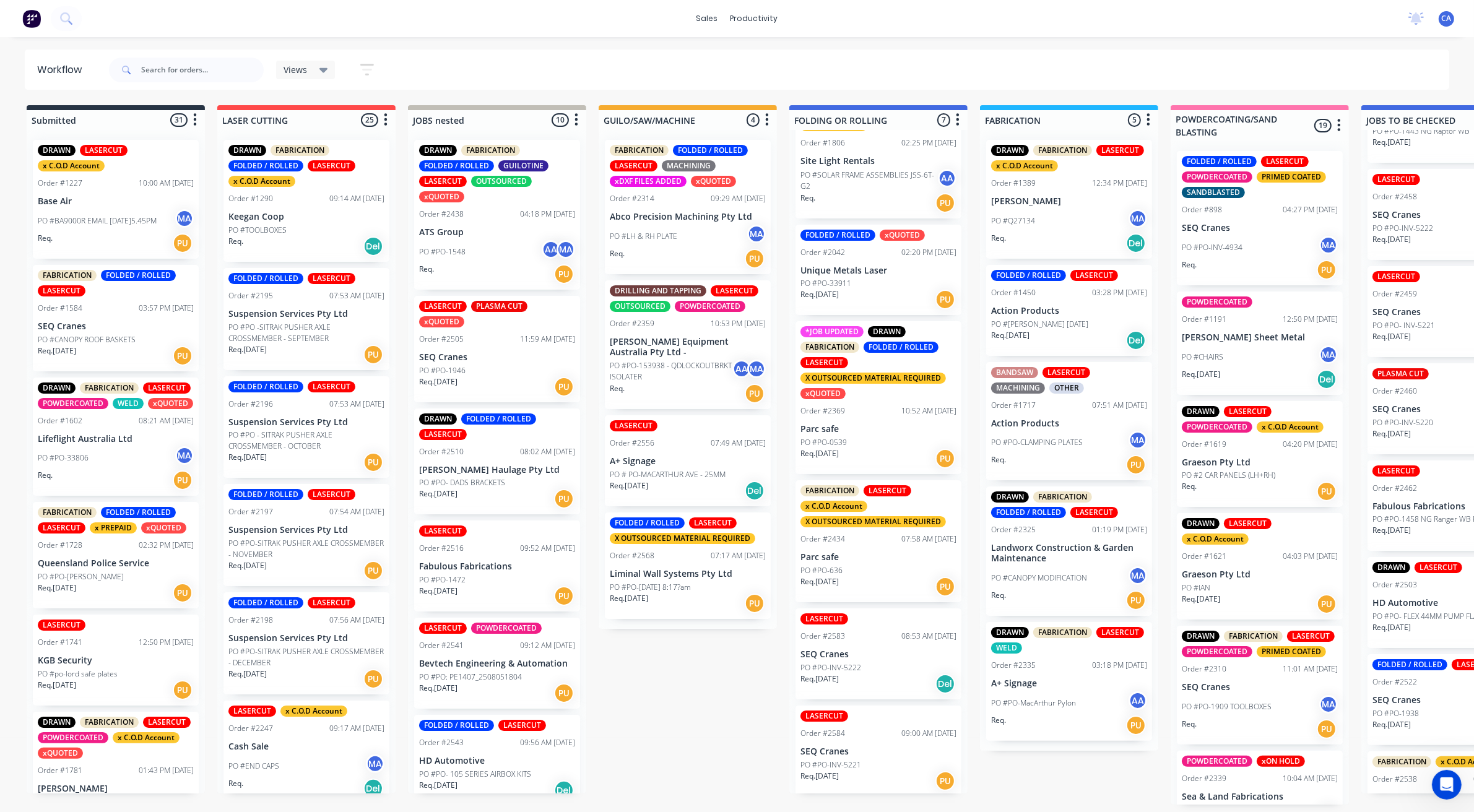
click at [865, 687] on div "Req. [DATE] Del" at bounding box center [878, 684] width 156 height 21
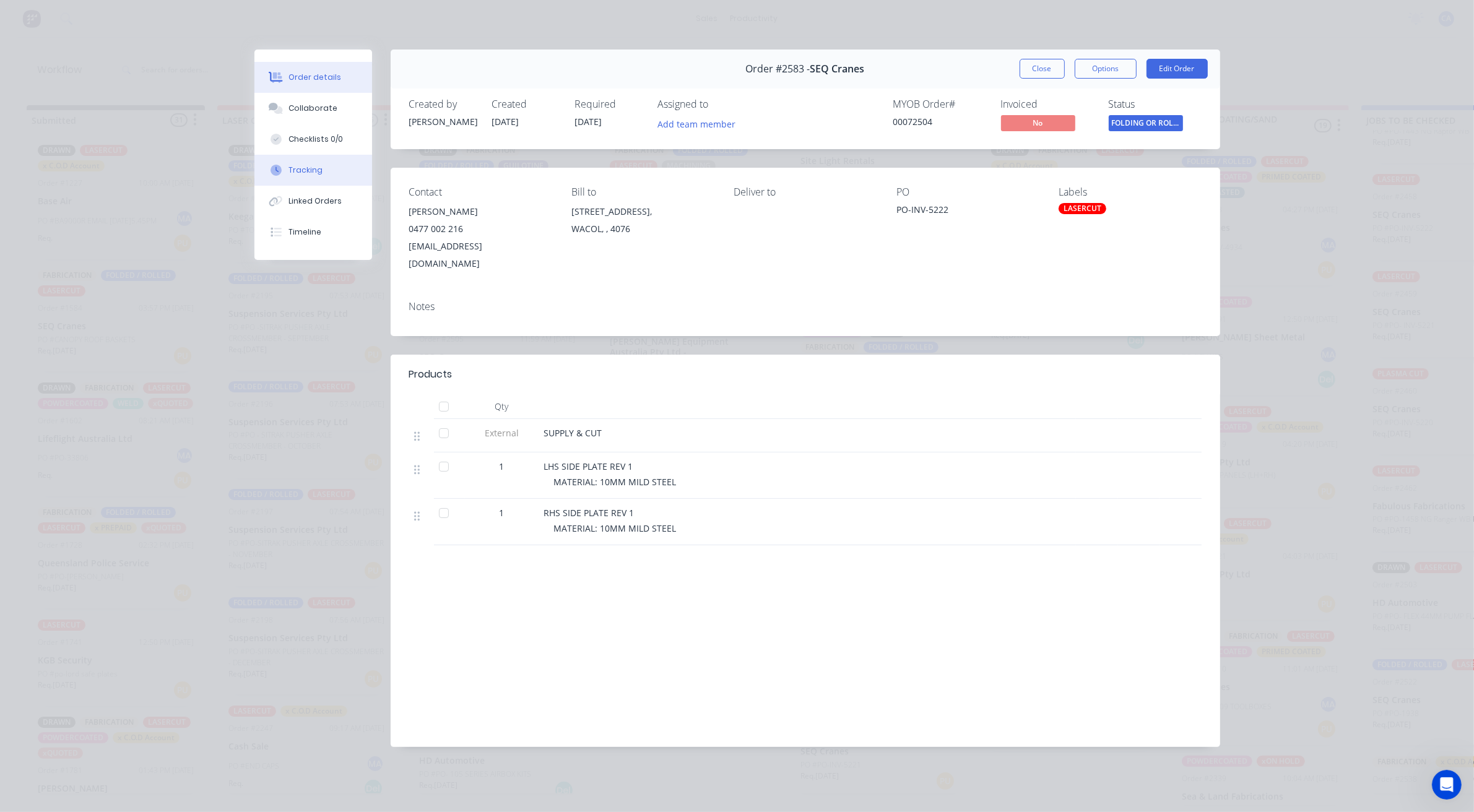
click at [304, 172] on div "Tracking" at bounding box center [306, 170] width 34 height 11
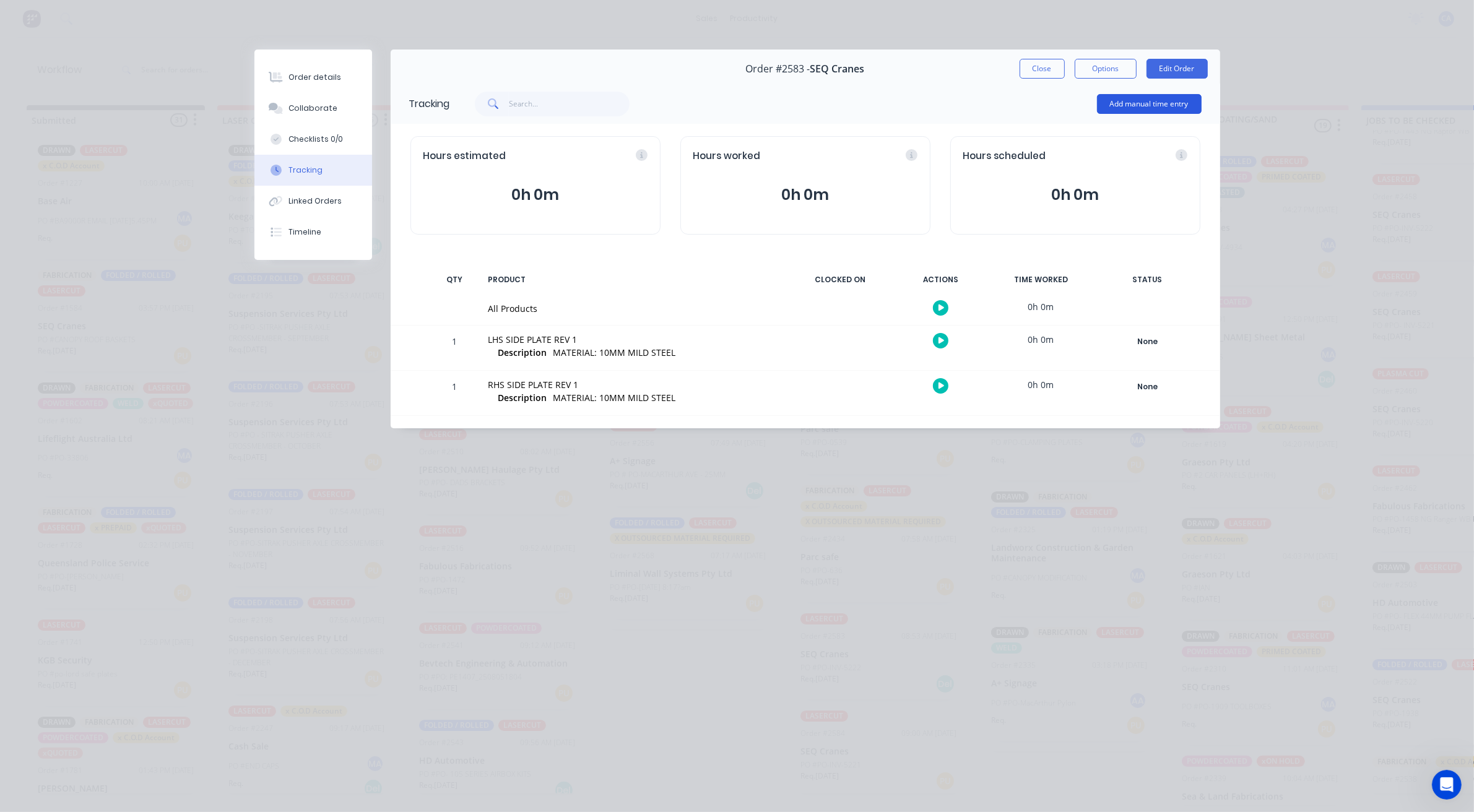
drag, startPoint x: 1093, startPoint y: 97, endPoint x: 1127, endPoint y: 104, distance: 34.7
click at [1103, 98] on div "Add manual time entry" at bounding box center [826, 103] width 751 height 37
click at [1128, 104] on button "Add manual time entry" at bounding box center [1149, 104] width 105 height 20
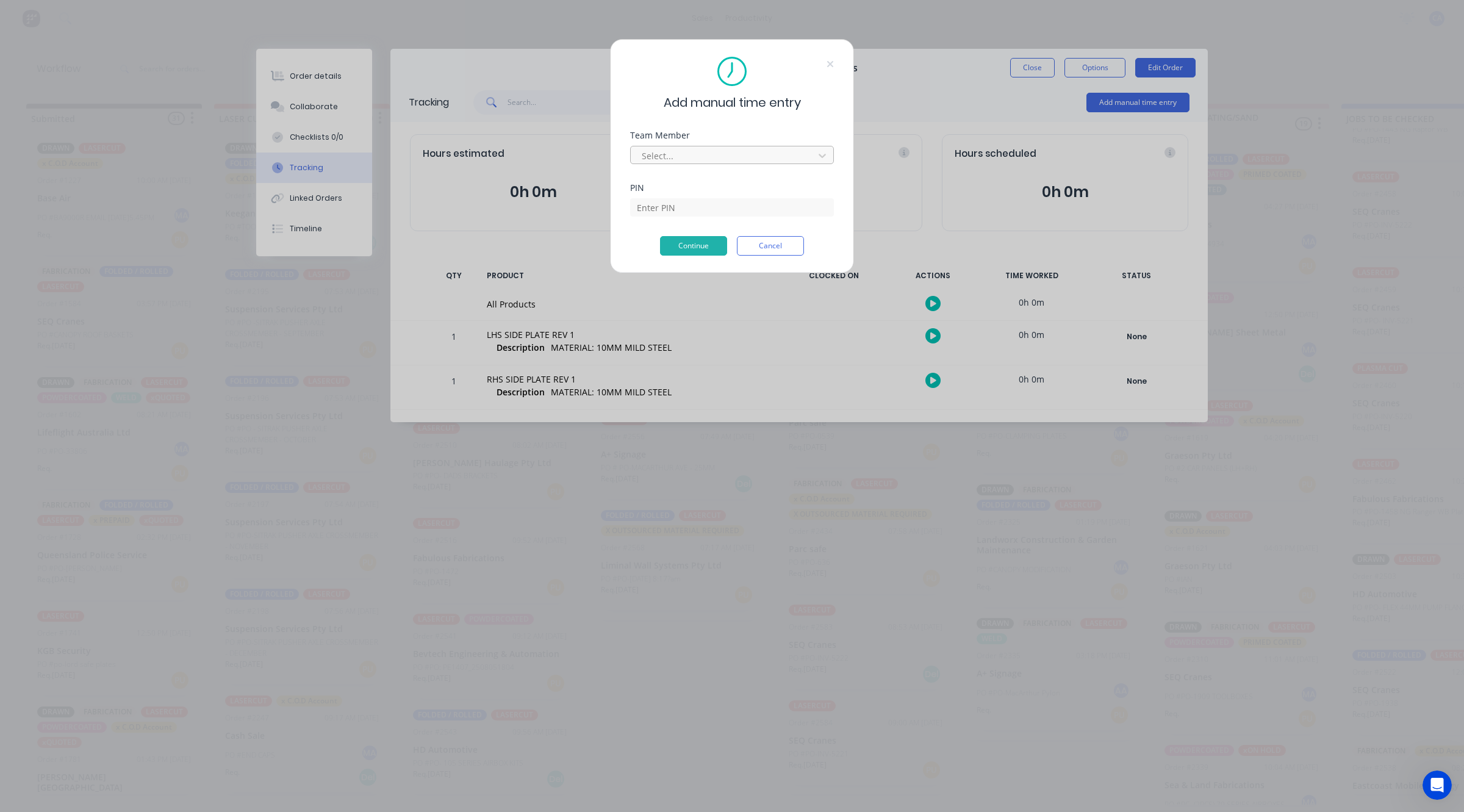
click at [687, 147] on div "Select..." at bounding box center [724, 155] width 175 height 19
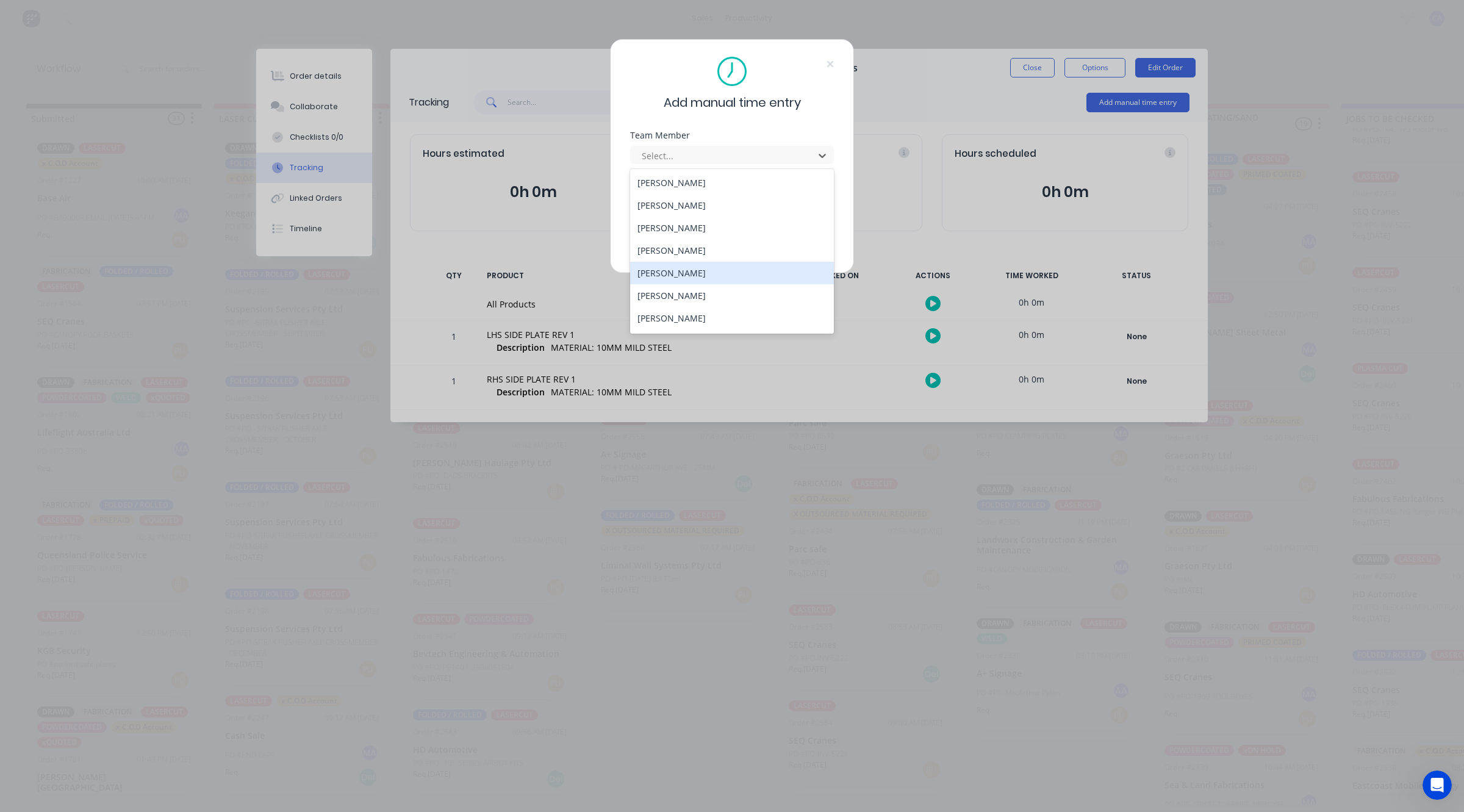
click at [661, 272] on div "[PERSON_NAME]" at bounding box center [732, 273] width 204 height 23
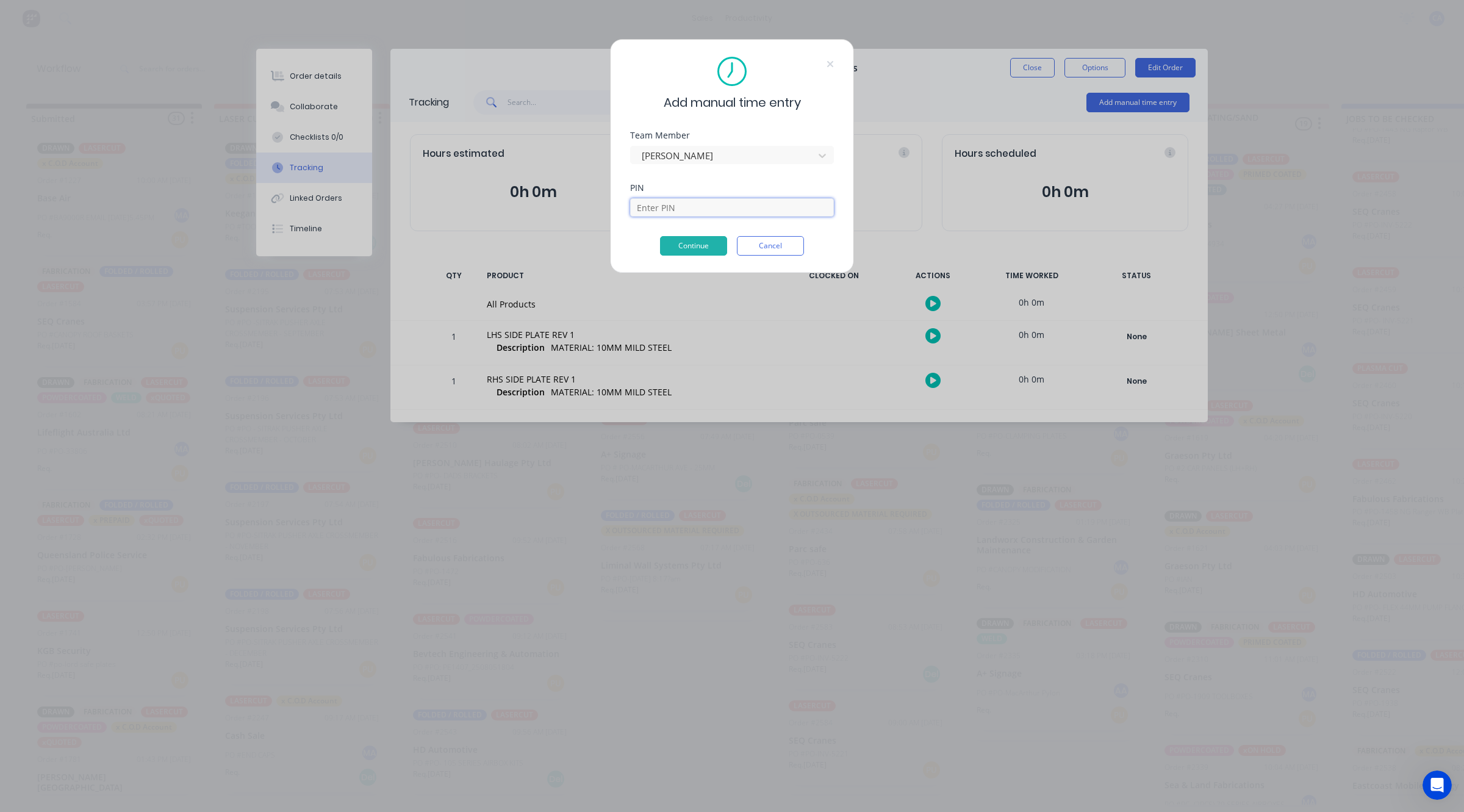
click at [680, 212] on input at bounding box center [732, 207] width 204 height 19
type input "3699"
click at [691, 242] on button "Continue" at bounding box center [694, 246] width 67 height 20
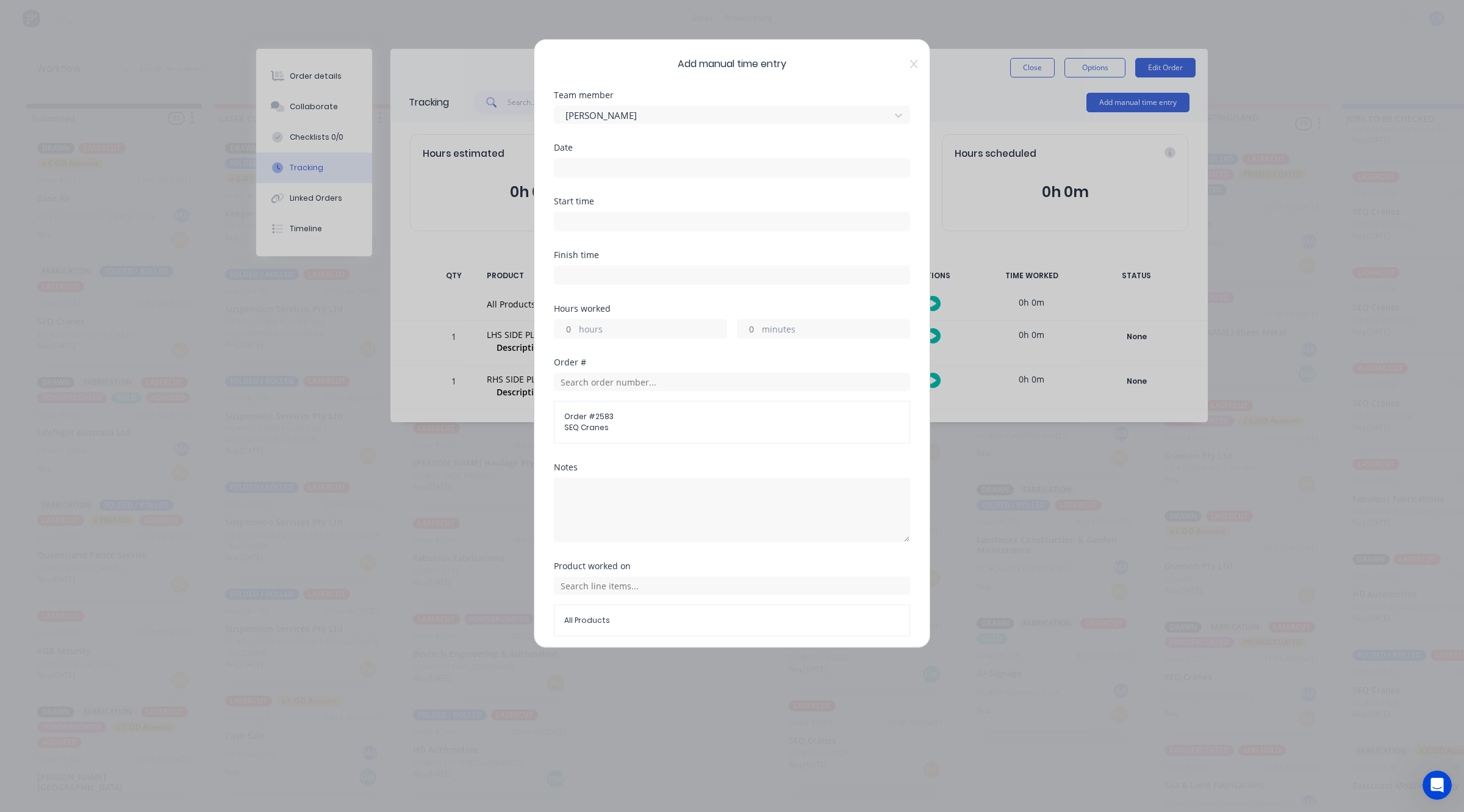
click at [603, 162] on input at bounding box center [732, 168] width 355 height 19
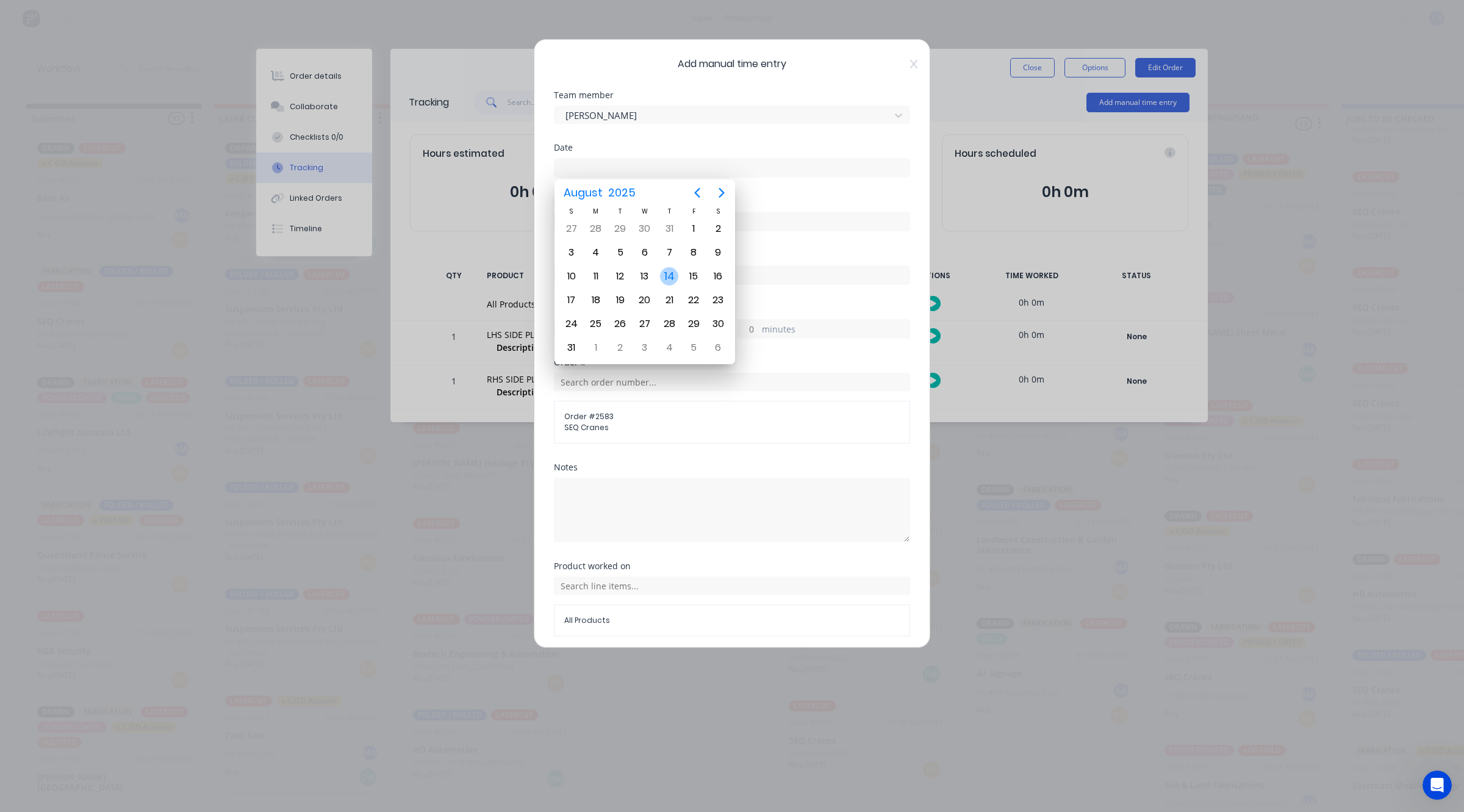
drag, startPoint x: 663, startPoint y: 281, endPoint x: 693, endPoint y: 284, distance: 30.1
click at [663, 280] on div "14" at bounding box center [670, 276] width 19 height 19
type input "[DATE]"
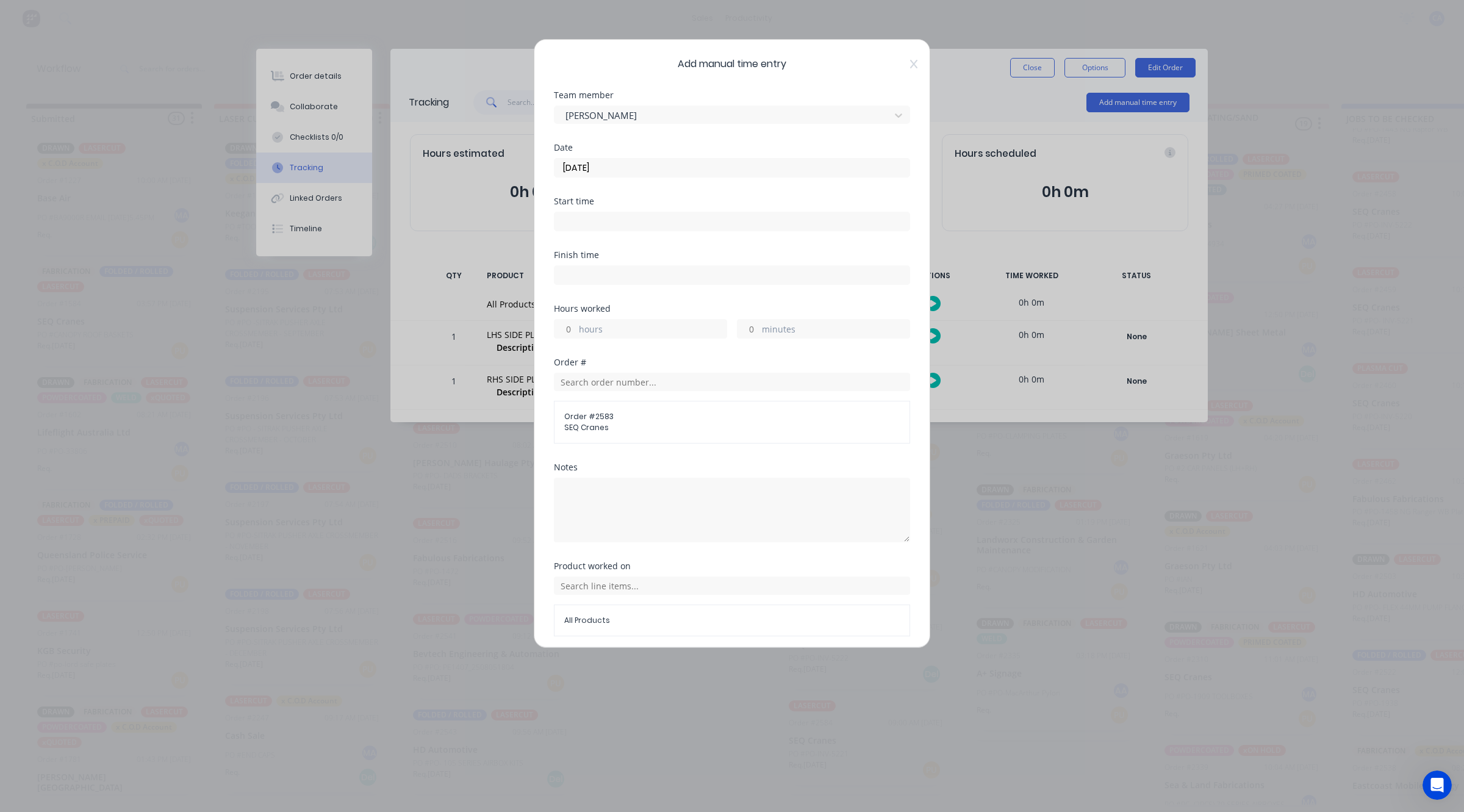
click at [748, 337] on input "minutes" at bounding box center [748, 329] width 22 height 19
type input "30"
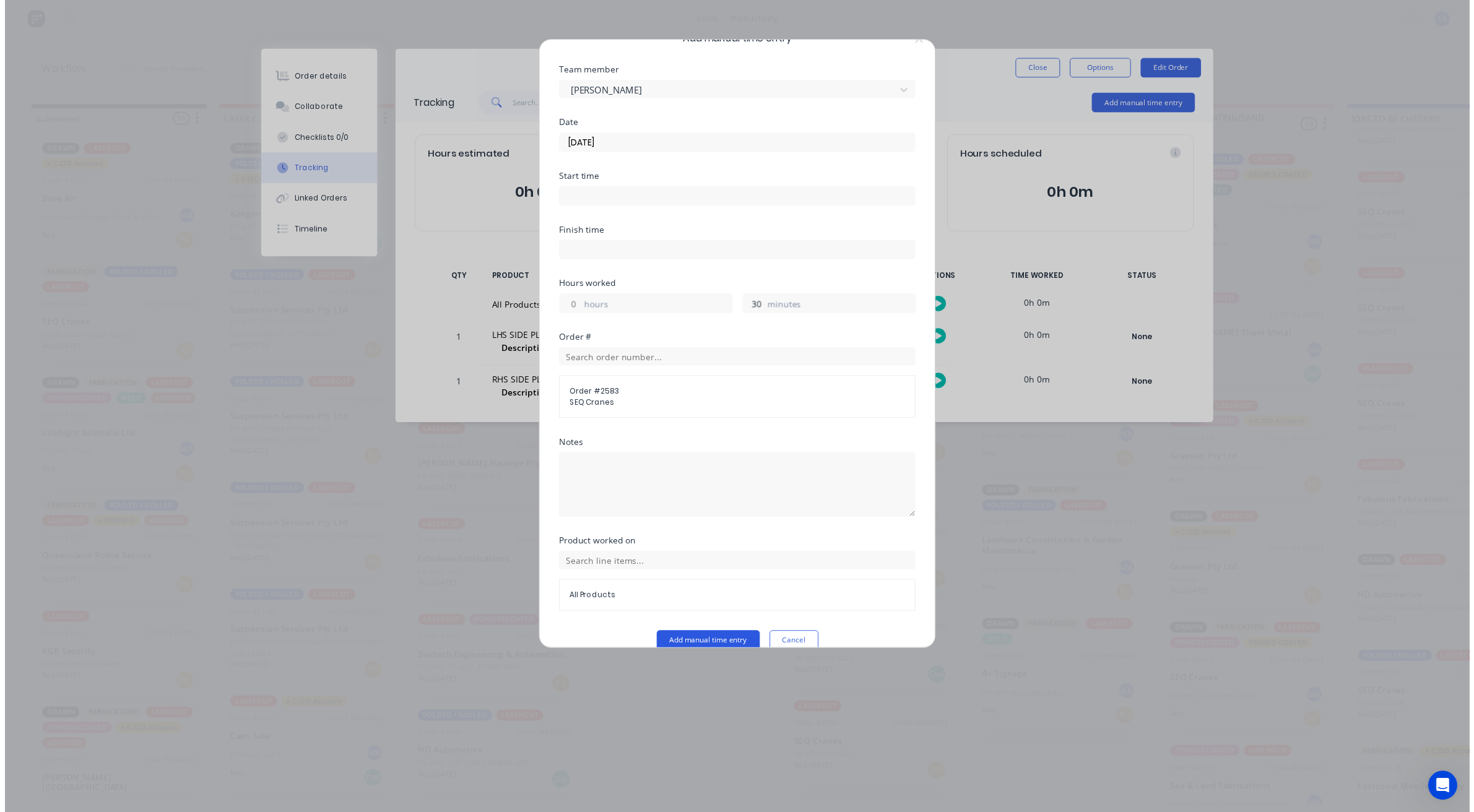
scroll to position [48, 0]
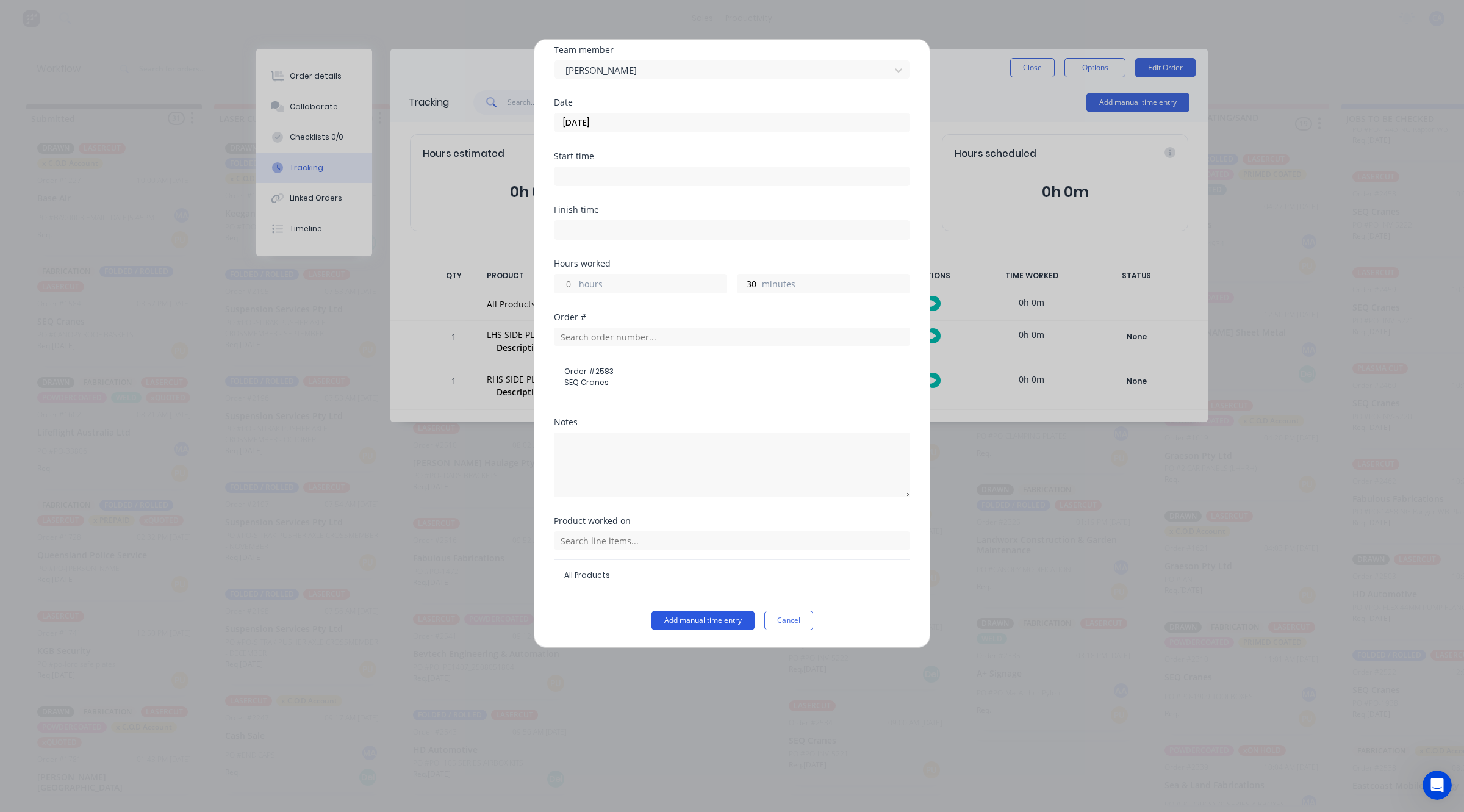
click at [740, 614] on button "Add manual time entry" at bounding box center [703, 620] width 103 height 20
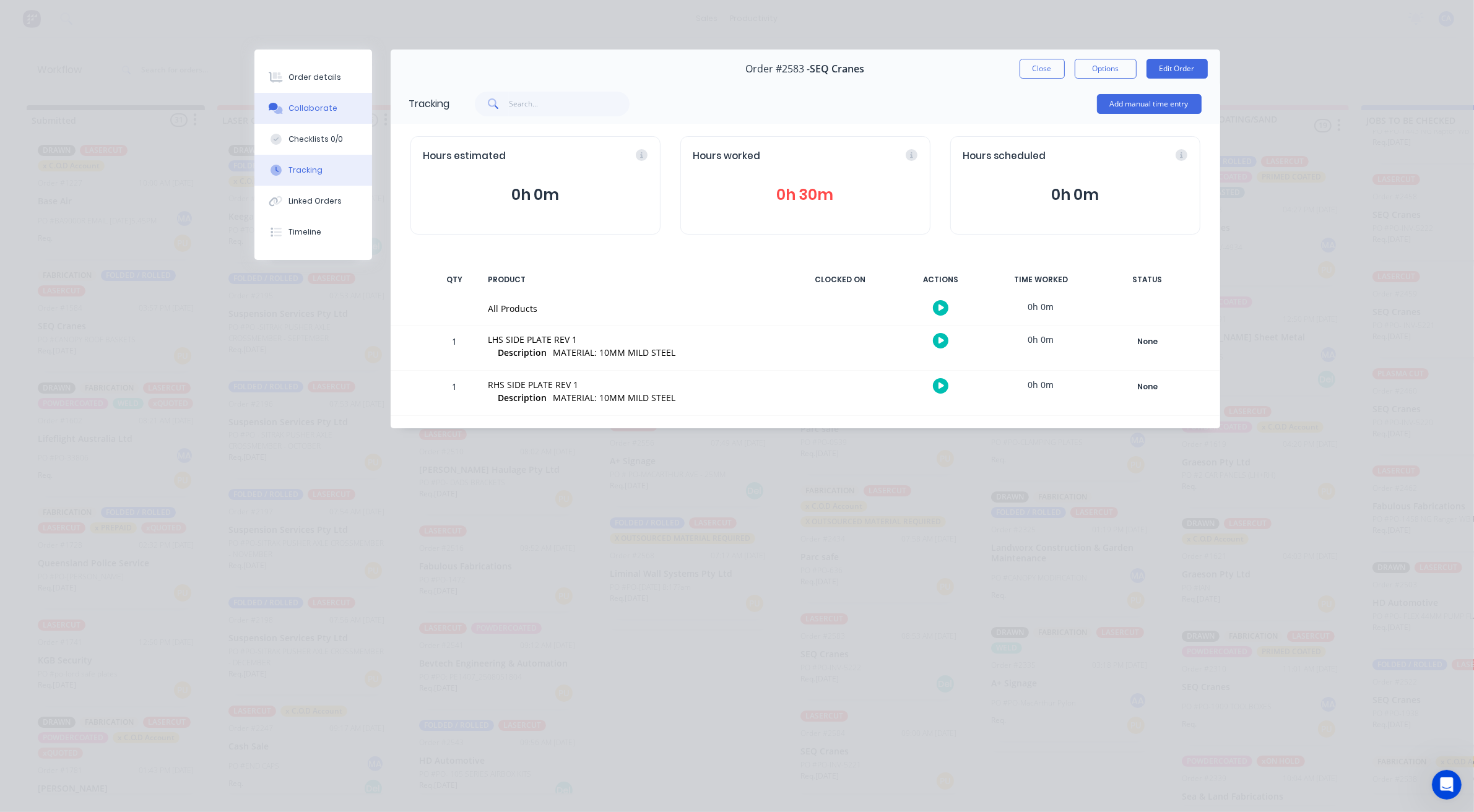
click at [349, 106] on button "Collaborate" at bounding box center [313, 108] width 118 height 31
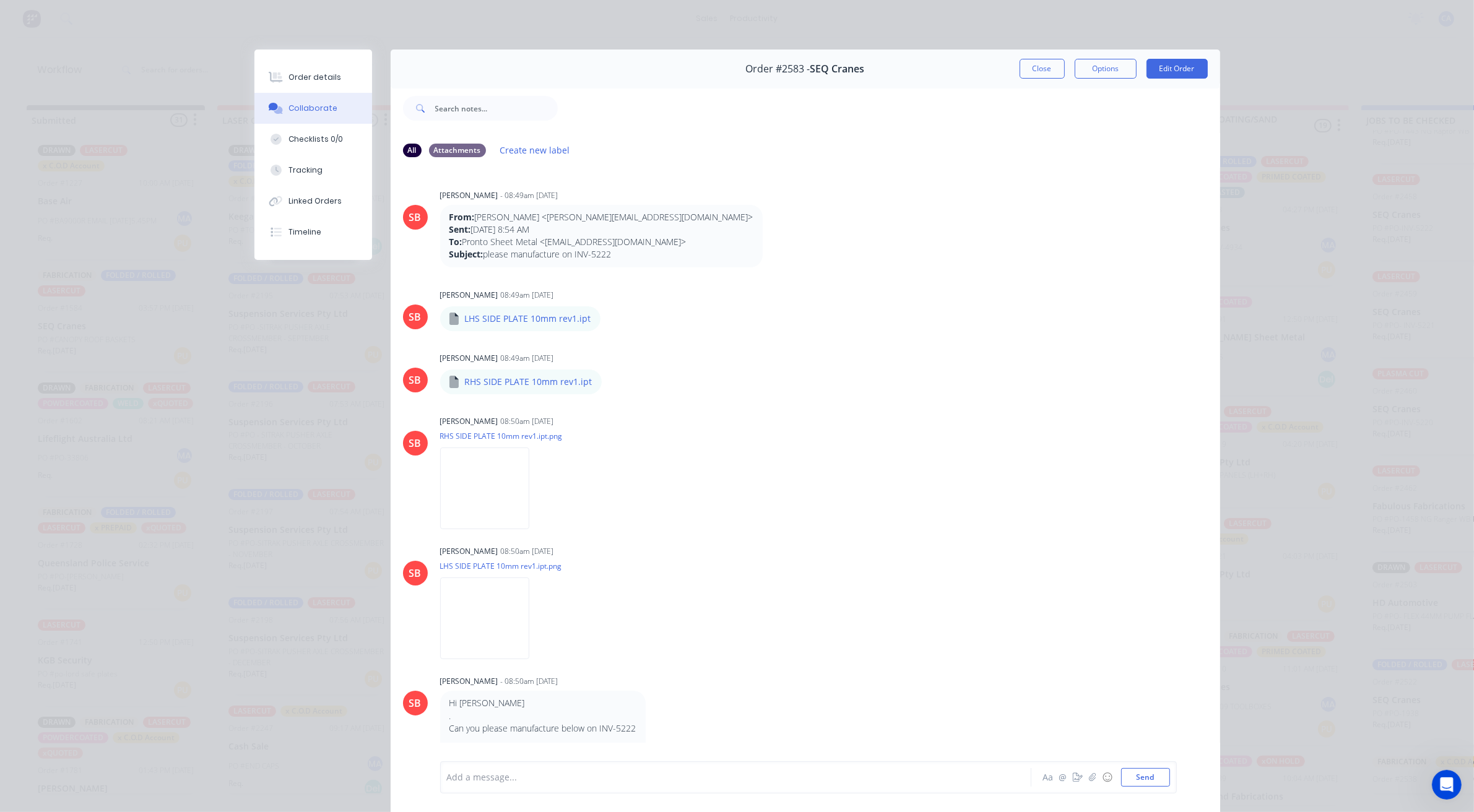
click at [558, 775] on div at bounding box center [718, 778] width 542 height 13
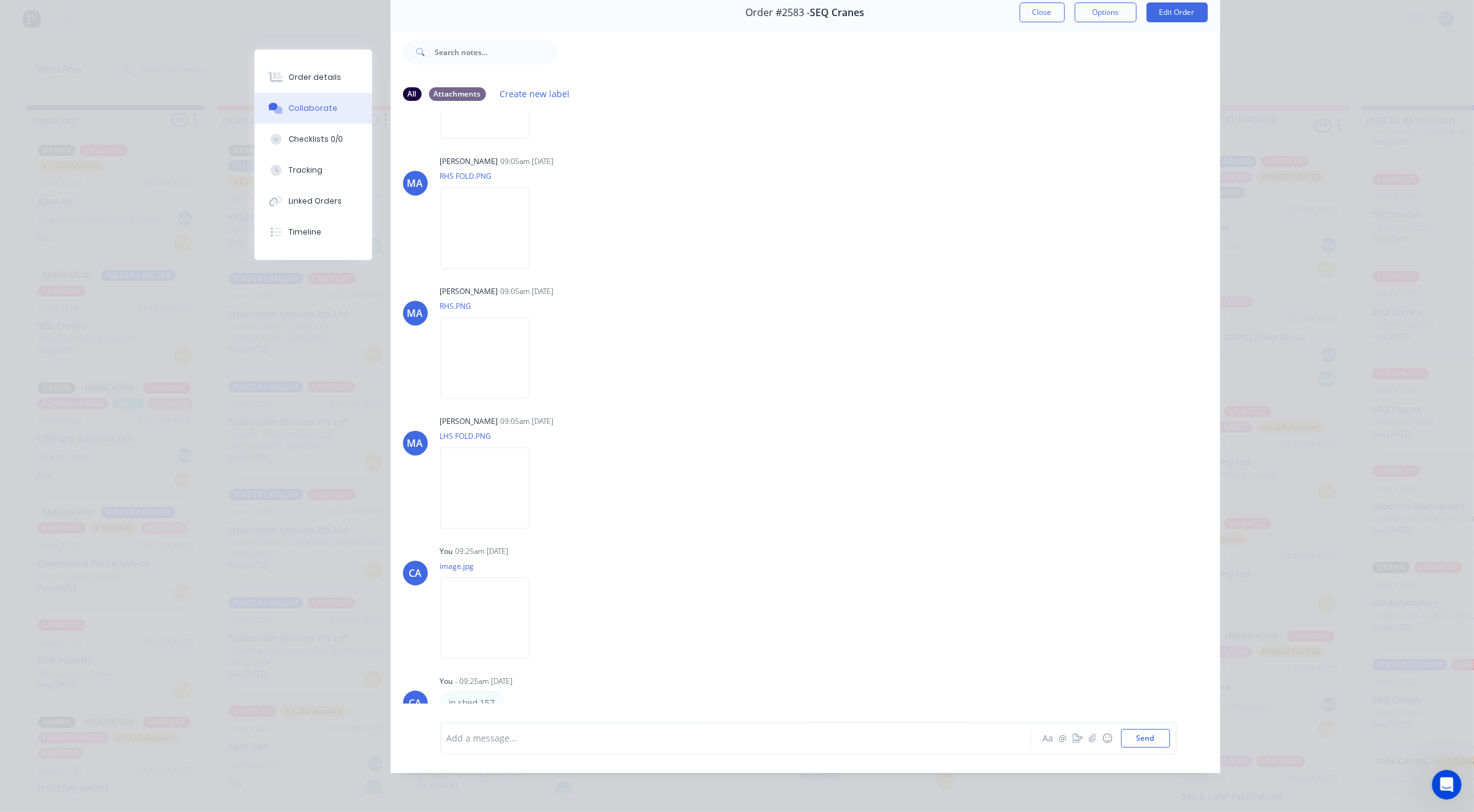
scroll to position [0, 0]
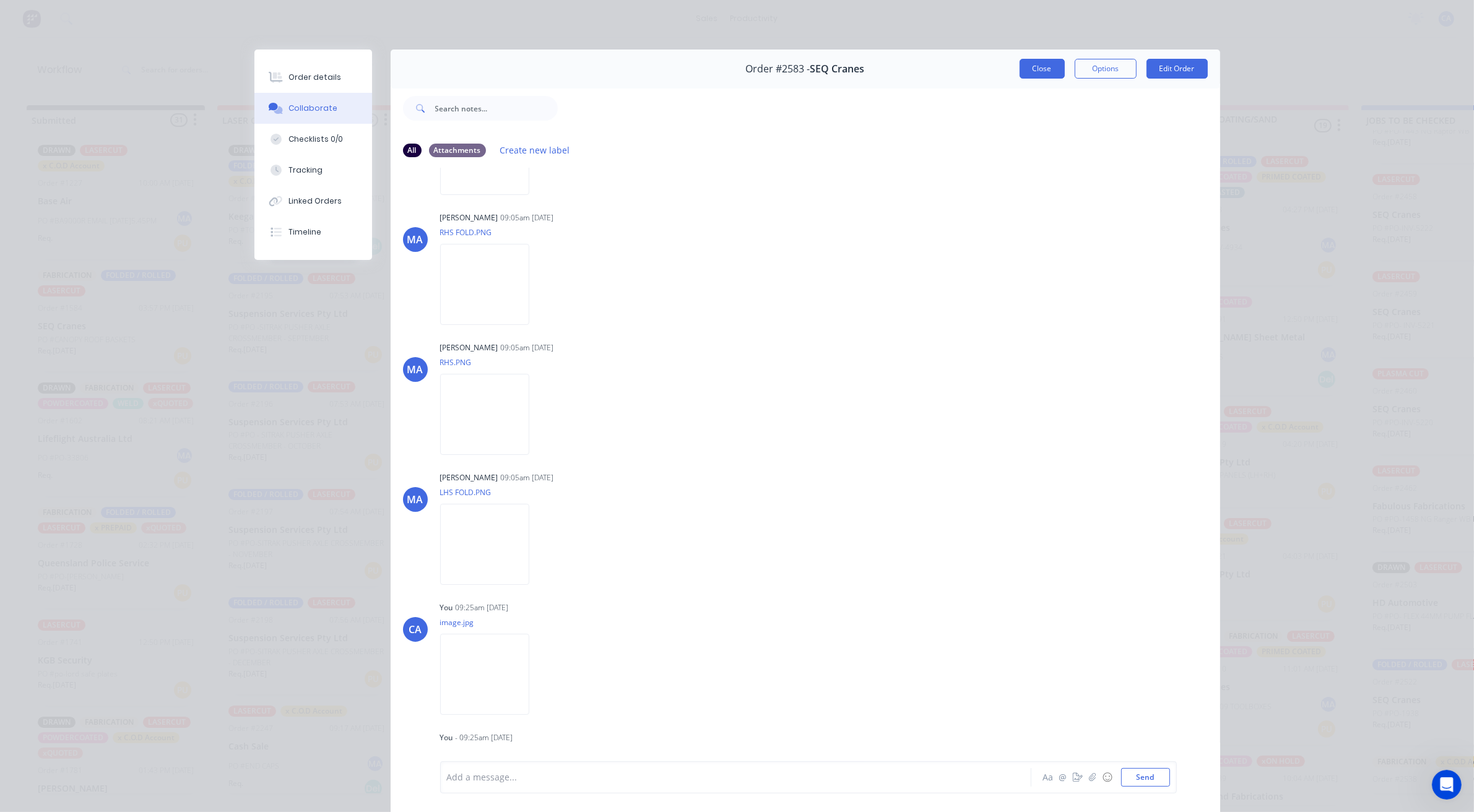
click at [1050, 73] on button "Close" at bounding box center [1042, 69] width 45 height 20
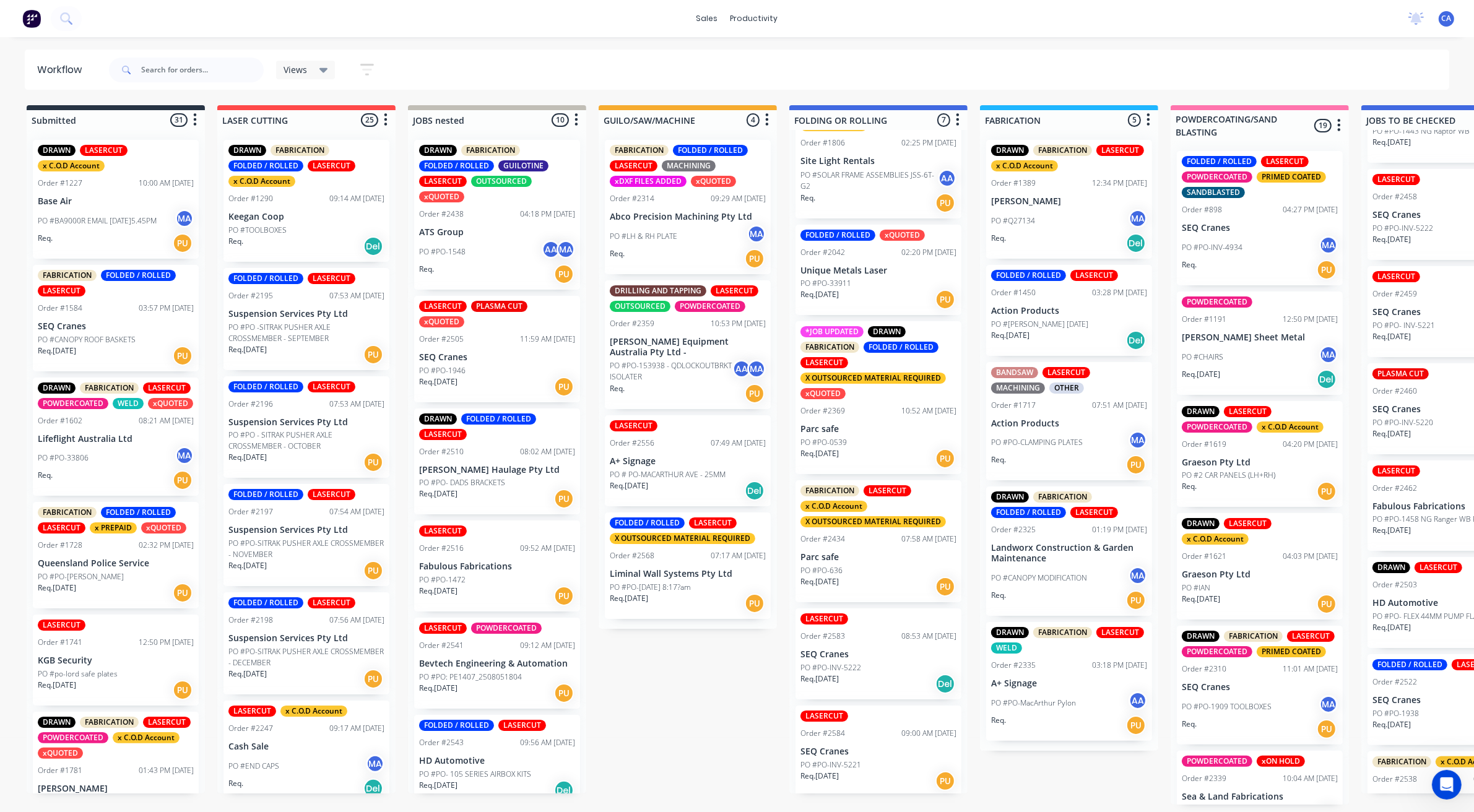
click at [814, 666] on p "PO #PO-INV-5222" at bounding box center [830, 668] width 61 height 11
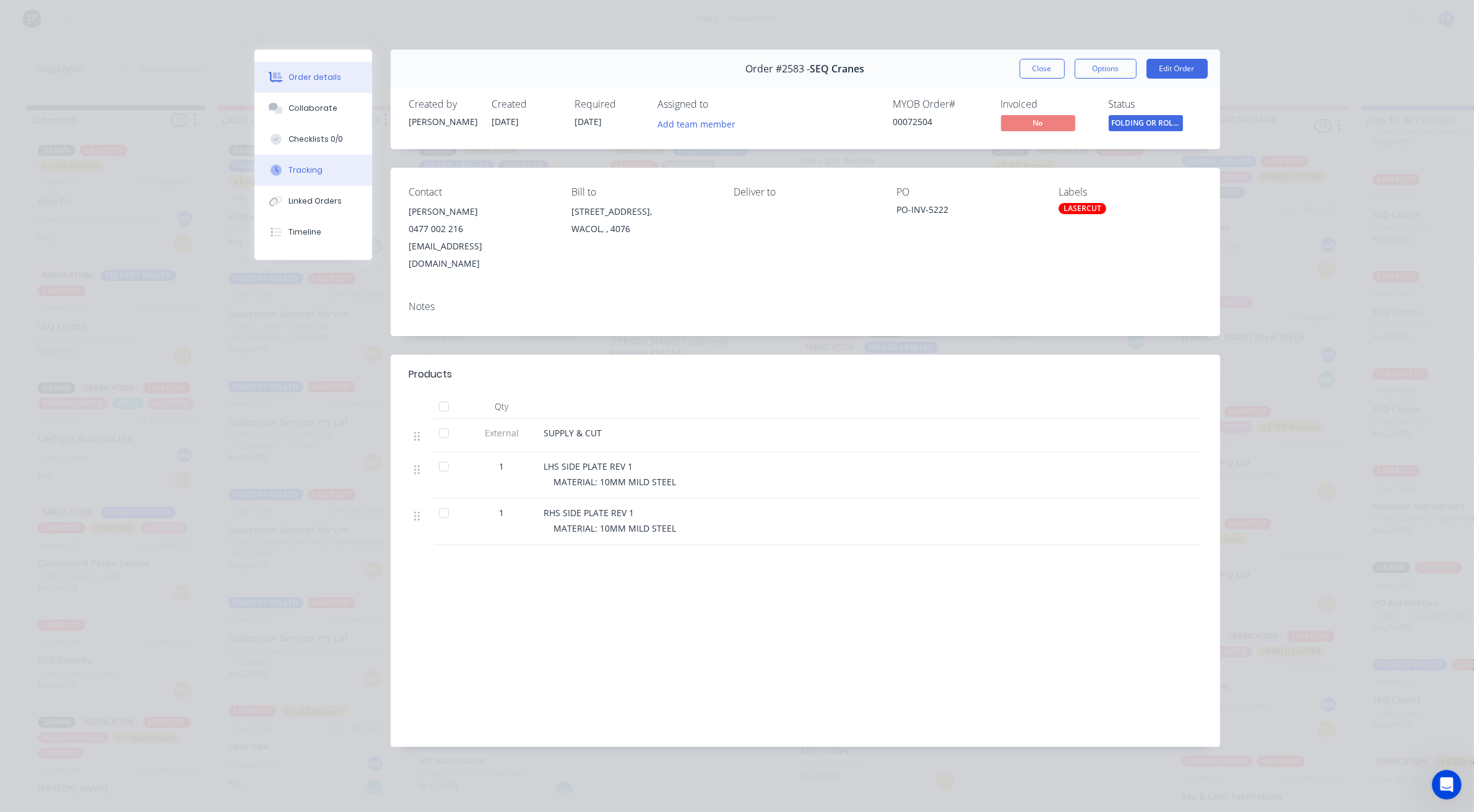
click at [335, 174] on button "Tracking" at bounding box center [313, 170] width 118 height 31
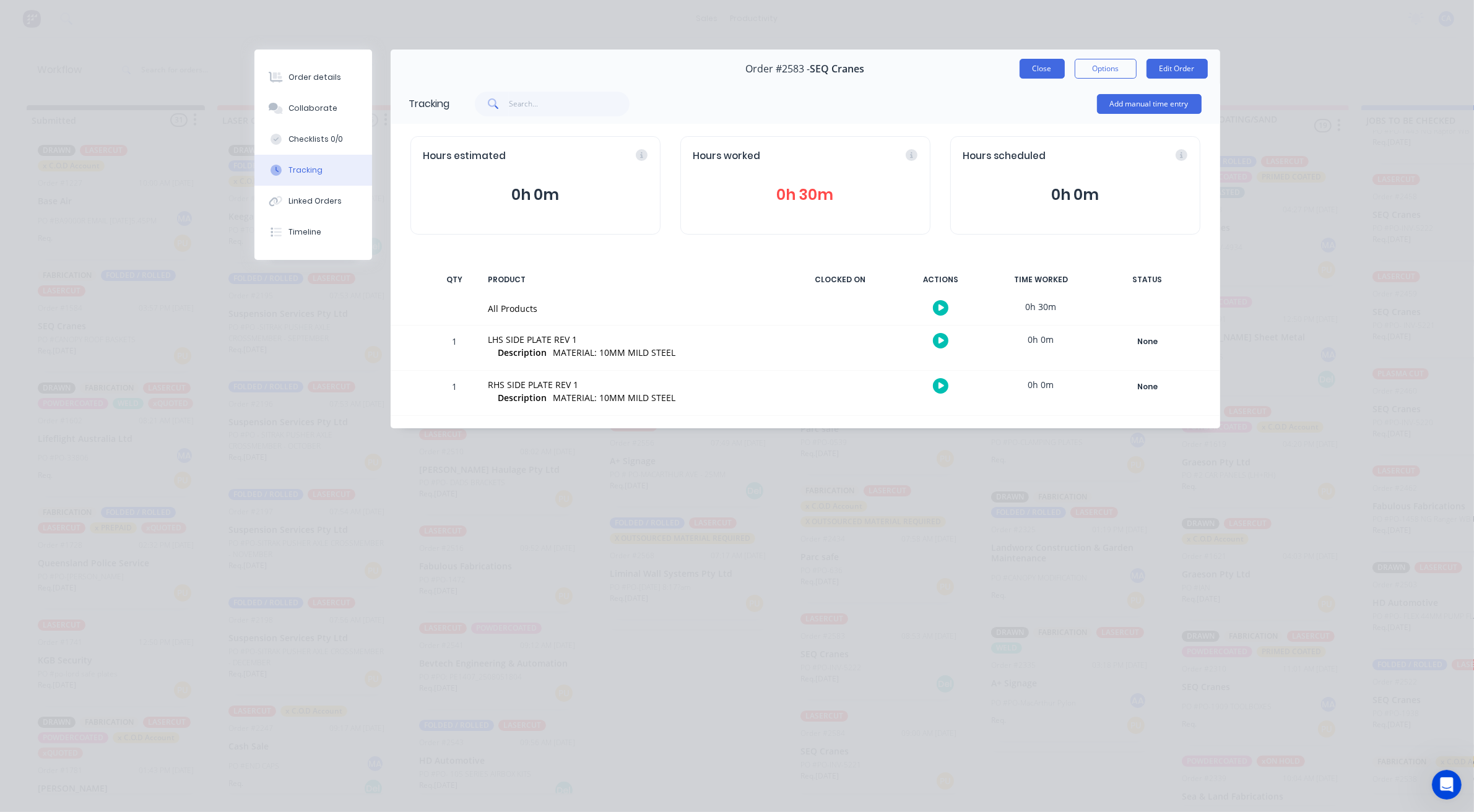
click at [1037, 67] on button "Close" at bounding box center [1042, 69] width 45 height 20
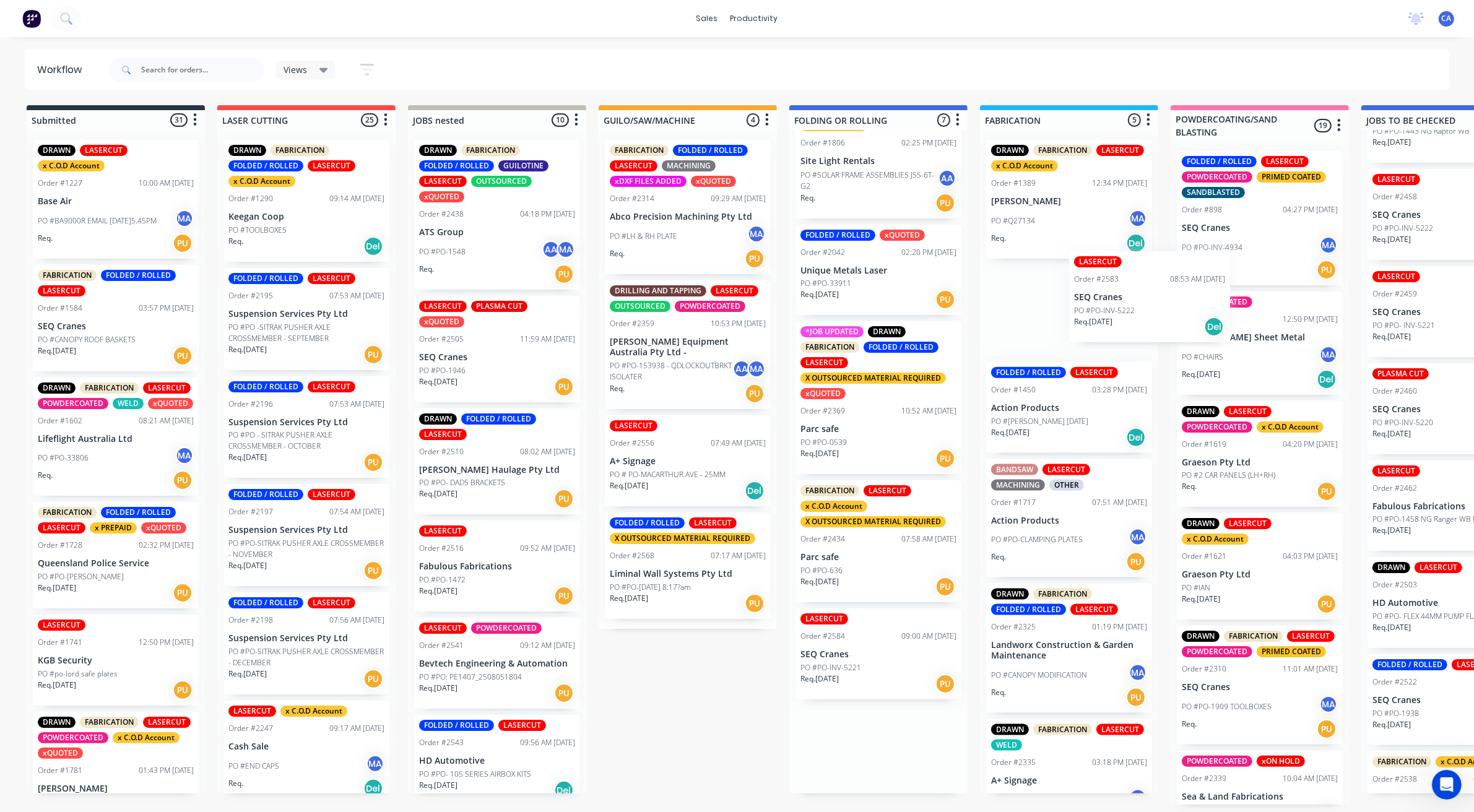
scroll to position [4, 14]
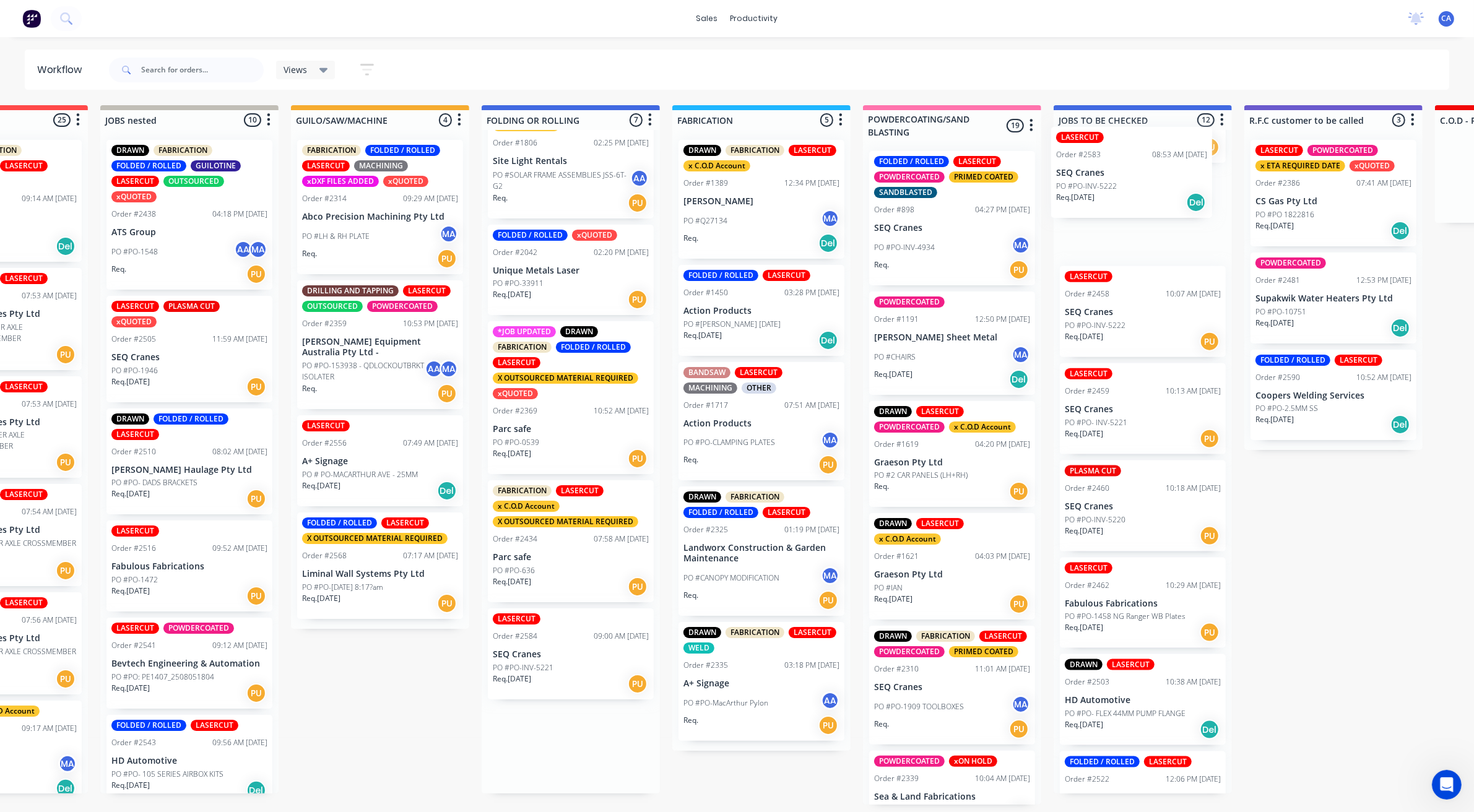
drag, startPoint x: 834, startPoint y: 660, endPoint x: 1093, endPoint y: 180, distance: 545.4
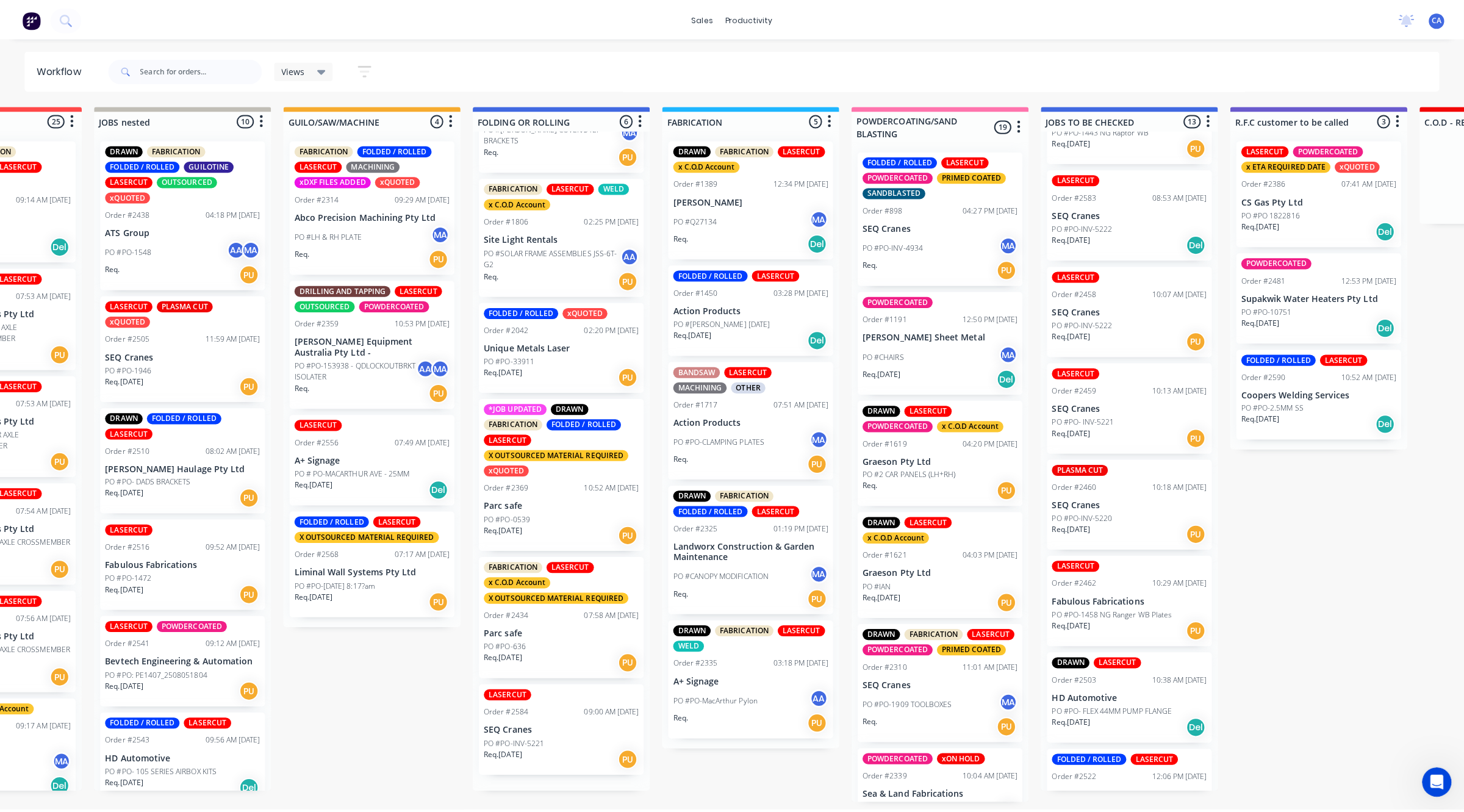
scroll to position [68, 0]
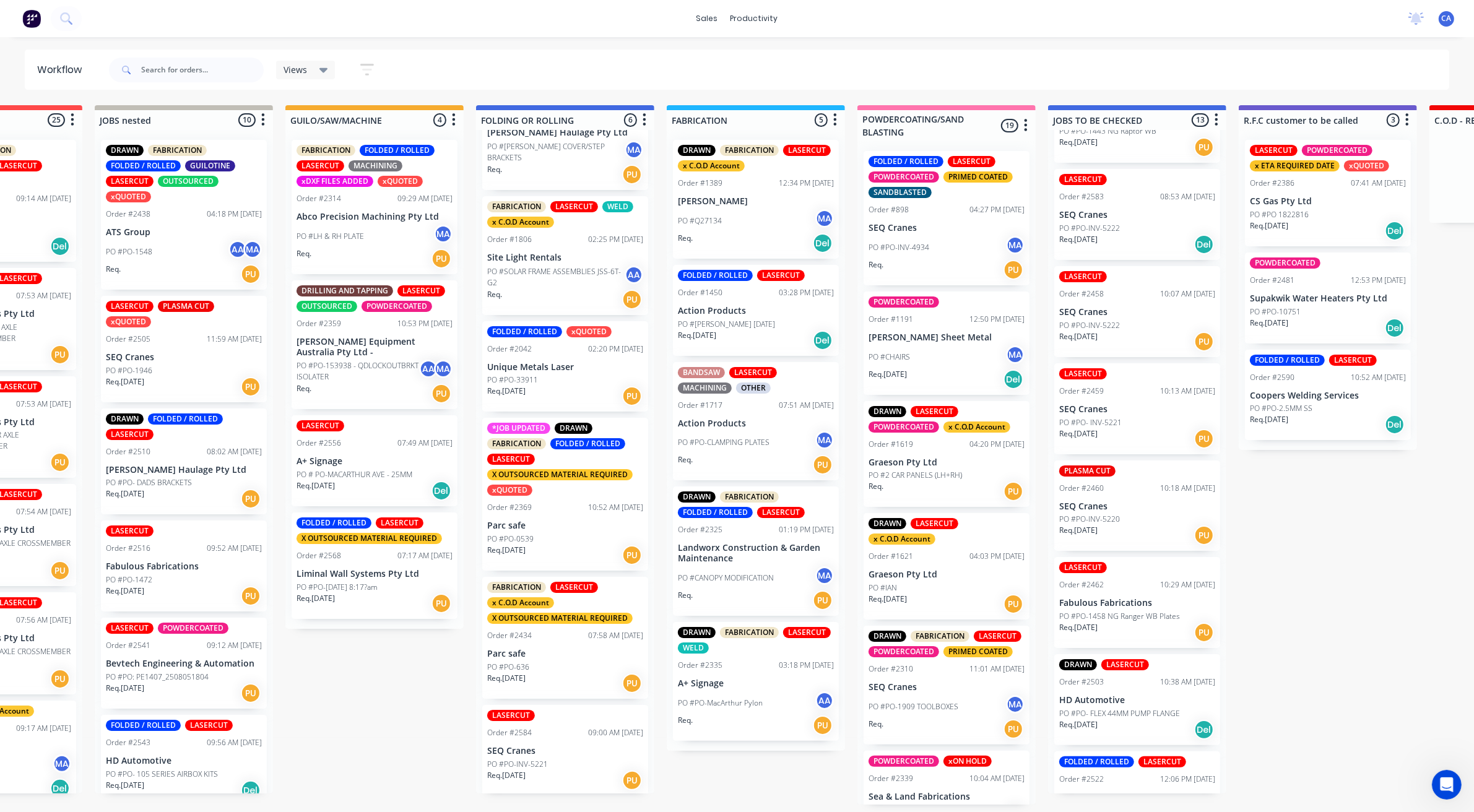
click at [515, 753] on p "SEQ Cranes" at bounding box center [565, 751] width 156 height 11
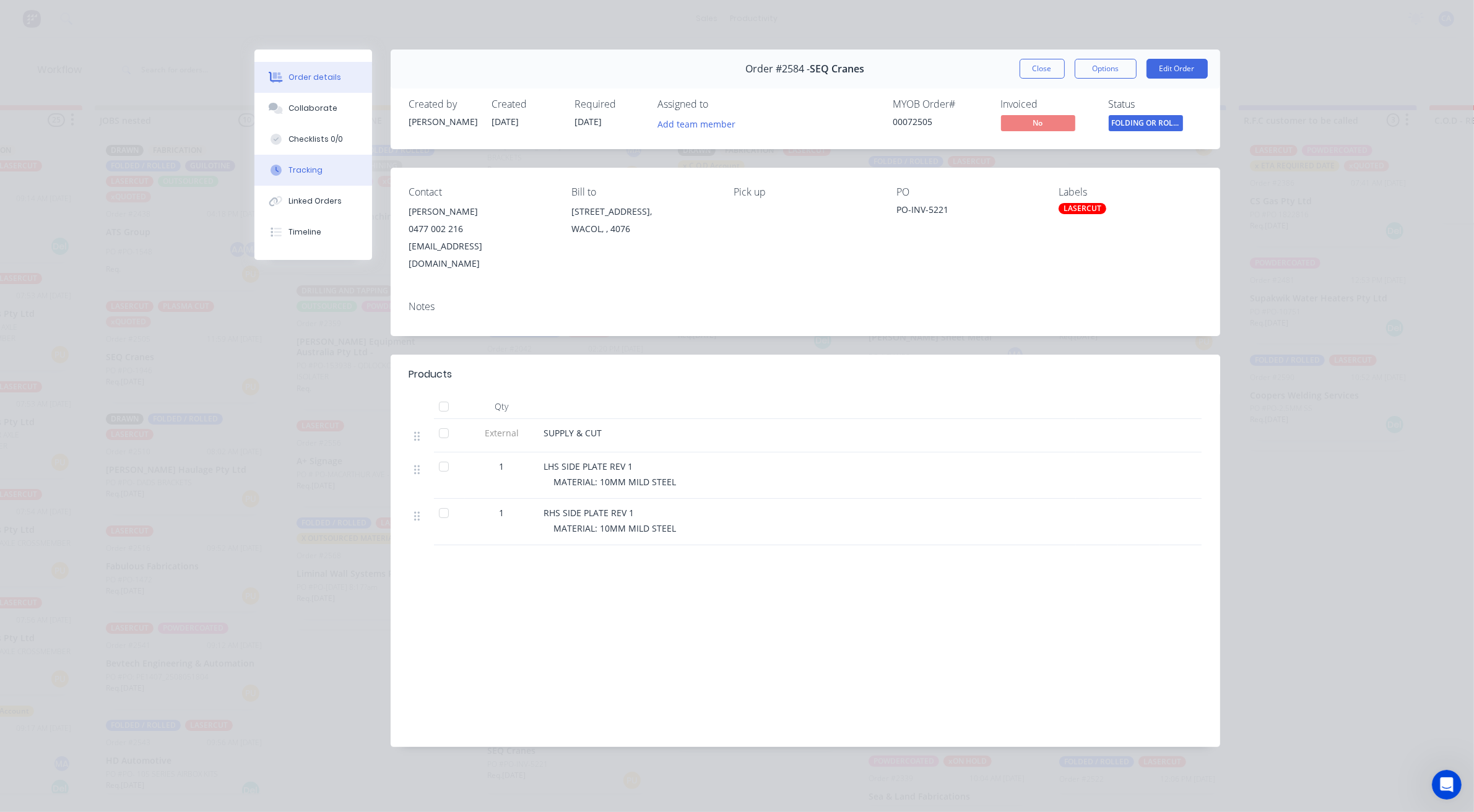
click at [351, 158] on button "Tracking" at bounding box center [313, 170] width 118 height 31
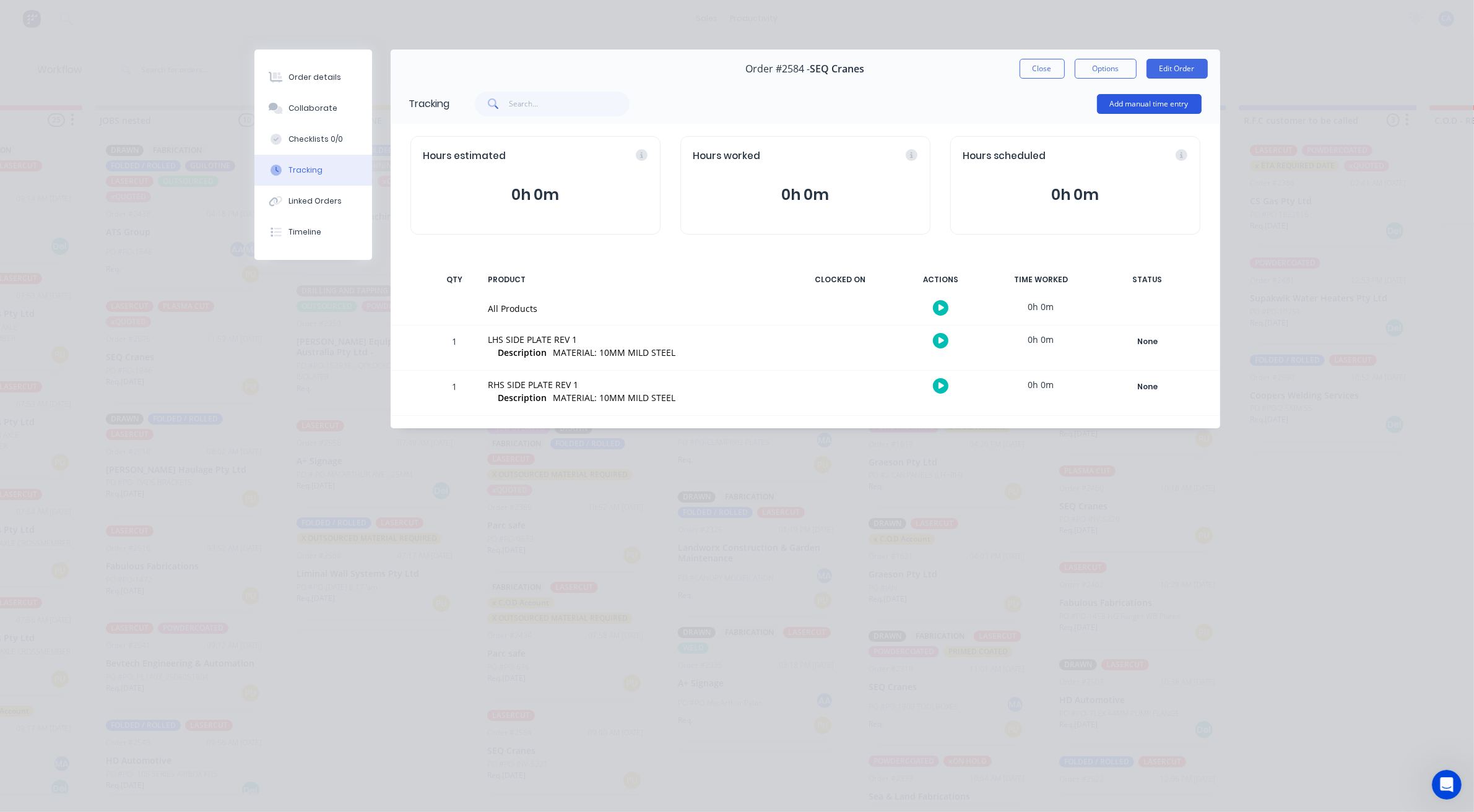
click at [1138, 100] on button "Add manual time entry" at bounding box center [1149, 104] width 105 height 20
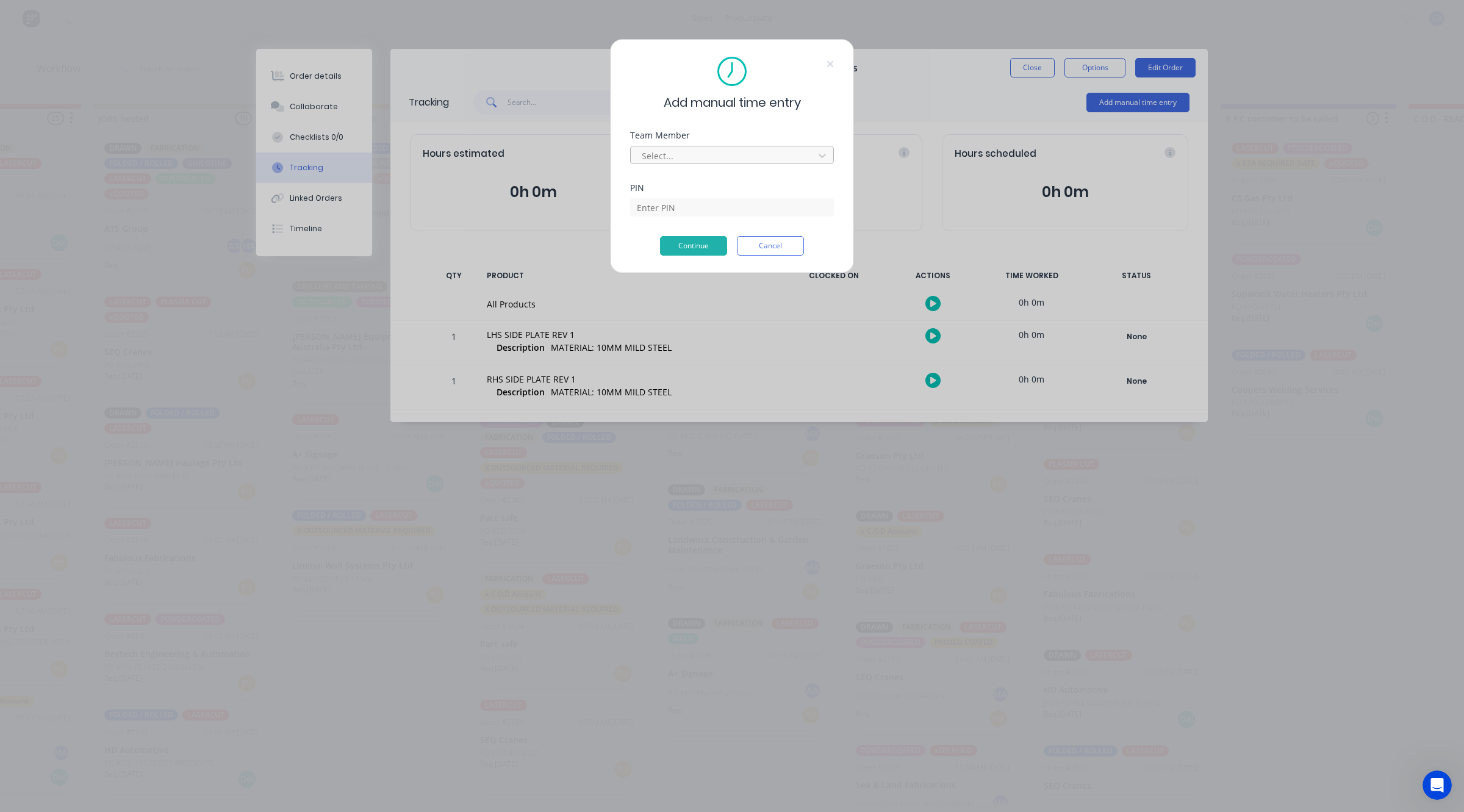
click at [693, 154] on div at bounding box center [724, 155] width 167 height 15
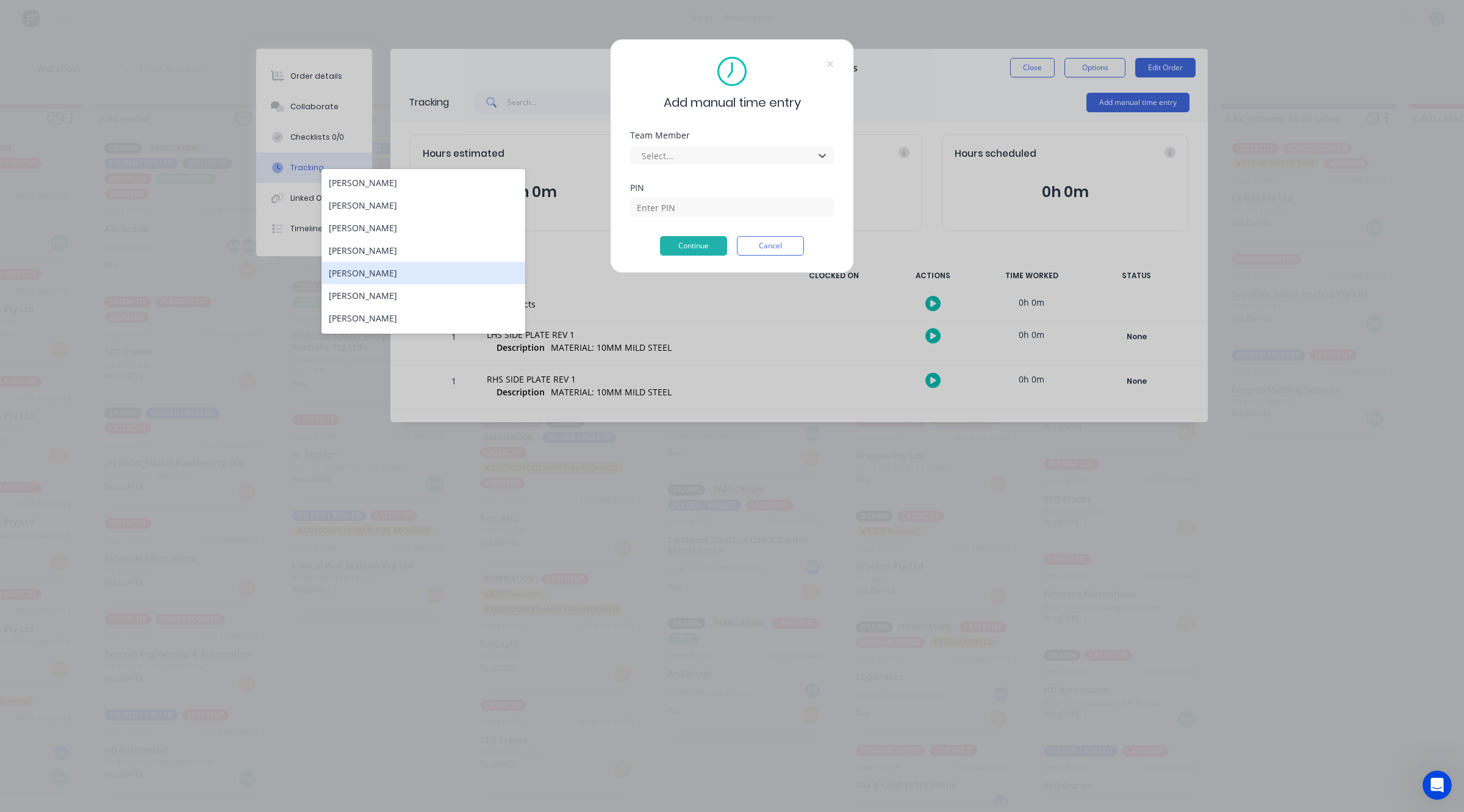
click at [374, 276] on div "[PERSON_NAME]" at bounding box center [423, 273] width 204 height 23
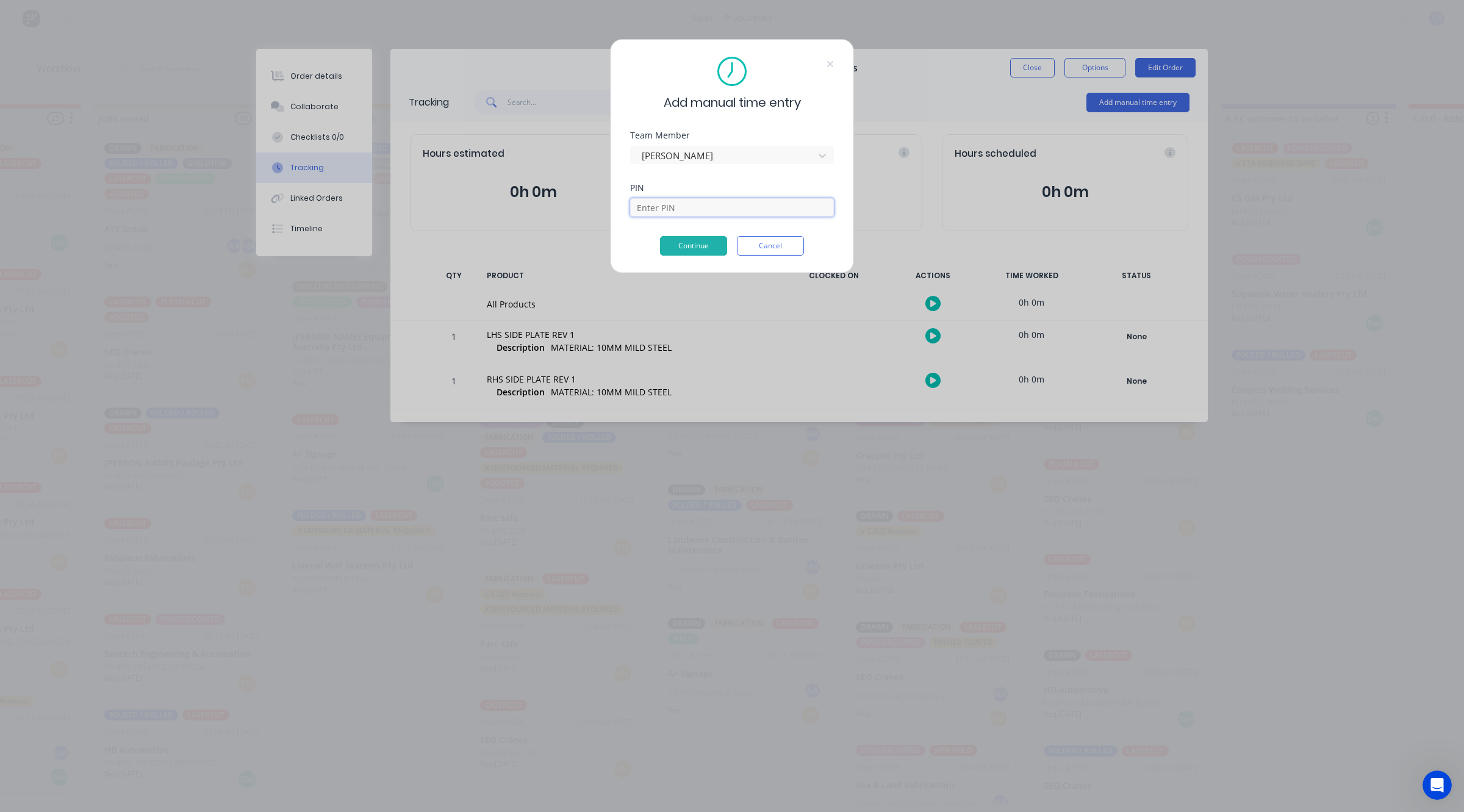
click at [679, 207] on input at bounding box center [732, 207] width 204 height 19
type input "3699"
click at [697, 244] on button "Continue" at bounding box center [694, 246] width 67 height 20
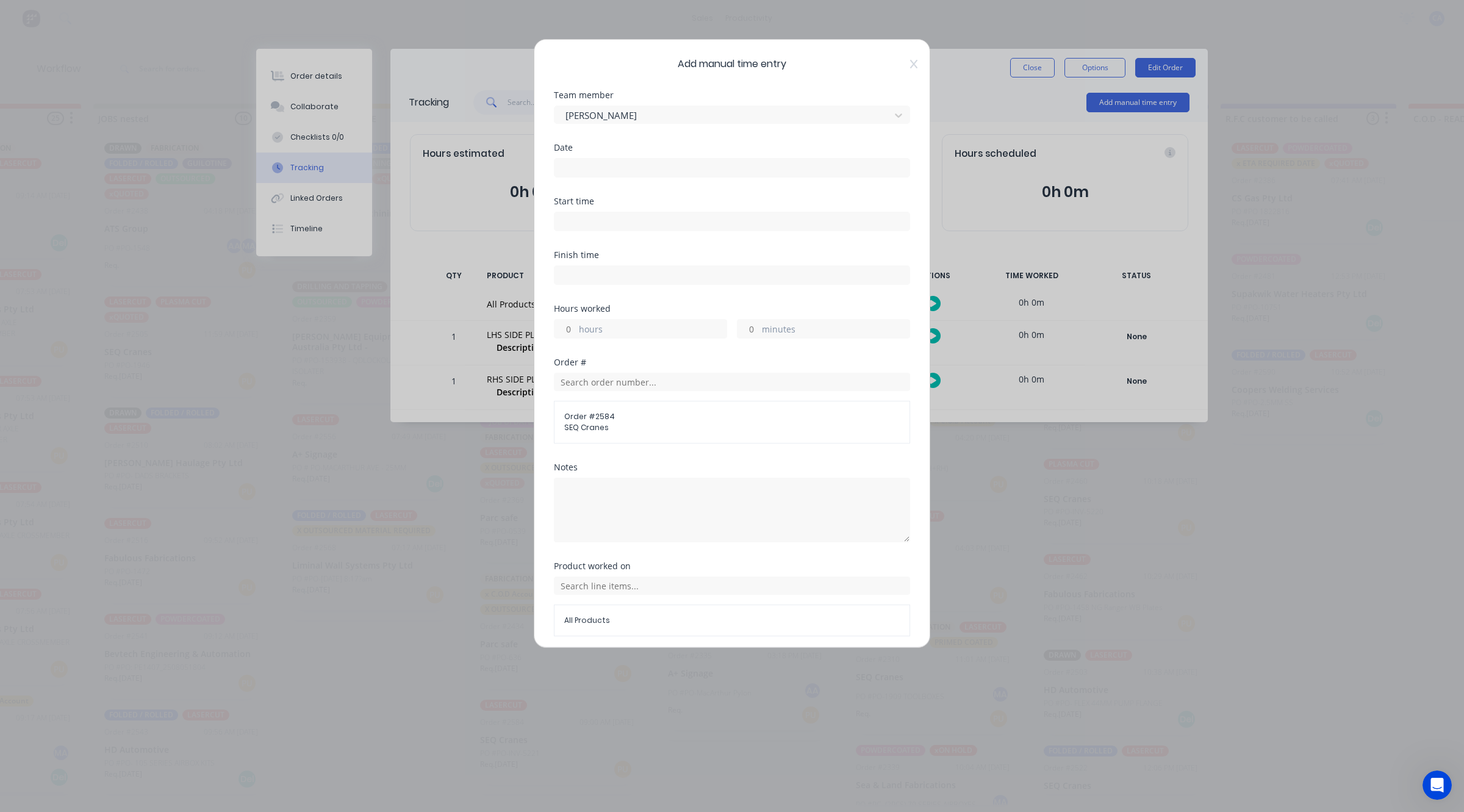
click at [593, 162] on input at bounding box center [732, 168] width 355 height 19
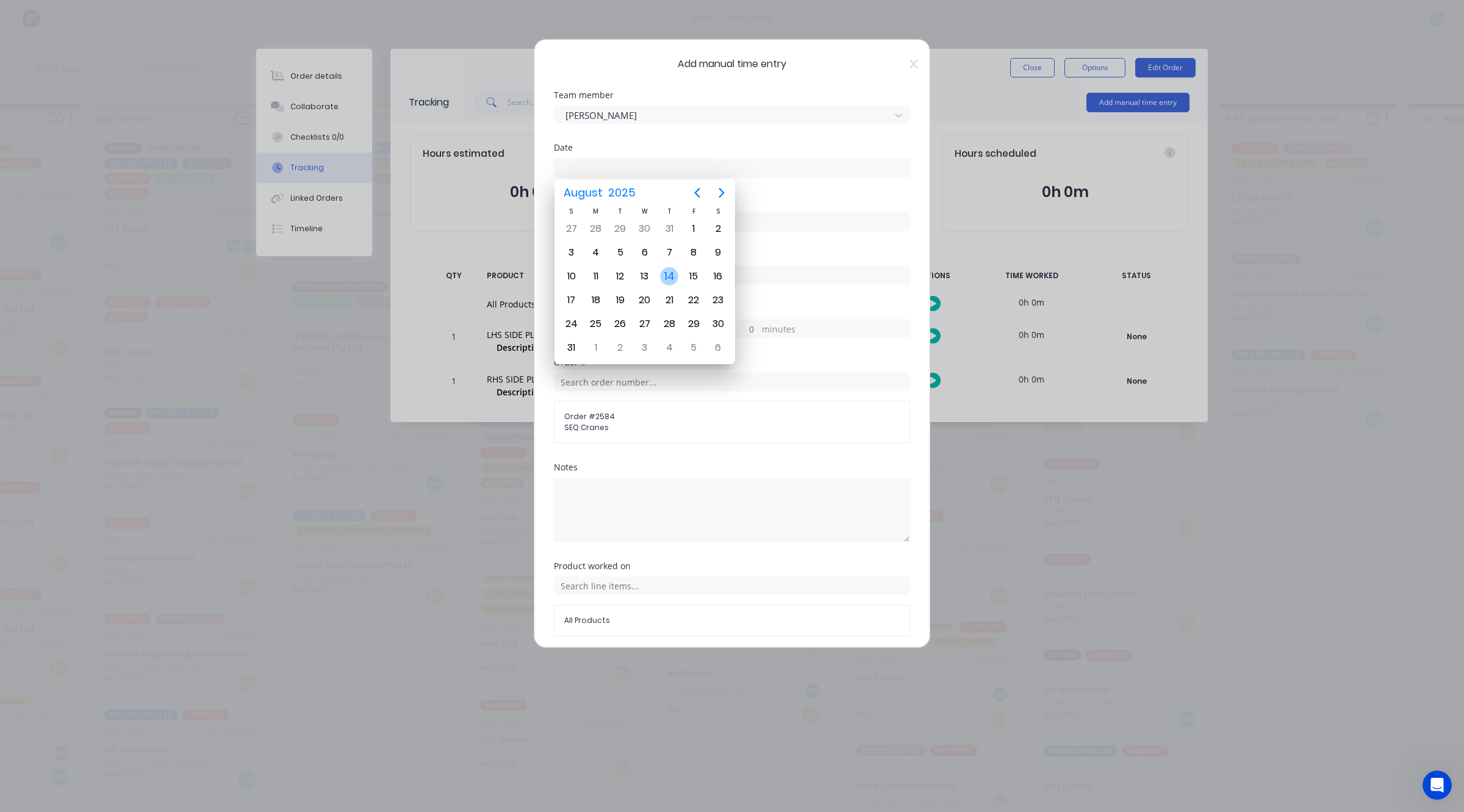
click at [668, 270] on div "14" at bounding box center [670, 276] width 19 height 19
type input "[DATE]"
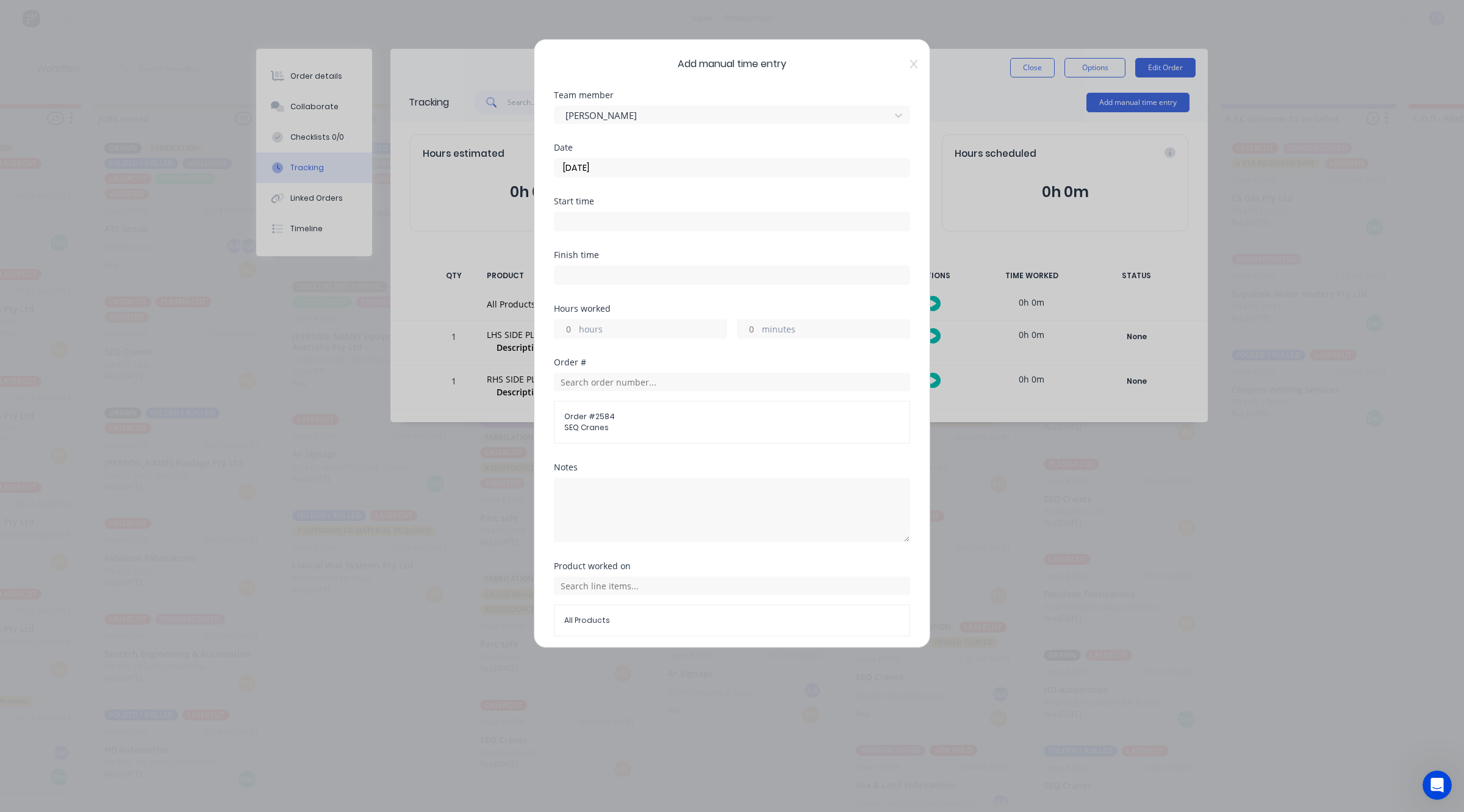
click at [739, 330] on input "minutes" at bounding box center [748, 329] width 22 height 19
type input "30"
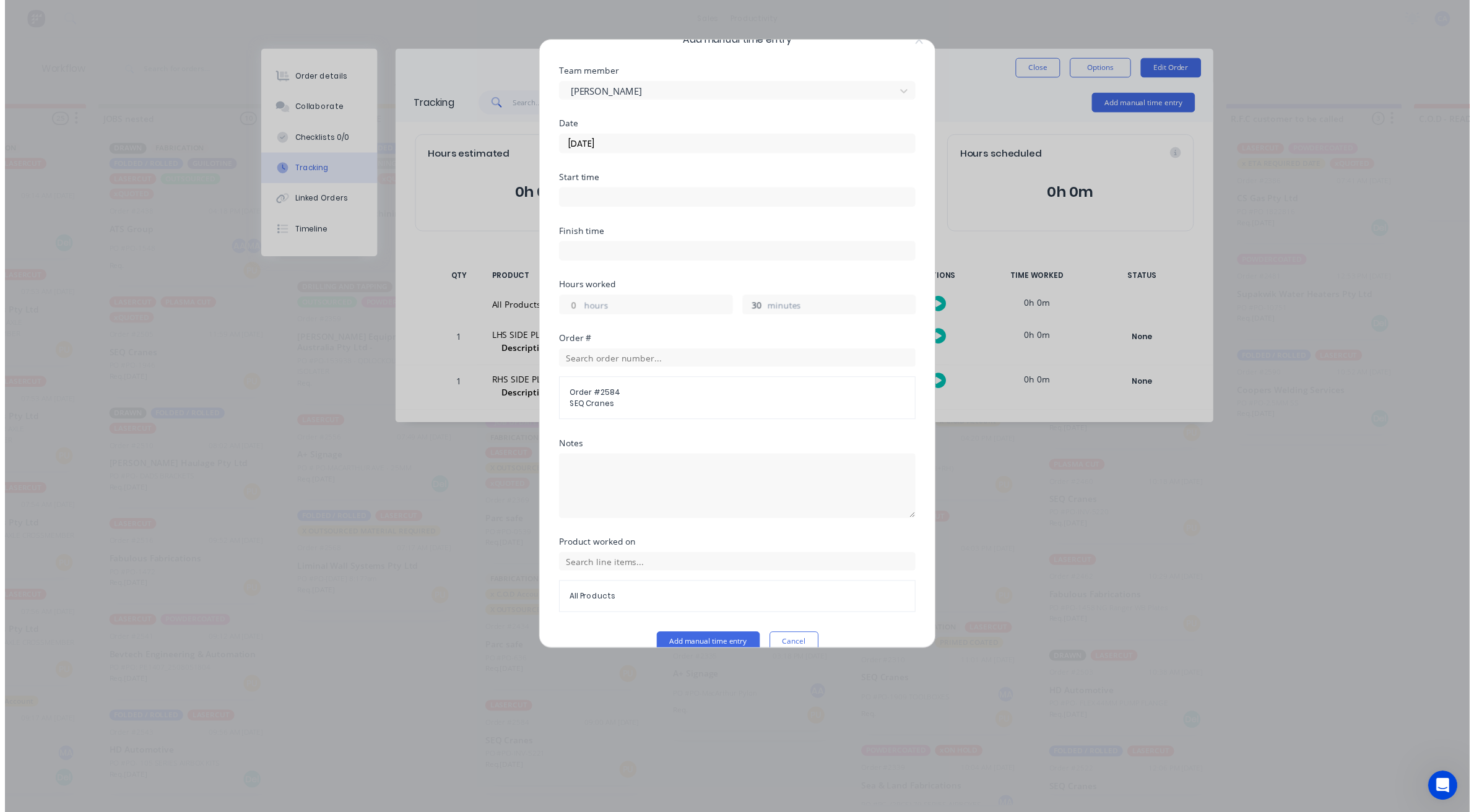
scroll to position [48, 0]
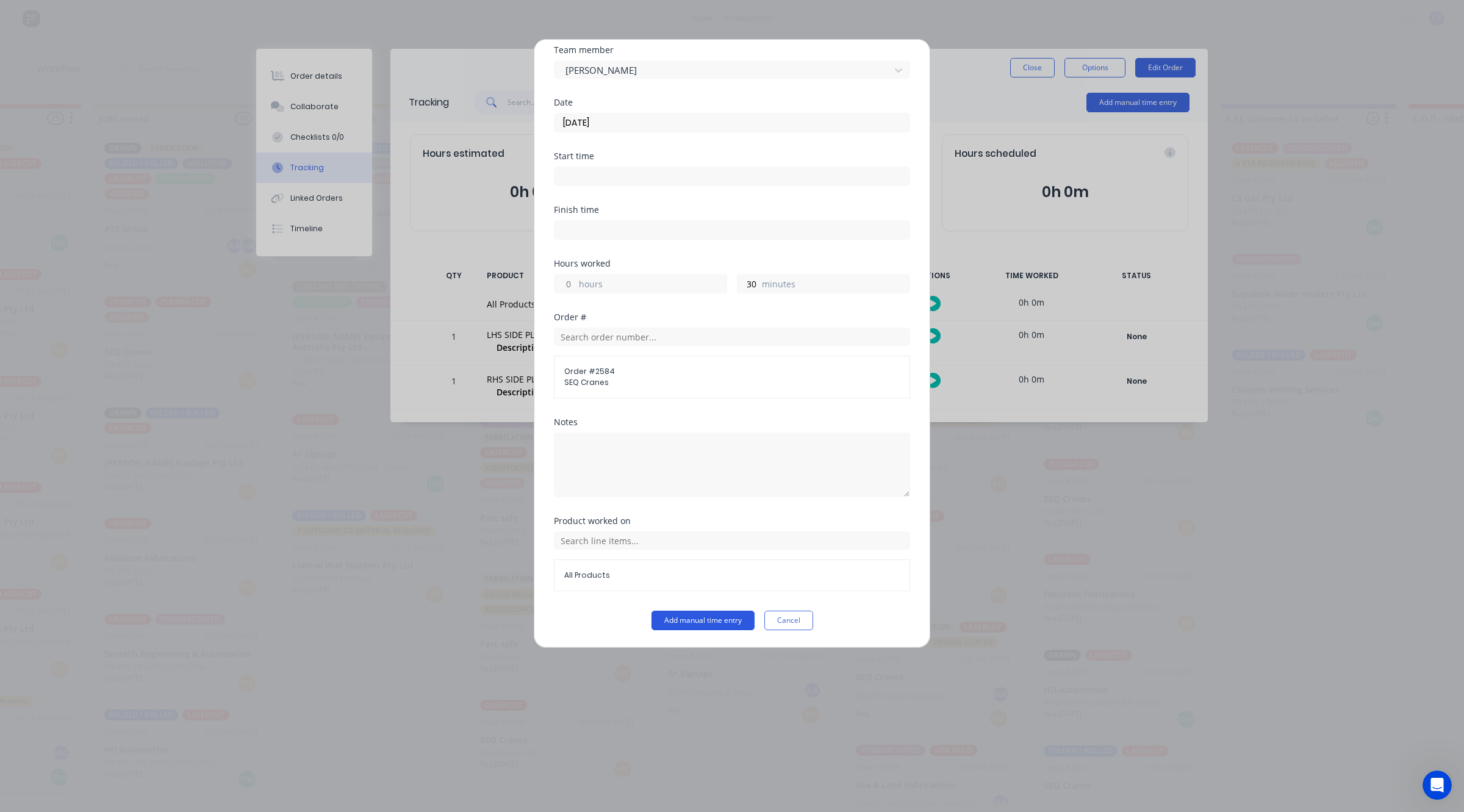
click at [733, 615] on button "Add manual time entry" at bounding box center [703, 620] width 103 height 20
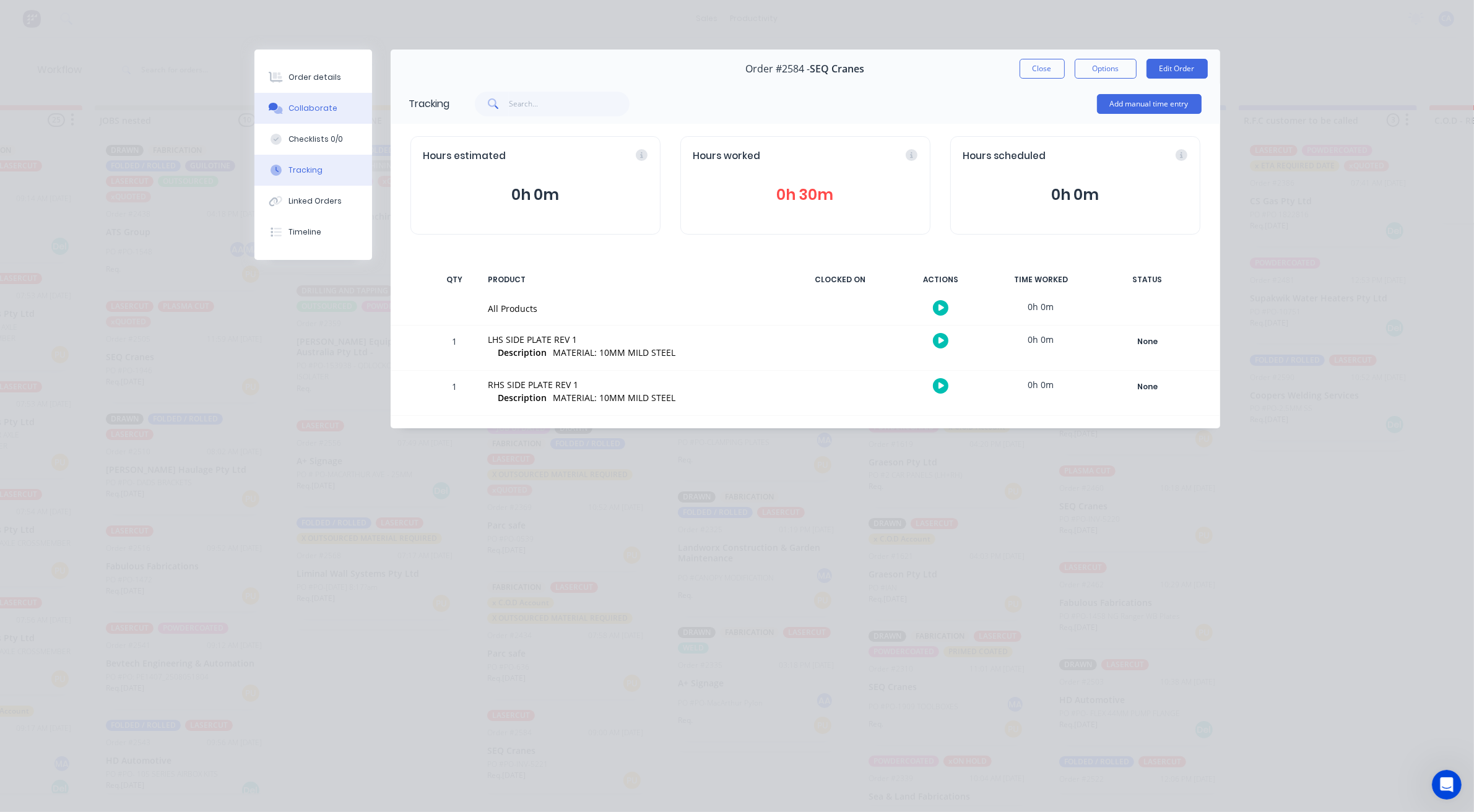
click at [325, 115] on button "Collaborate" at bounding box center [313, 108] width 118 height 31
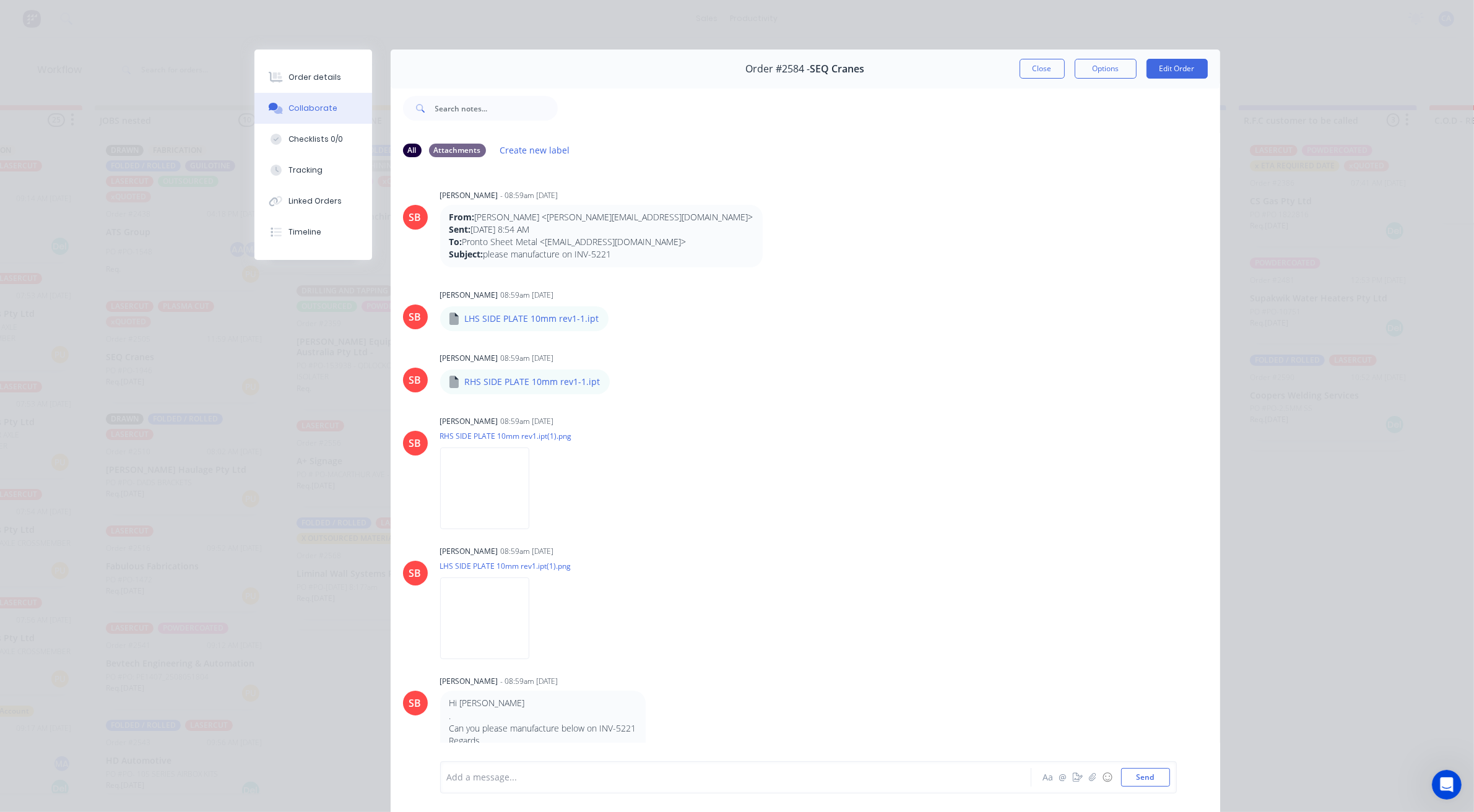
click at [626, 768] on div "Add a message..." at bounding box center [718, 778] width 542 height 19
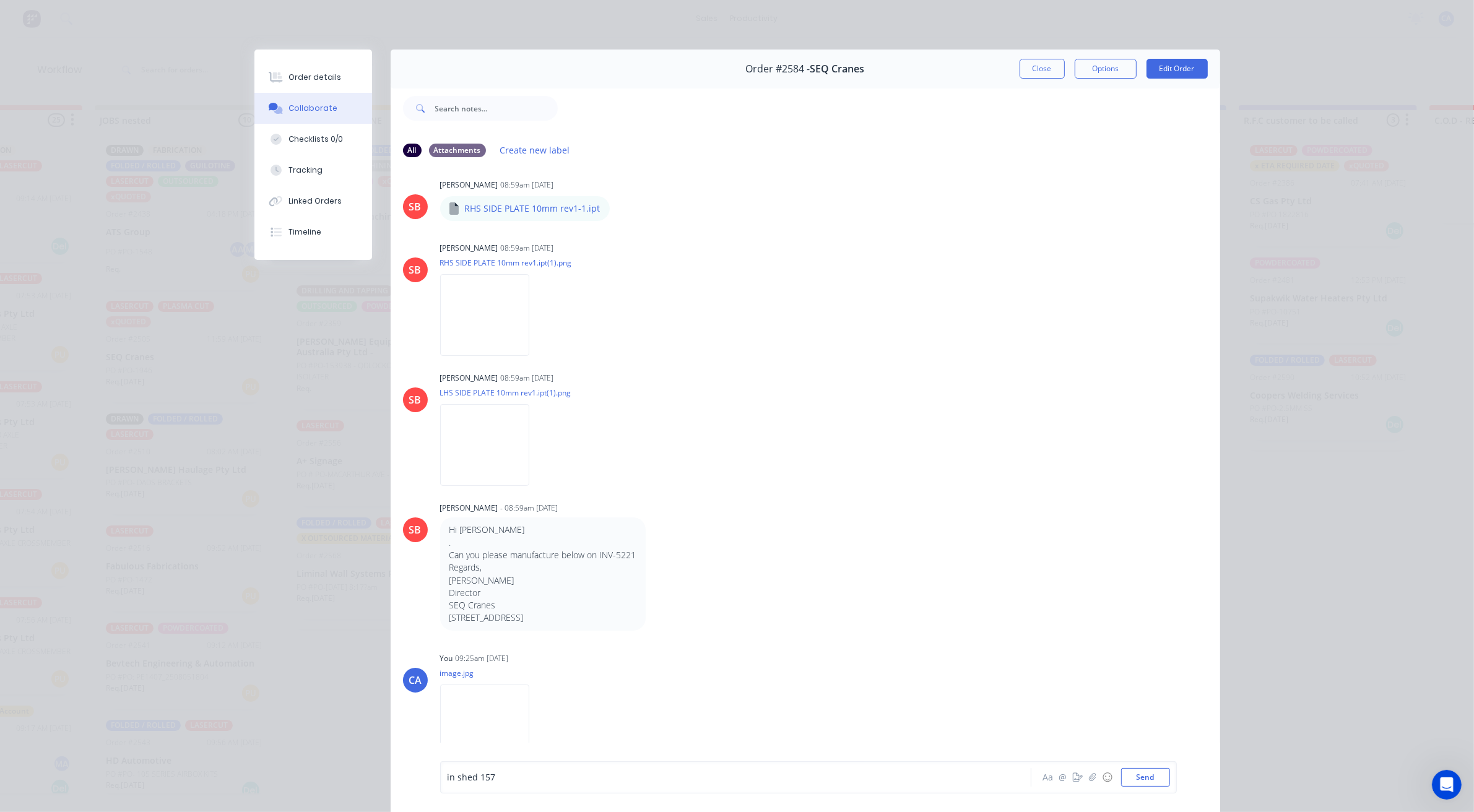
scroll to position [68, 0]
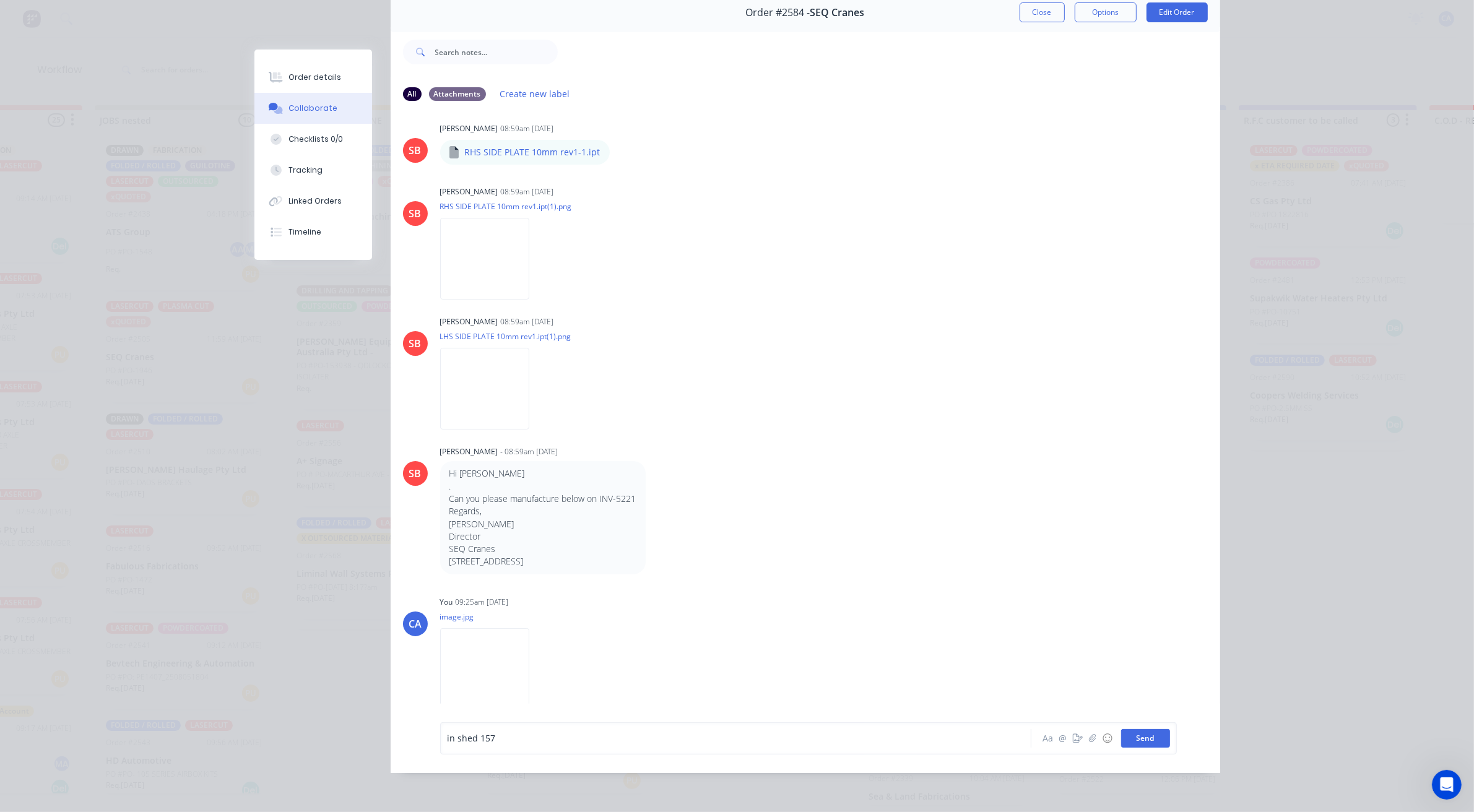
click at [1130, 736] on button "Send" at bounding box center [1145, 738] width 49 height 19
click at [327, 166] on button "Tracking" at bounding box center [313, 170] width 118 height 31
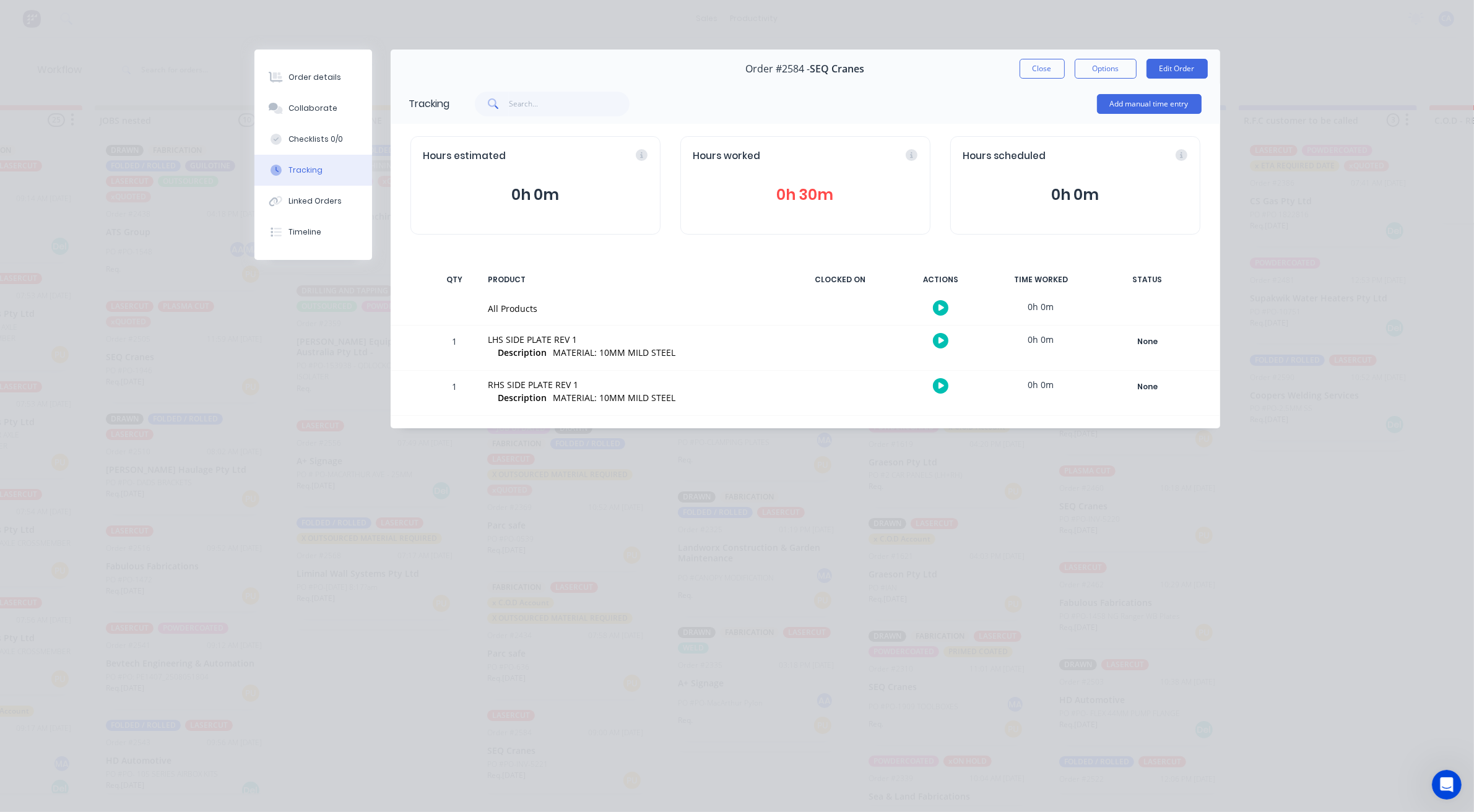
scroll to position [0, 0]
click at [1037, 66] on button "Close" at bounding box center [1042, 69] width 45 height 20
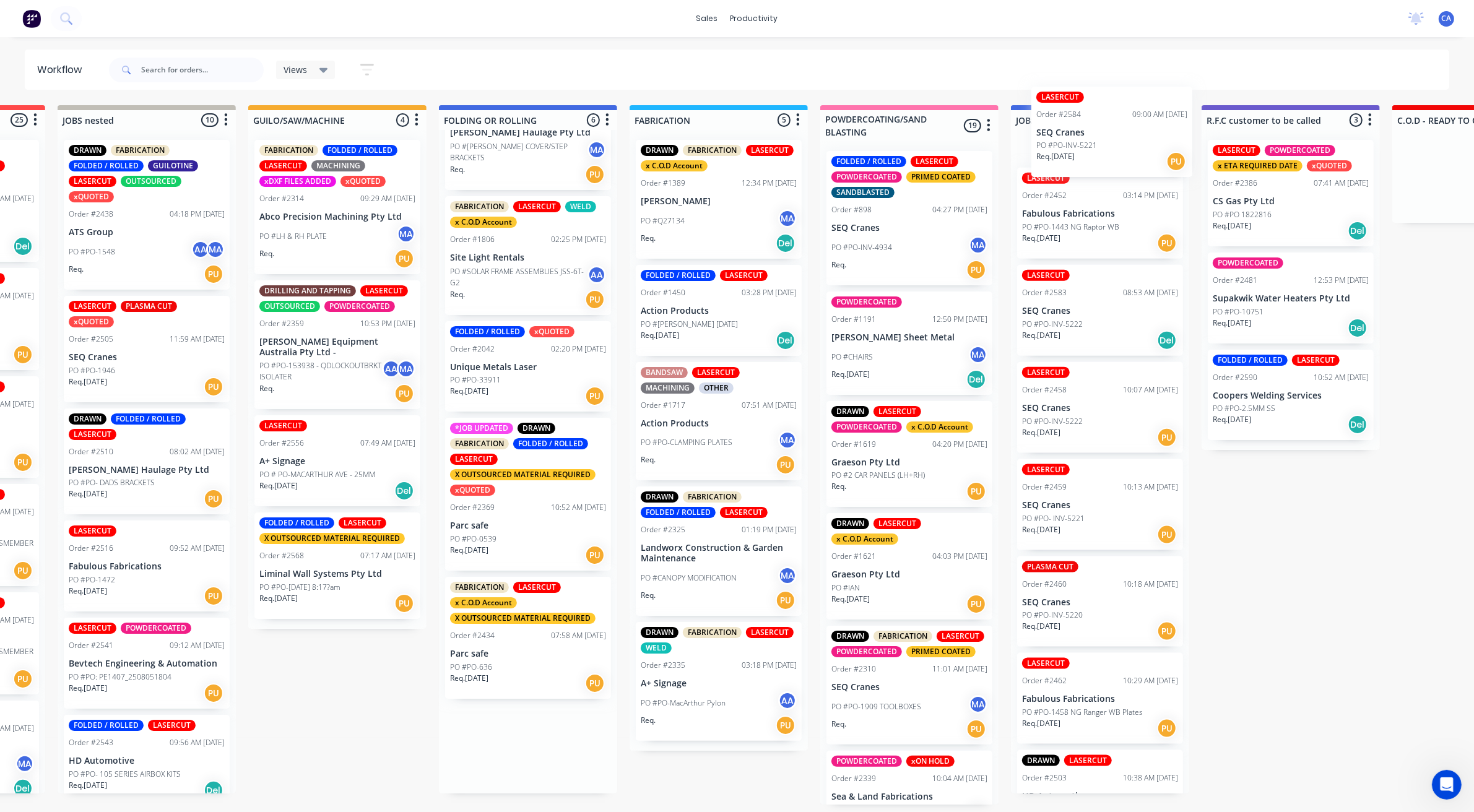
scroll to position [0, 354]
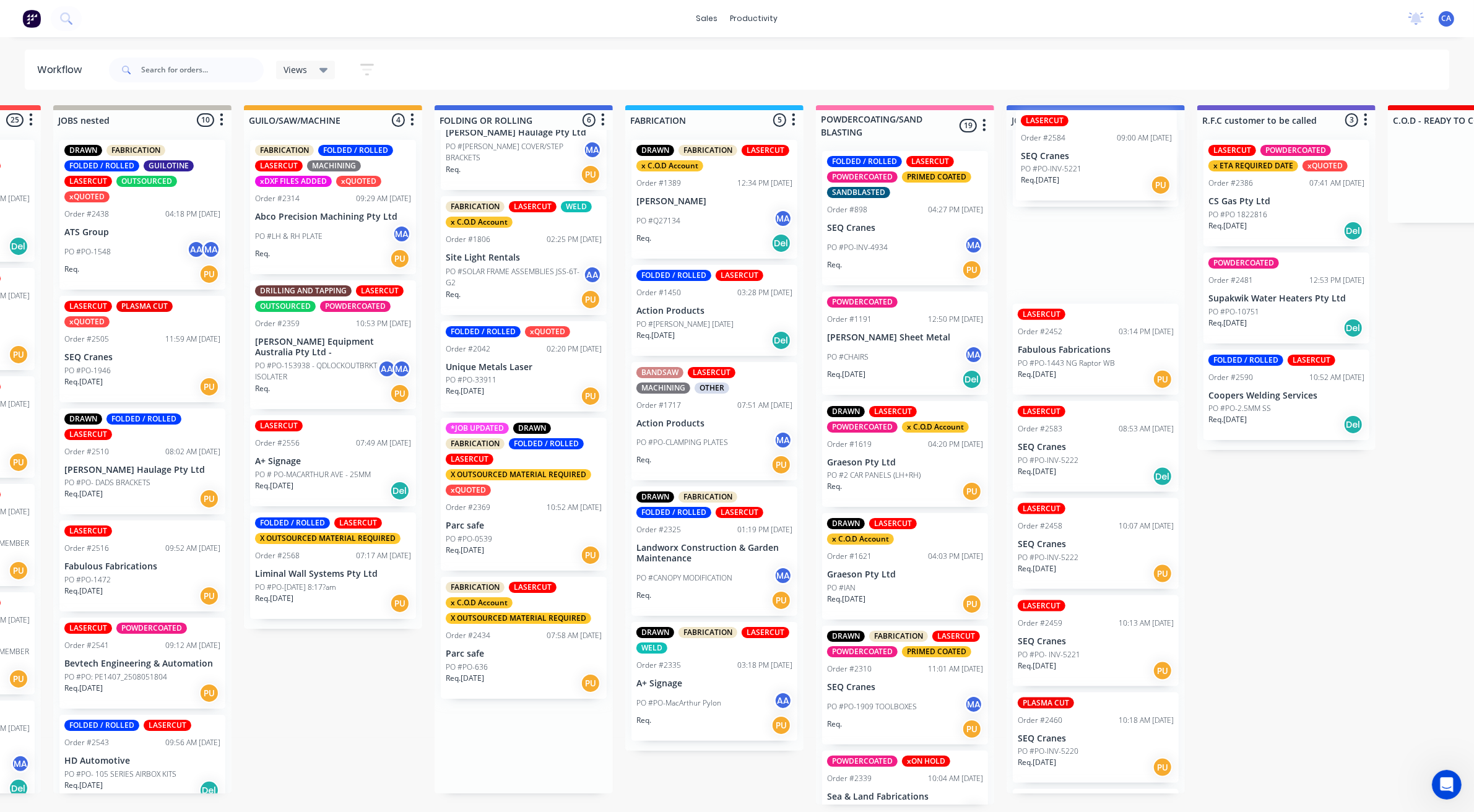
drag, startPoint x: 514, startPoint y: 773, endPoint x: 1049, endPoint y: 180, distance: 798.7
click at [1049, 180] on div "Submitted 31 Sort By Created date Required date Order number Customer name Most…" at bounding box center [1476, 455] width 3679 height 699
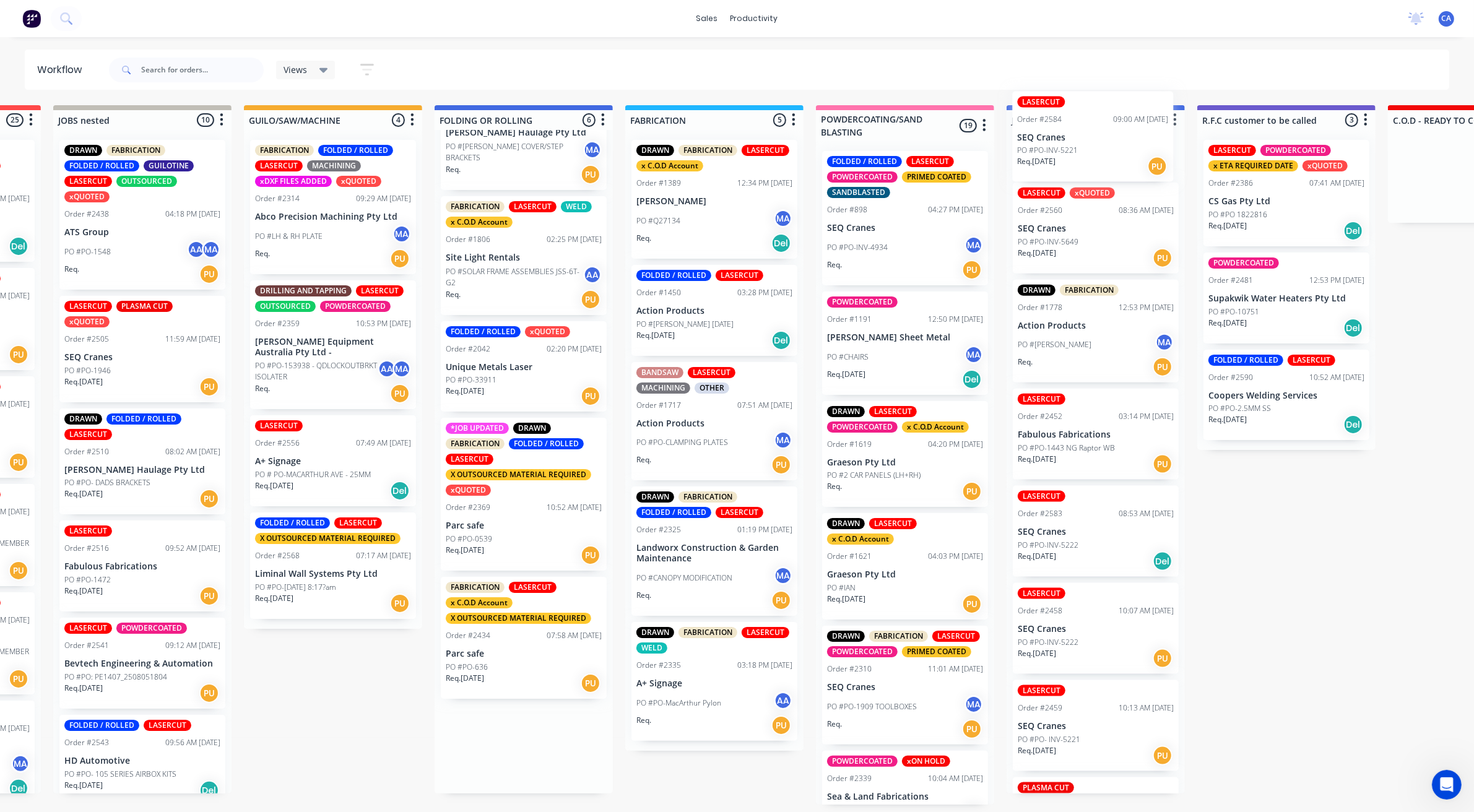
scroll to position [0, 0]
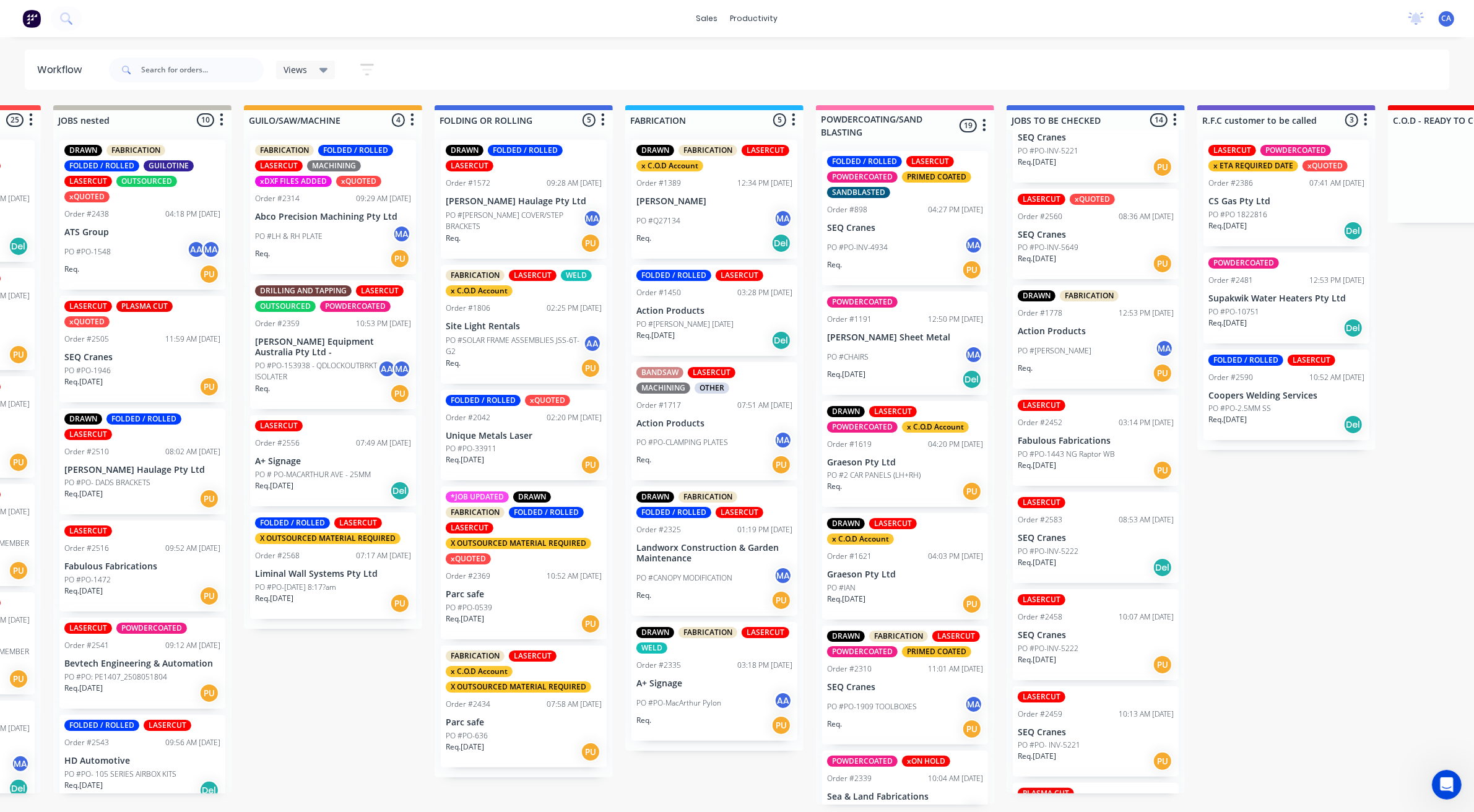
click at [523, 620] on div "Req. [DATE] PU" at bounding box center [523, 624] width 156 height 21
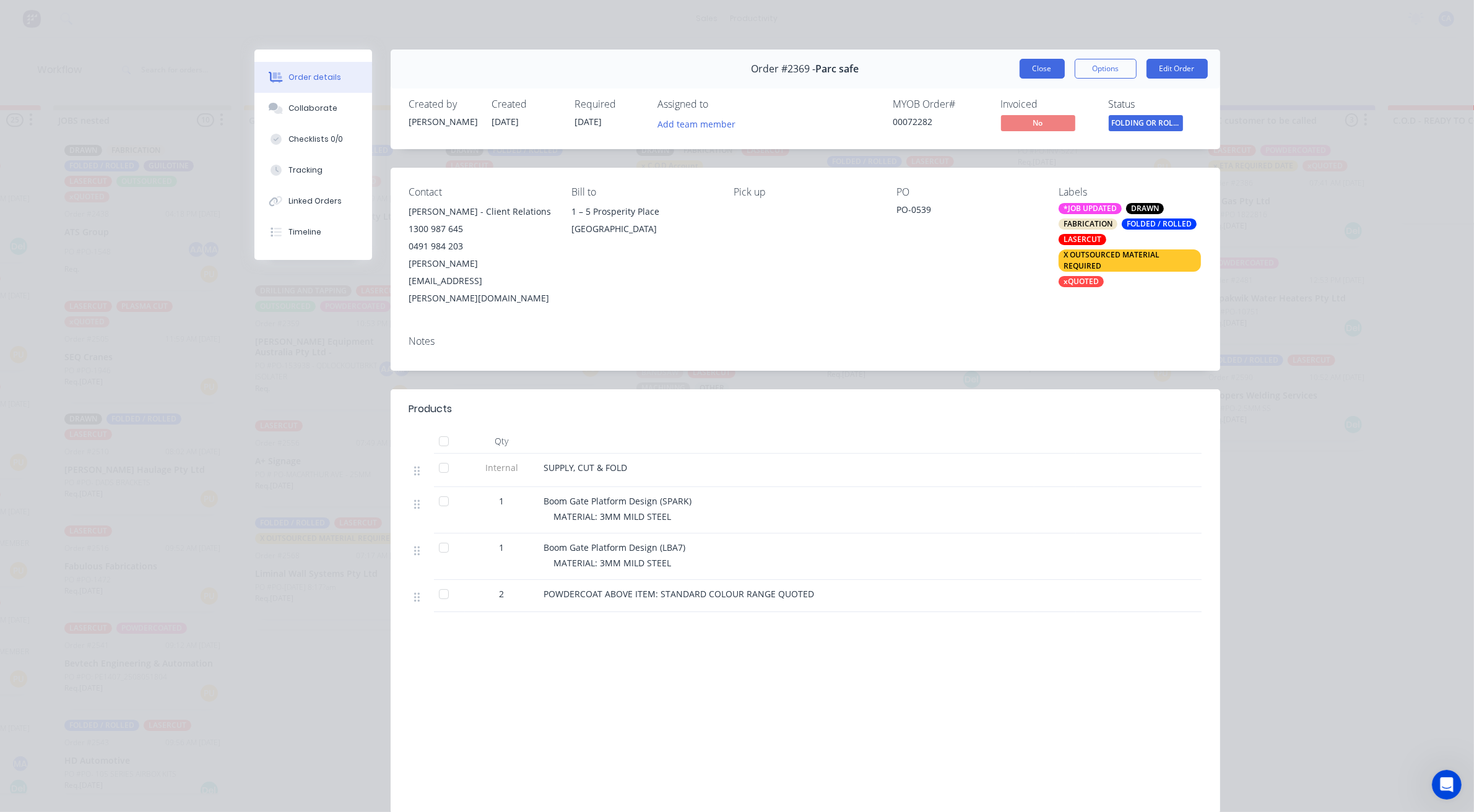
click at [1029, 73] on button "Close" at bounding box center [1042, 69] width 45 height 20
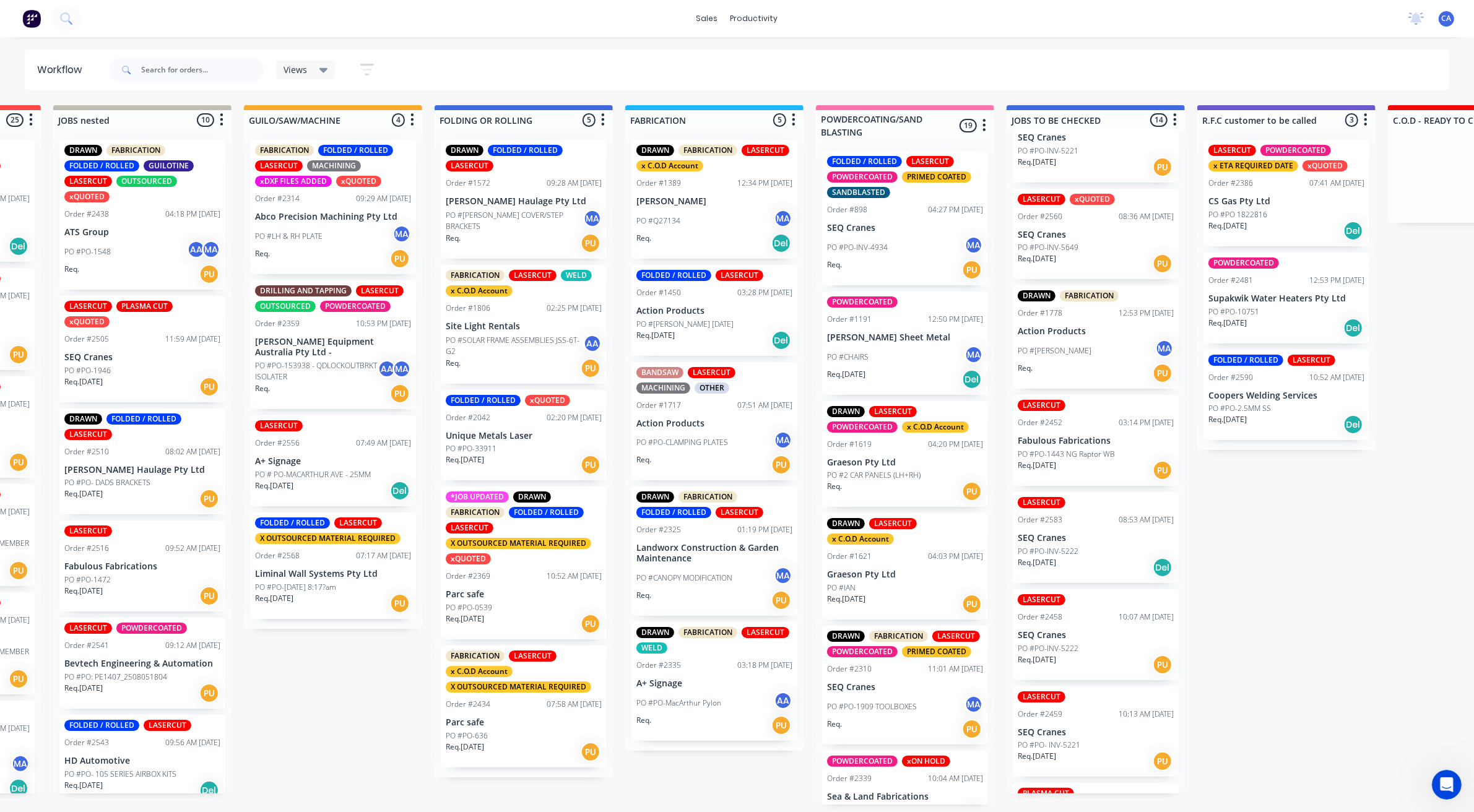
scroll to position [4, 354]
click at [693, 566] on div "PO #CANOPY MODIFICATION MA" at bounding box center [714, 578] width 156 height 24
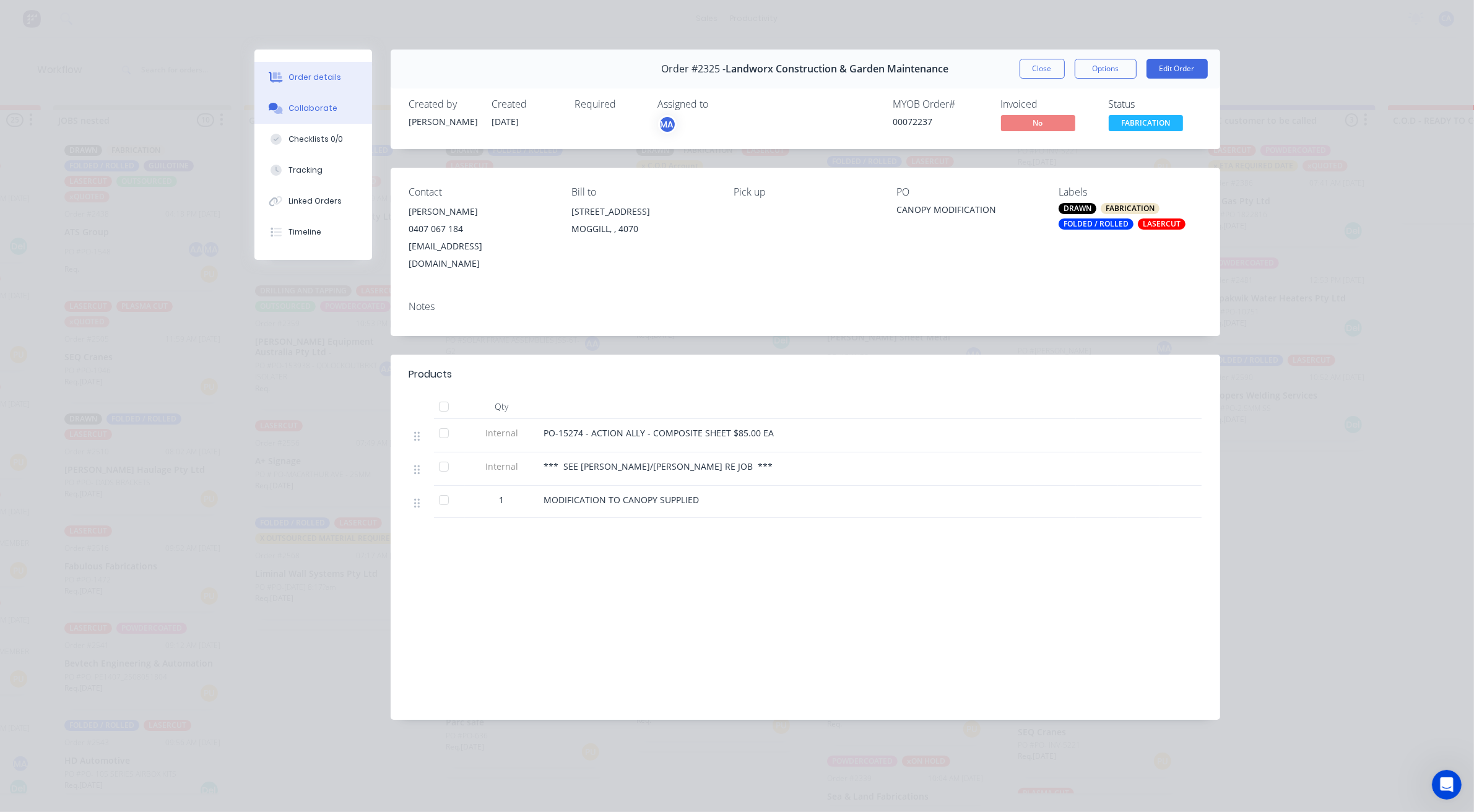
click at [341, 115] on button "Collaborate" at bounding box center [313, 108] width 118 height 31
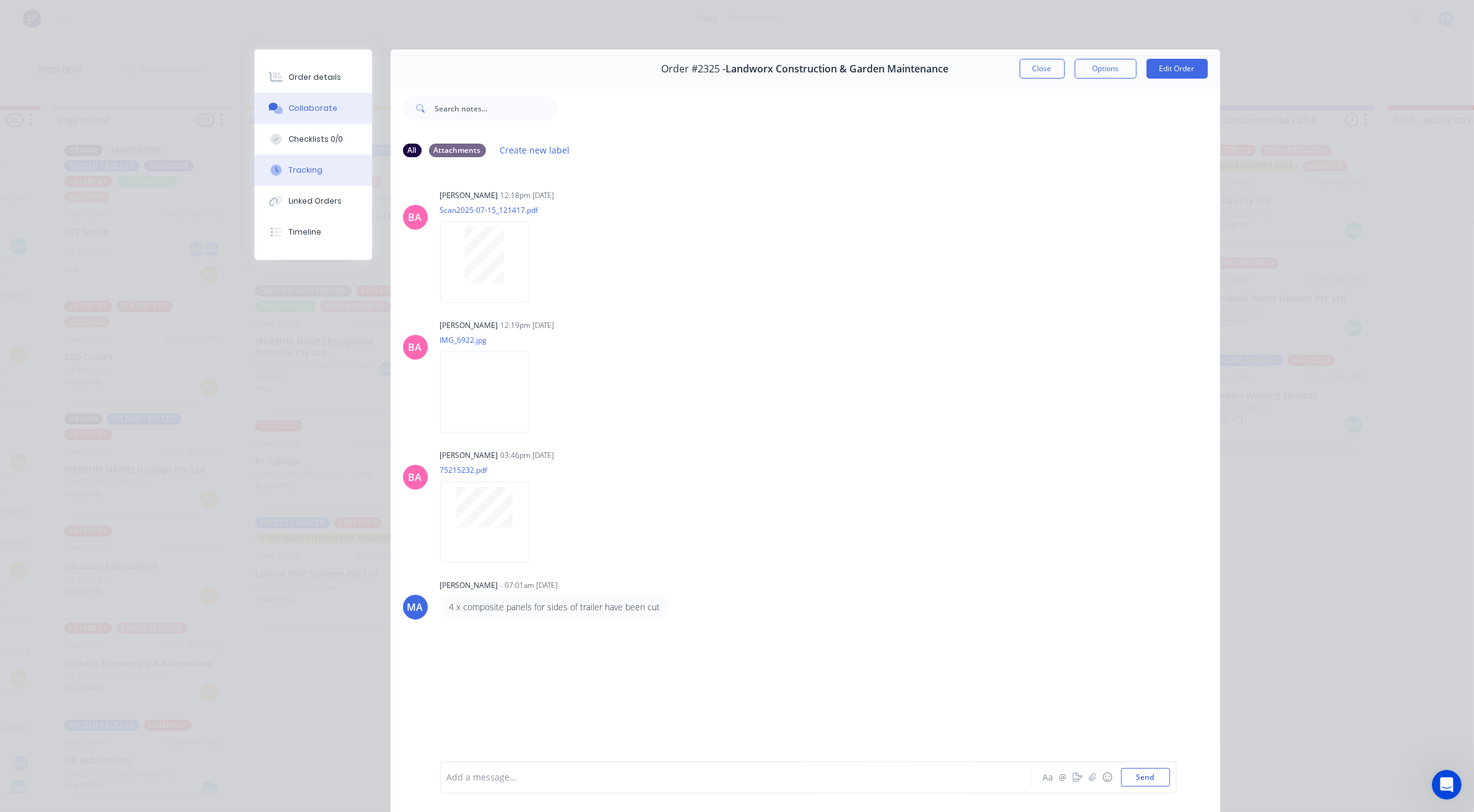
click at [317, 172] on button "Tracking" at bounding box center [313, 170] width 118 height 31
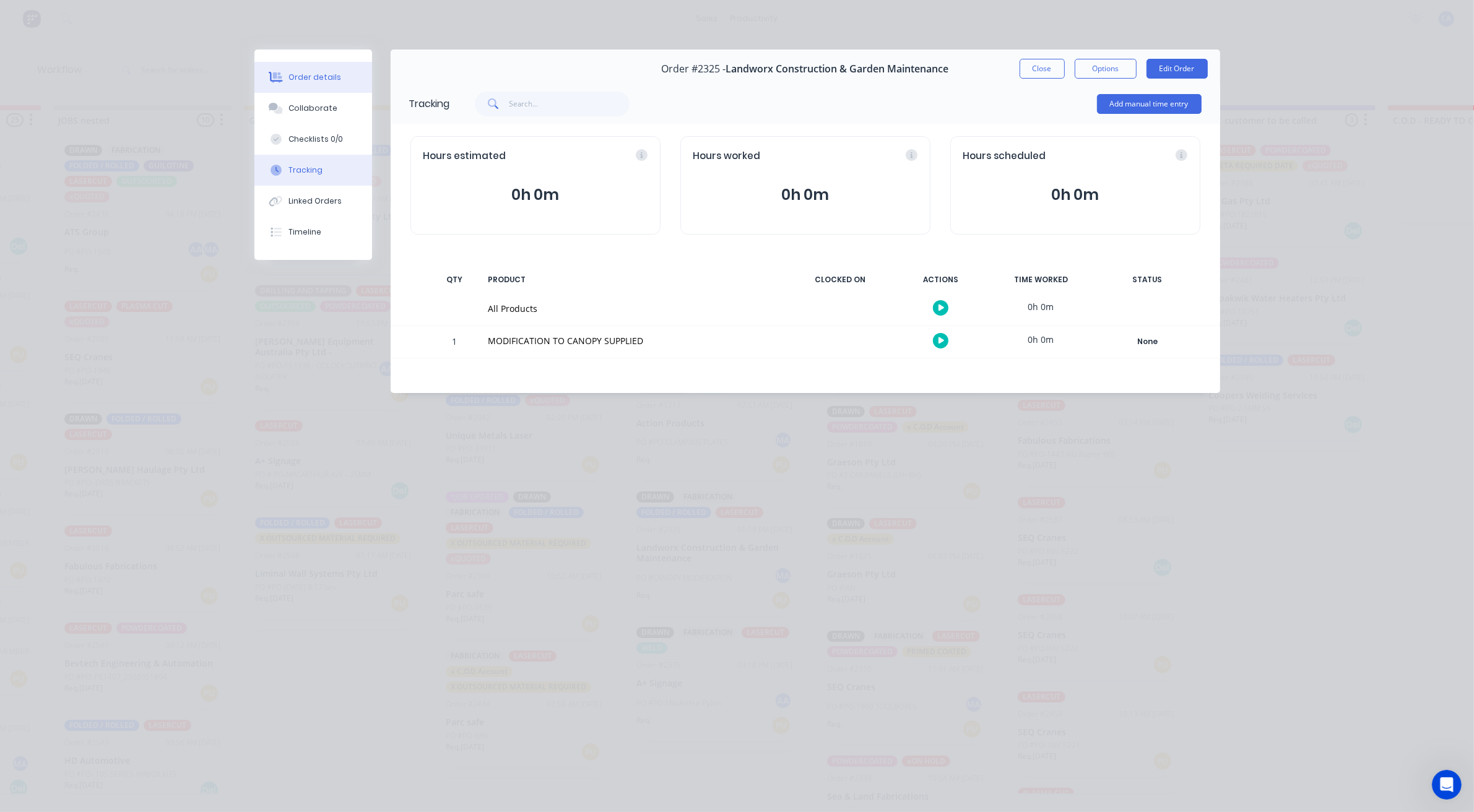
click at [326, 72] on div "Order details" at bounding box center [315, 78] width 53 height 11
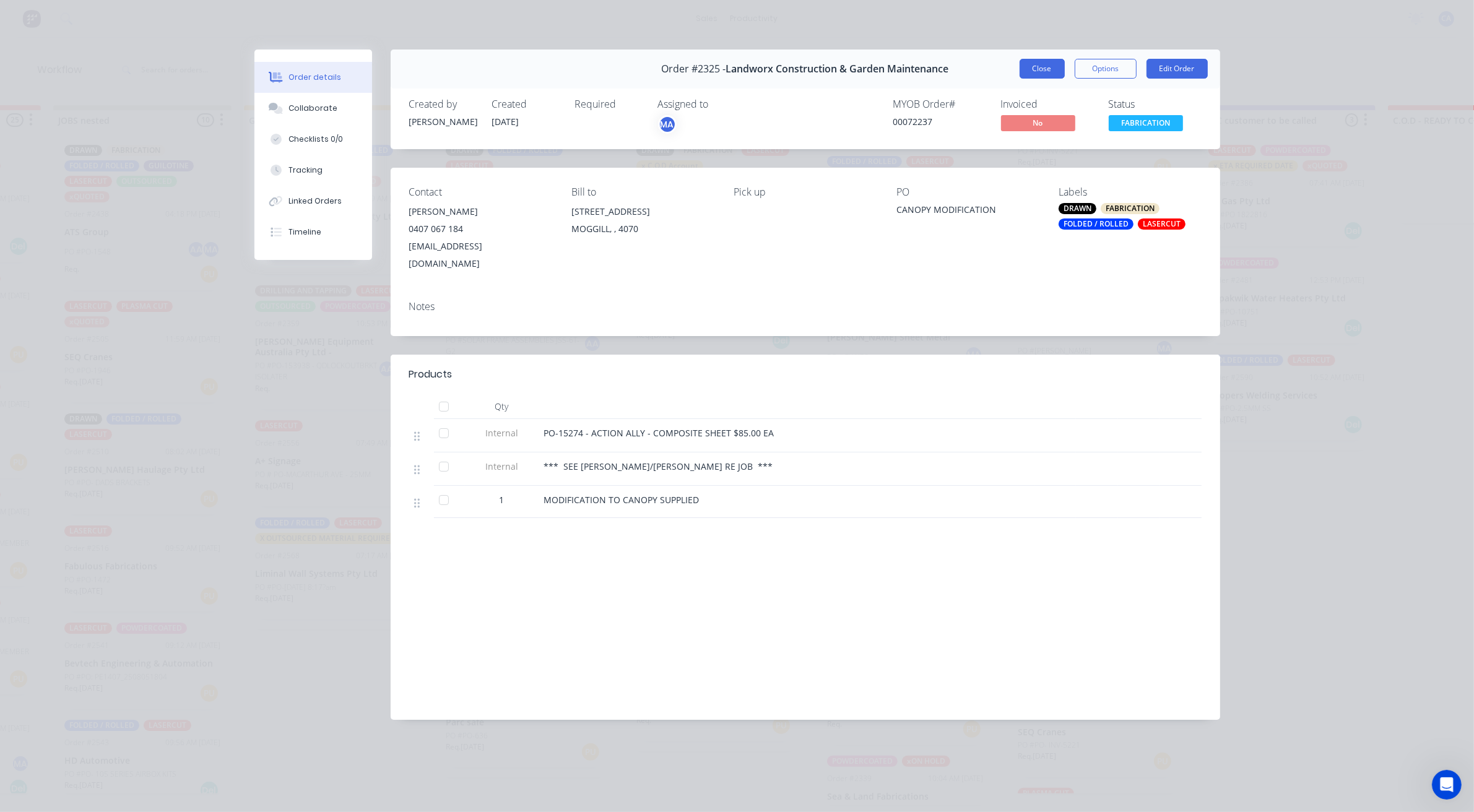
drag, startPoint x: 1063, startPoint y: 67, endPoint x: 1050, endPoint y: 69, distance: 13.2
click at [1053, 69] on div "Close Options Edit Order" at bounding box center [1113, 69] width 188 height 20
click at [1050, 69] on button "Close" at bounding box center [1042, 69] width 45 height 20
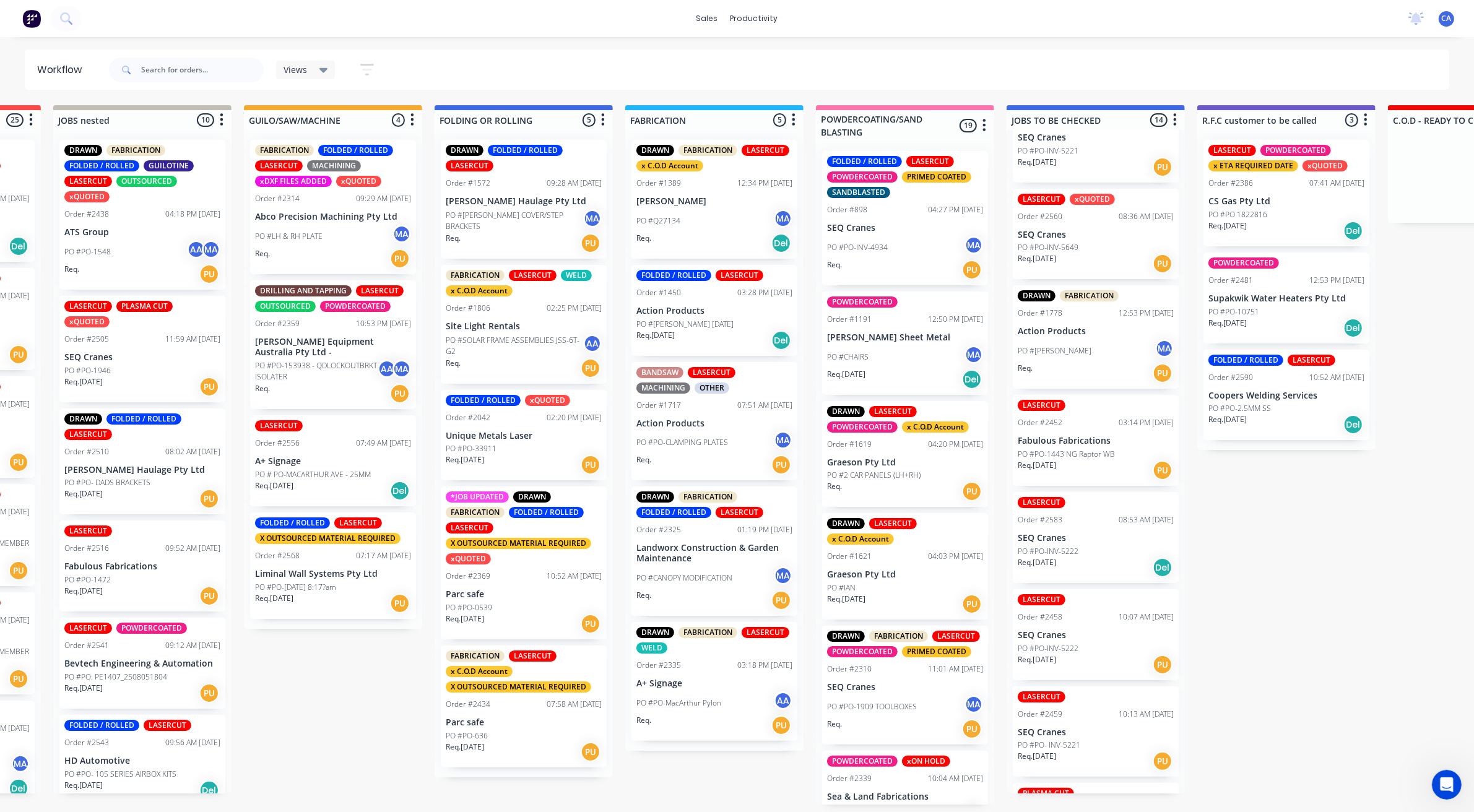
scroll to position [0, 354]
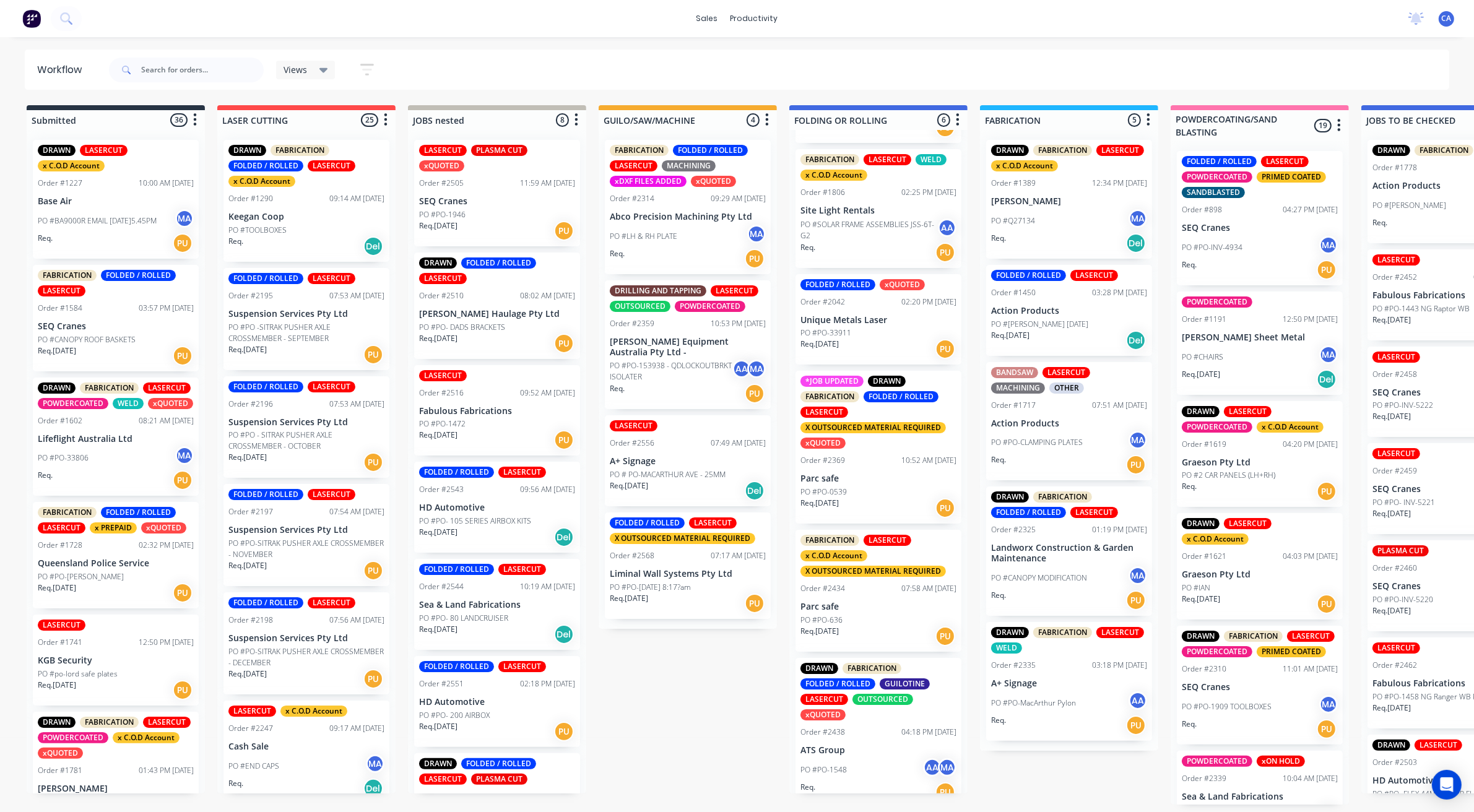
scroll to position [127, 0]
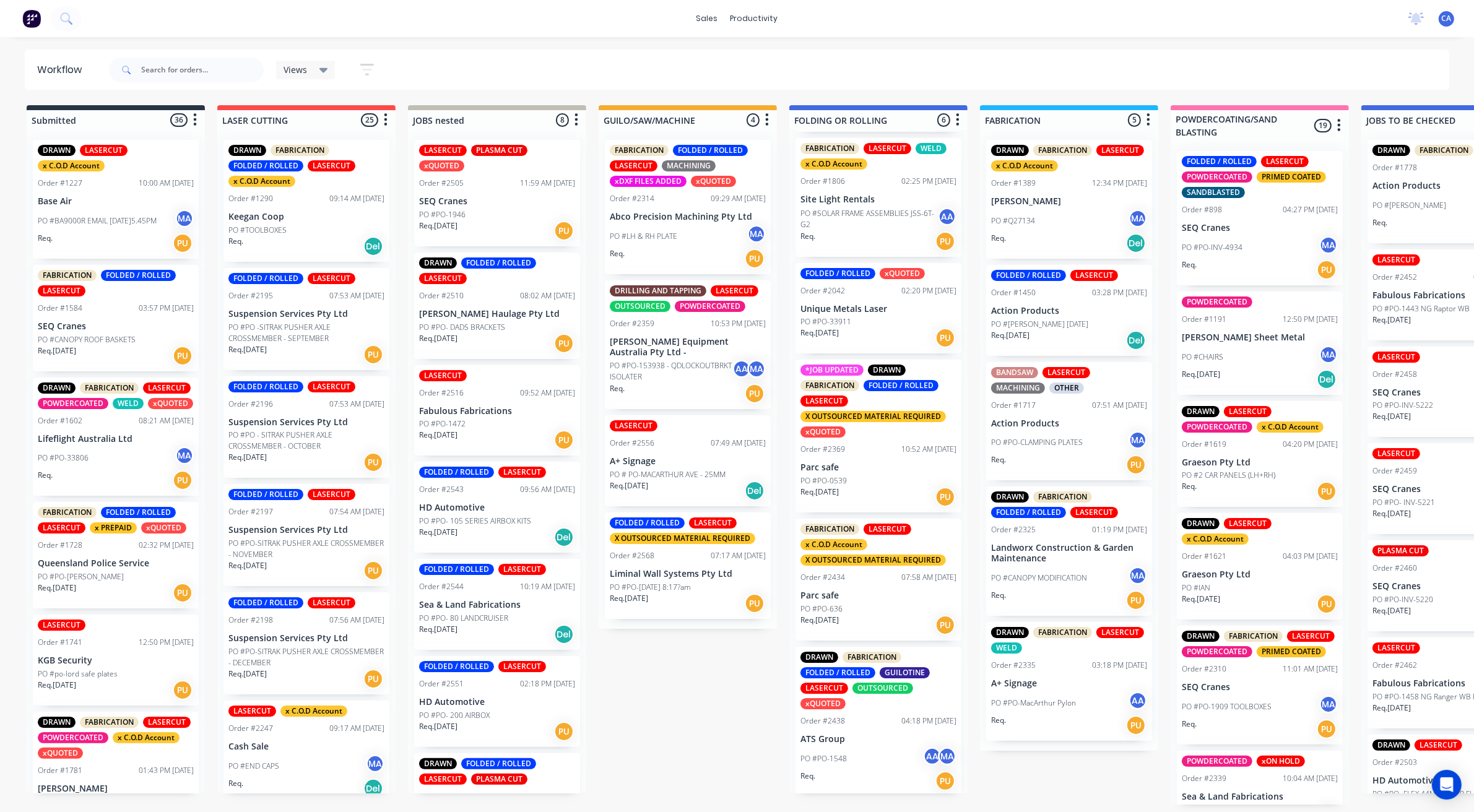
click at [855, 741] on p "ATS Group" at bounding box center [878, 739] width 156 height 11
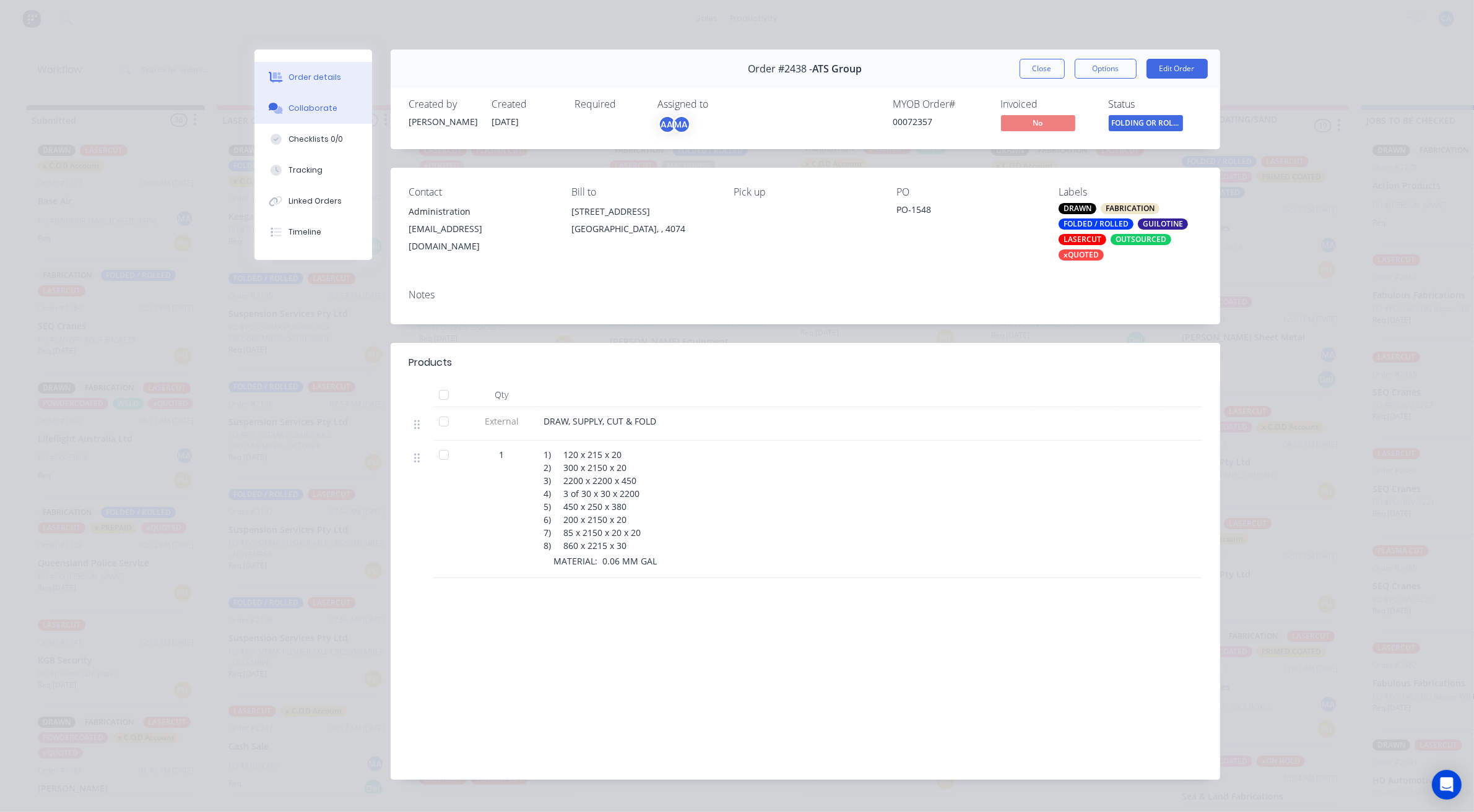
click at [314, 107] on div "Collaborate" at bounding box center [313, 108] width 49 height 11
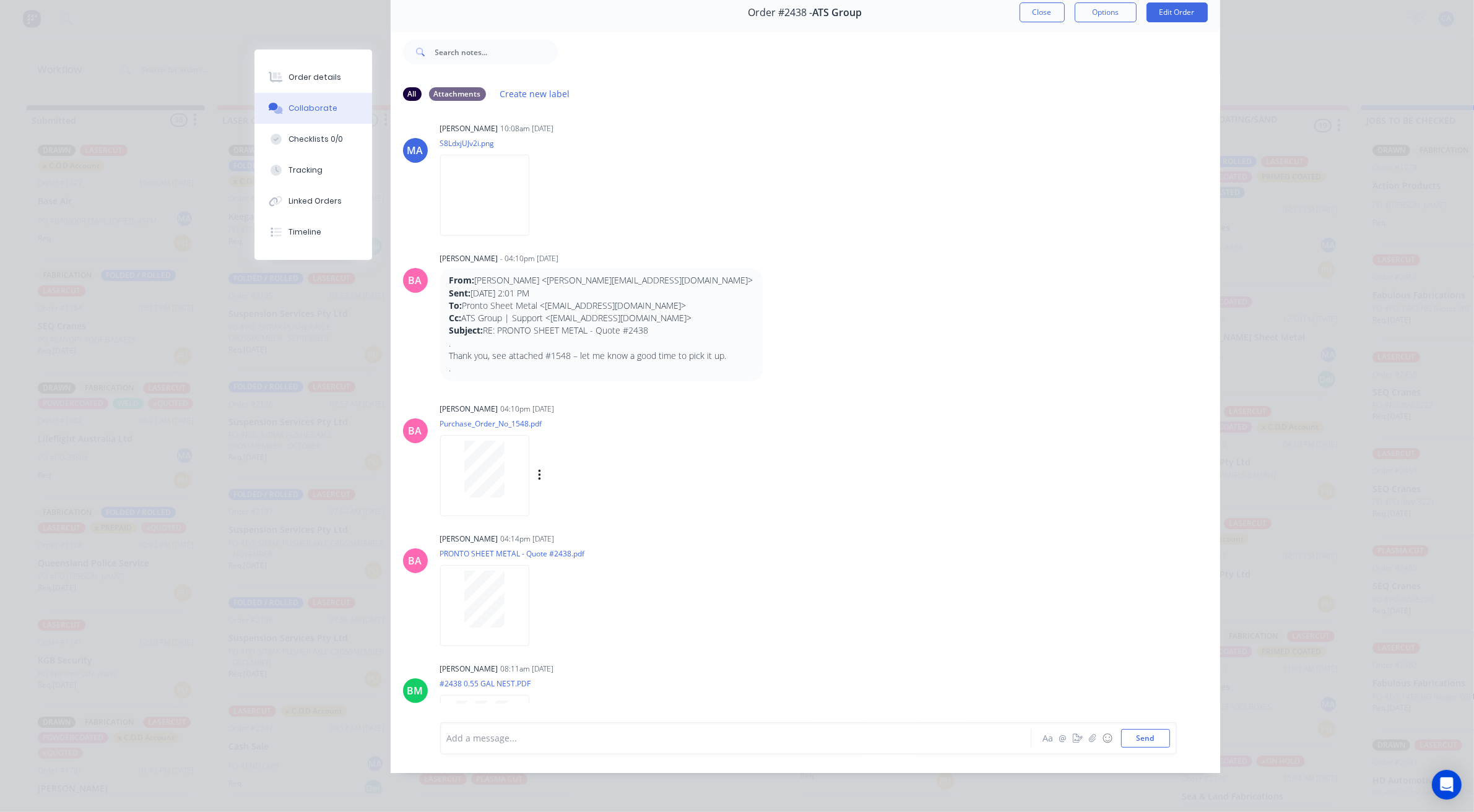
scroll to position [328, 0]
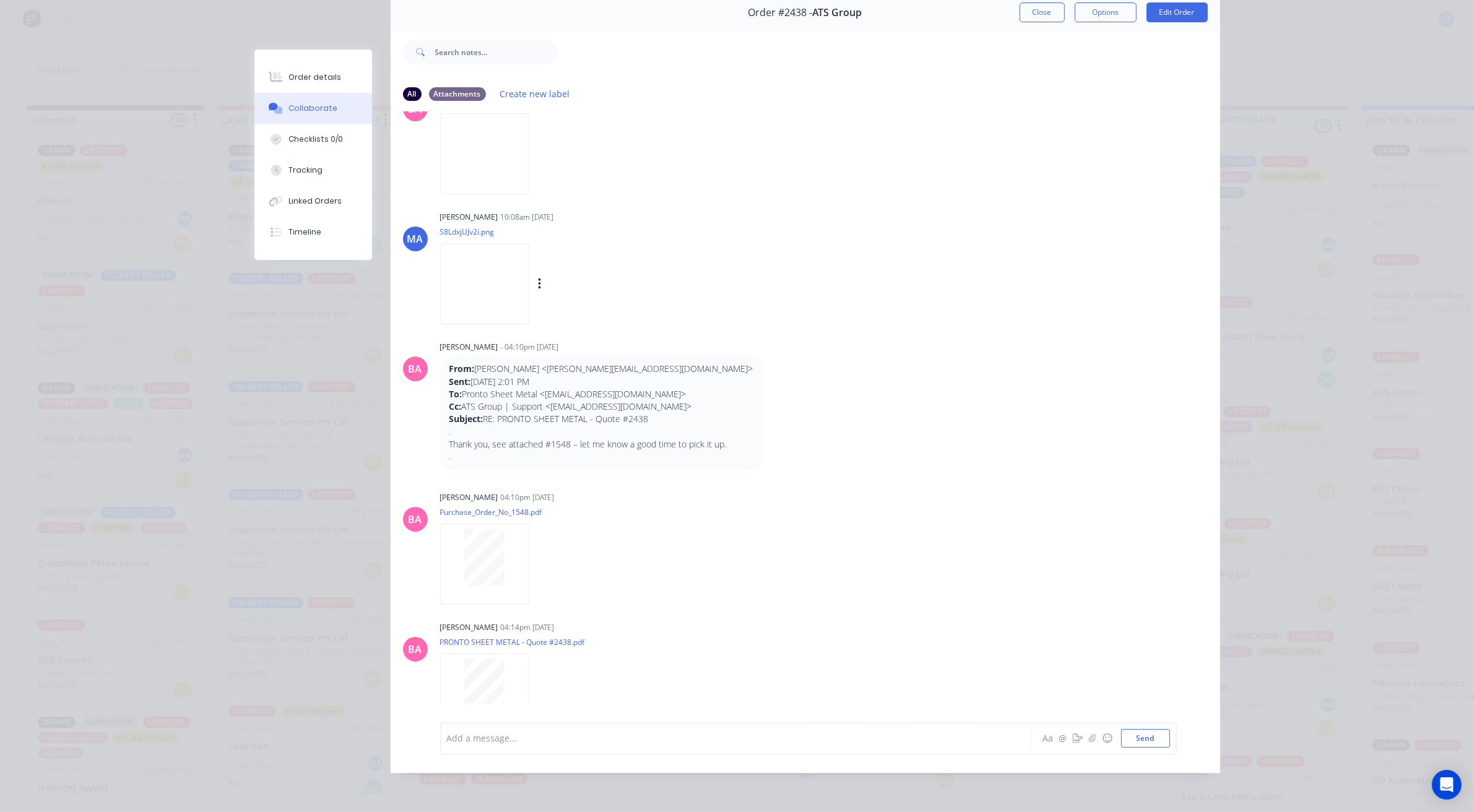
click at [474, 313] on div "Labels Download" at bounding box center [554, 284] width 227 height 93
click at [498, 280] on img at bounding box center [485, 283] width 89 height 81
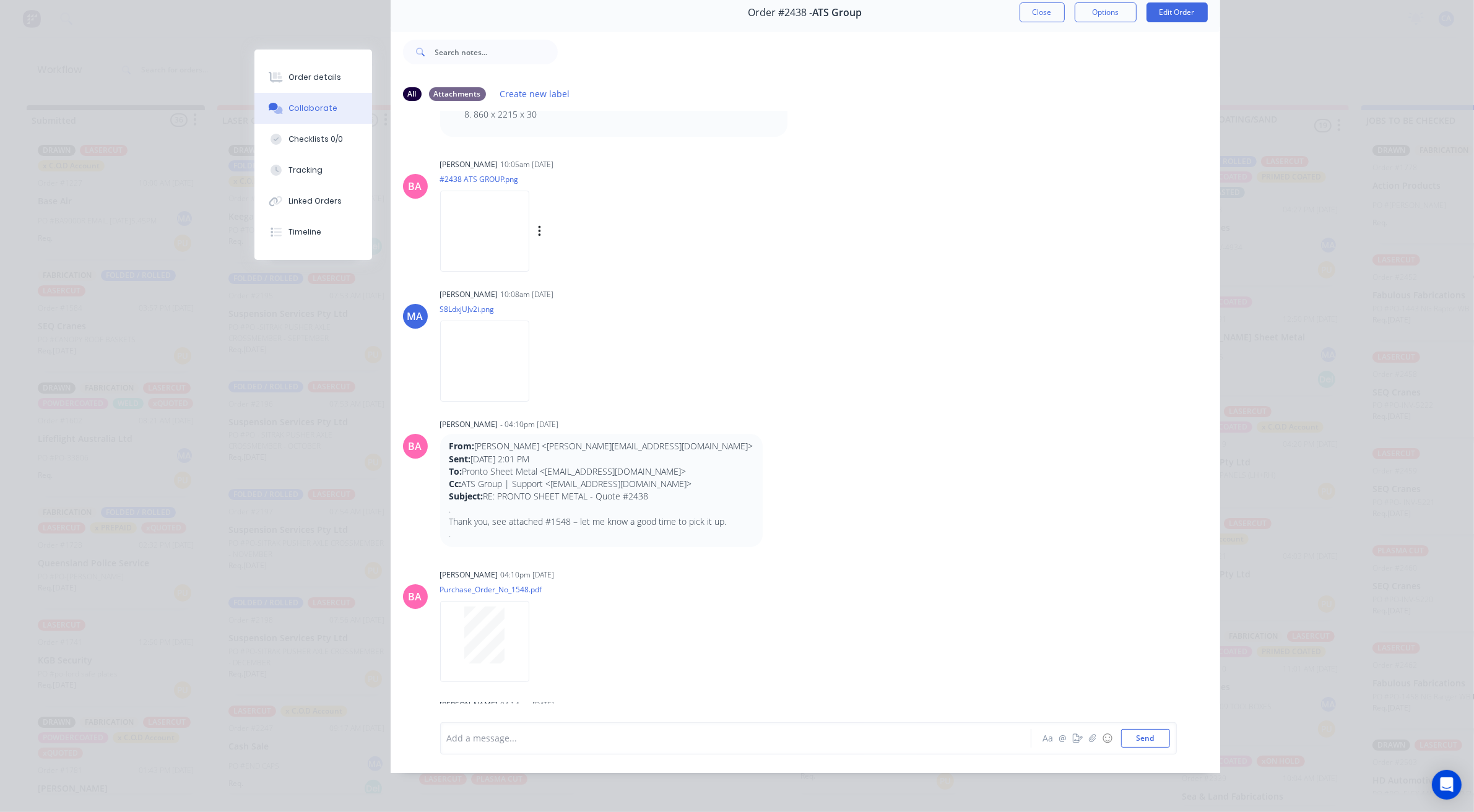
click at [480, 255] on div "Labels Download" at bounding box center [554, 232] width 227 height 93
click at [481, 248] on img at bounding box center [485, 230] width 89 height 81
